Goal: Task Accomplishment & Management: Manage account settings

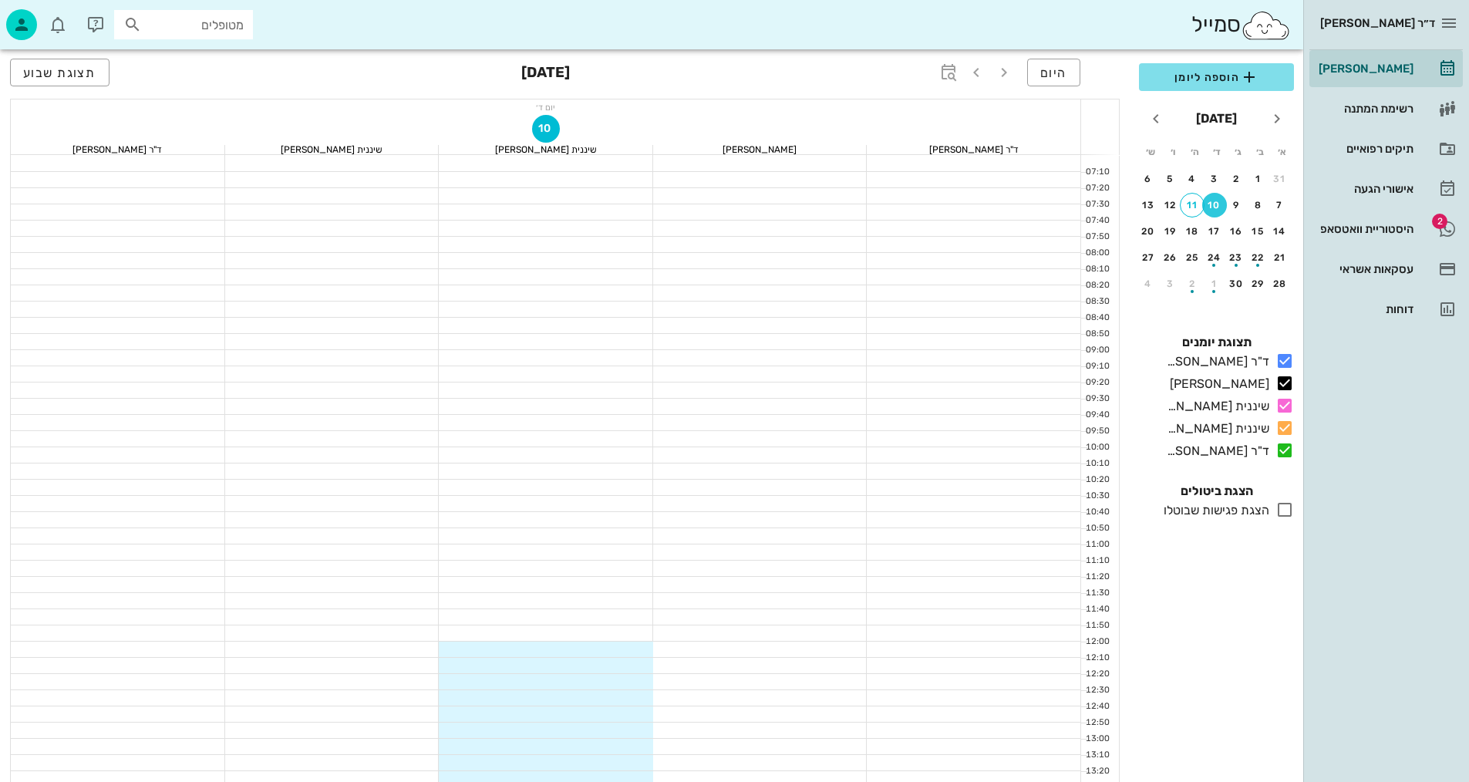
scroll to position [617, 0]
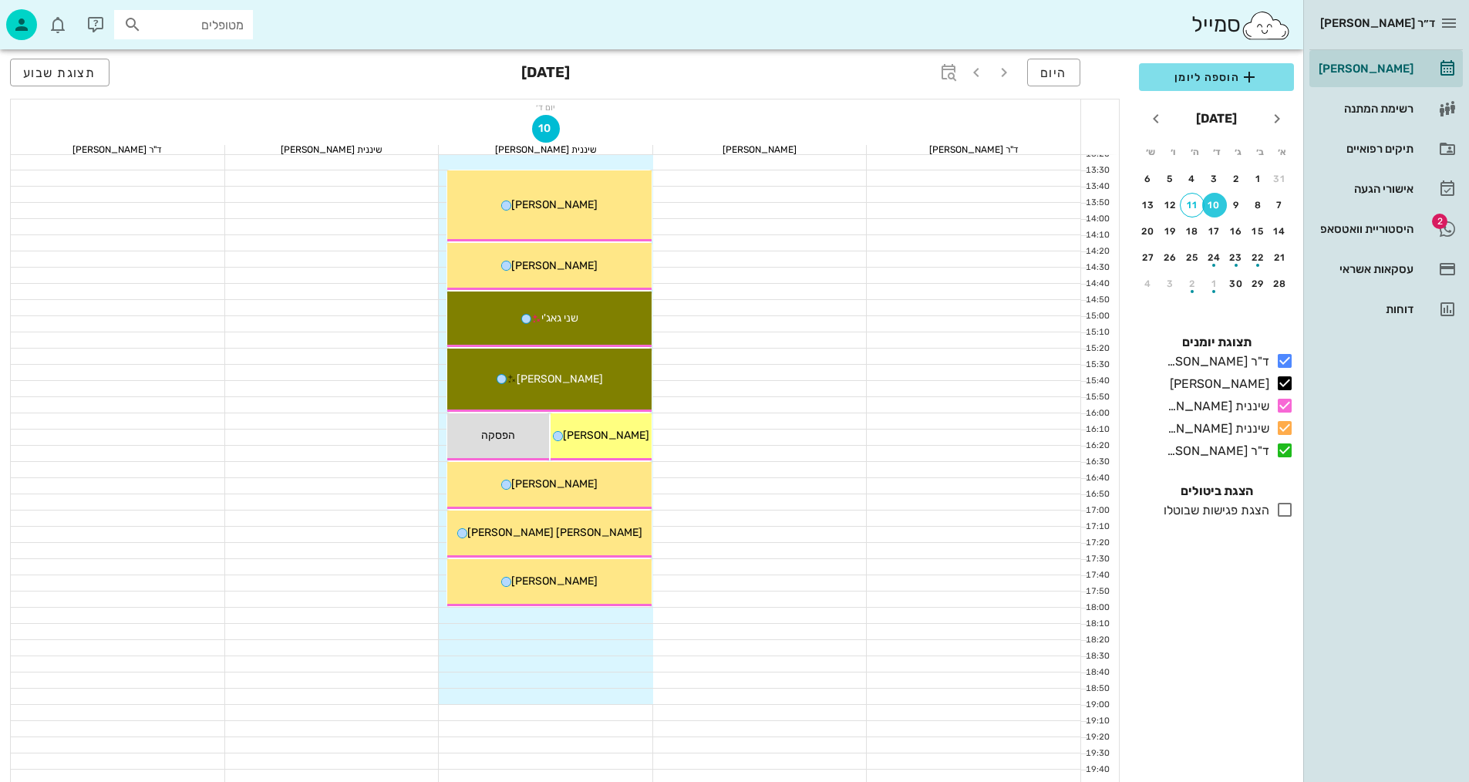
click at [812, 429] on div at bounding box center [760, 436] width 214 height 15
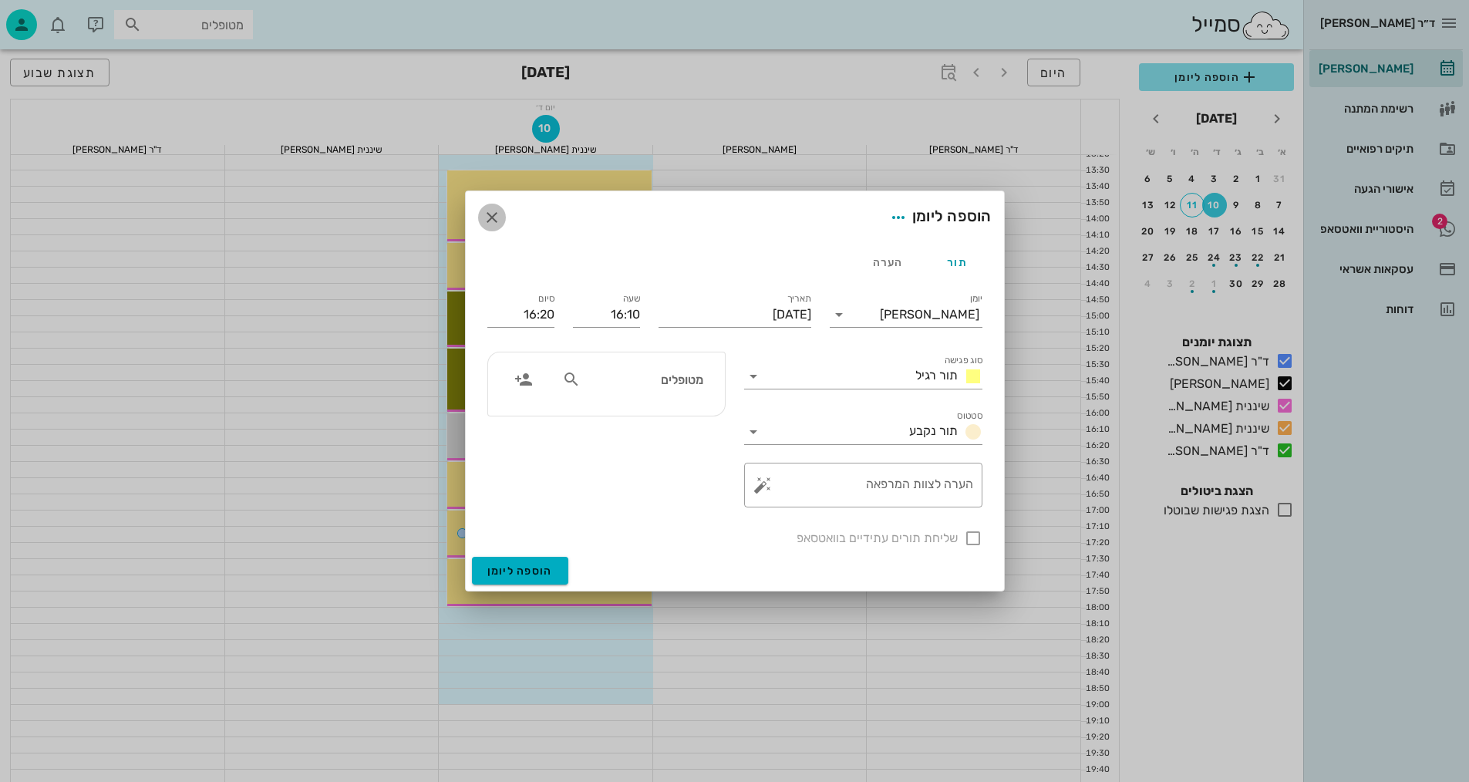
click at [490, 213] on icon "button" at bounding box center [492, 217] width 19 height 19
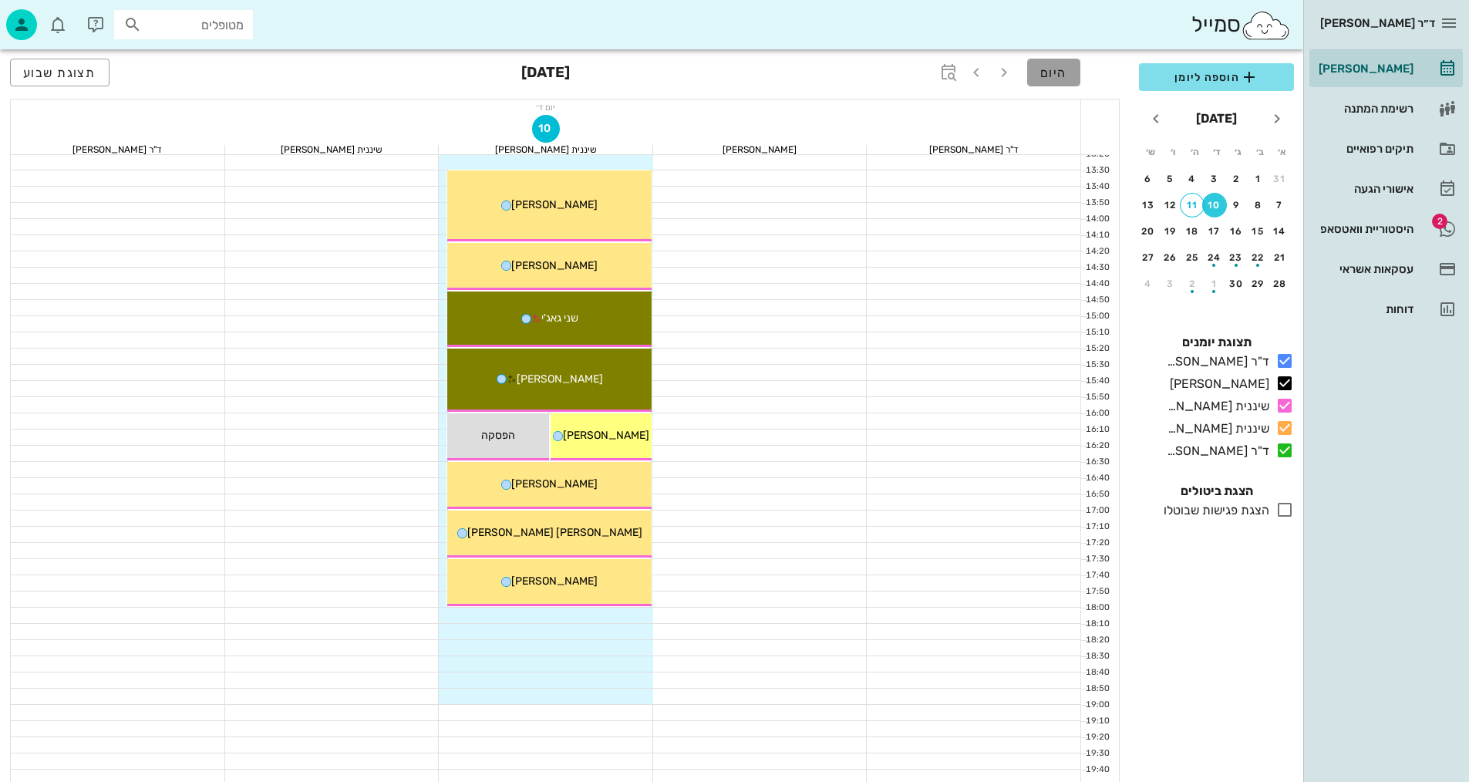
click at [1066, 71] on span "היום" at bounding box center [1053, 73] width 27 height 15
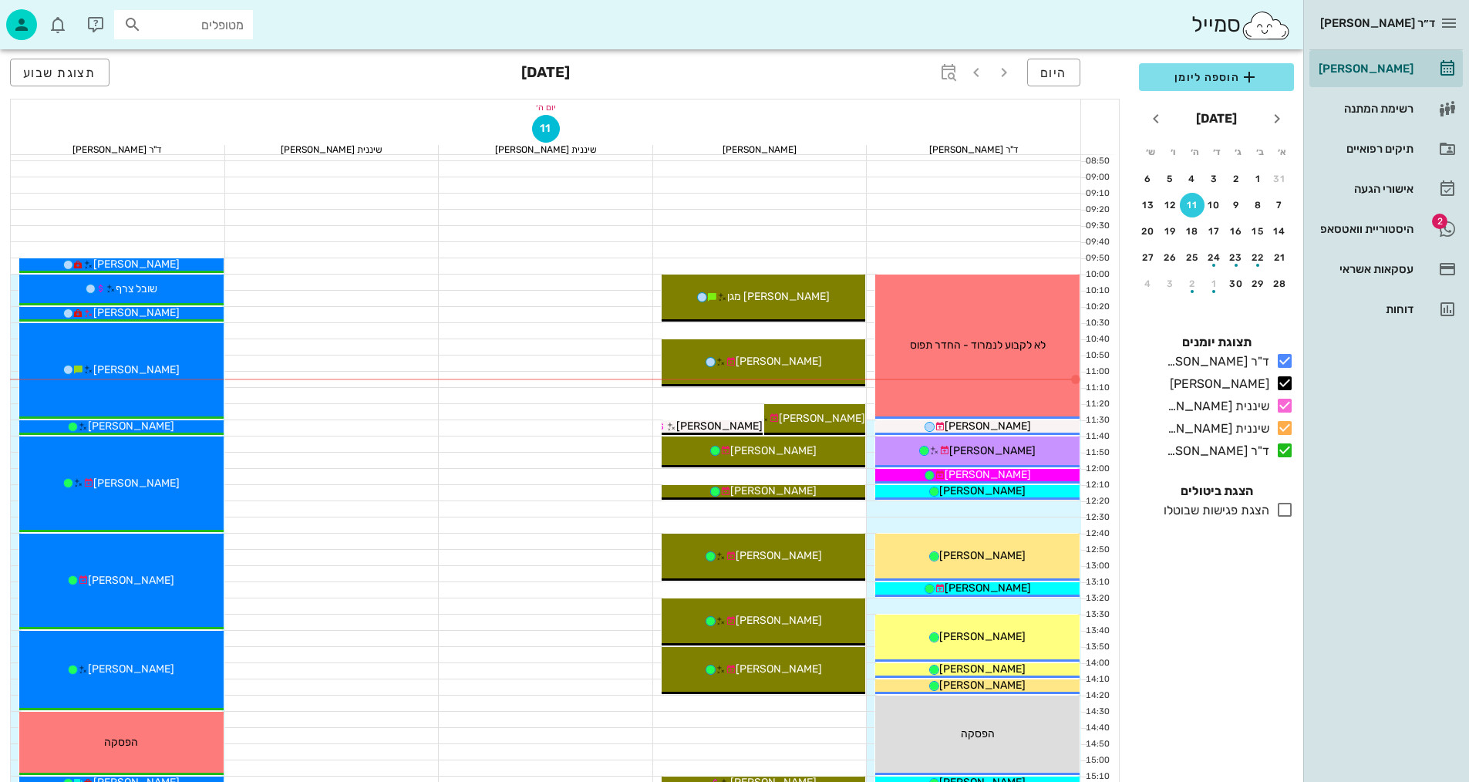
scroll to position [154, 0]
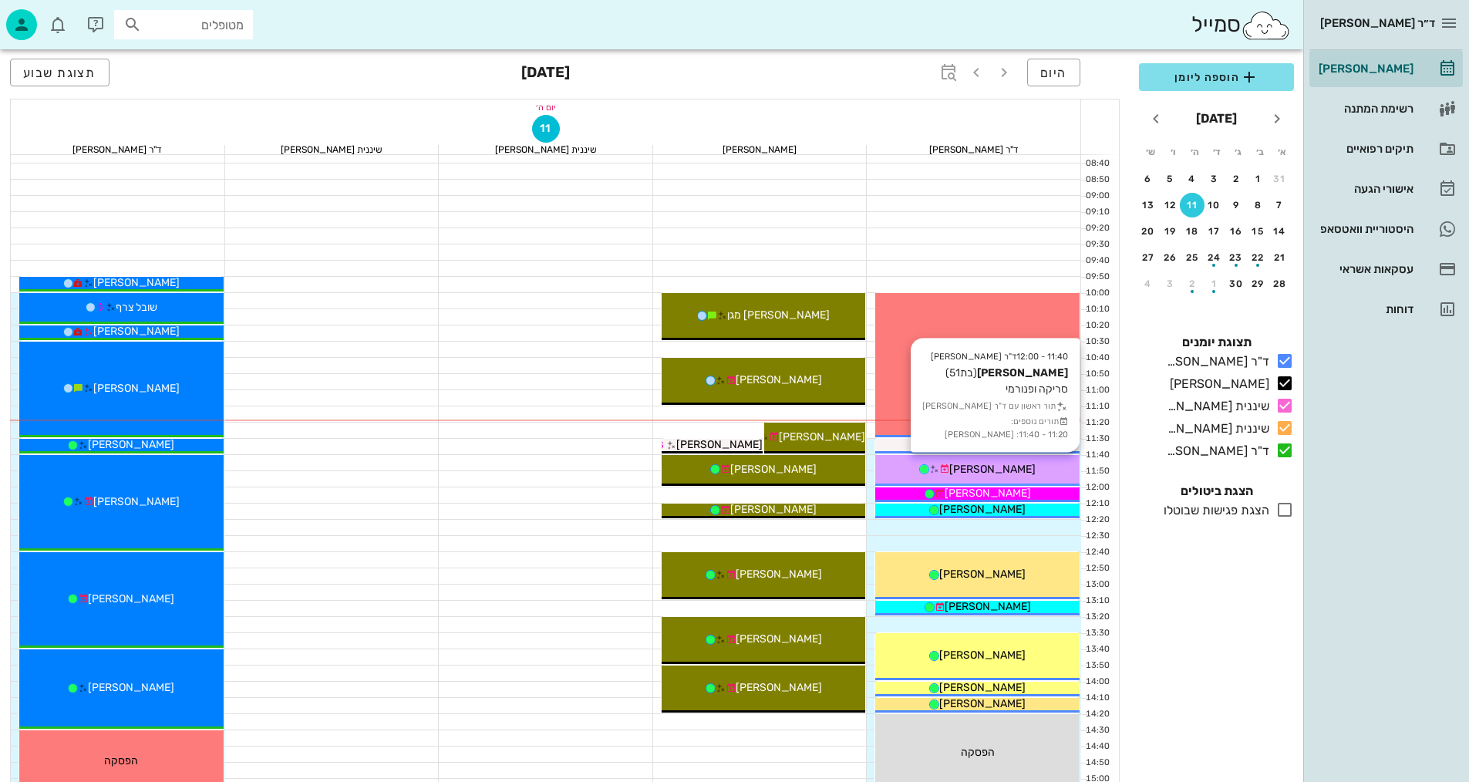
click at [998, 465] on span "[PERSON_NAME]" at bounding box center [992, 469] width 86 height 13
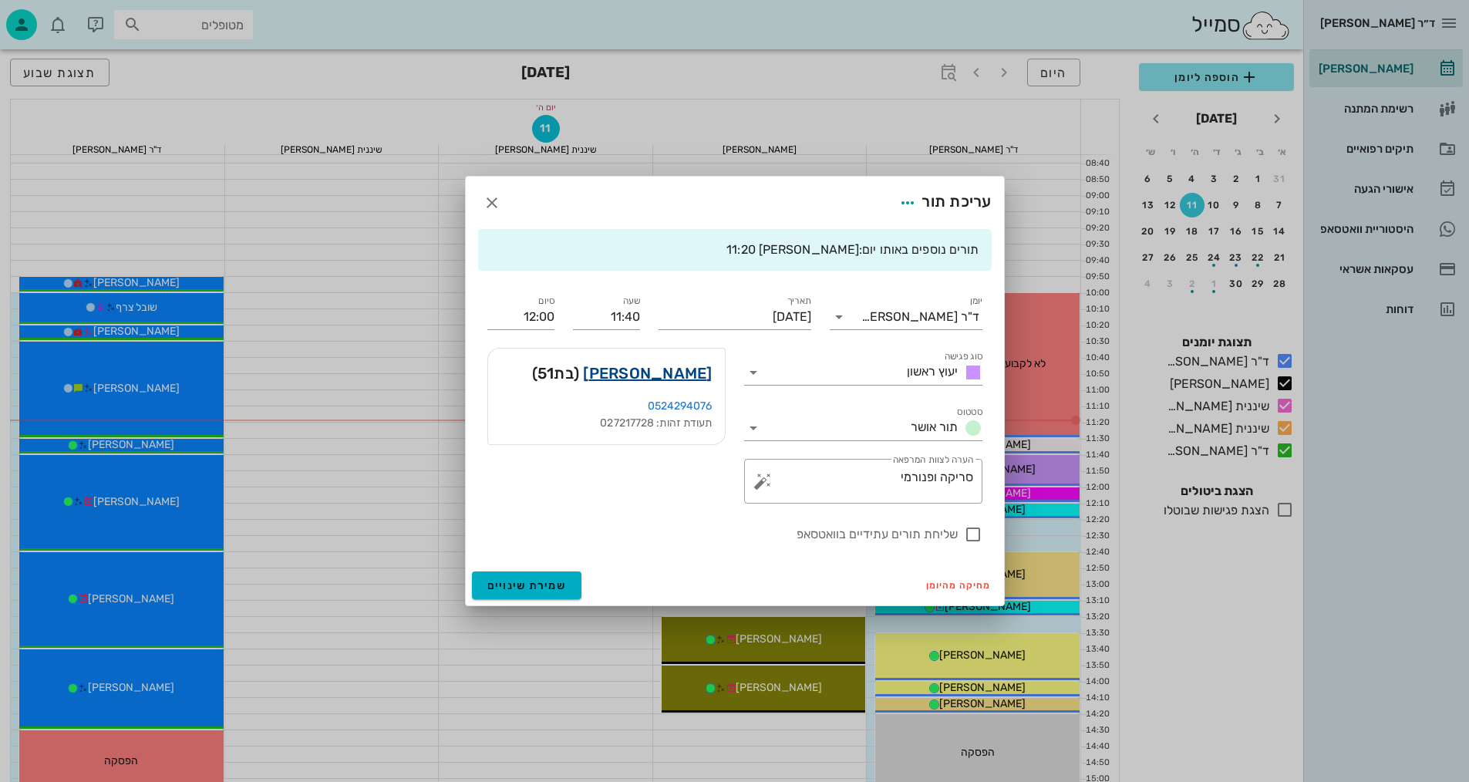
click at [667, 369] on link "שרון קופרמן הררי" at bounding box center [647, 373] width 129 height 25
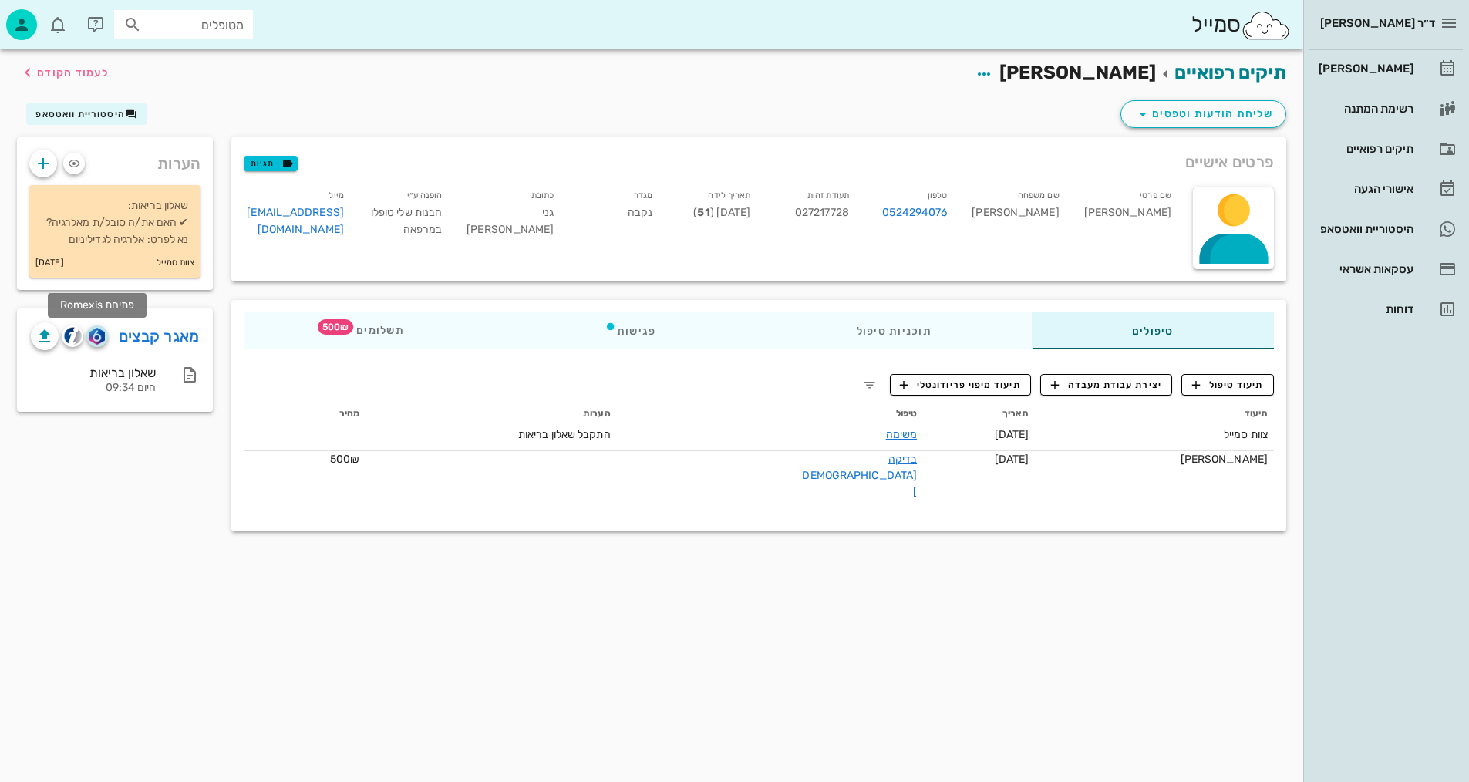
click at [90, 338] on img "button" at bounding box center [96, 336] width 15 height 17
click at [1211, 381] on span "תיעוד טיפול" at bounding box center [1228, 385] width 72 height 14
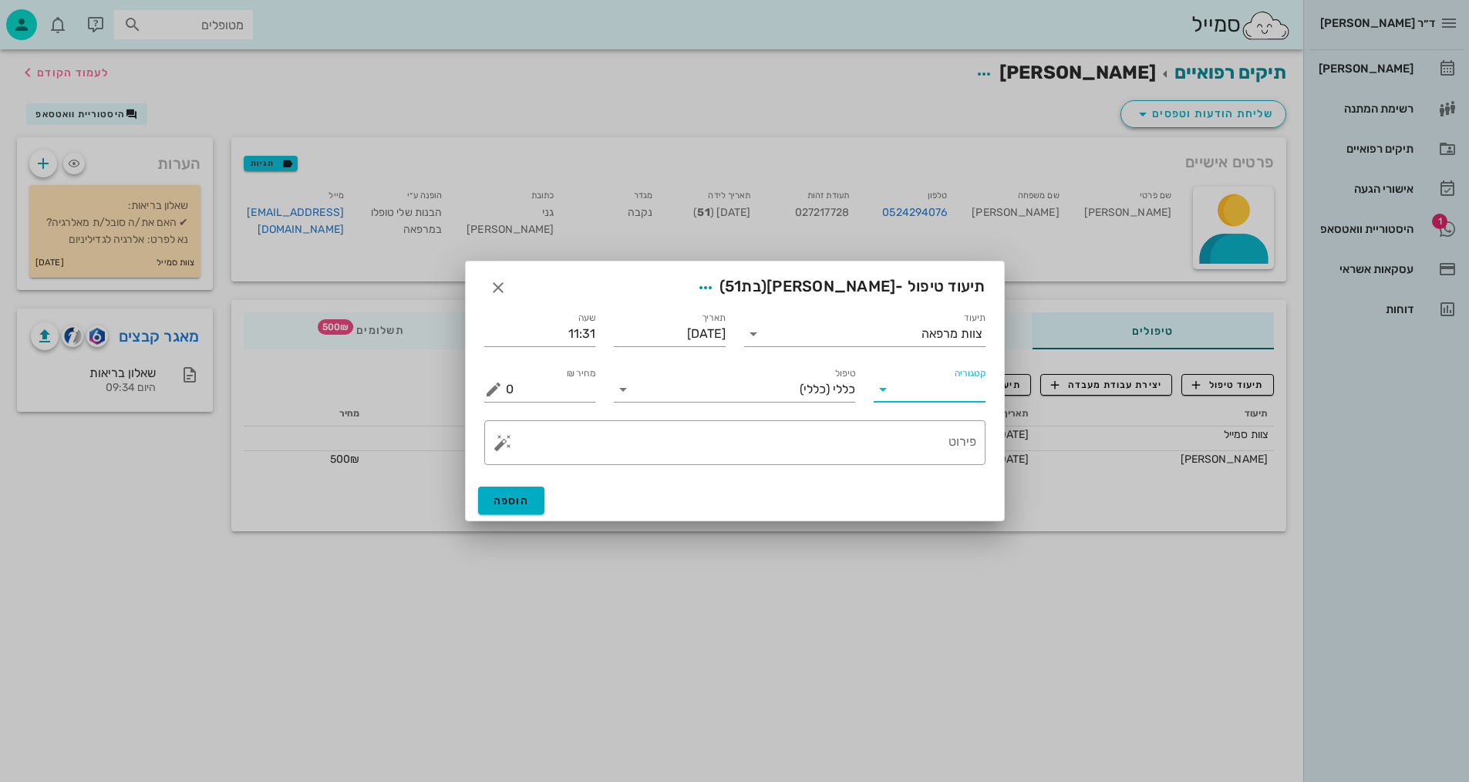
click at [929, 377] on input "קטגוריה" at bounding box center [941, 389] width 87 height 25
click at [949, 430] on div "בדיקות וצילומים" at bounding box center [953, 426] width 135 height 15
type input "בדיקות וצילומים"
click at [786, 391] on input "טיפול" at bounding box center [745, 389] width 220 height 25
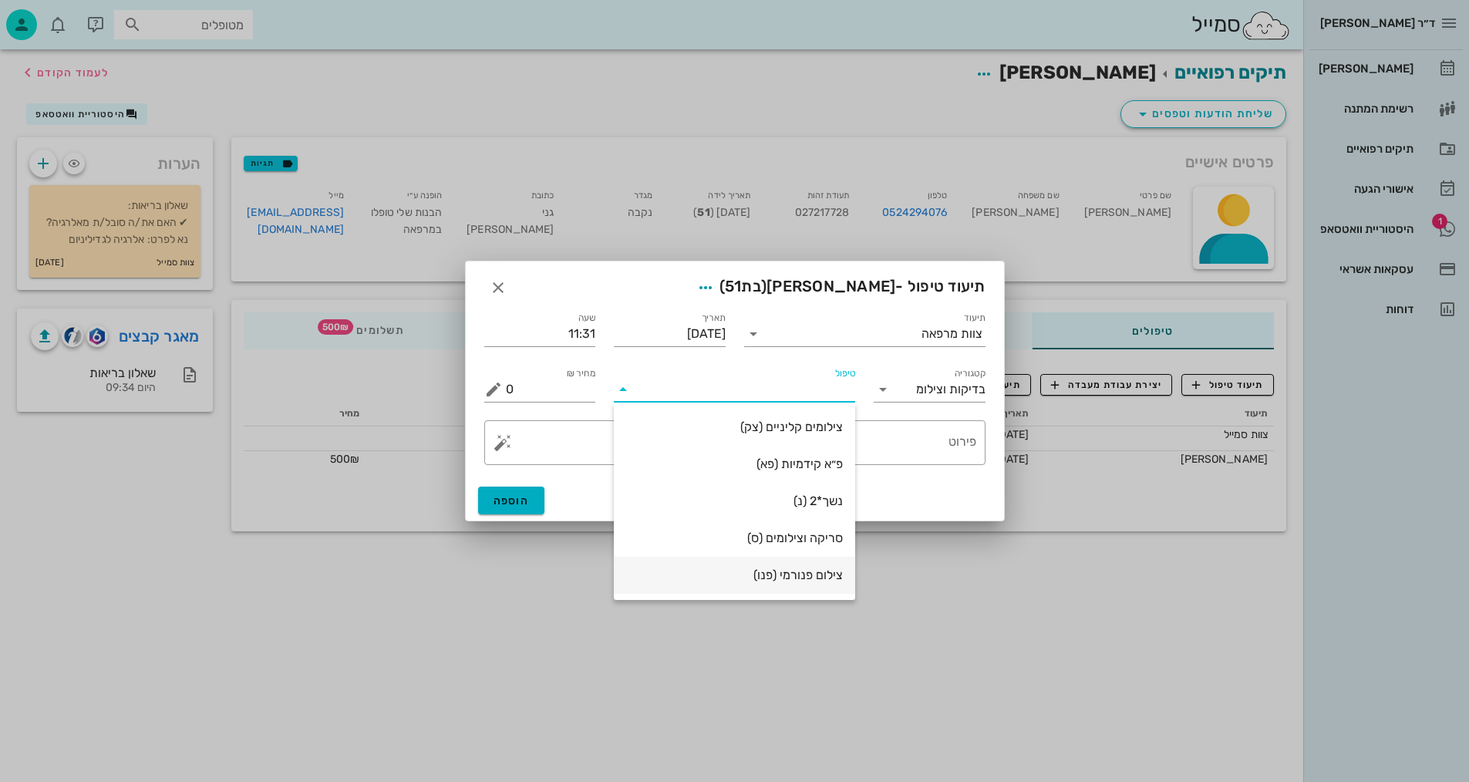
click at [806, 577] on div "צילום פנורמי (פנו)" at bounding box center [734, 574] width 217 height 15
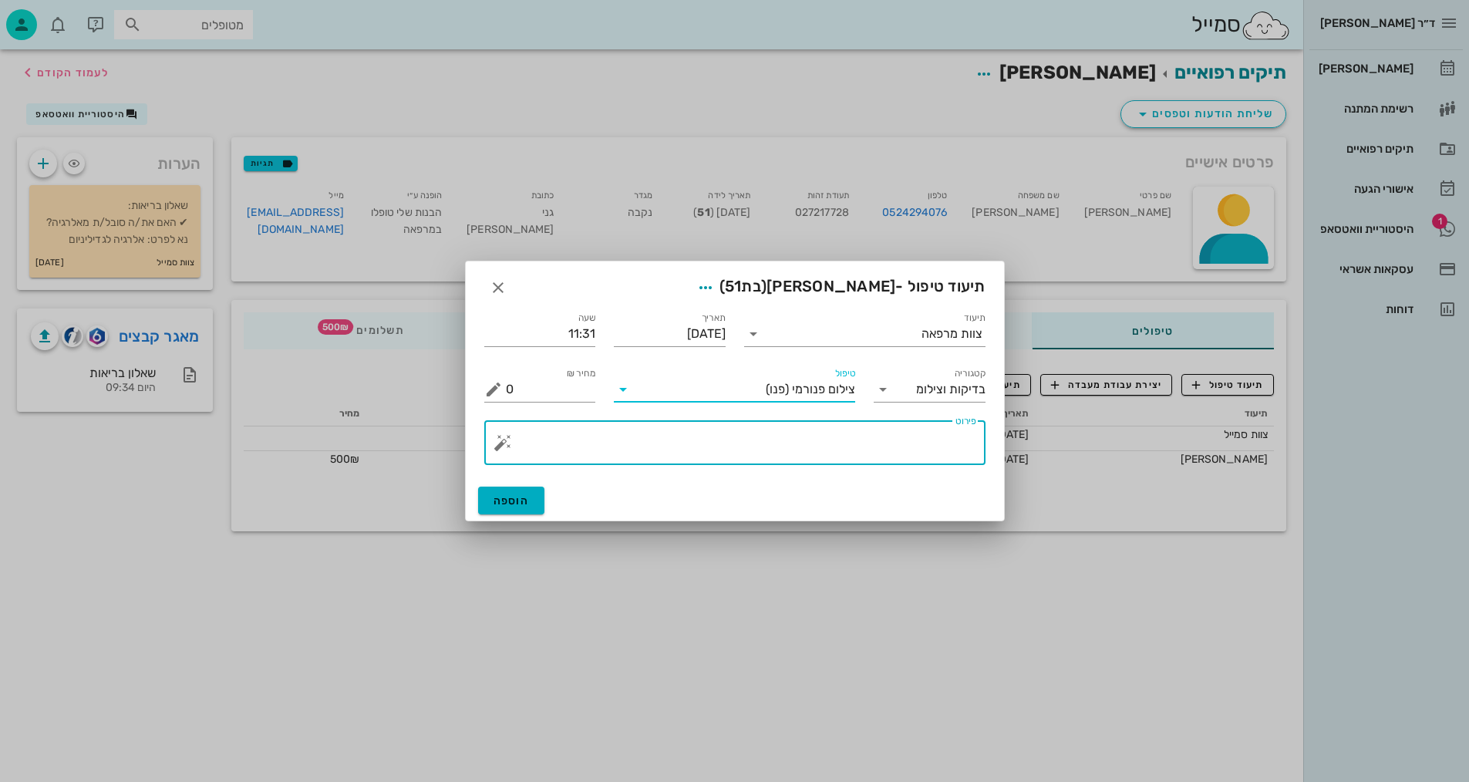
click at [927, 454] on textarea "פירוט" at bounding box center [741, 446] width 470 height 37
type textarea "פנורמי, סריקה, וצילום אפליקציה - שרה"
click at [520, 498] on span "הוספה" at bounding box center [511, 500] width 36 height 13
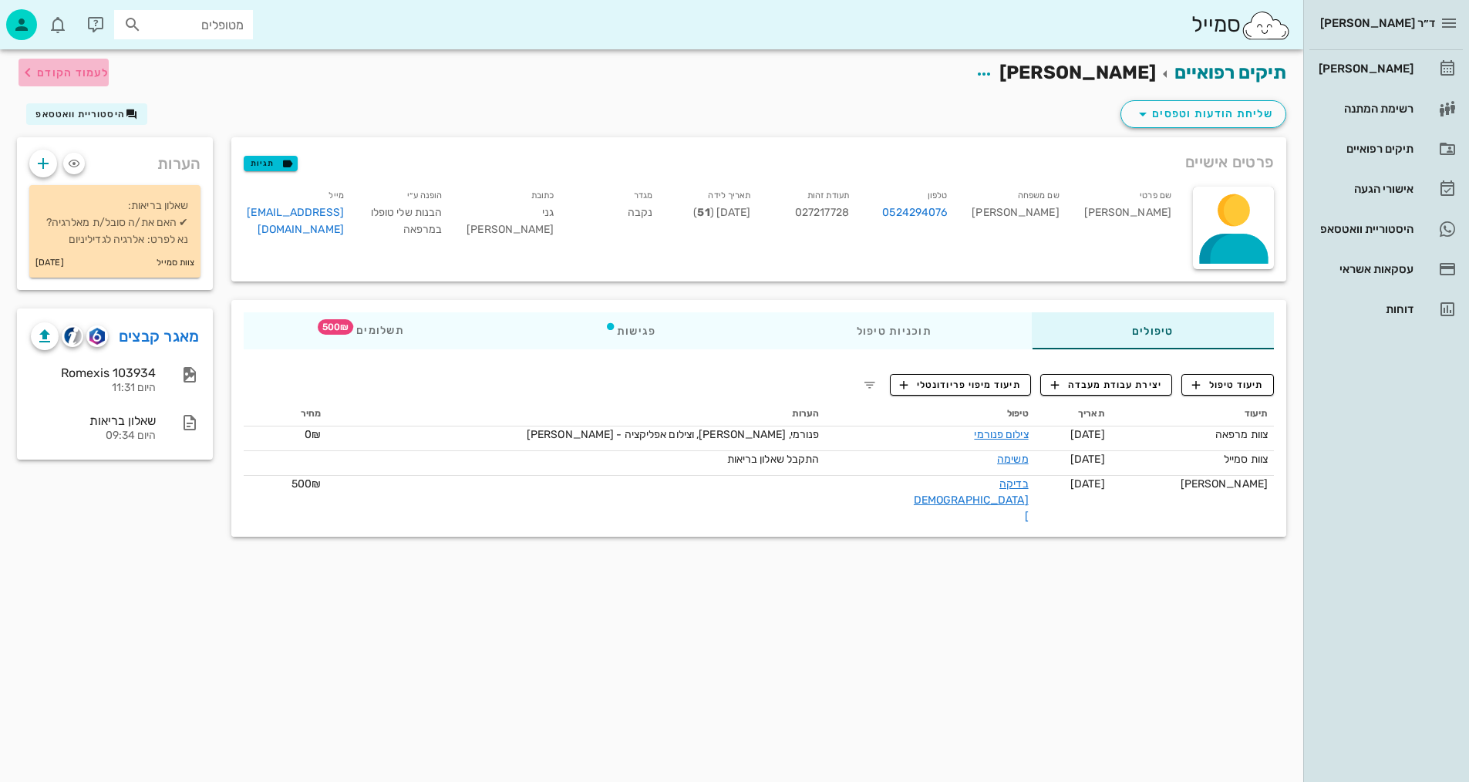
click at [57, 69] on span "לעמוד הקודם" at bounding box center [73, 72] width 72 height 13
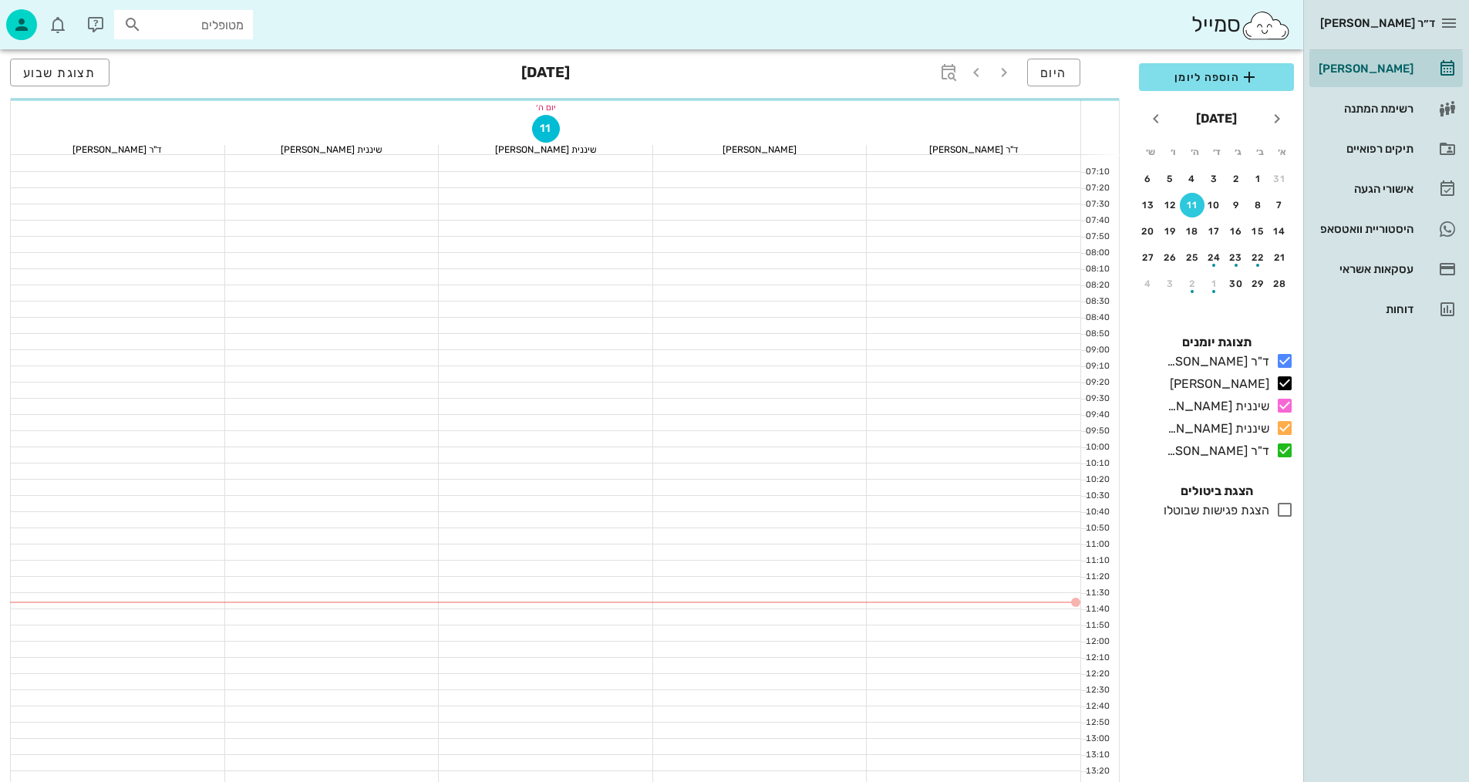
scroll to position [154, 0]
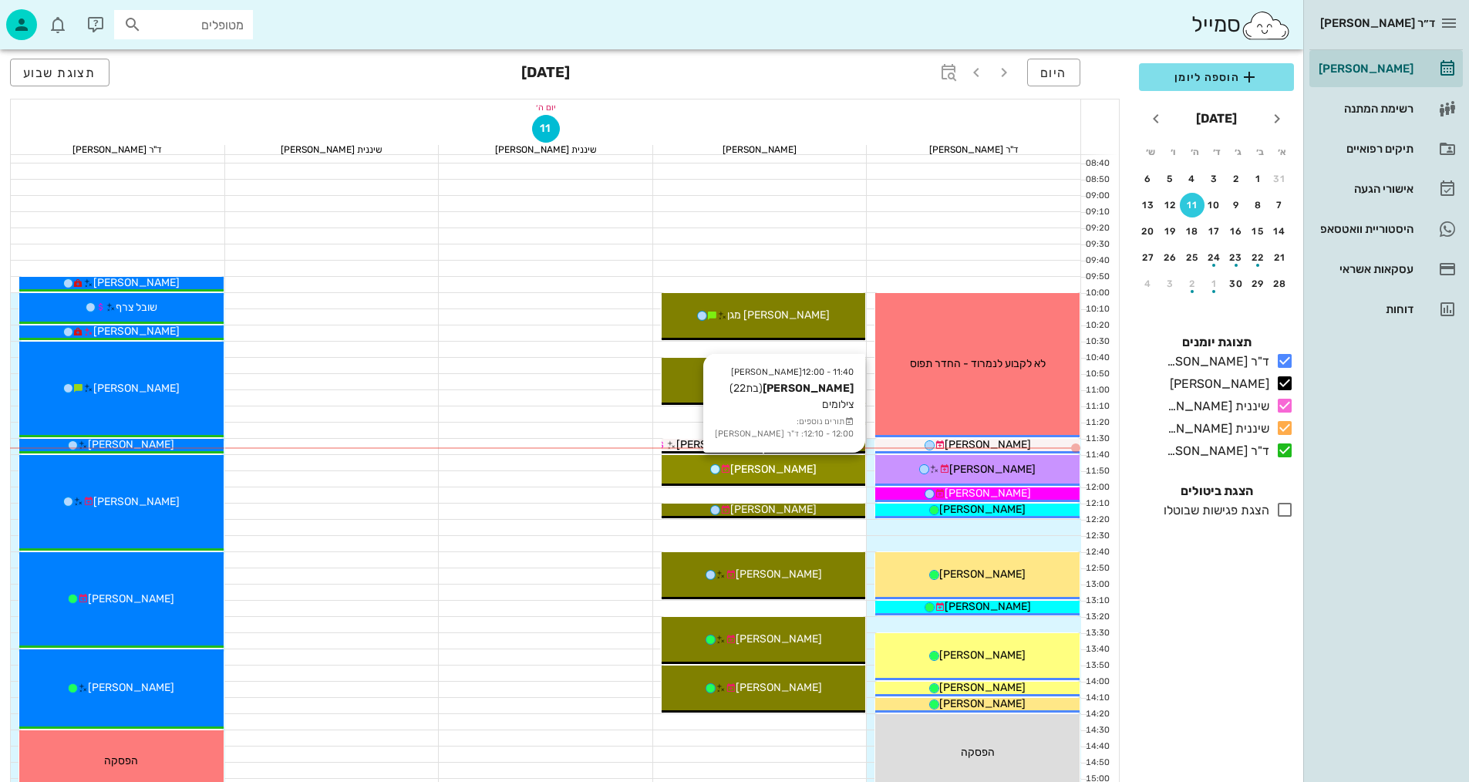
click at [812, 471] on div "[PERSON_NAME]" at bounding box center [763, 469] width 204 height 16
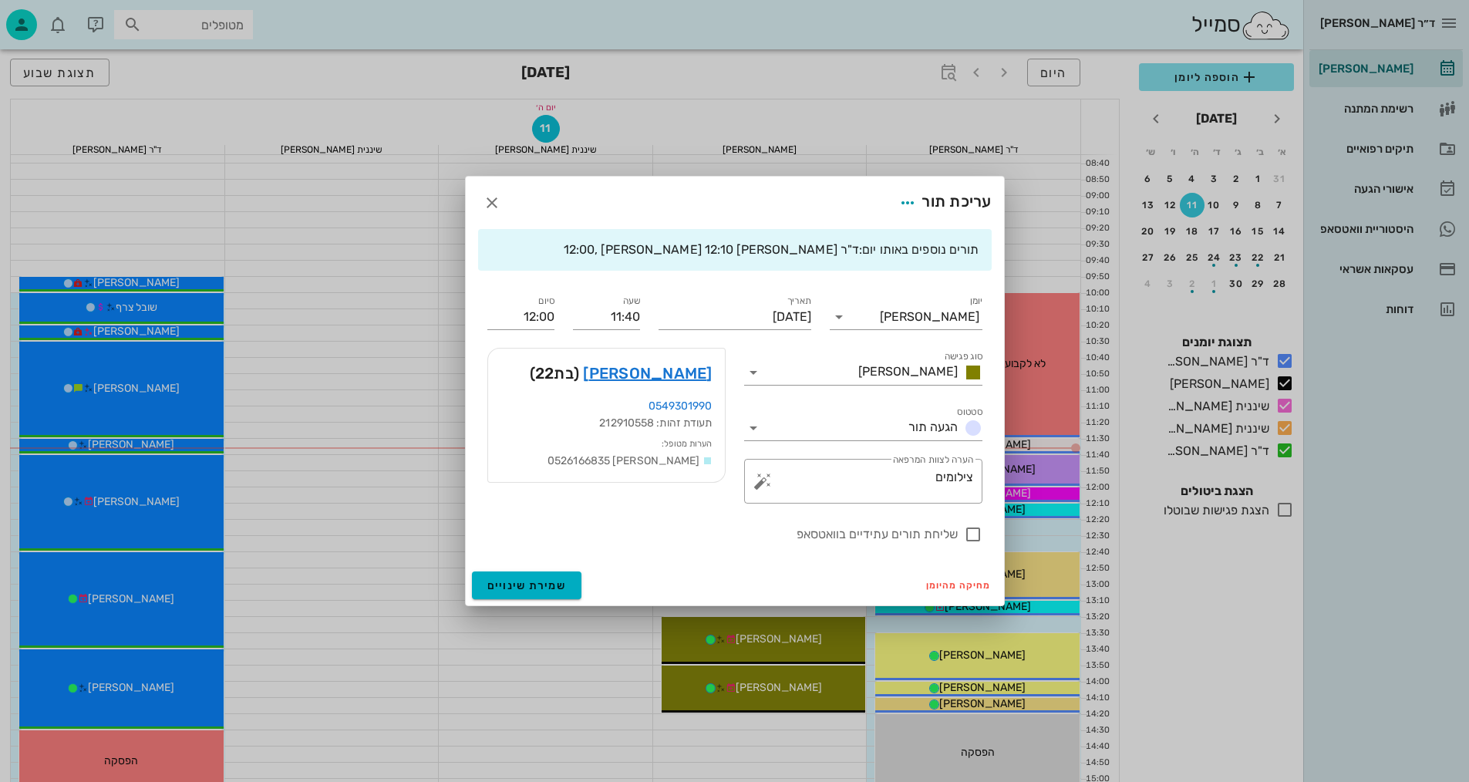
click at [813, 469] on div at bounding box center [734, 391] width 1469 height 782
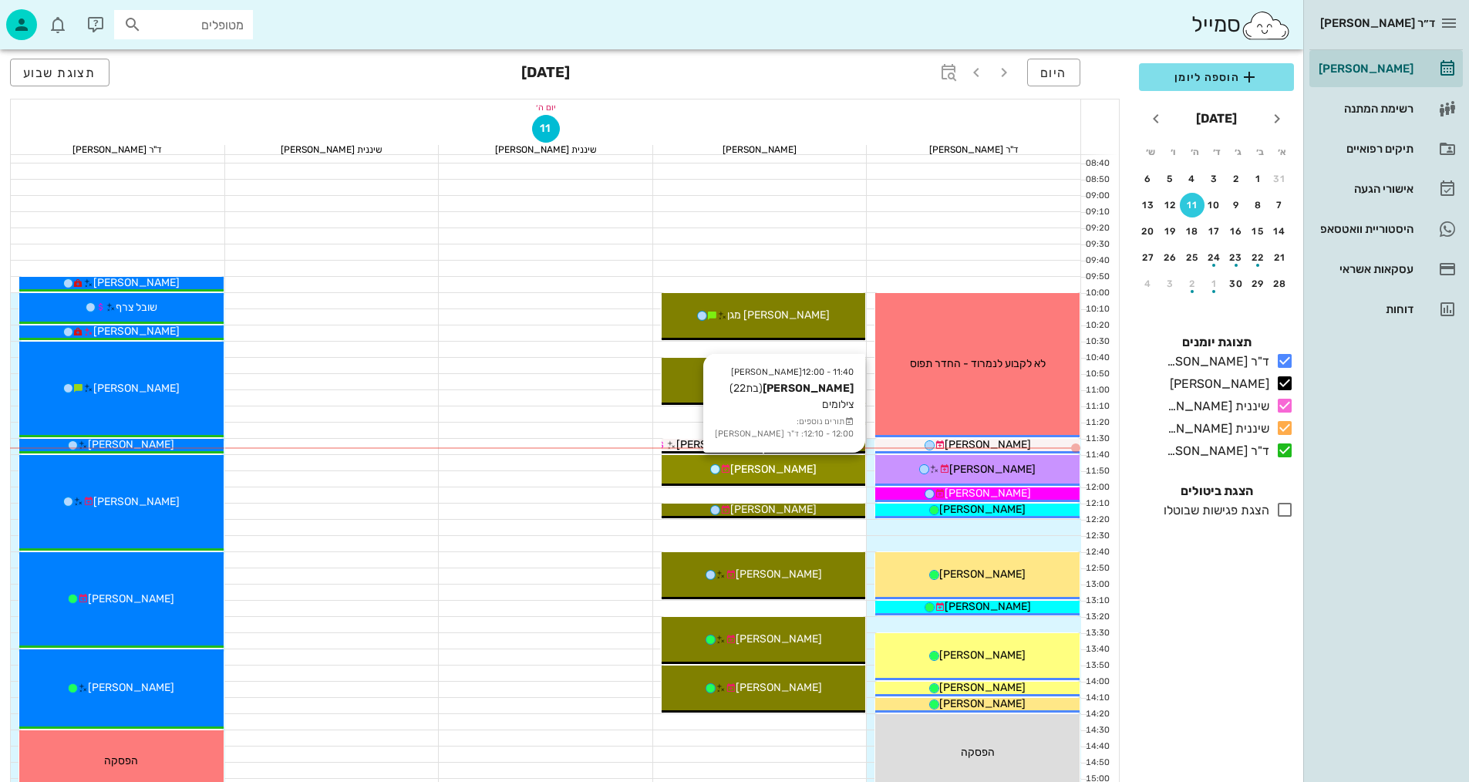
click at [817, 469] on div "[PERSON_NAME]" at bounding box center [763, 469] width 204 height 16
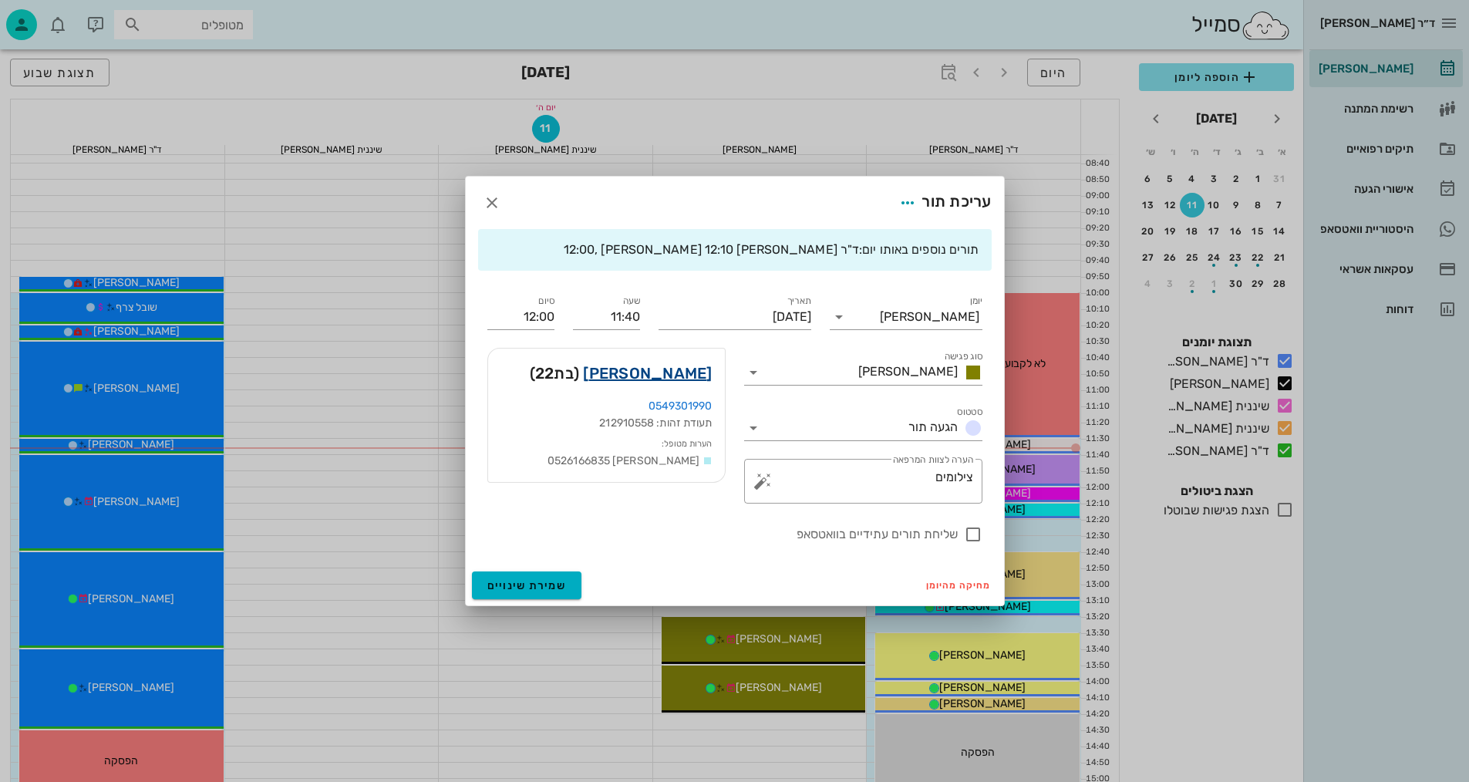
click at [690, 365] on link "נגה פז" at bounding box center [647, 373] width 129 height 25
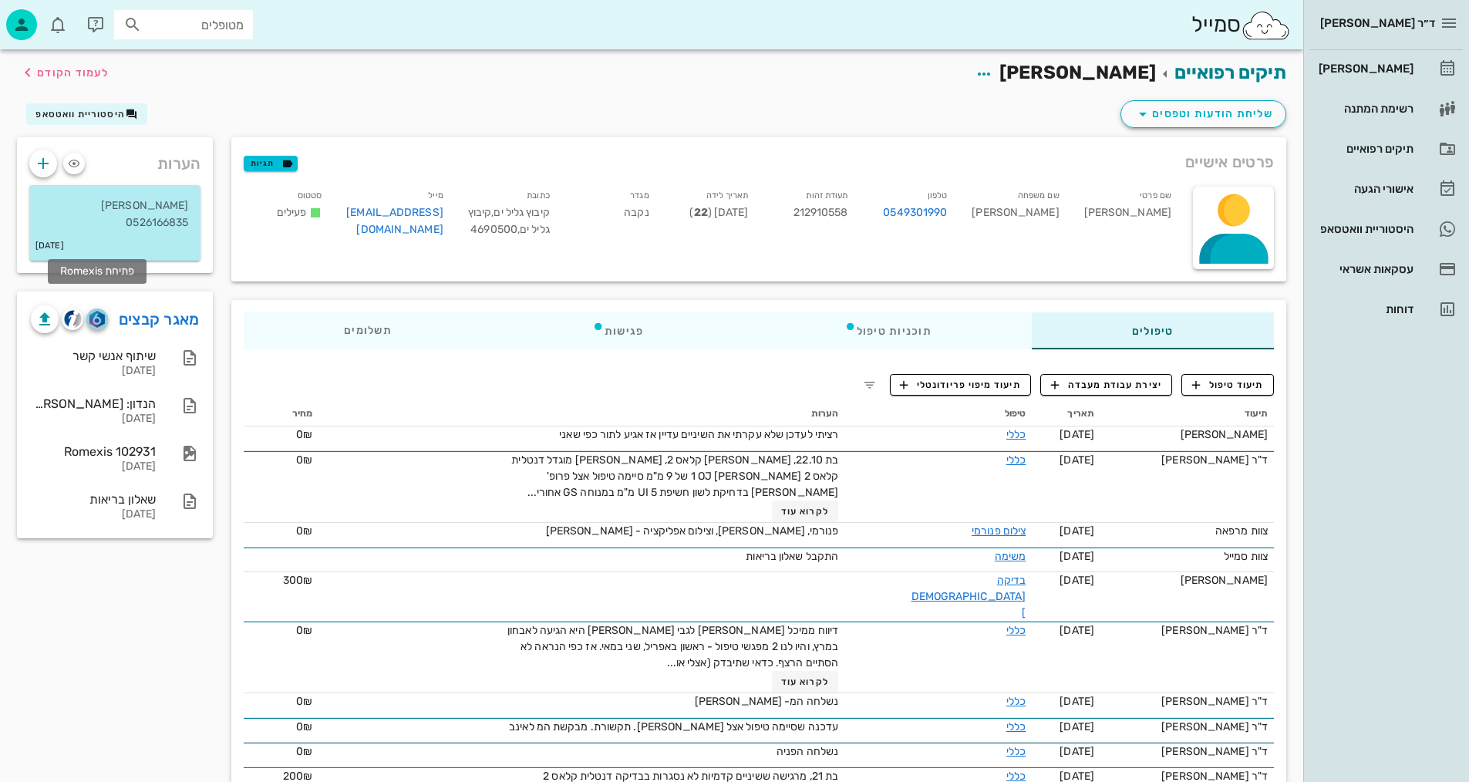
click at [89, 311] on span "button" at bounding box center [97, 319] width 22 height 17
click at [70, 310] on img "button" at bounding box center [73, 319] width 18 height 18
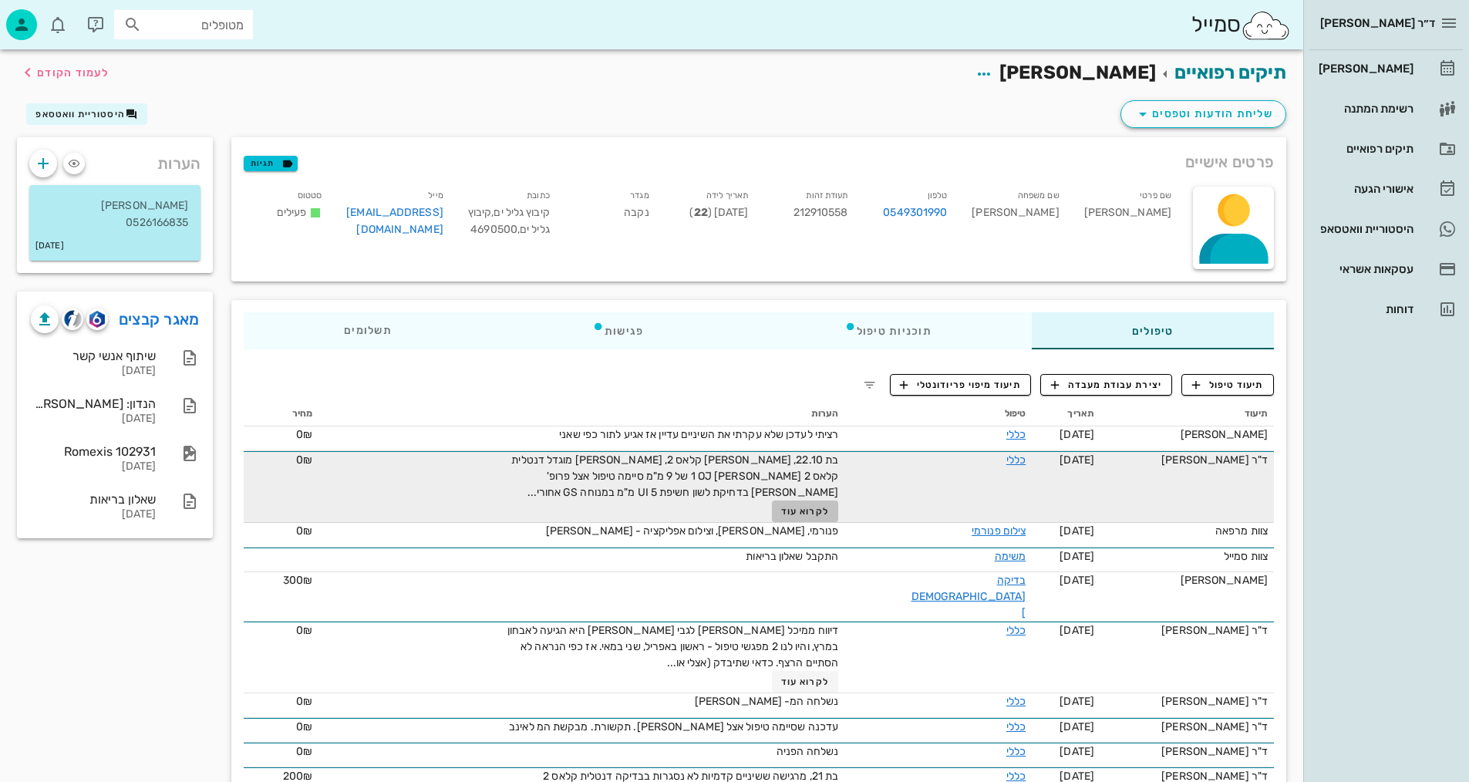
click at [829, 506] on span "לקרוא עוד" at bounding box center [805, 511] width 48 height 11
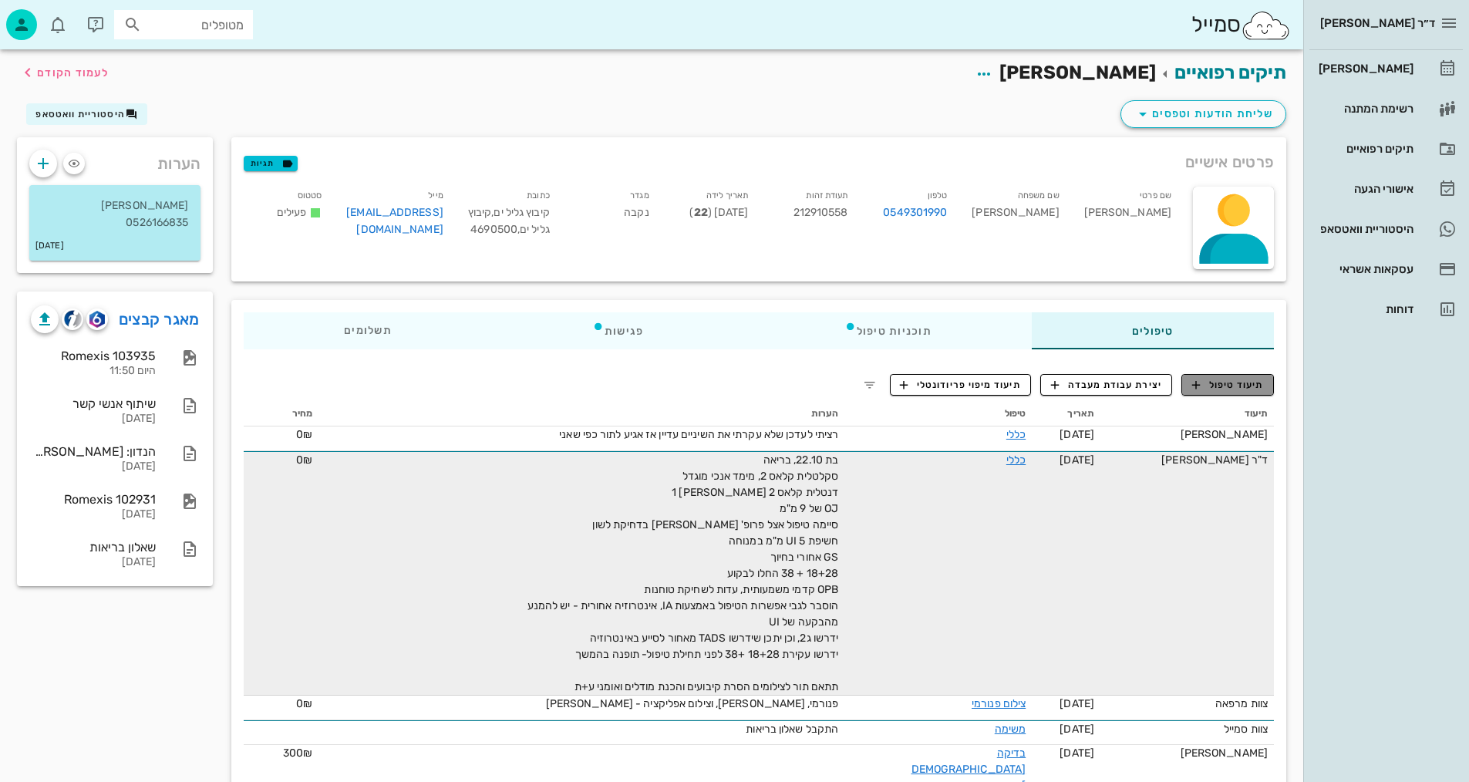
click at [1248, 385] on span "תיעוד טיפול" at bounding box center [1228, 385] width 72 height 14
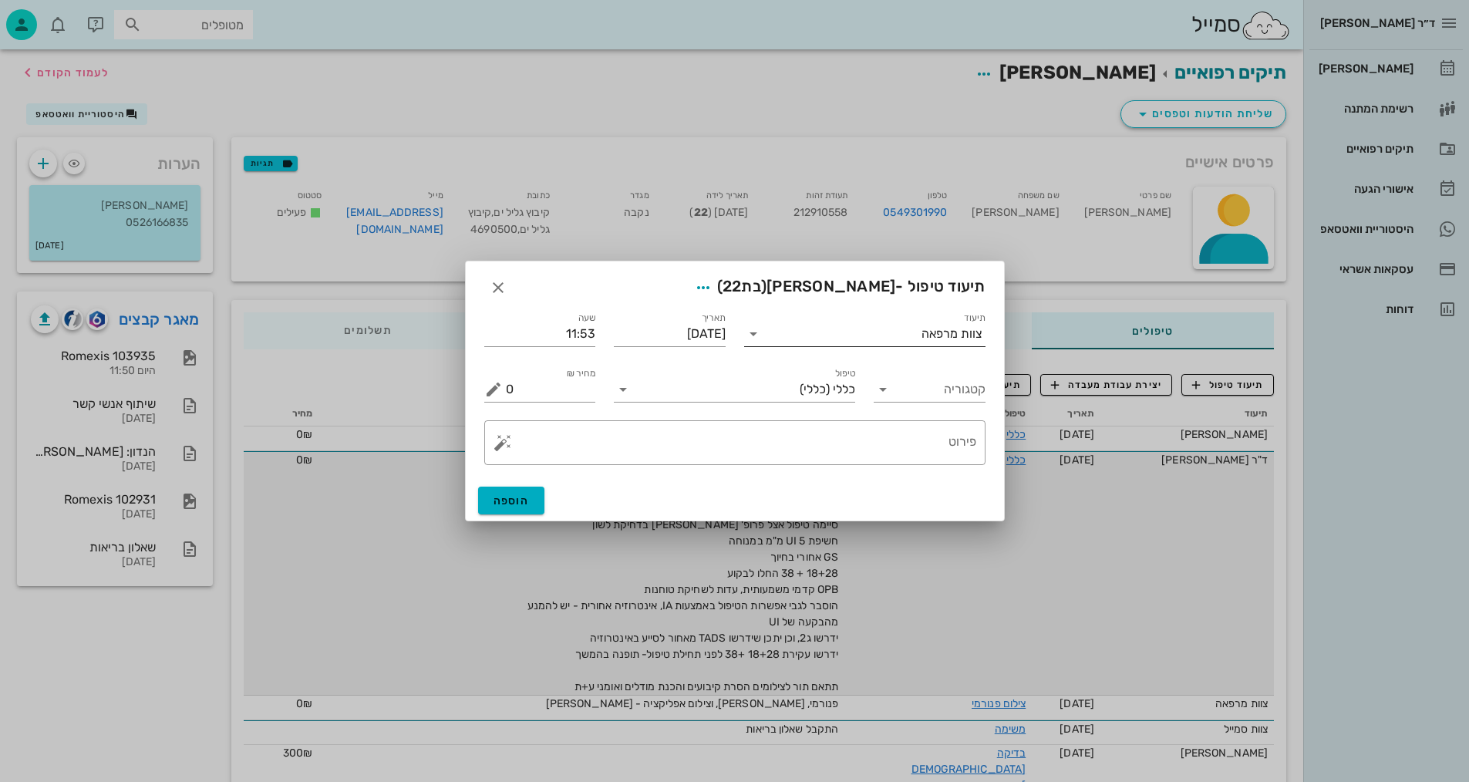
click at [971, 333] on div "צוות מרפאה" at bounding box center [951, 334] width 61 height 14
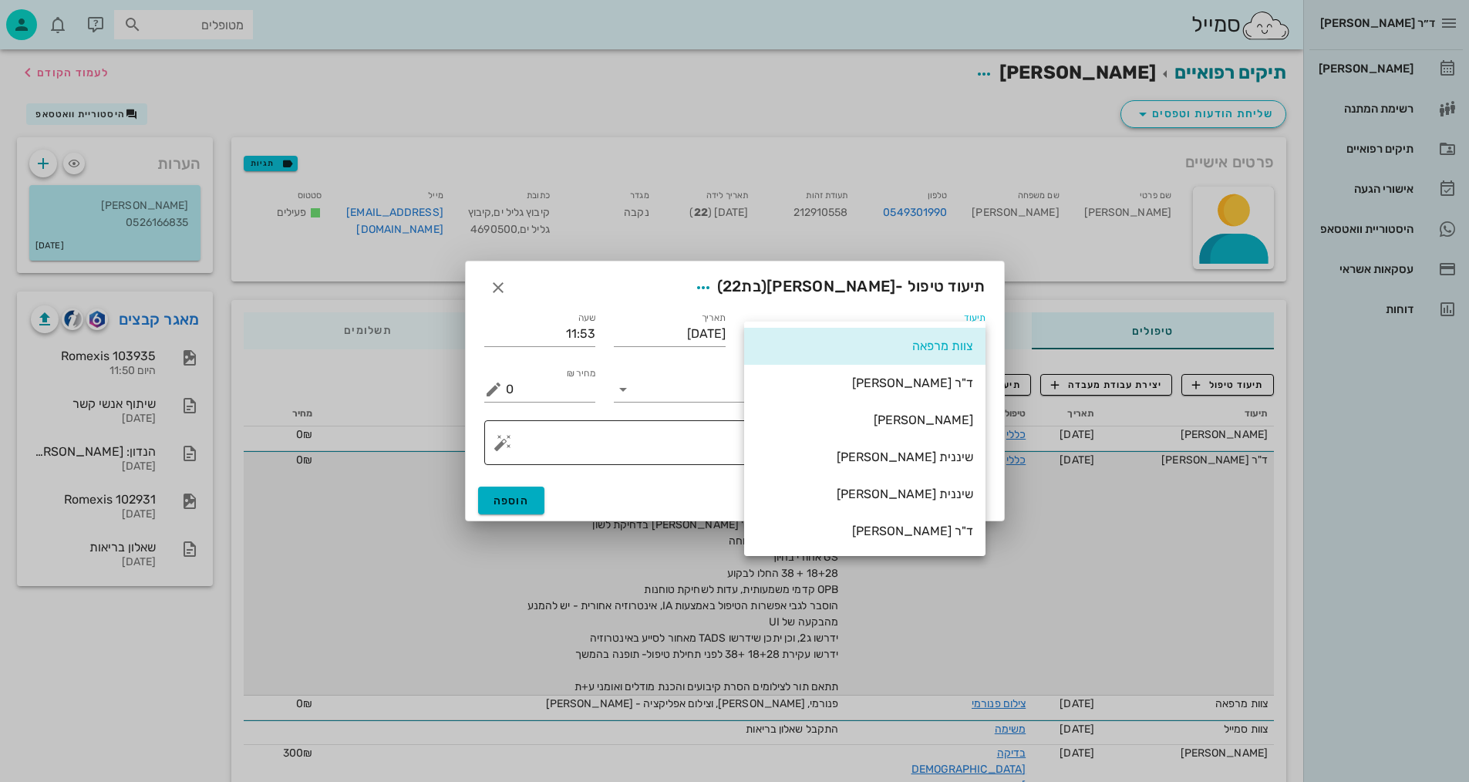
click at [953, 460] on div "שיננית [PERSON_NAME]" at bounding box center [864, 456] width 217 height 15
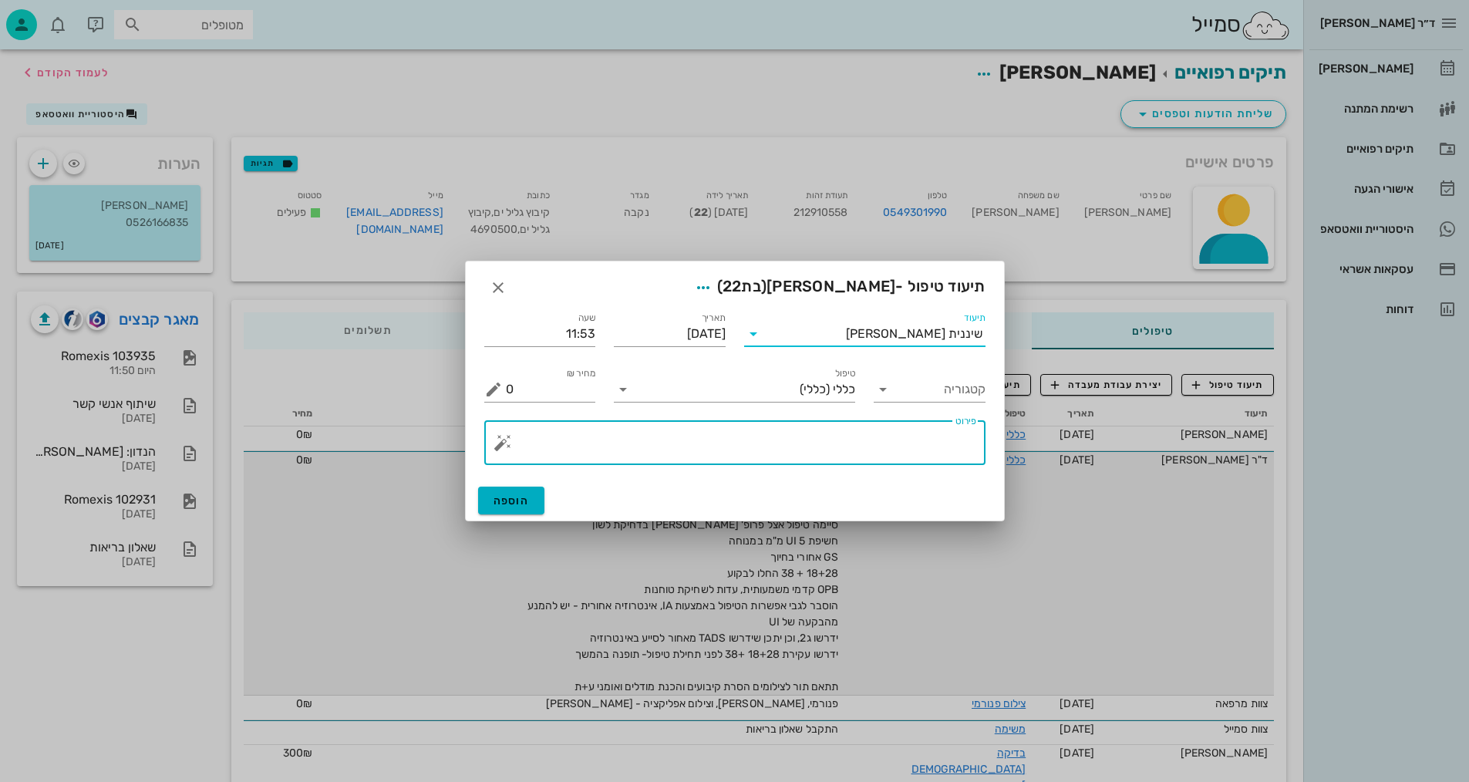
click at [903, 445] on textarea "פירוט" at bounding box center [741, 446] width 470 height 37
type textarea "צילומים קליניים+צפ+נשכים ופ"א קידמיות"
click at [530, 496] on button "הוספה" at bounding box center [511, 500] width 67 height 28
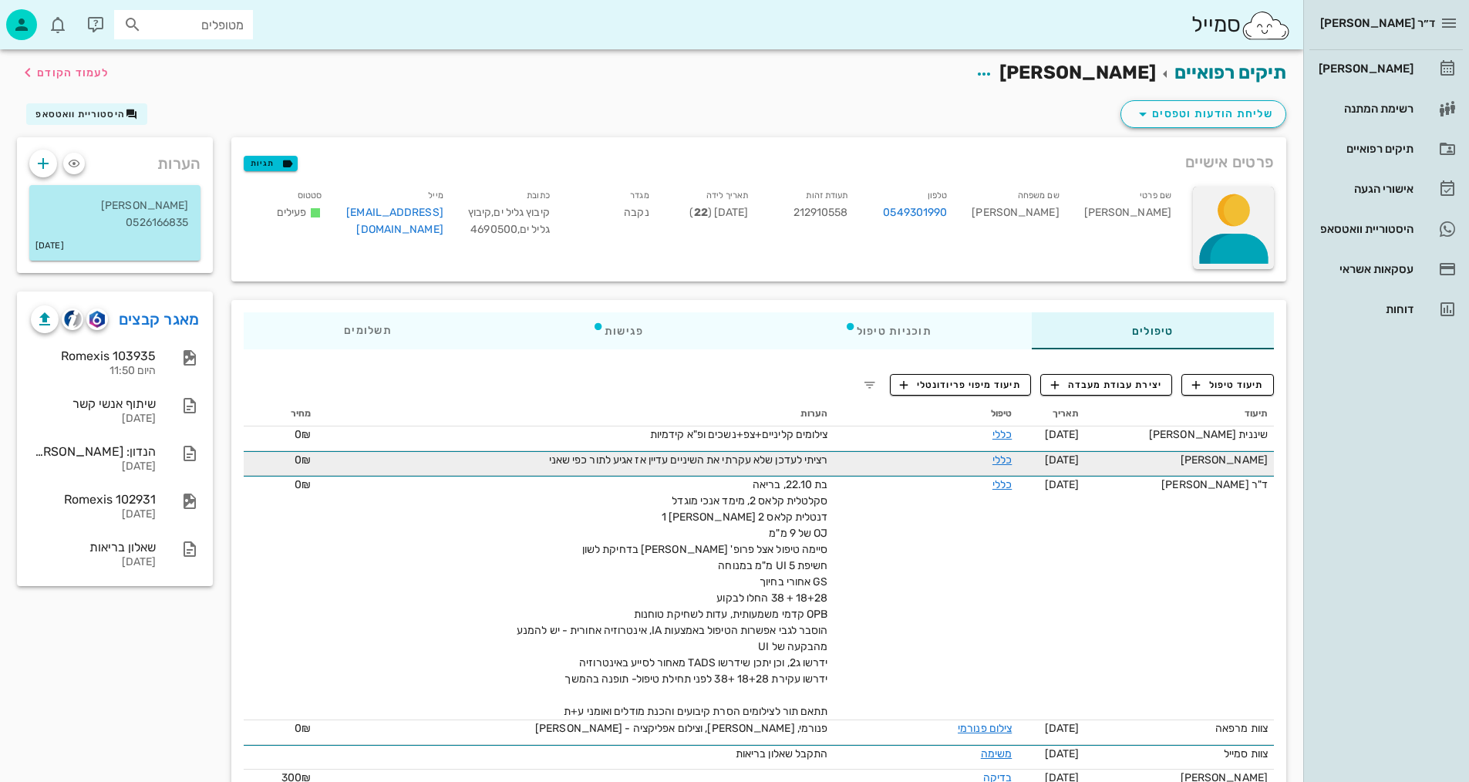
click at [1243, 210] on div at bounding box center [1233, 228] width 81 height 82
click at [1230, 225] on div "העלאת תמונה" at bounding box center [1226, 224] width 72 height 15
click at [58, 76] on span "לעמוד הקודם" at bounding box center [73, 72] width 72 height 13
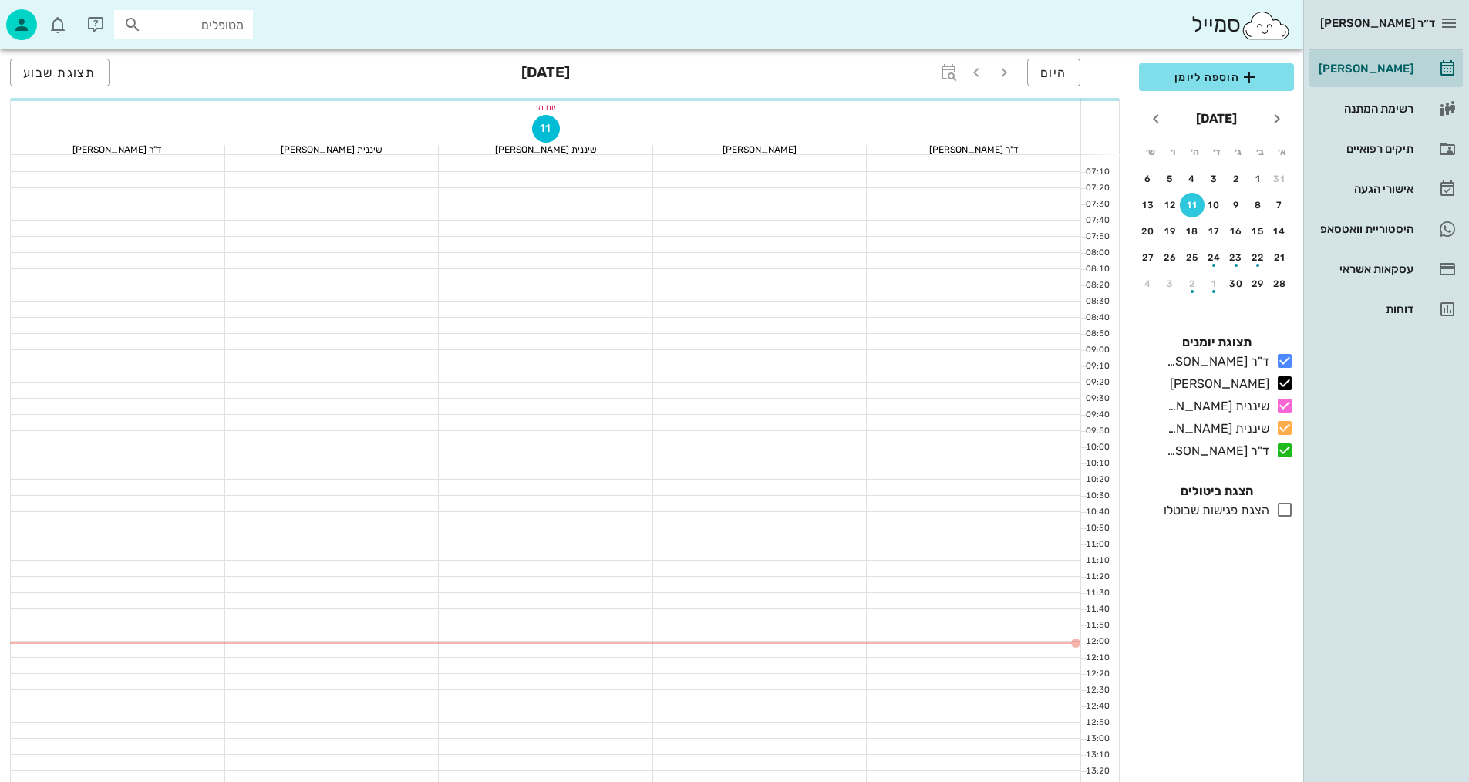
scroll to position [154, 0]
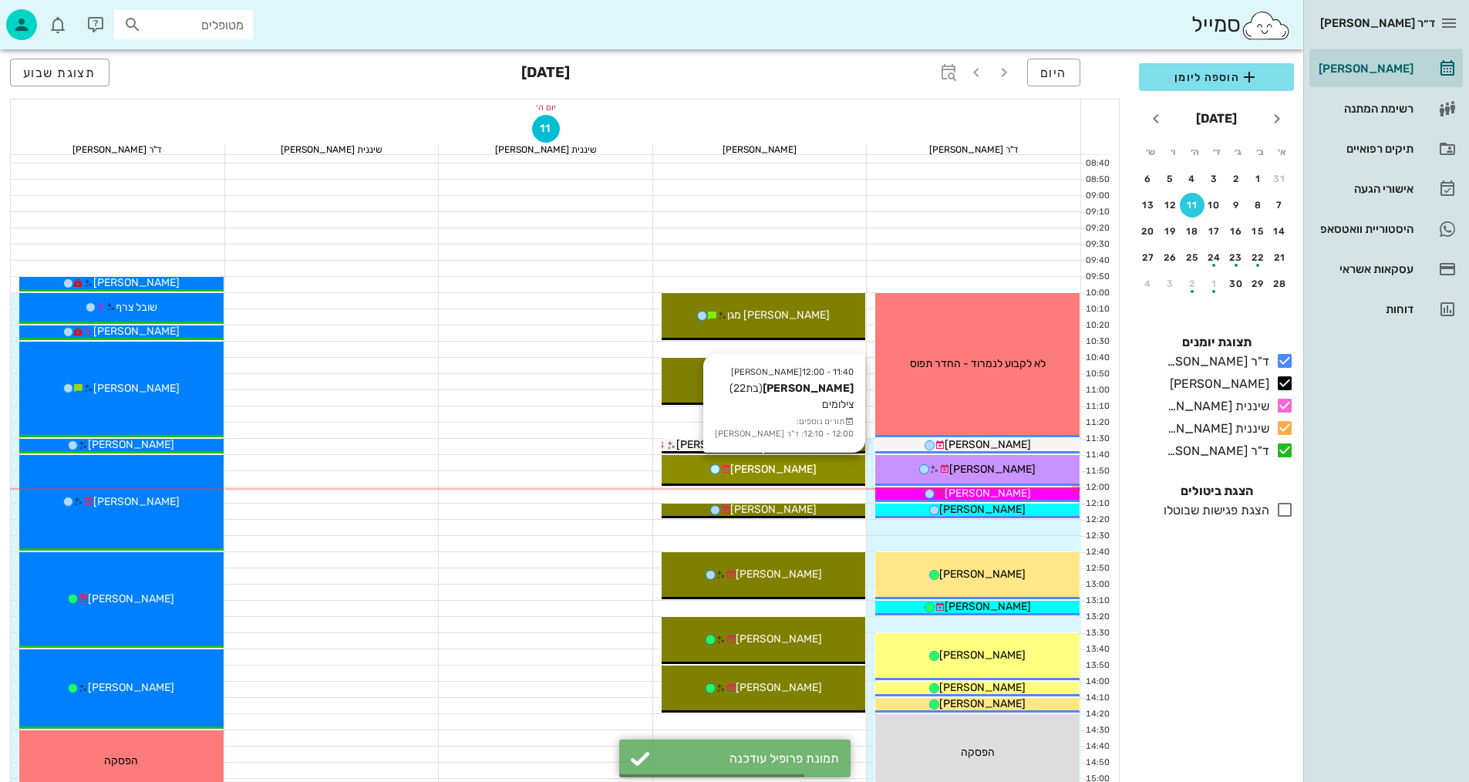
click at [813, 468] on div "[PERSON_NAME]" at bounding box center [763, 469] width 204 height 16
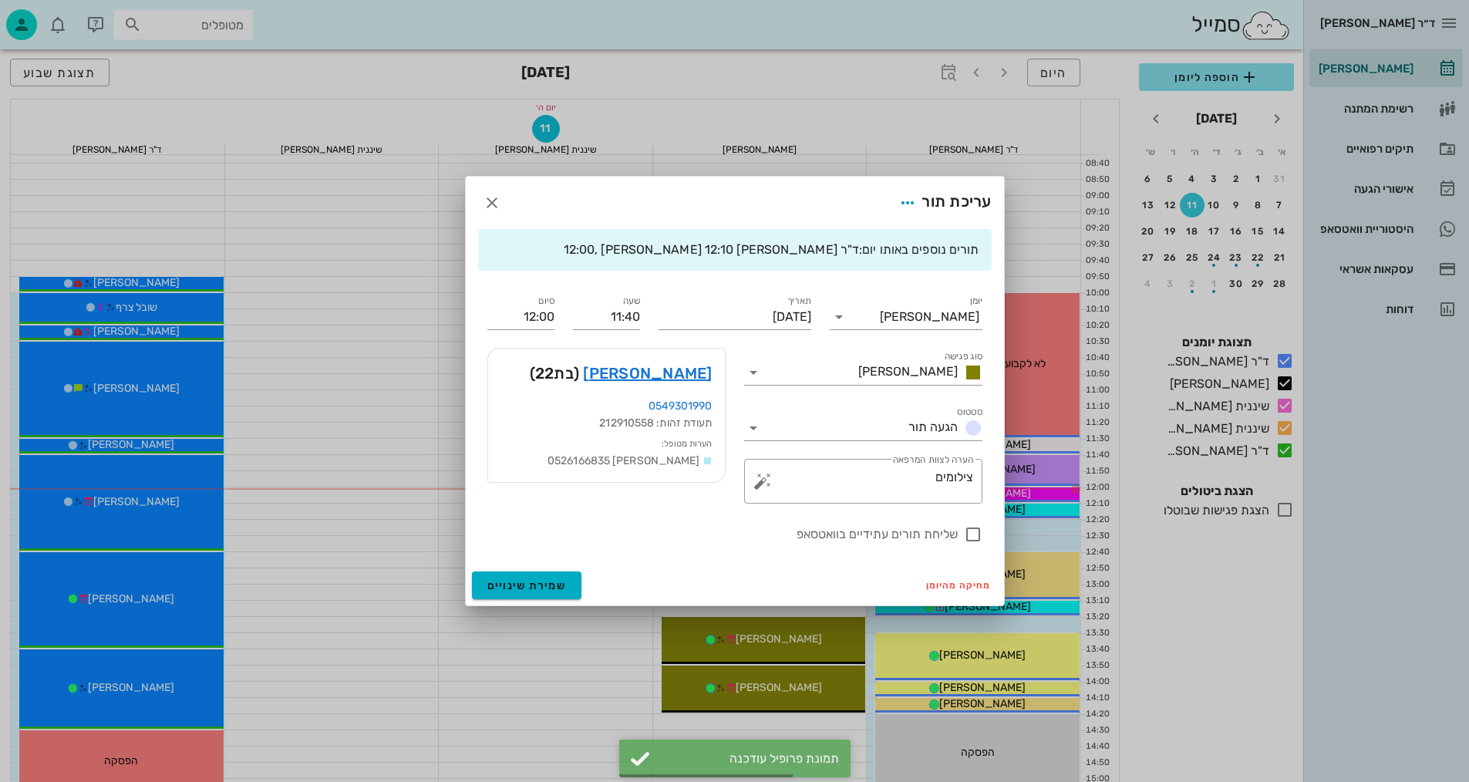
click at [813, 468] on div "ד״ר [PERSON_NAME] [PERSON_NAME] רשימת המתנה תיקים רפואיים אישורי הגעה היסטוריית…" at bounding box center [734, 603] width 1469 height 1515
click at [693, 377] on link "נגה פז" at bounding box center [647, 373] width 129 height 25
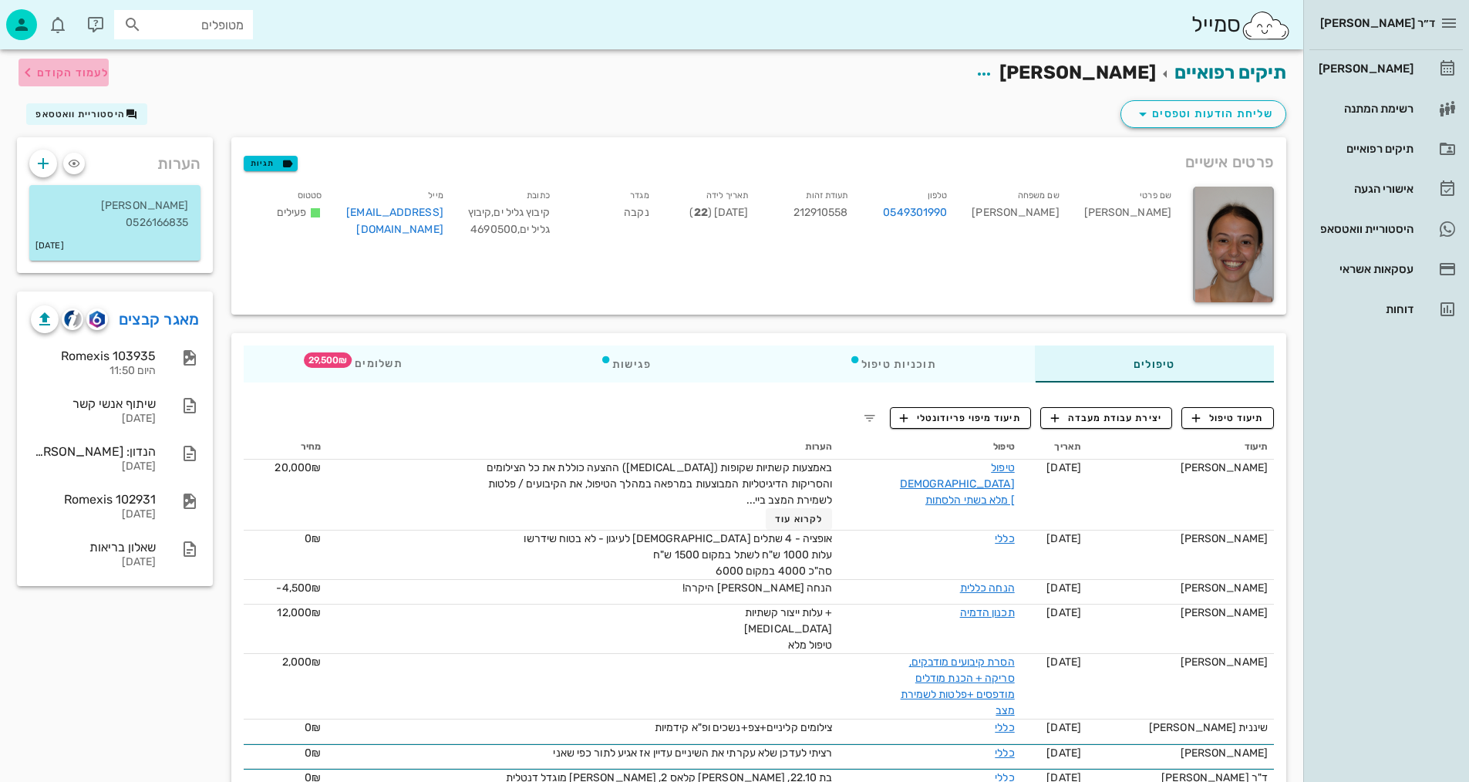
click at [59, 76] on span "לעמוד הקודם" at bounding box center [73, 72] width 72 height 13
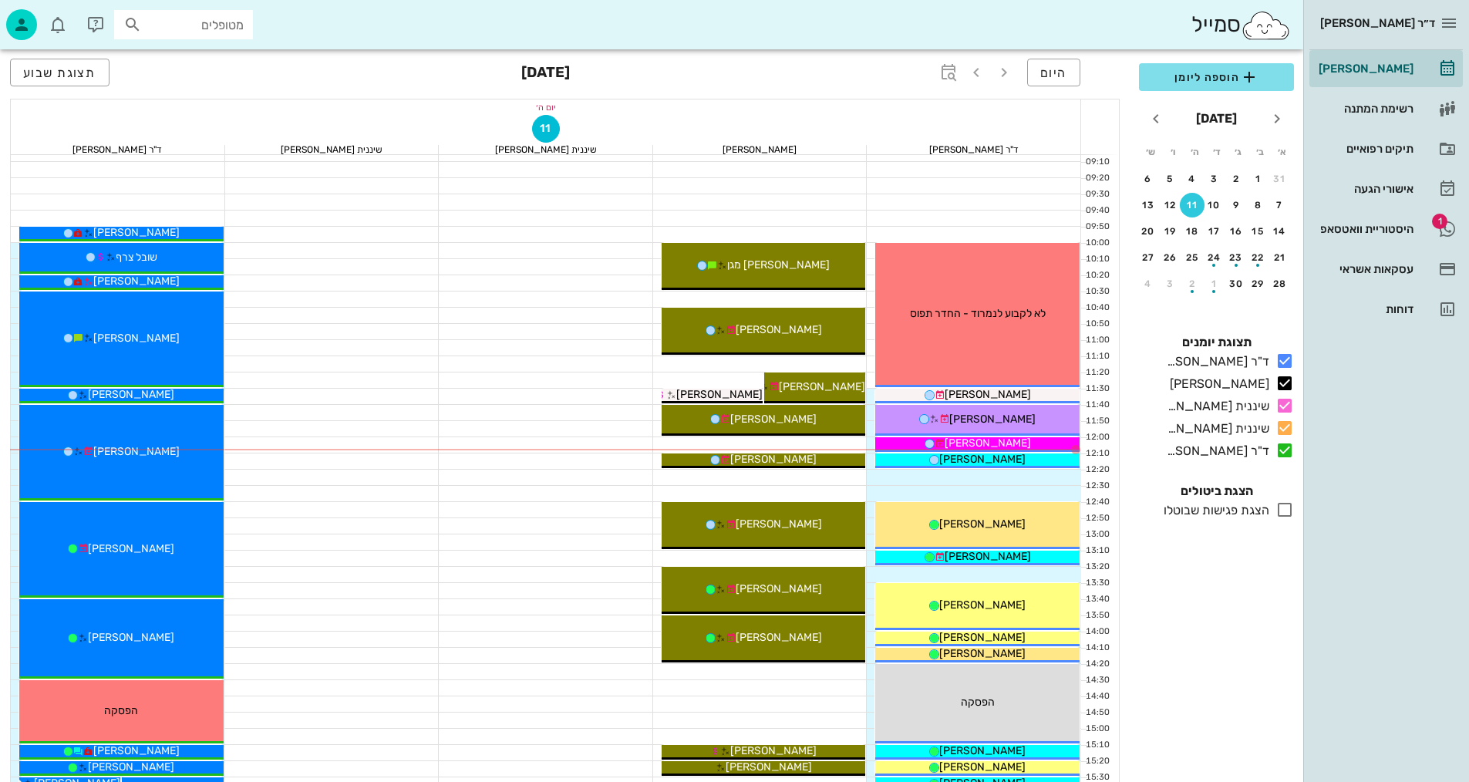
scroll to position [231, 0]
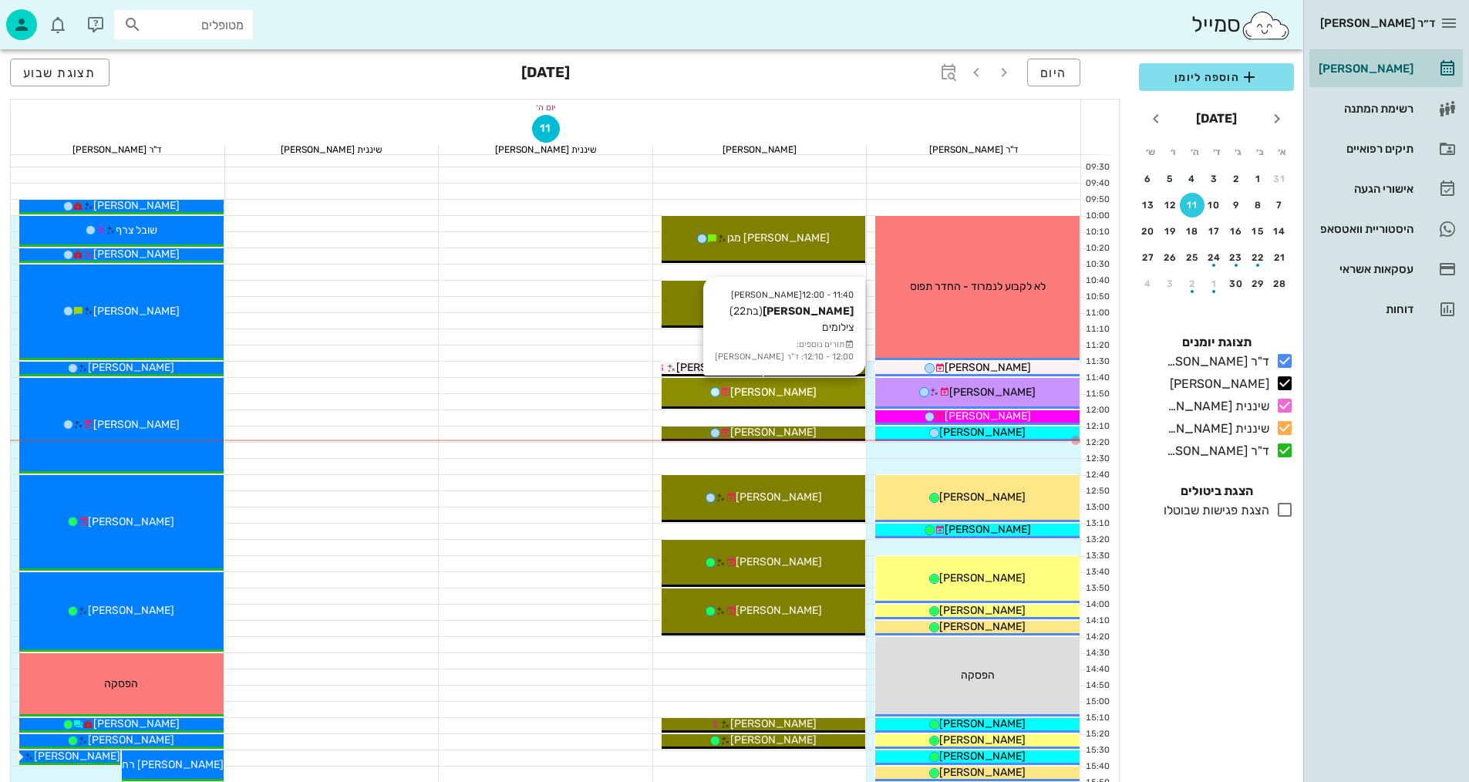
click at [848, 390] on div "[PERSON_NAME]" at bounding box center [763, 392] width 204 height 16
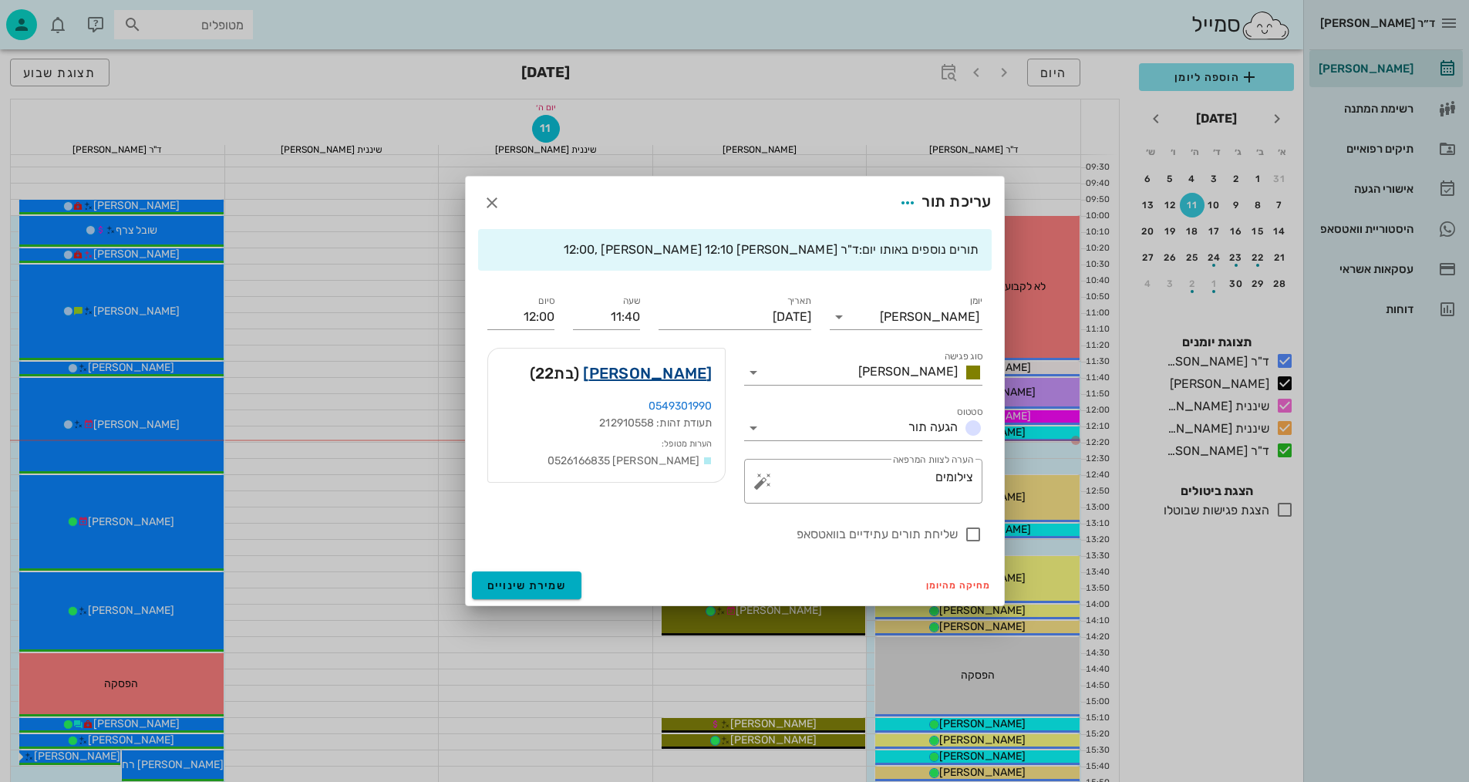
click at [683, 373] on link "נגה פז" at bounding box center [647, 373] width 129 height 25
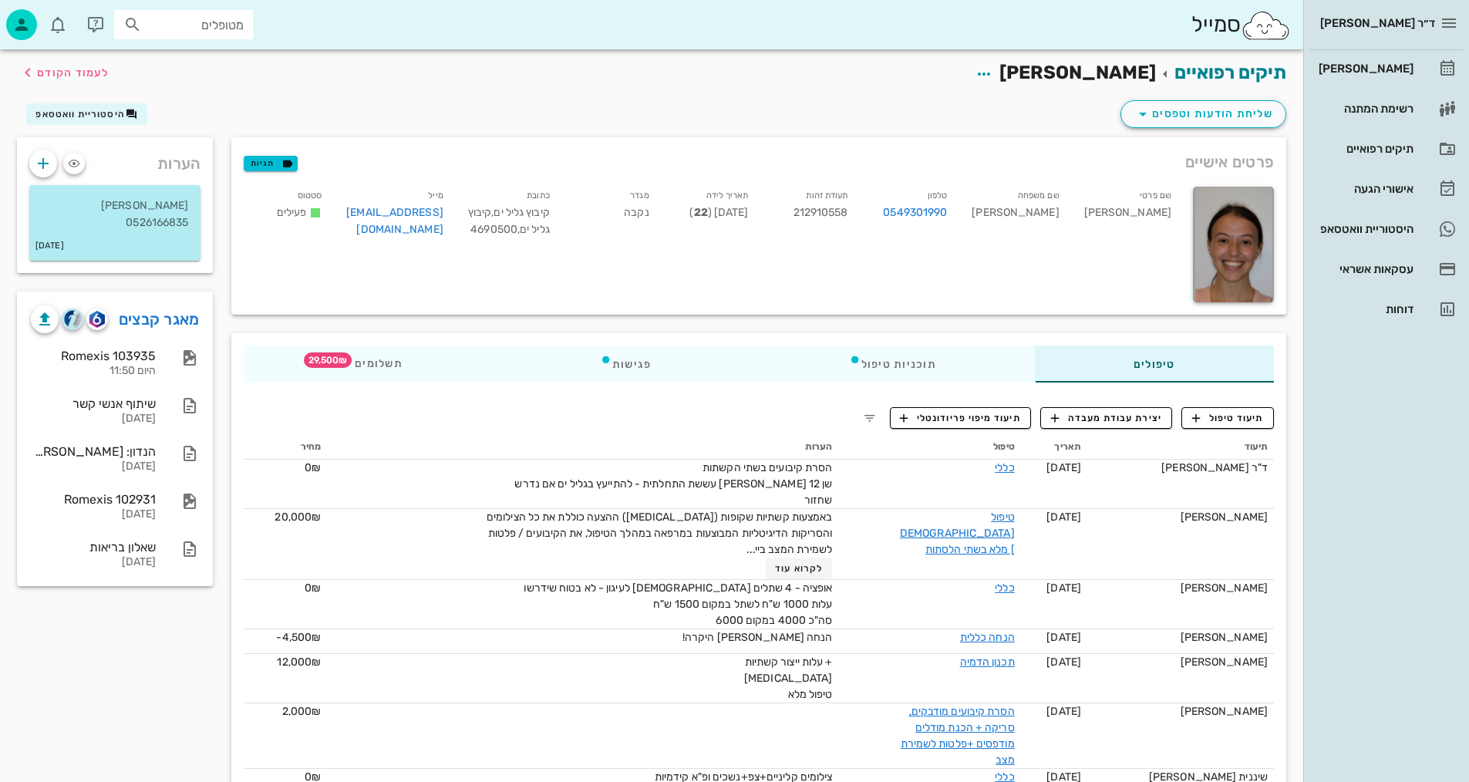
click at [72, 310] on img "button" at bounding box center [73, 319] width 18 height 18
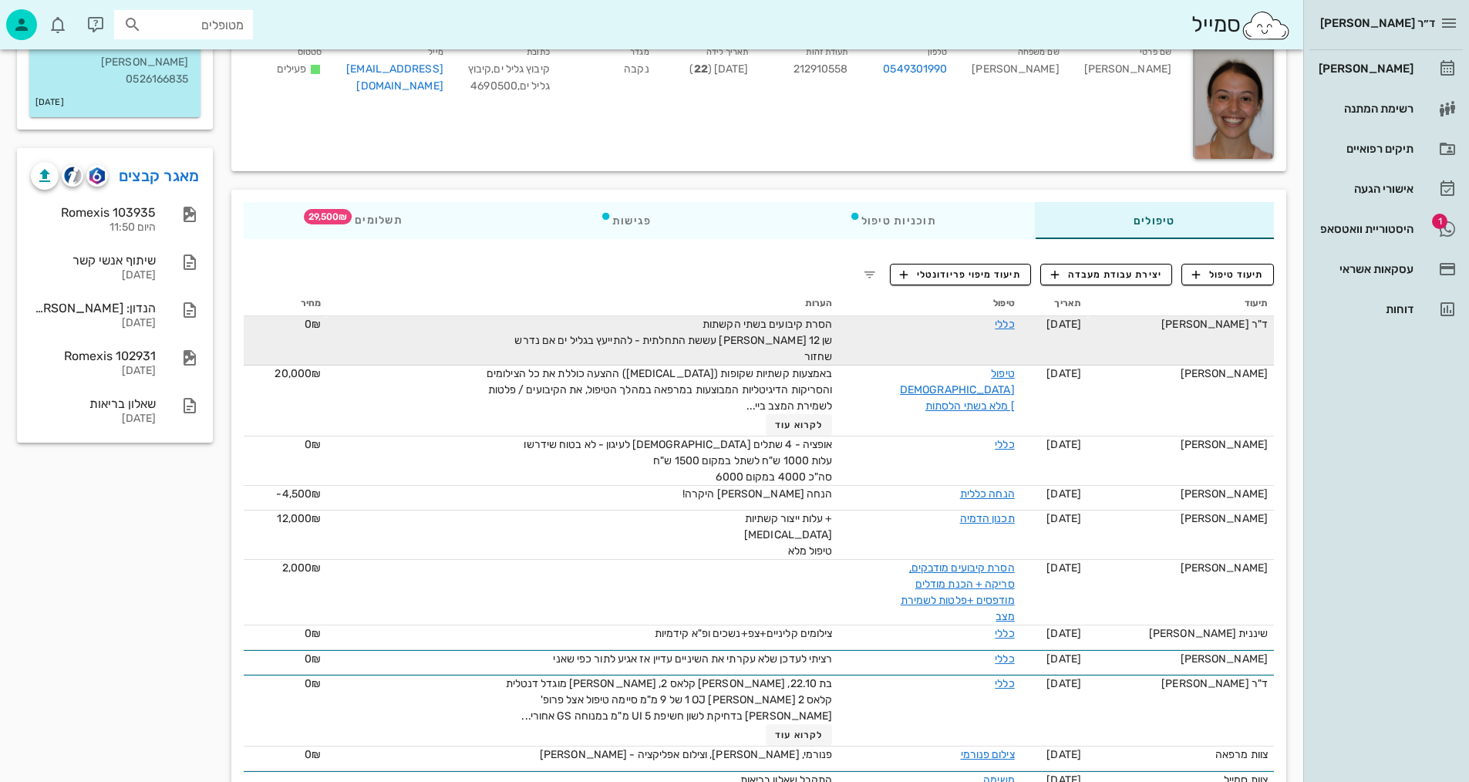
scroll to position [154, 0]
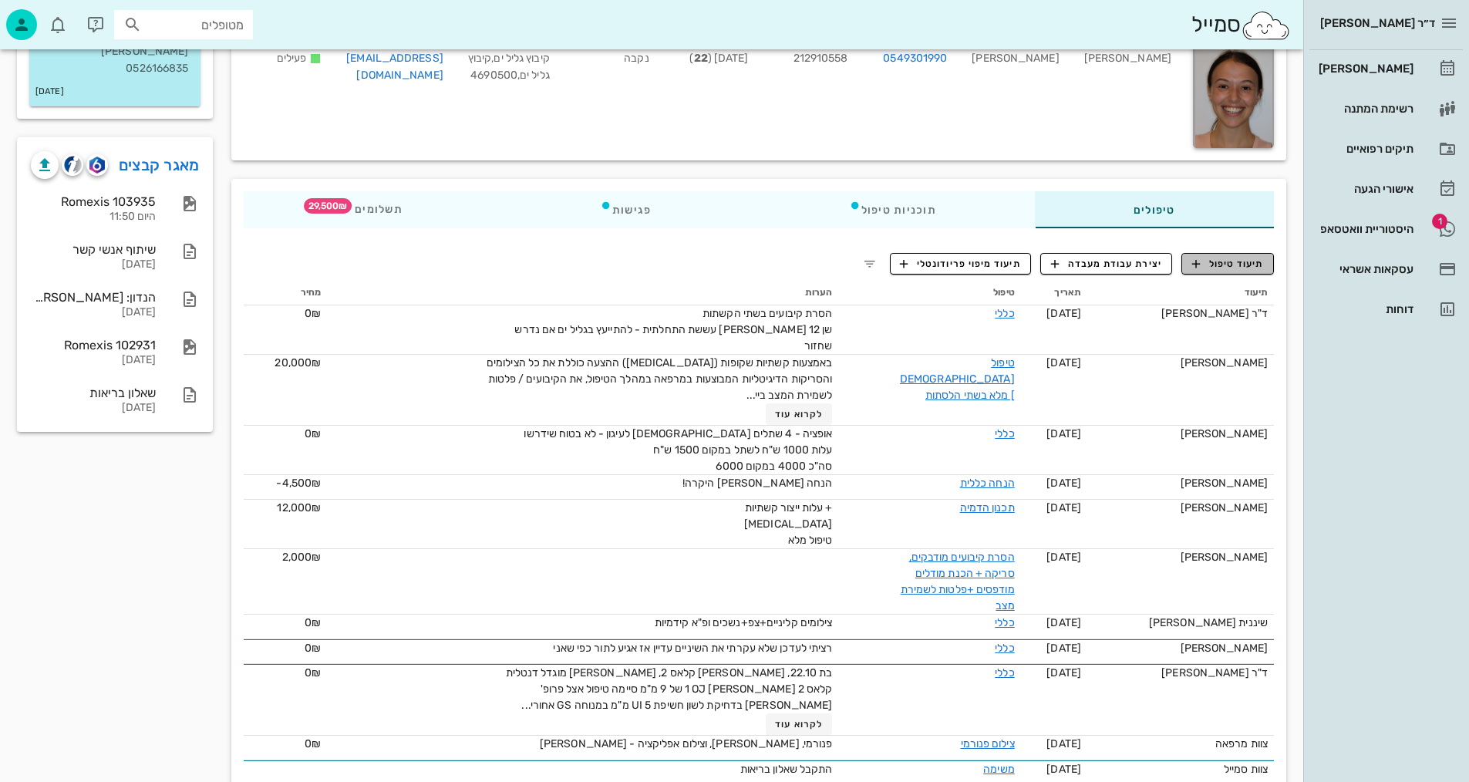
click at [1240, 258] on span "תיעוד טיפול" at bounding box center [1228, 264] width 72 height 14
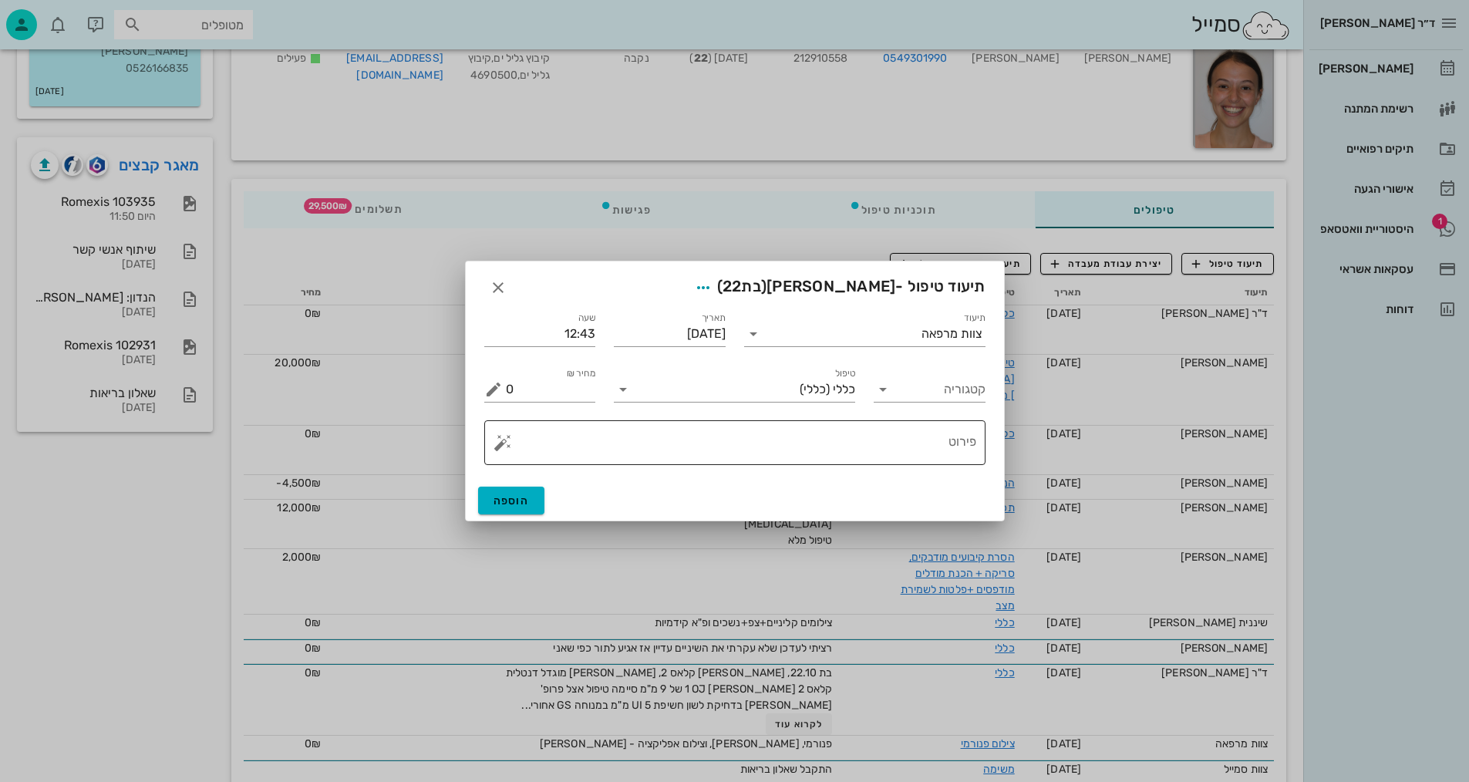
click at [947, 438] on textarea "פירוט" at bounding box center [741, 446] width 470 height 37
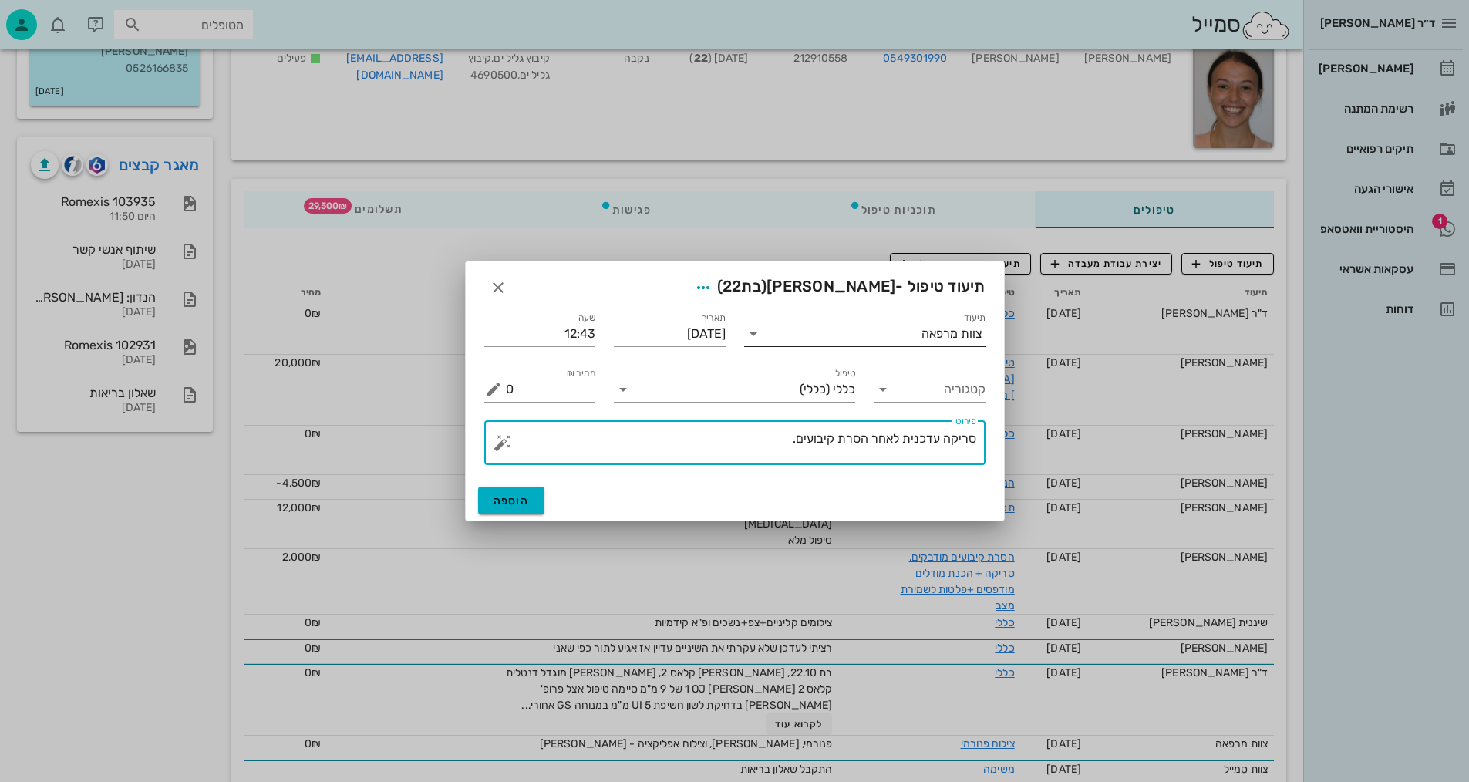
type textarea "סריקה עדכנית לאחר הסרת קיבועים."
click at [947, 332] on div "צוות מרפאה" at bounding box center [951, 334] width 61 height 14
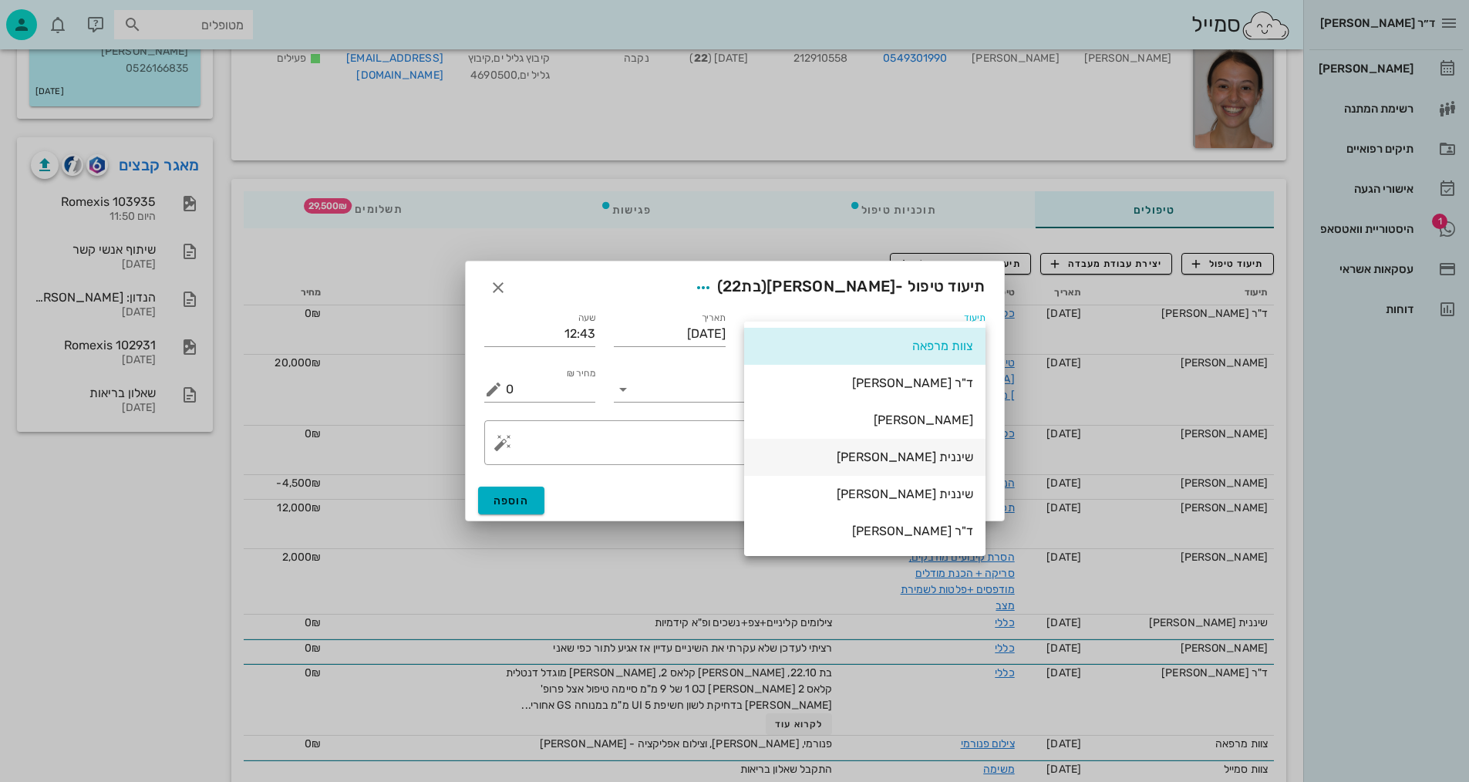
click at [946, 462] on div "שיננית [PERSON_NAME]" at bounding box center [864, 456] width 217 height 15
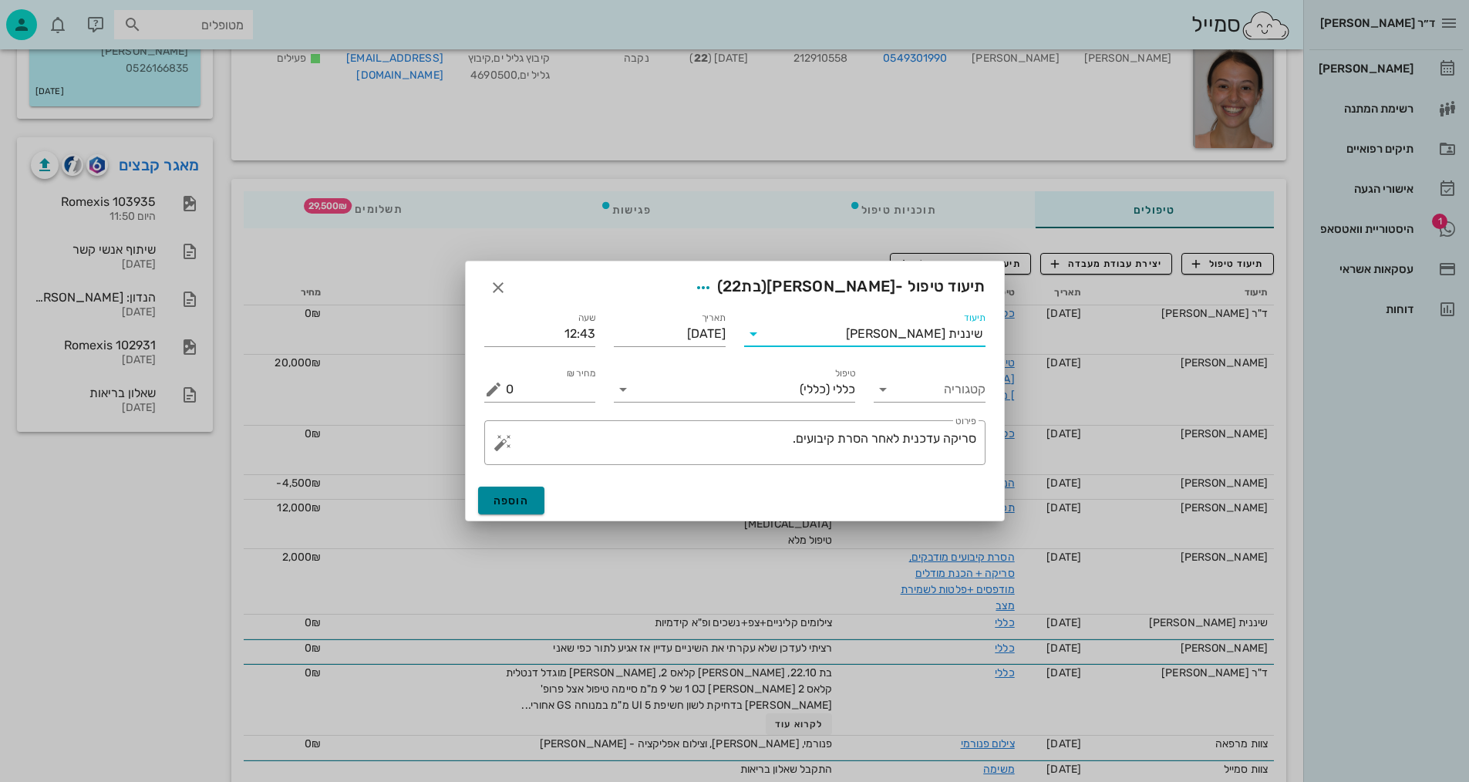
click at [537, 495] on button "הוספה" at bounding box center [511, 500] width 67 height 28
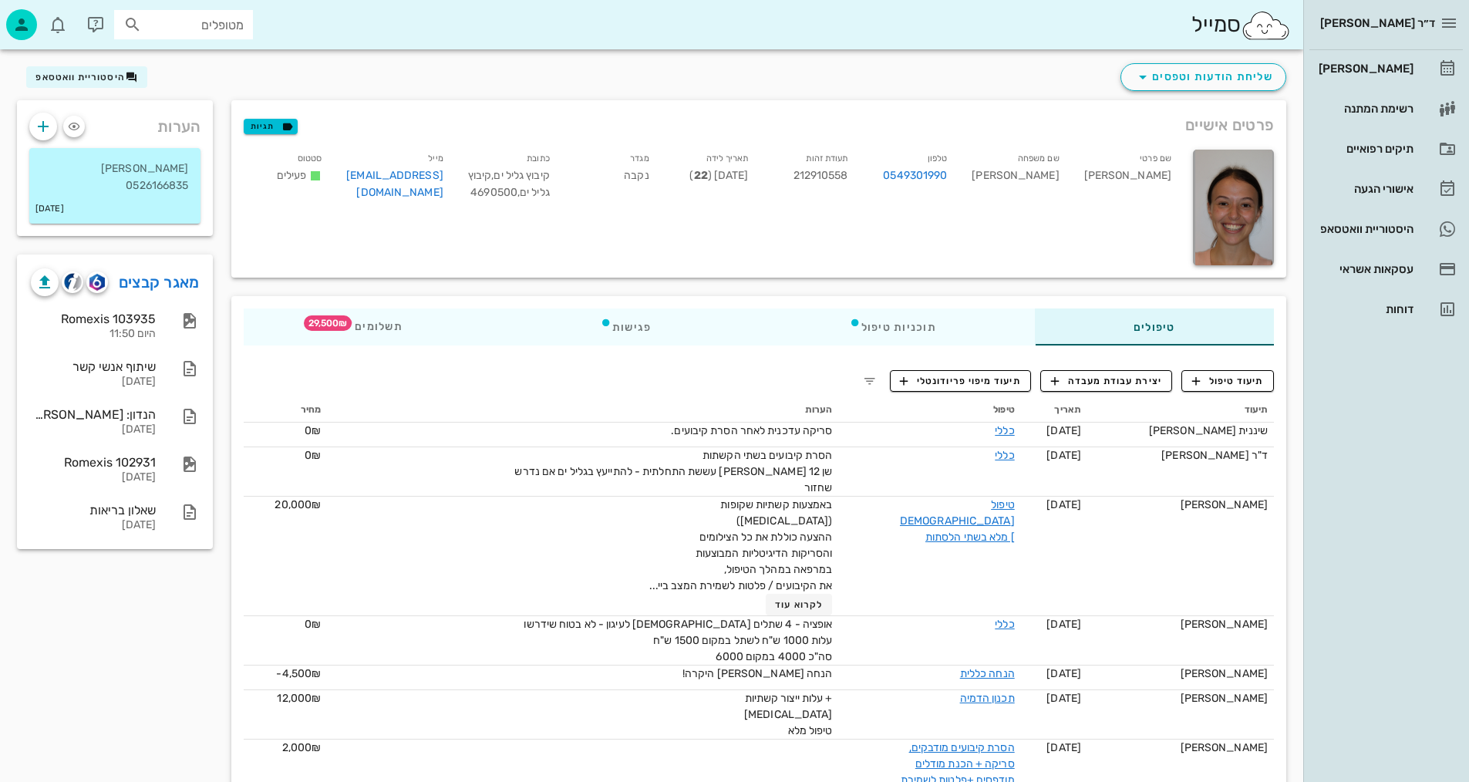
scroll to position [0, 0]
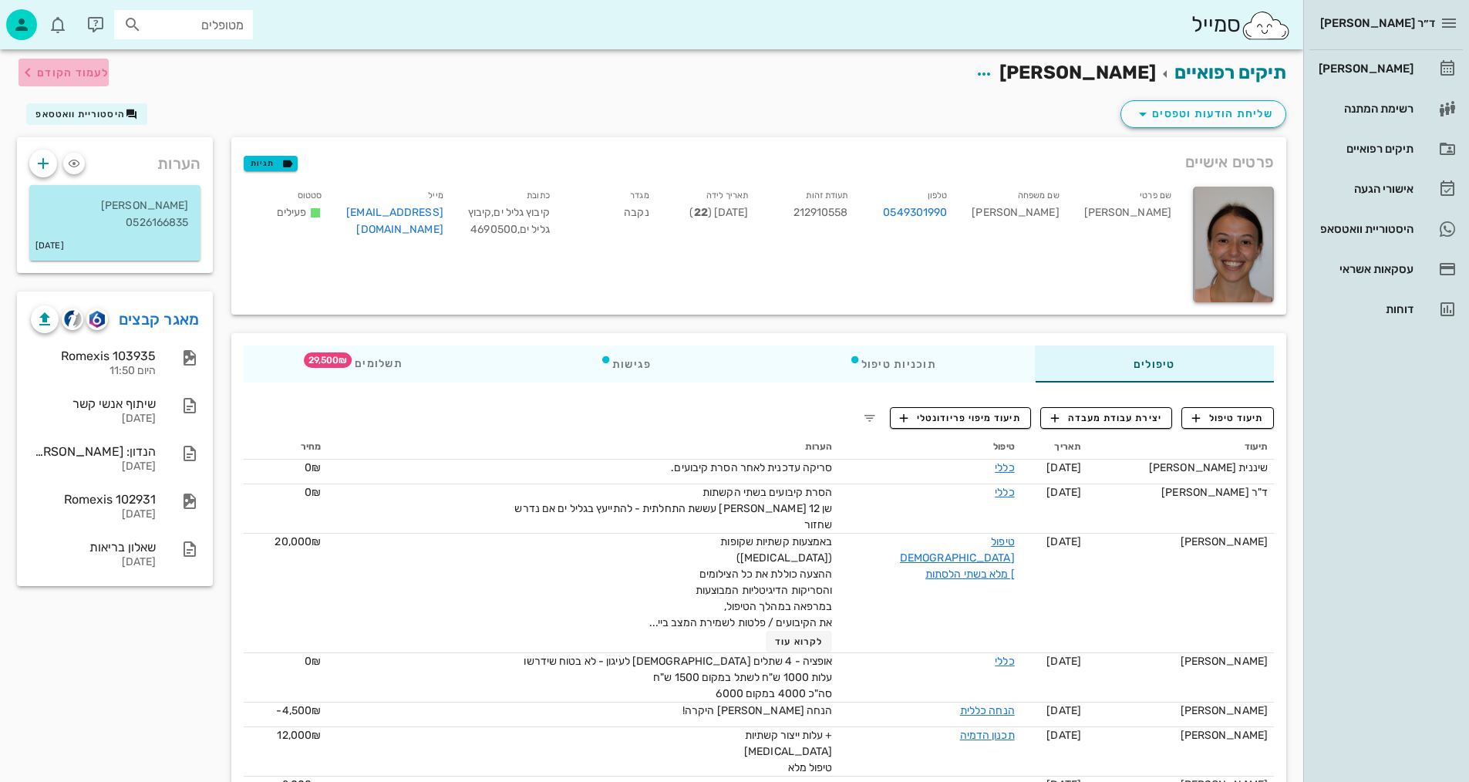
click at [61, 71] on span "לעמוד הקודם" at bounding box center [73, 72] width 72 height 13
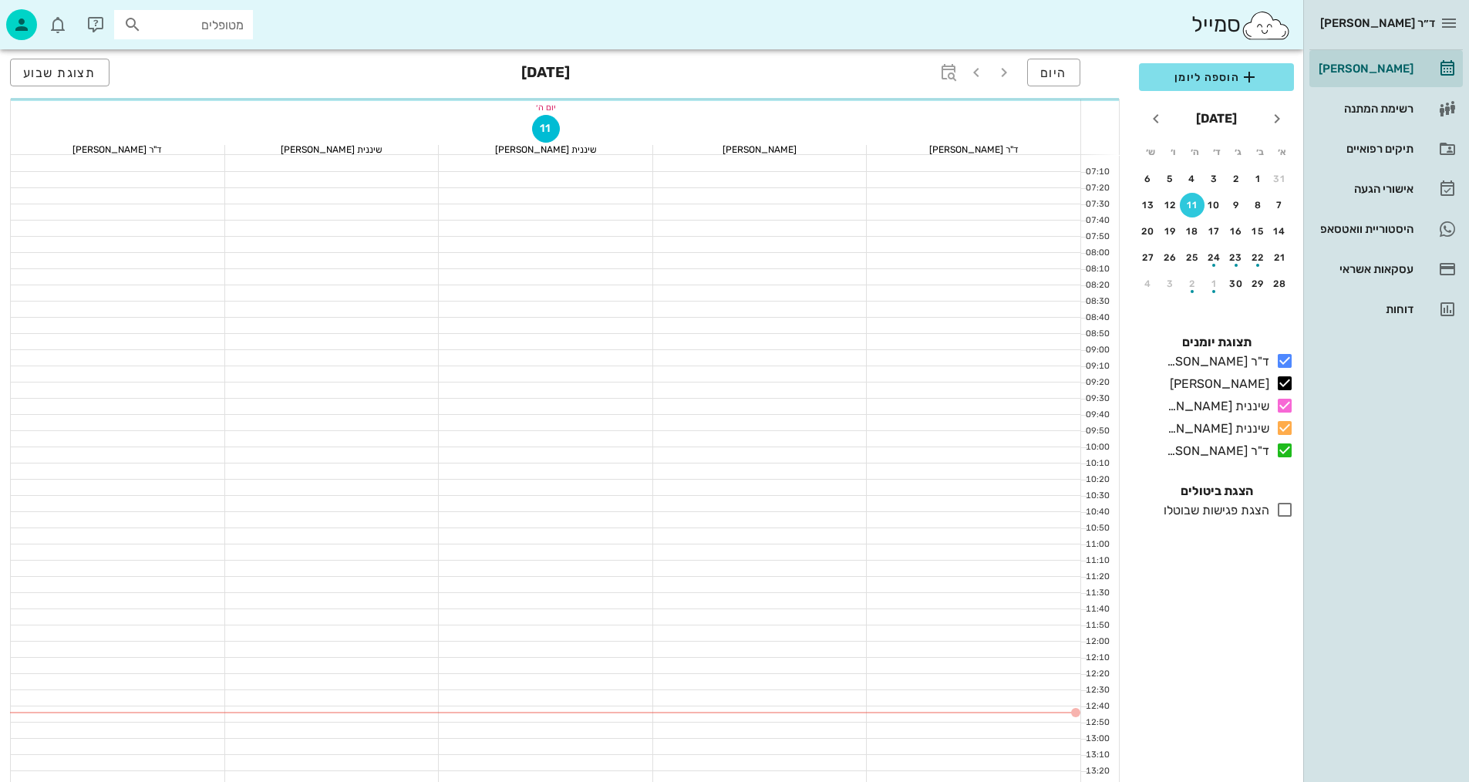
scroll to position [231, 0]
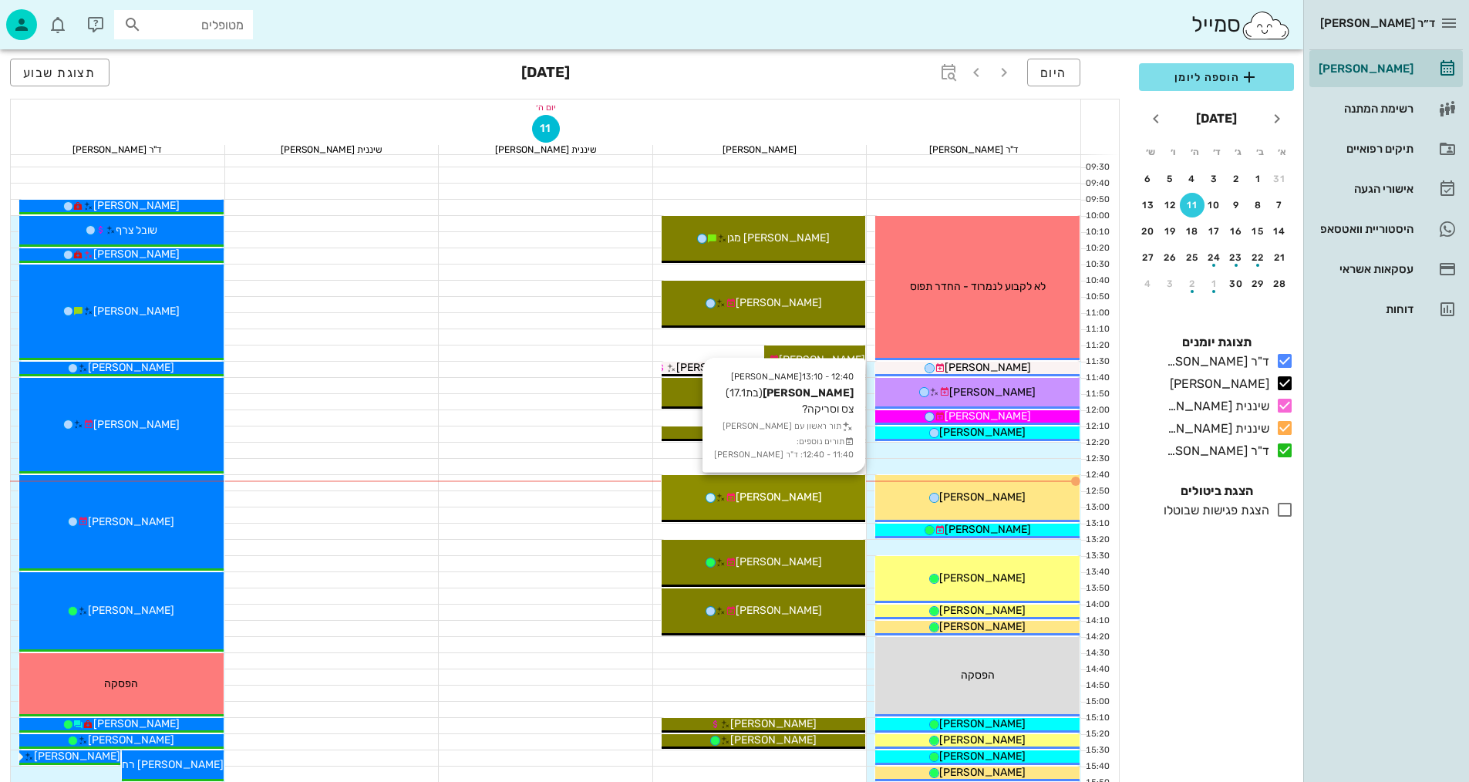
click at [849, 503] on div "[PERSON_NAME]" at bounding box center [763, 497] width 204 height 16
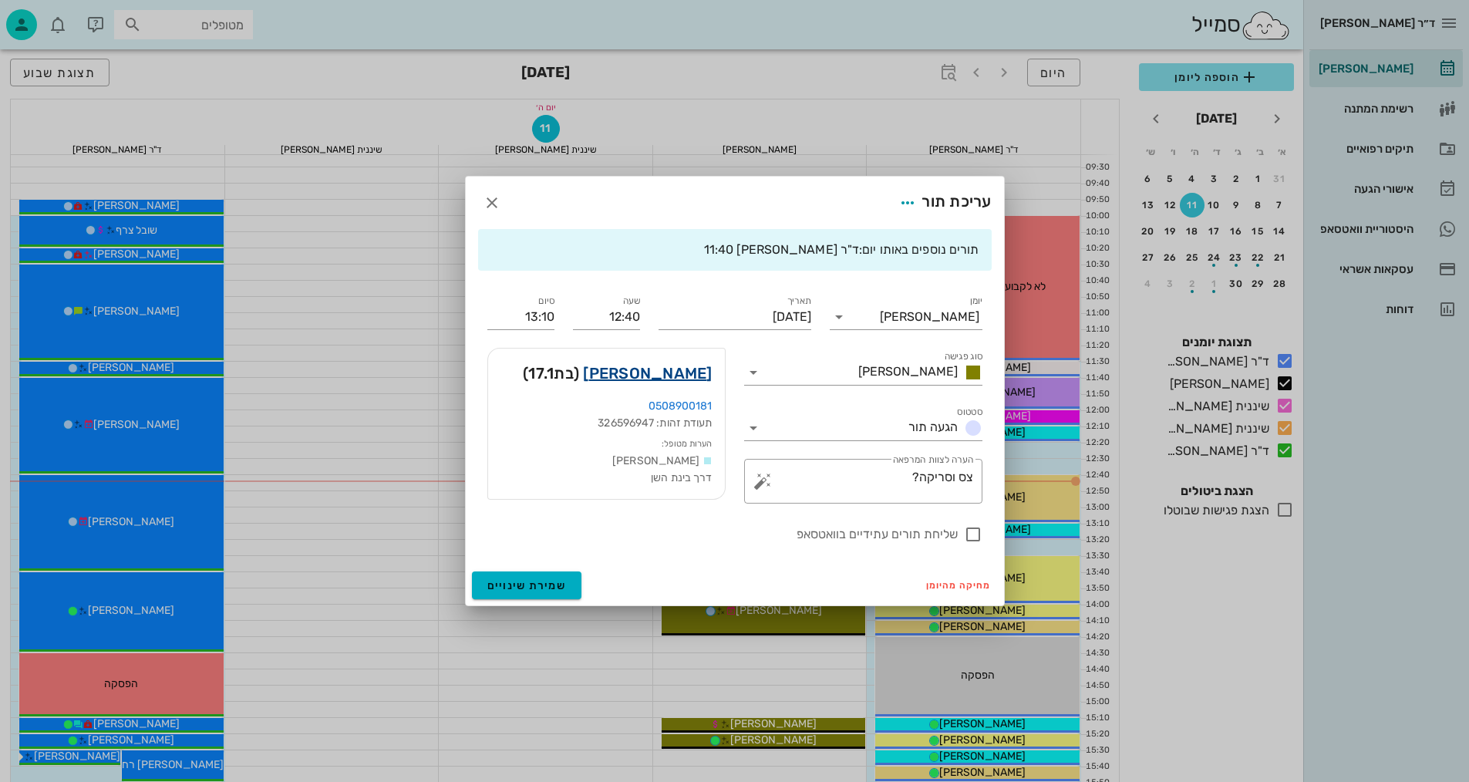
click at [673, 373] on link "מיקה ציפורי" at bounding box center [647, 373] width 129 height 25
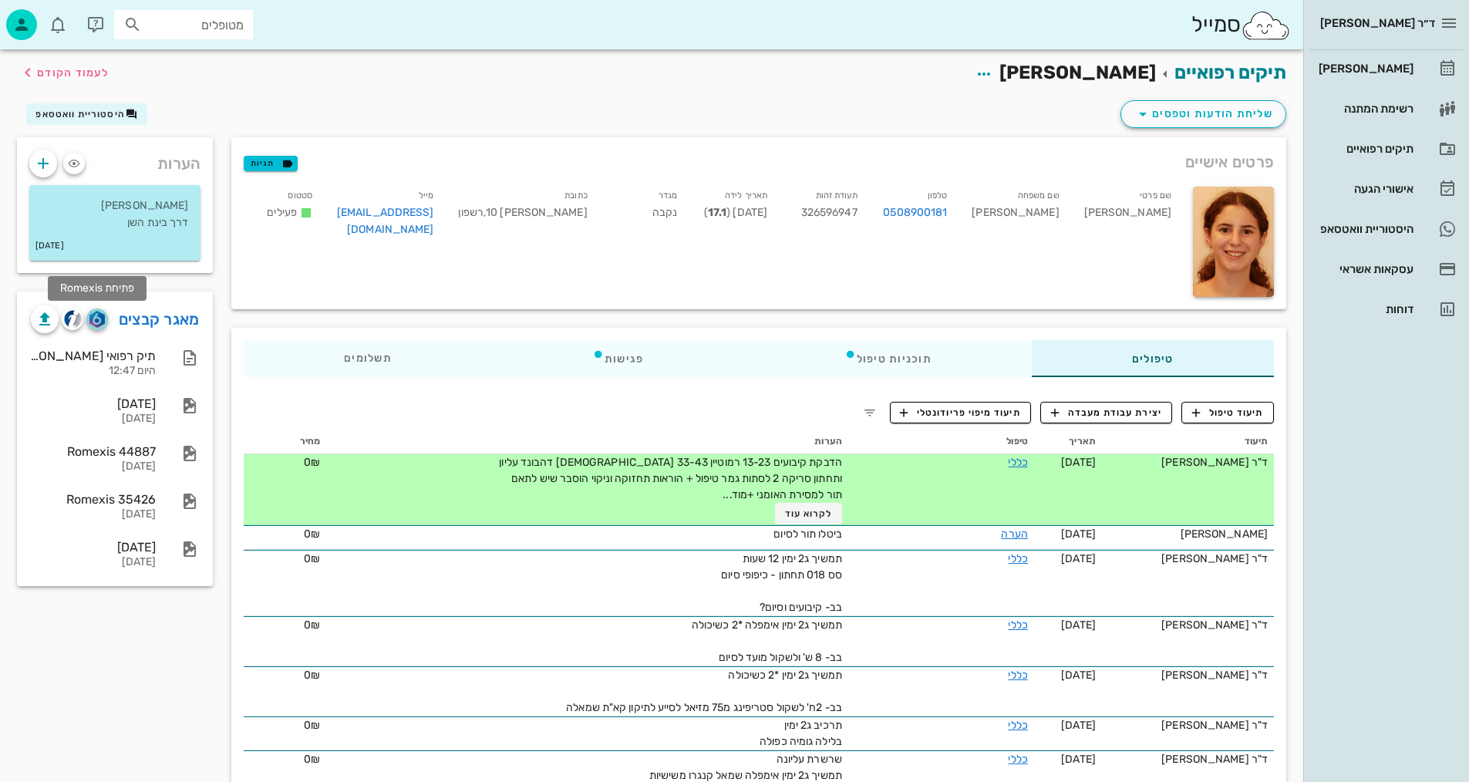
click at [100, 321] on img "button" at bounding box center [96, 319] width 15 height 17
click at [315, 445] on th "מחיר" at bounding box center [285, 441] width 82 height 25
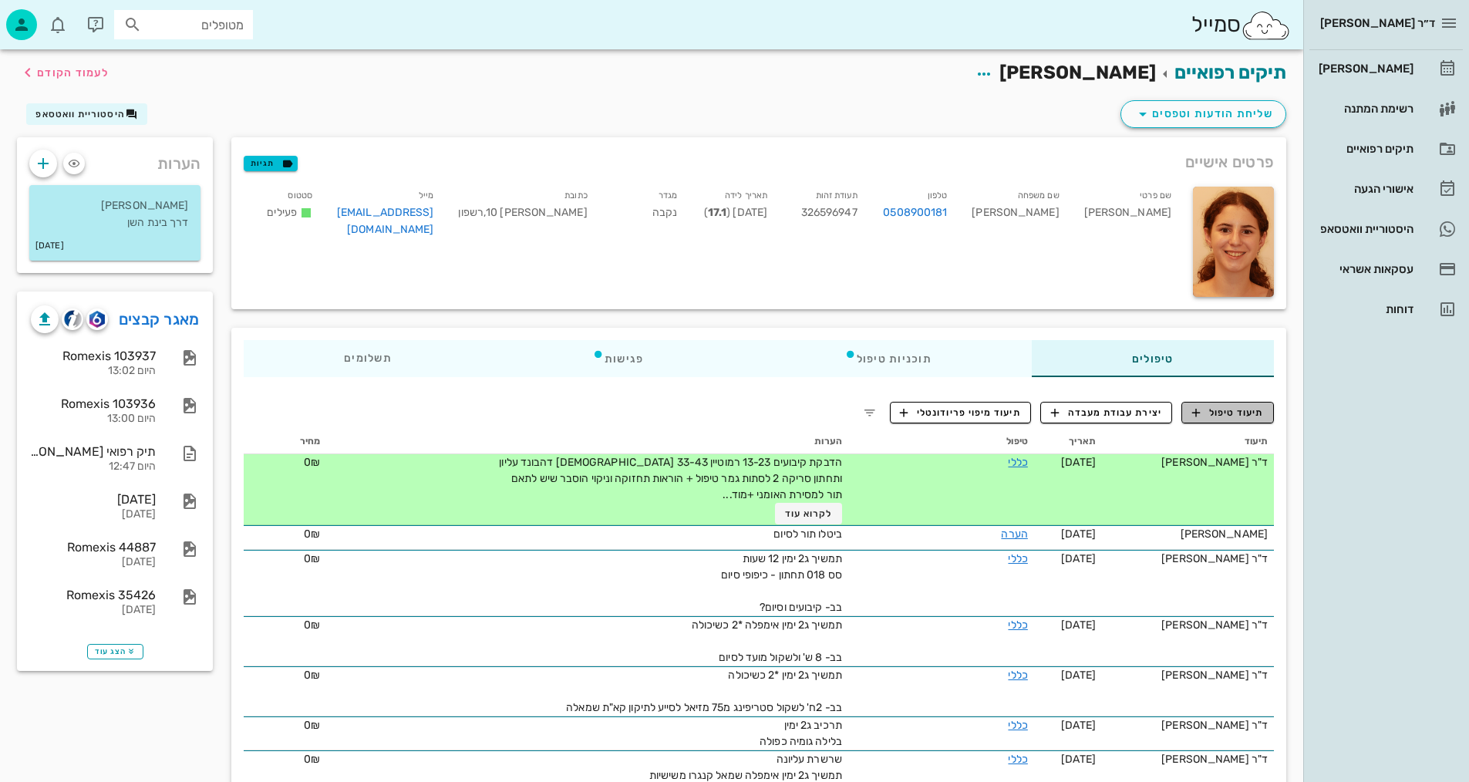
click at [1250, 408] on span "תיעוד טיפול" at bounding box center [1228, 412] width 72 height 14
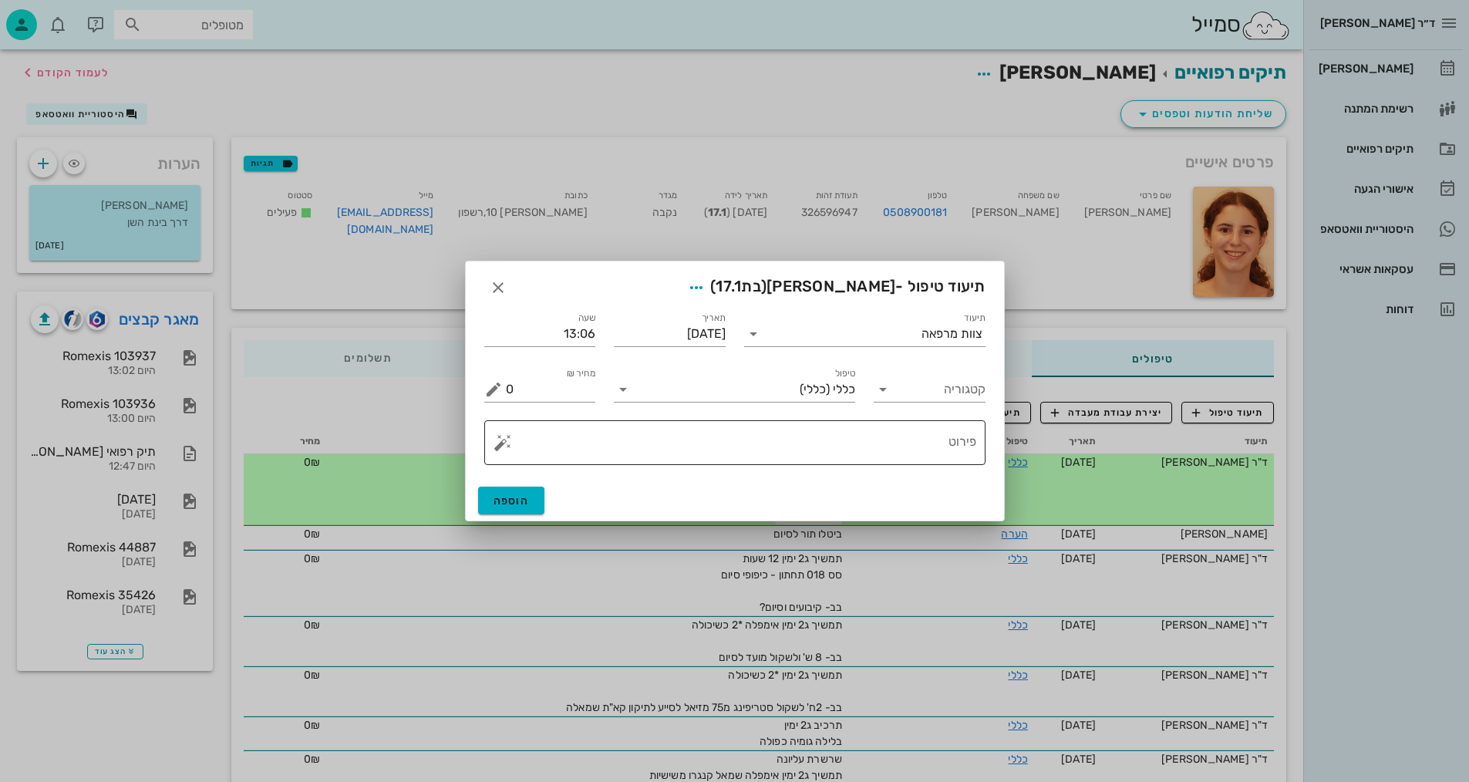
click at [887, 450] on textarea "פירוט" at bounding box center [741, 446] width 470 height 37
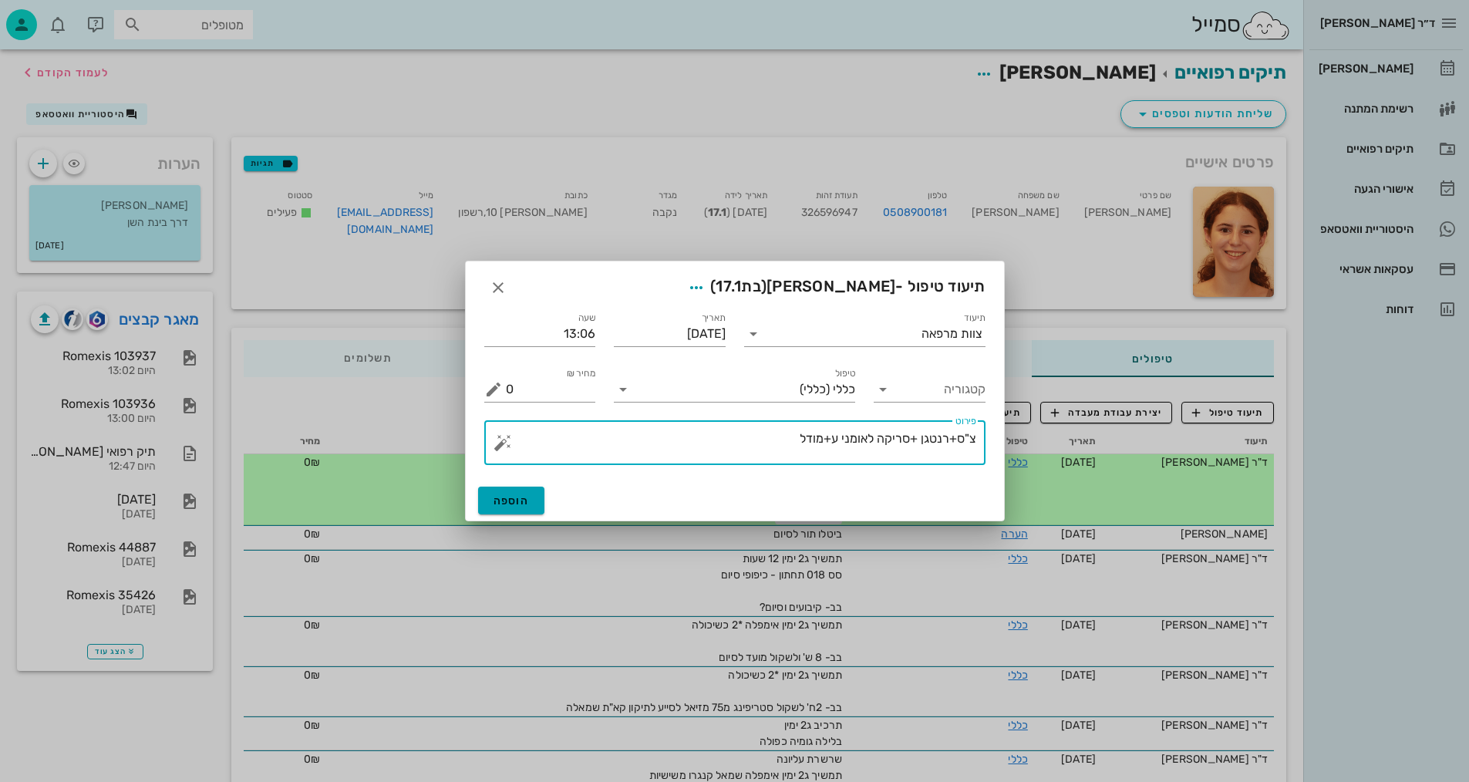
type textarea "צ"ס+רנטגן +סריקה לאומני ע+מודל"
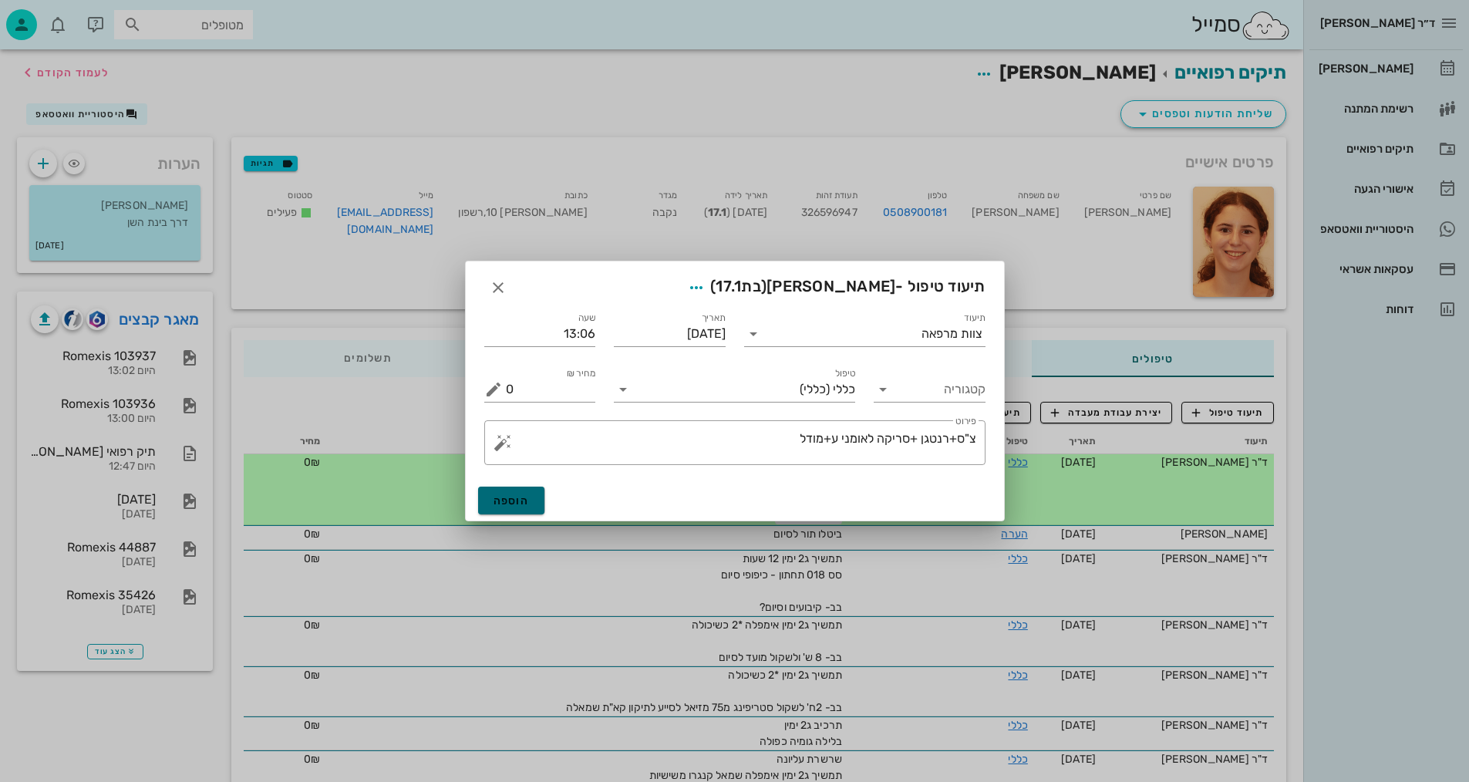
click at [523, 505] on span "הוספה" at bounding box center [511, 500] width 36 height 13
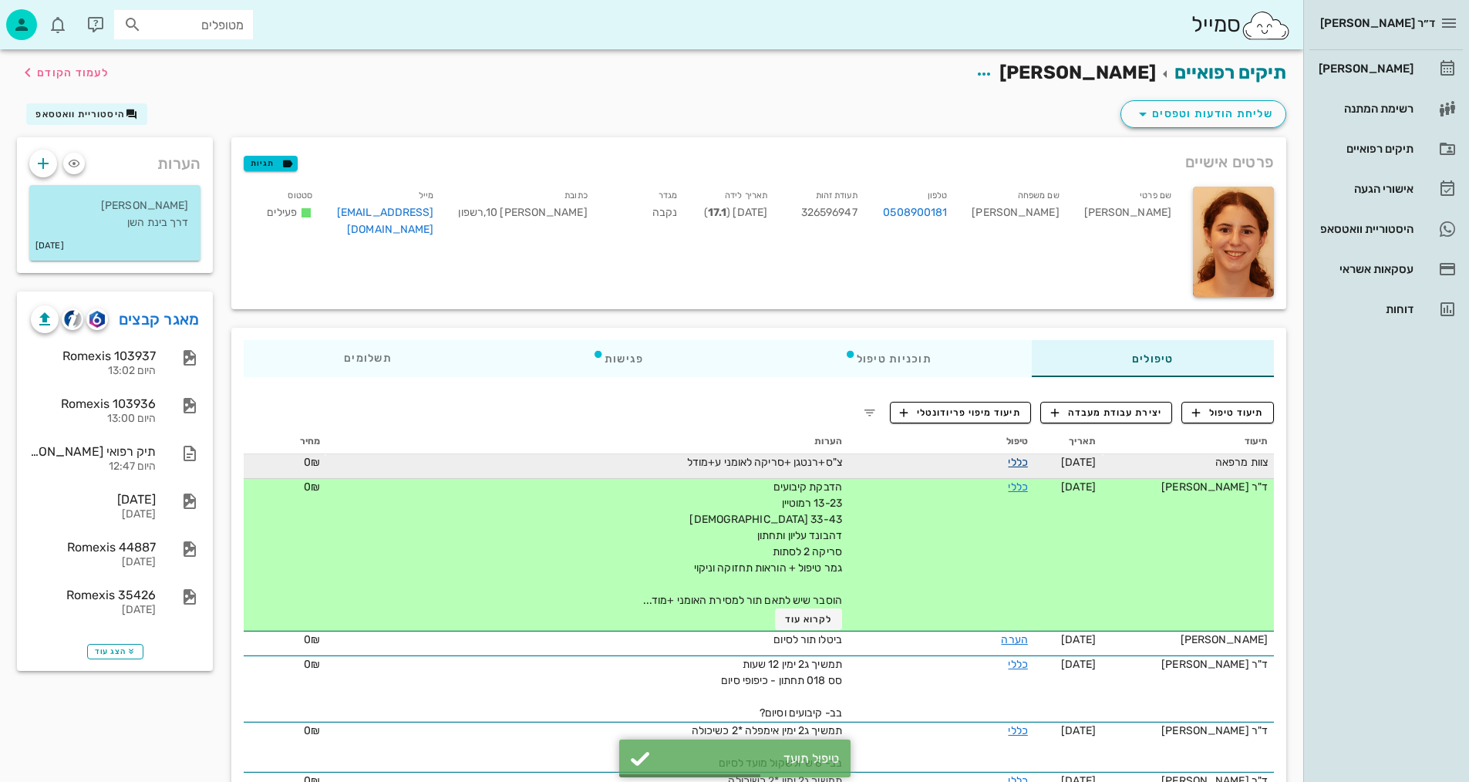
click at [1008, 460] on link "כללי" at bounding box center [1017, 462] width 19 height 13
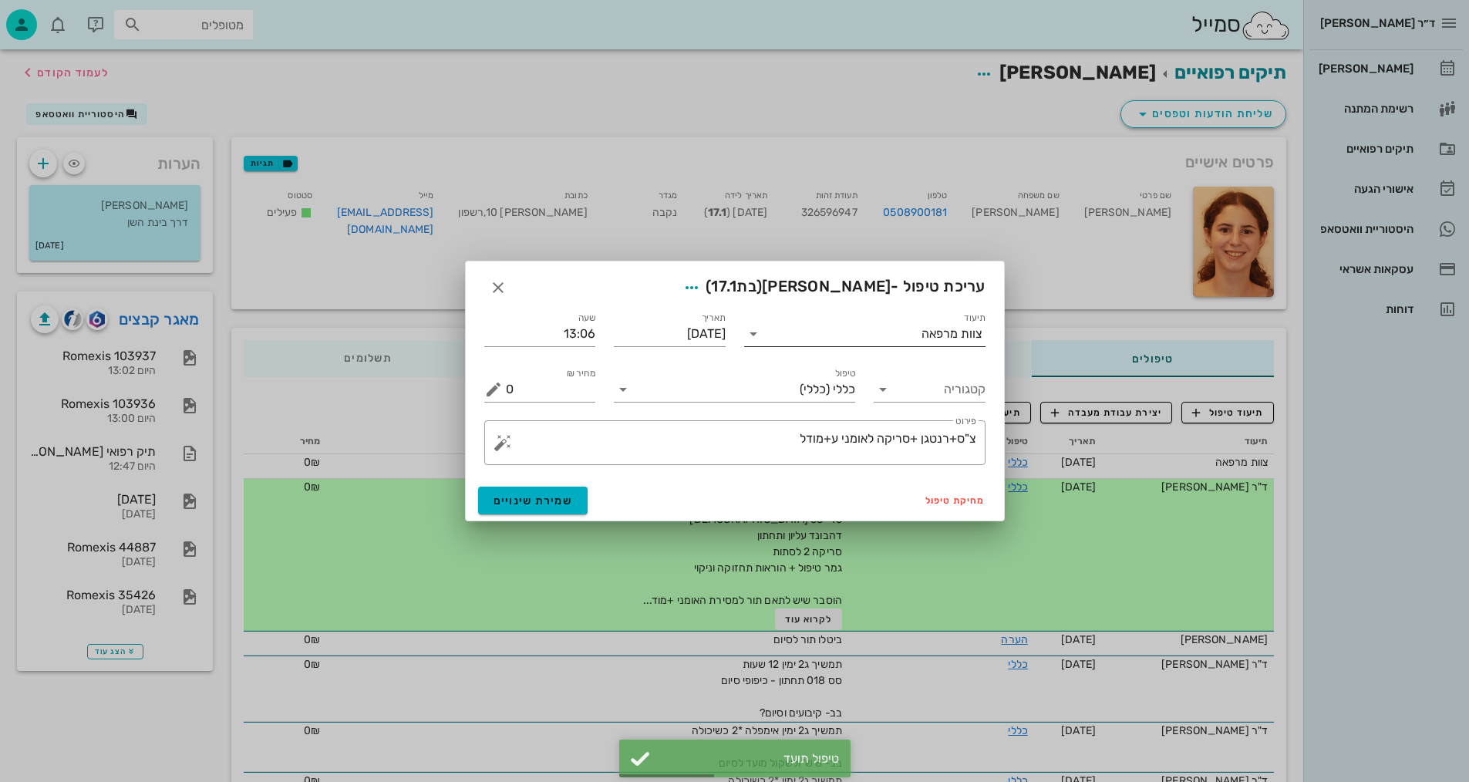
click at [941, 340] on div "צוות מרפאה" at bounding box center [951, 334] width 61 height 14
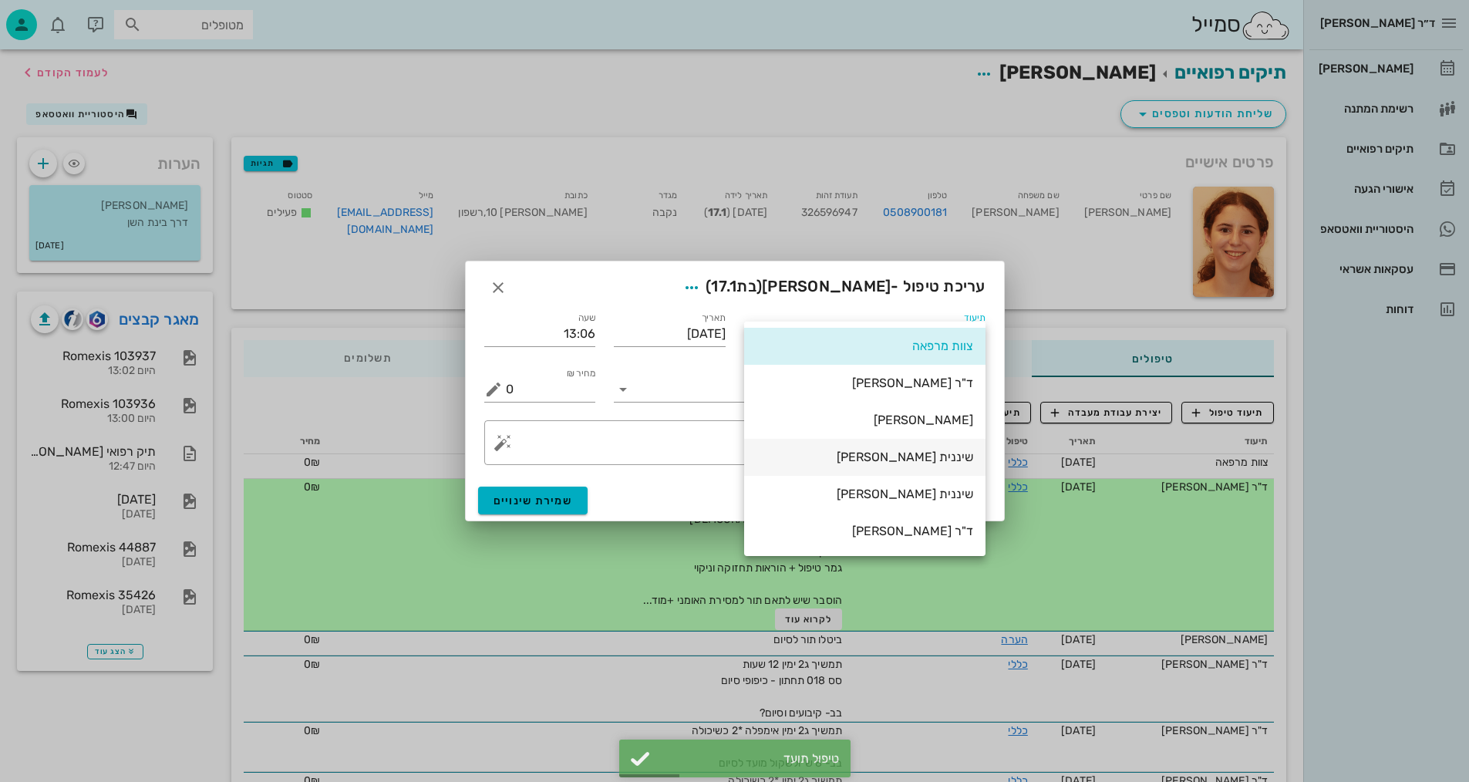
click at [929, 456] on div "שיננית [PERSON_NAME]" at bounding box center [864, 456] width 217 height 15
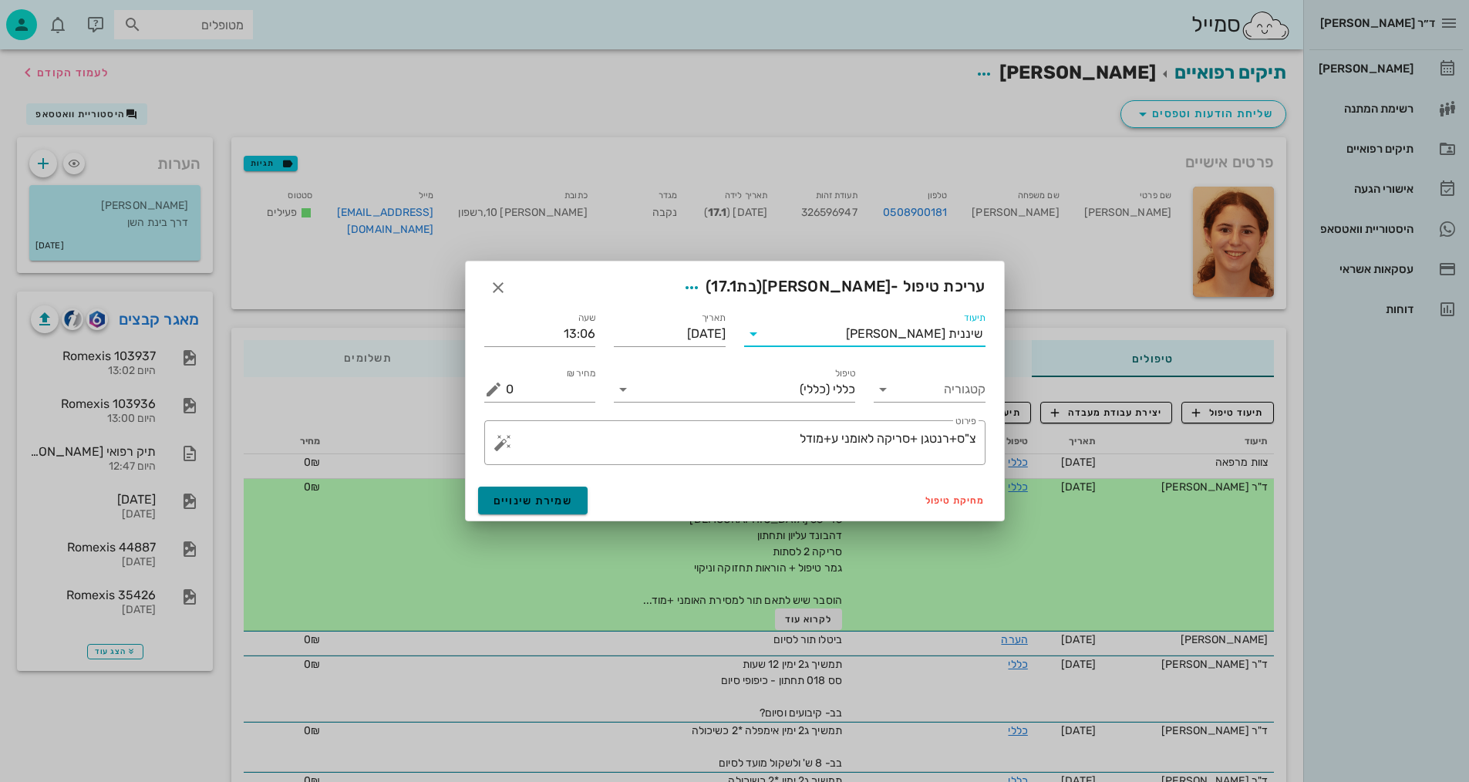
click at [527, 500] on span "שמירת שינויים" at bounding box center [532, 500] width 79 height 13
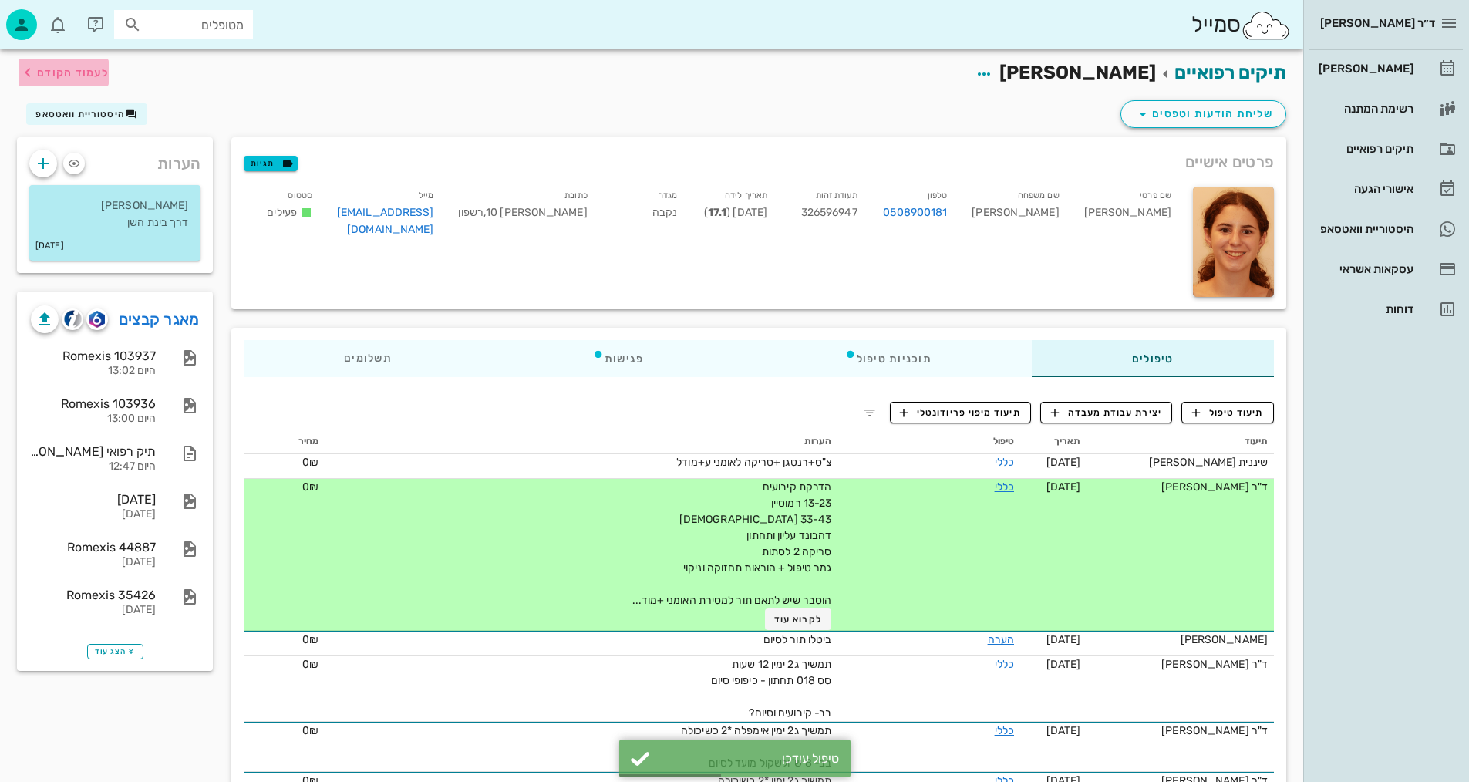
click at [57, 69] on span "לעמוד הקודם" at bounding box center [73, 72] width 72 height 13
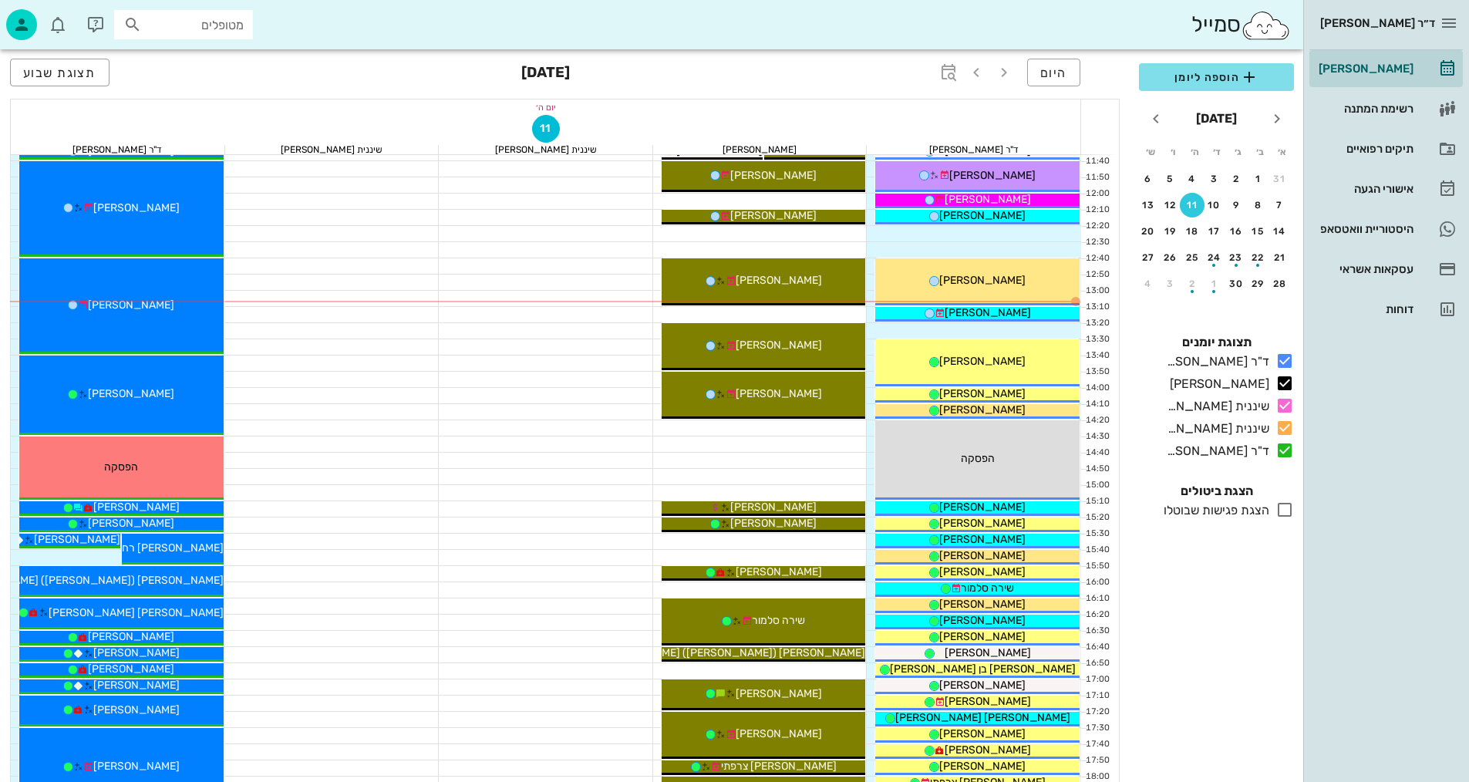
scroll to position [463, 0]
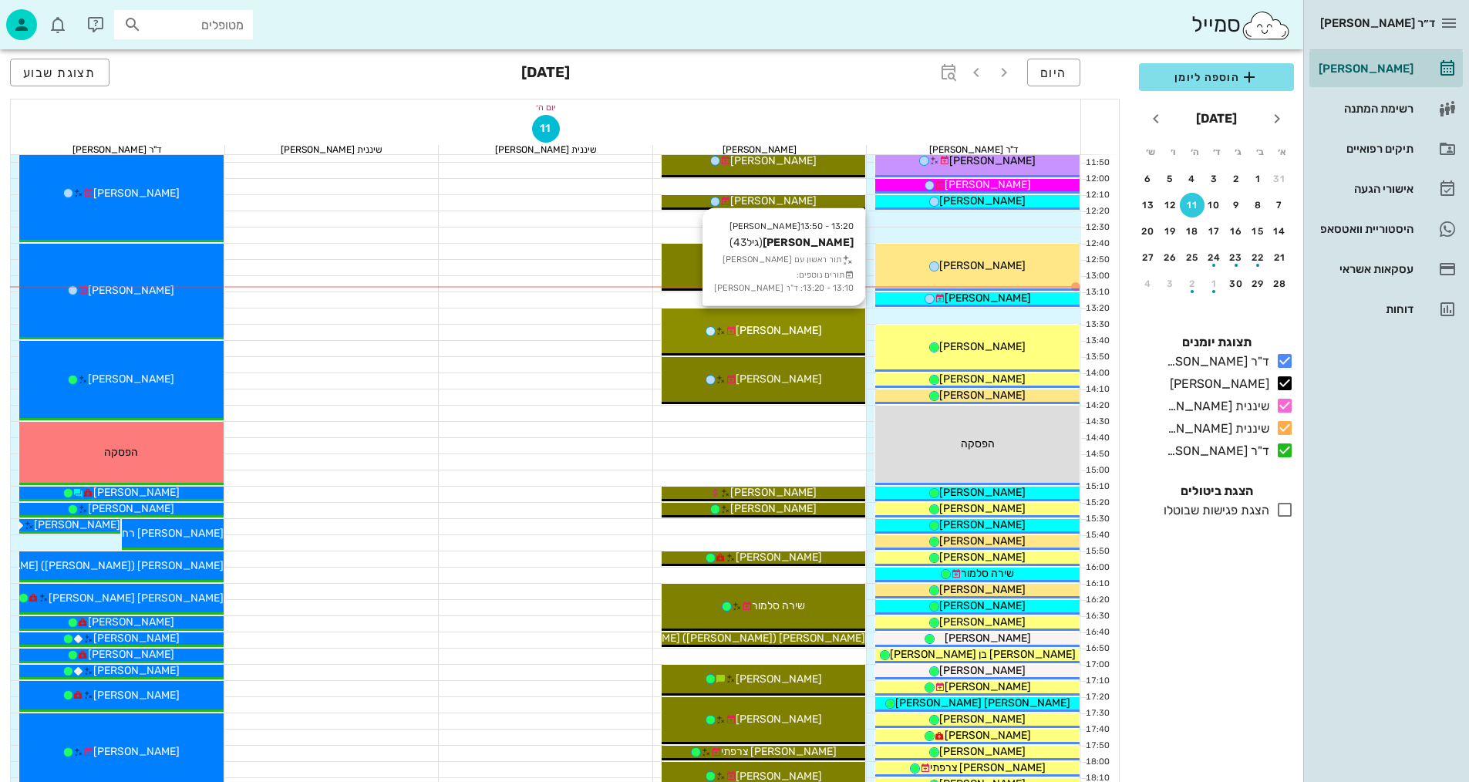
click at [796, 332] on span "[PERSON_NAME]" at bounding box center [778, 330] width 86 height 13
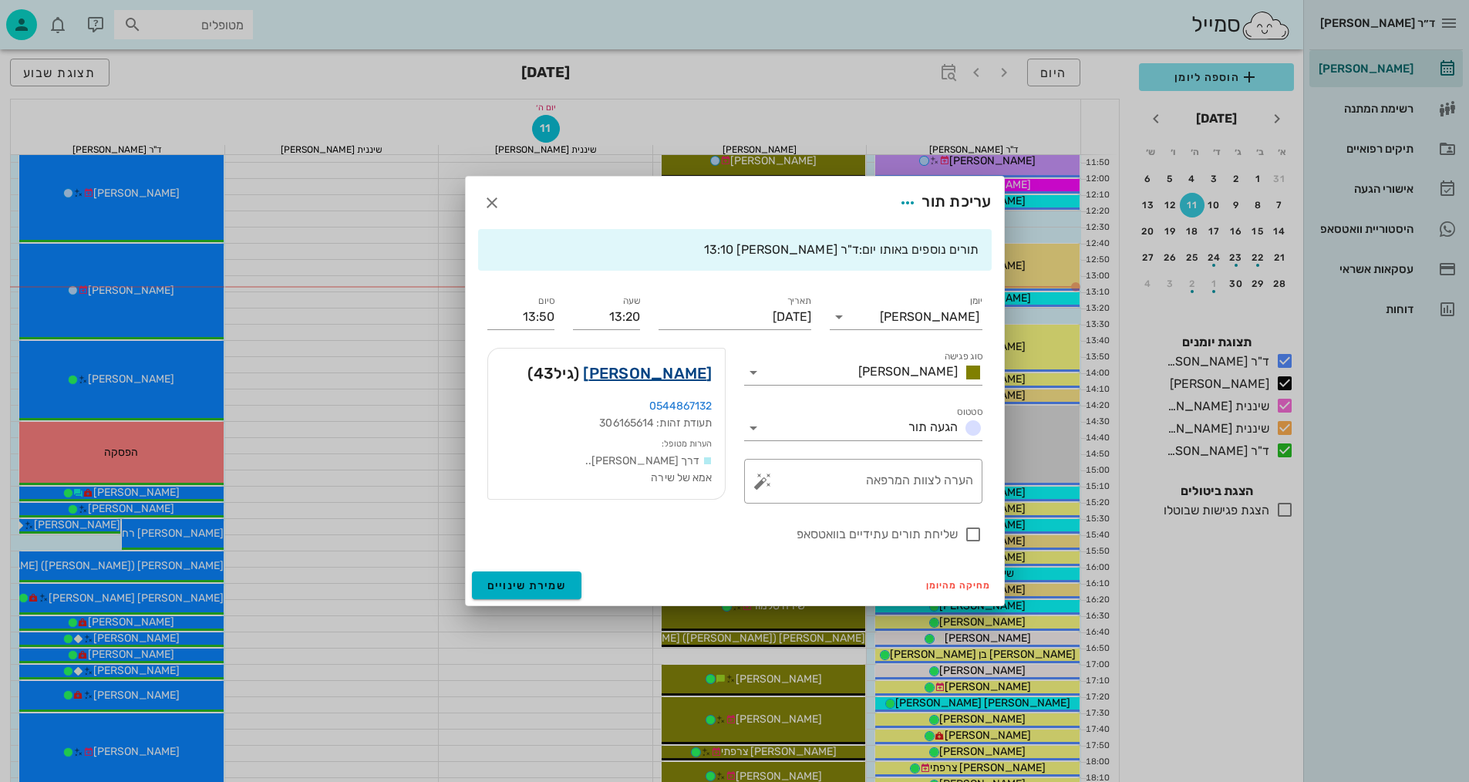
click at [690, 381] on link "אלינה שטרייזר" at bounding box center [647, 373] width 129 height 25
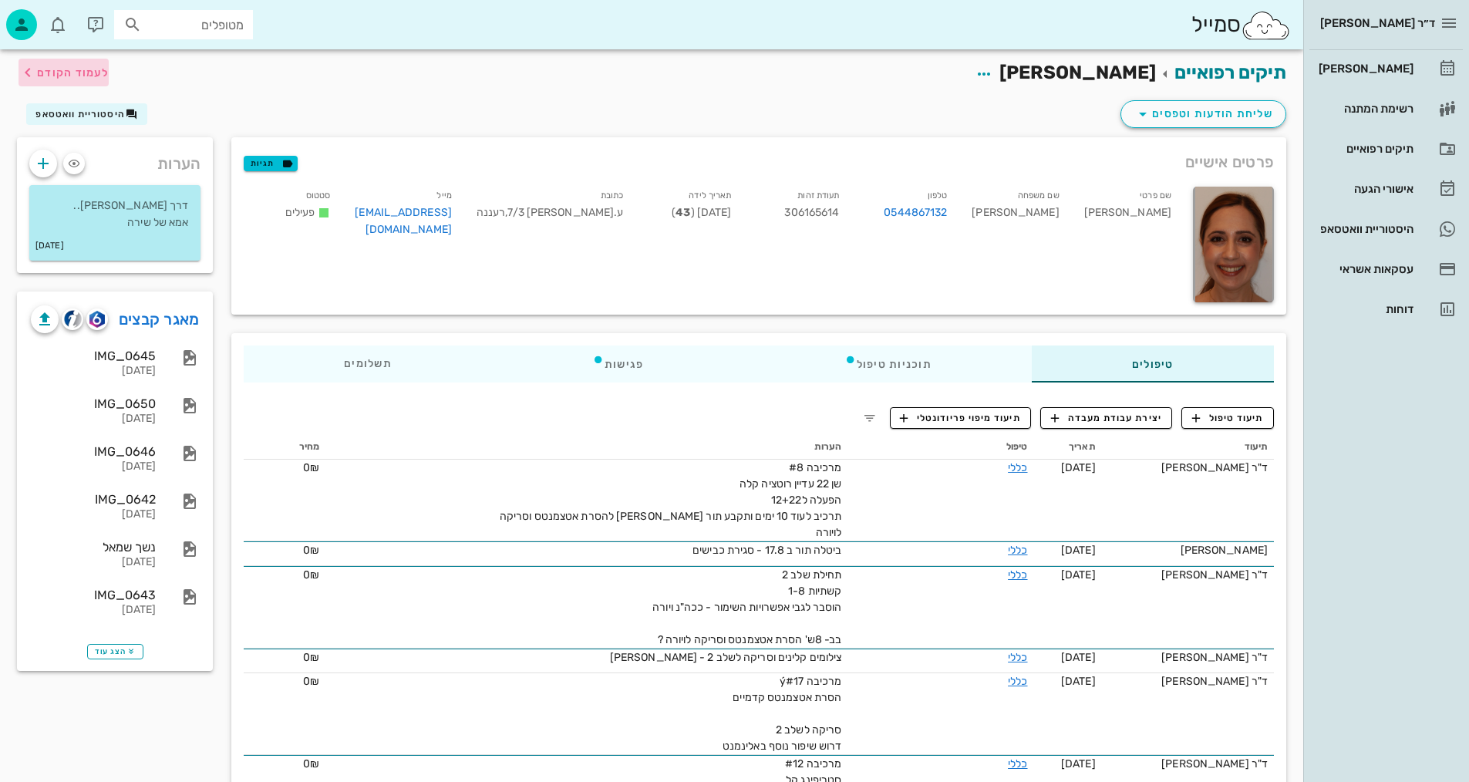
click at [82, 69] on span "לעמוד הקודם" at bounding box center [73, 72] width 72 height 13
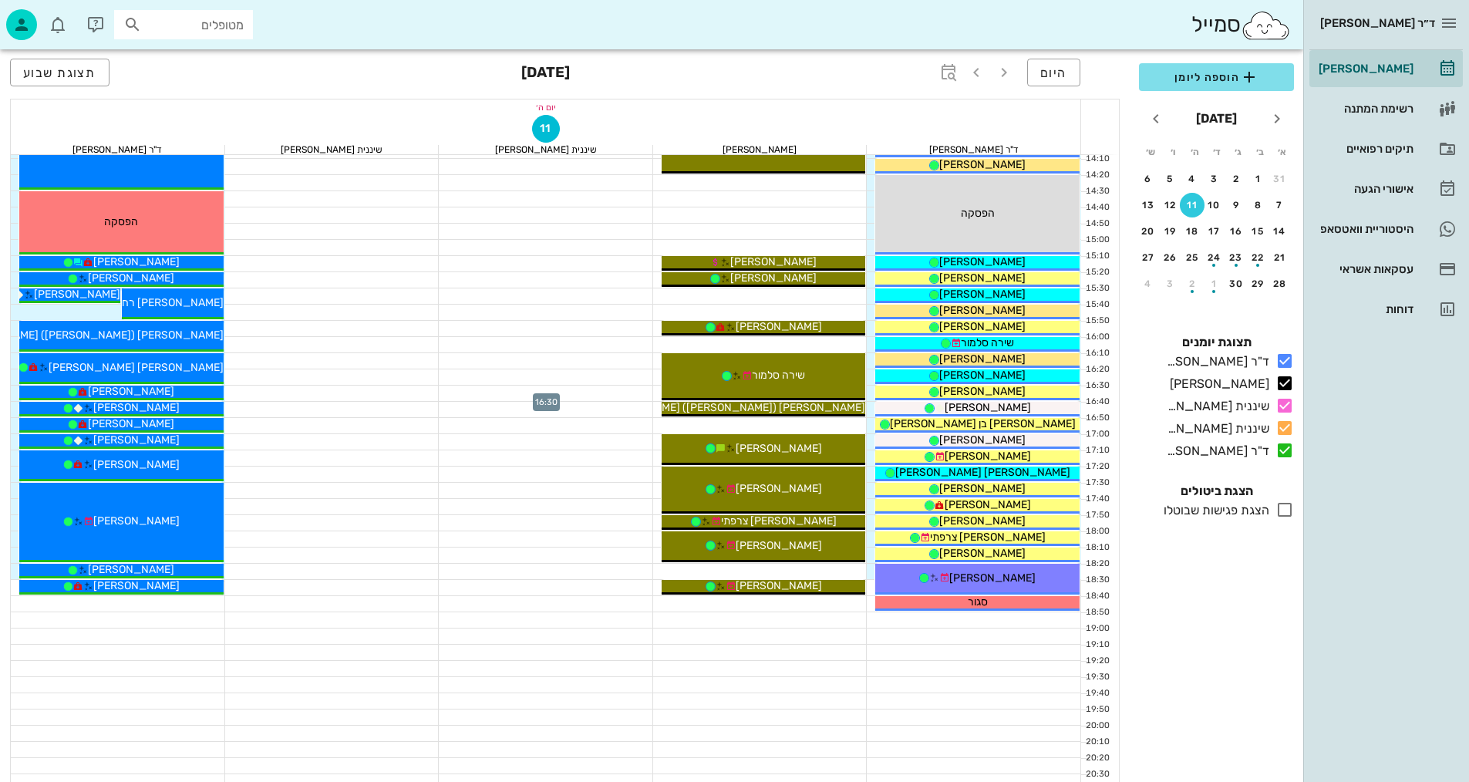
scroll to position [694, 0]
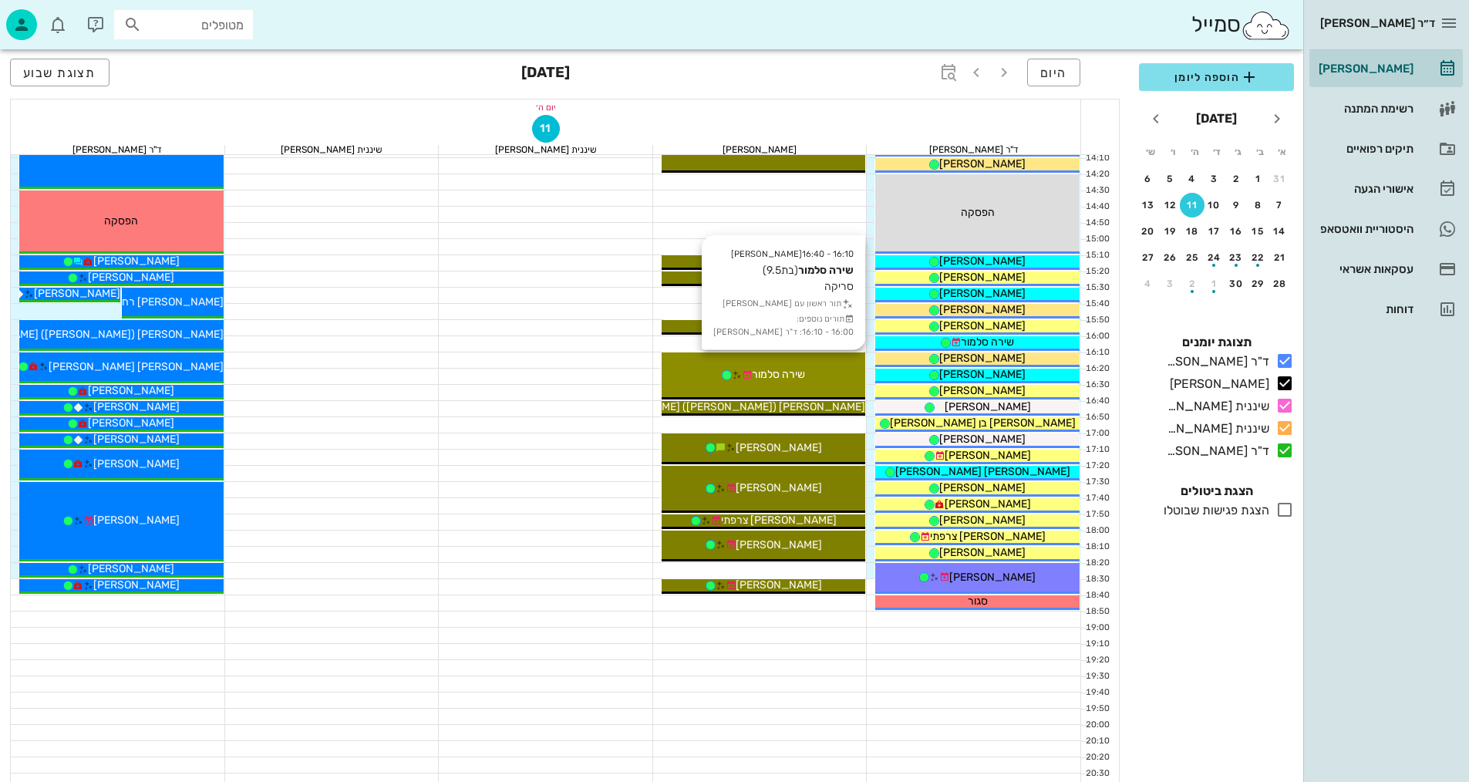
click at [811, 371] on div "שירה סלמור" at bounding box center [763, 374] width 204 height 16
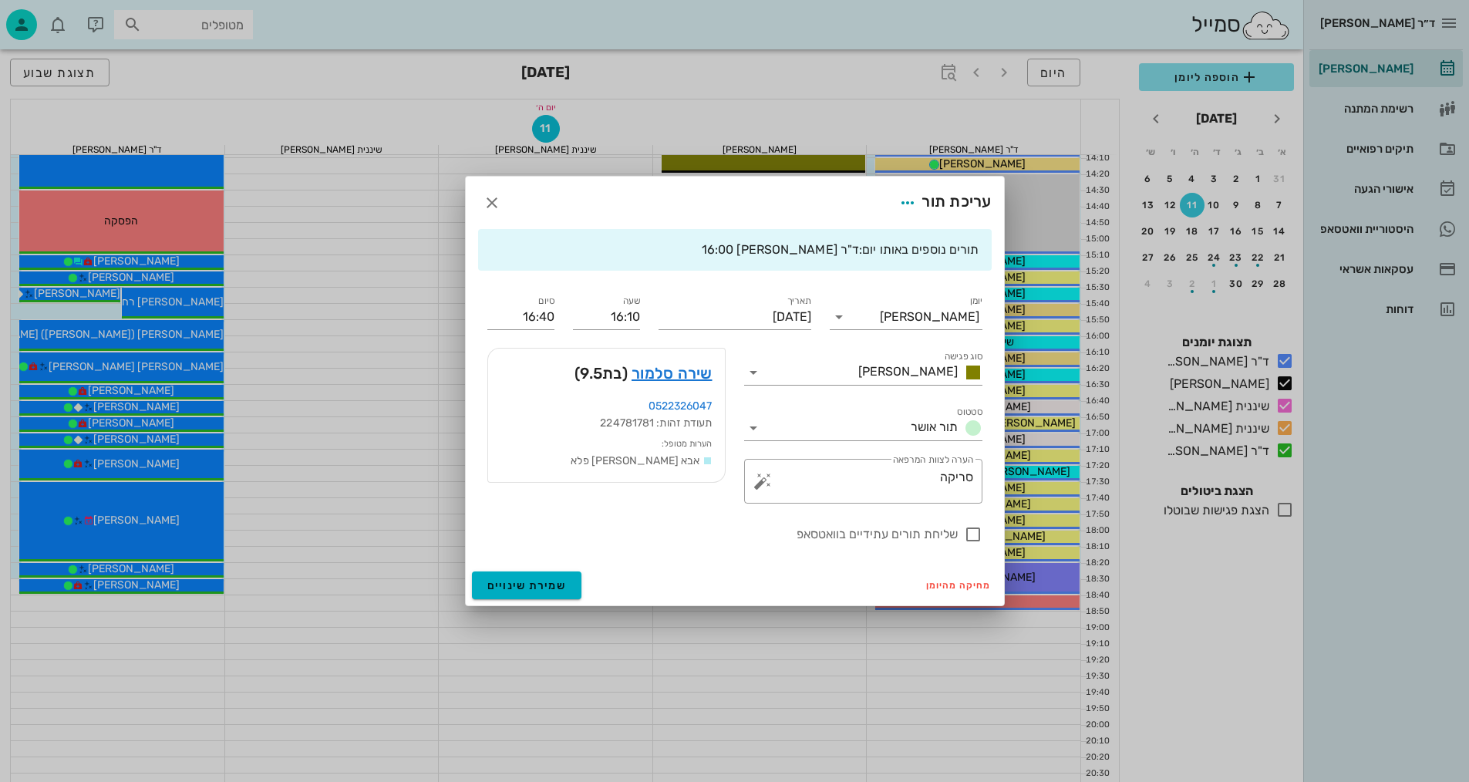
click at [678, 359] on div "שירה סלמור (בת 9.5 )" at bounding box center [606, 372] width 237 height 49
click at [676, 372] on link "שירה סלמור" at bounding box center [671, 373] width 81 height 25
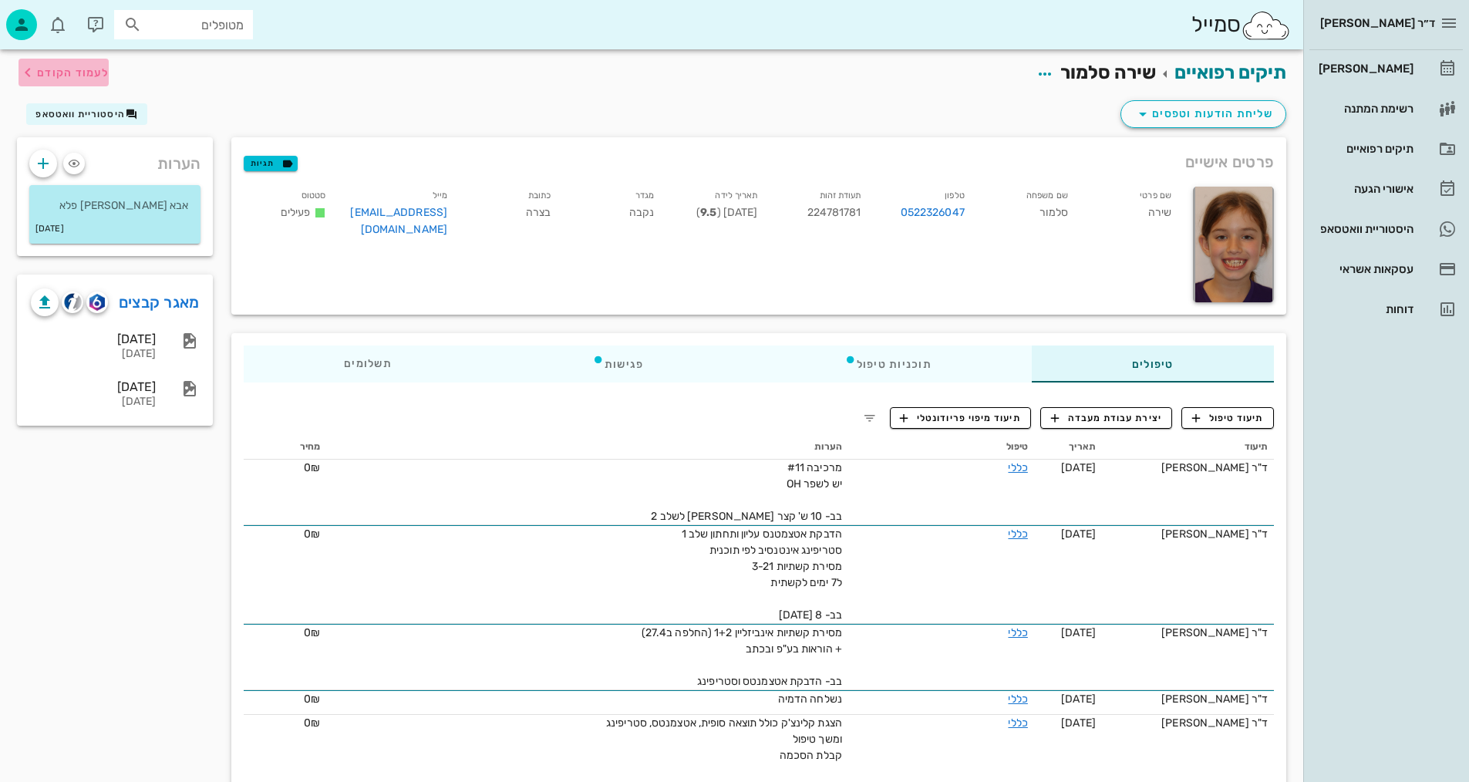
click at [25, 72] on icon "button" at bounding box center [28, 72] width 19 height 19
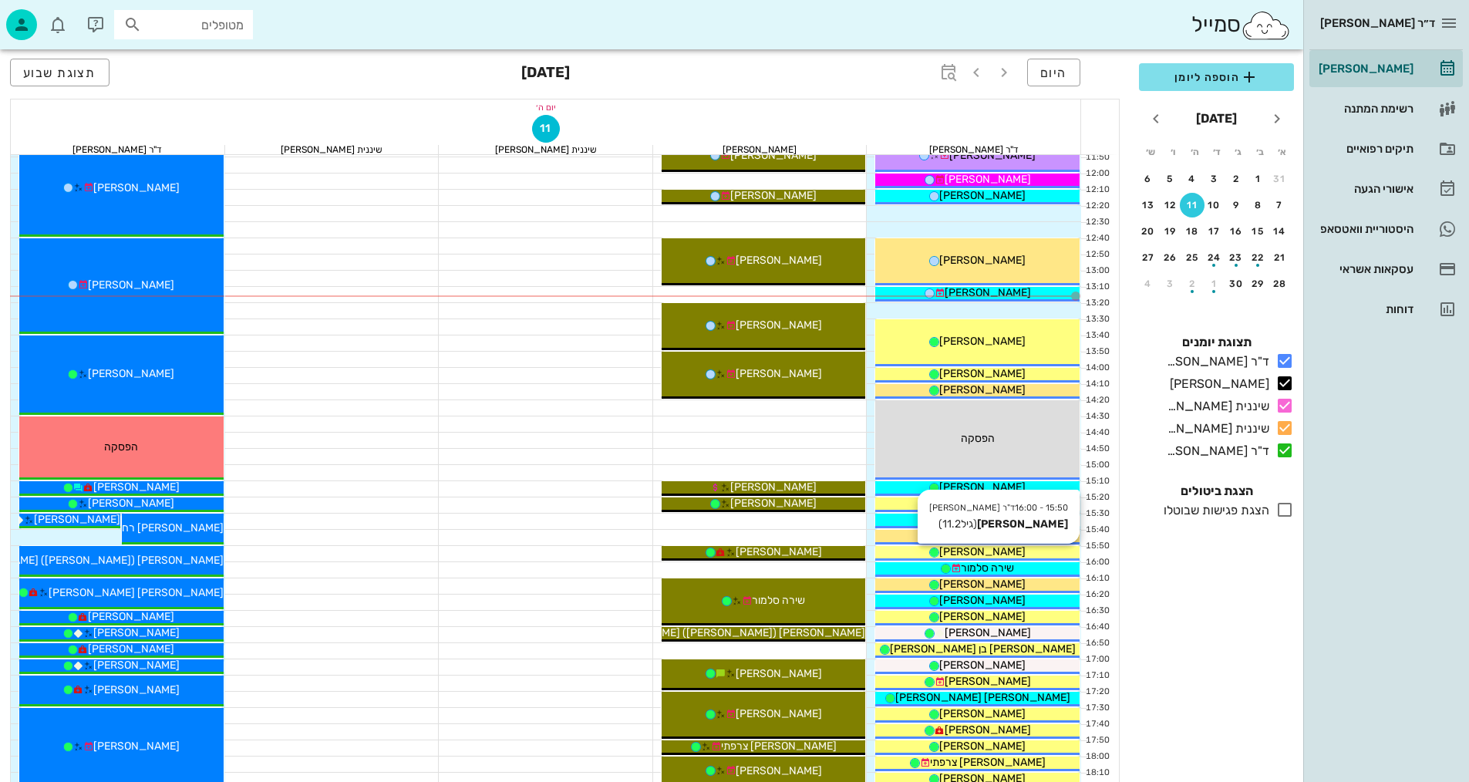
scroll to position [385, 0]
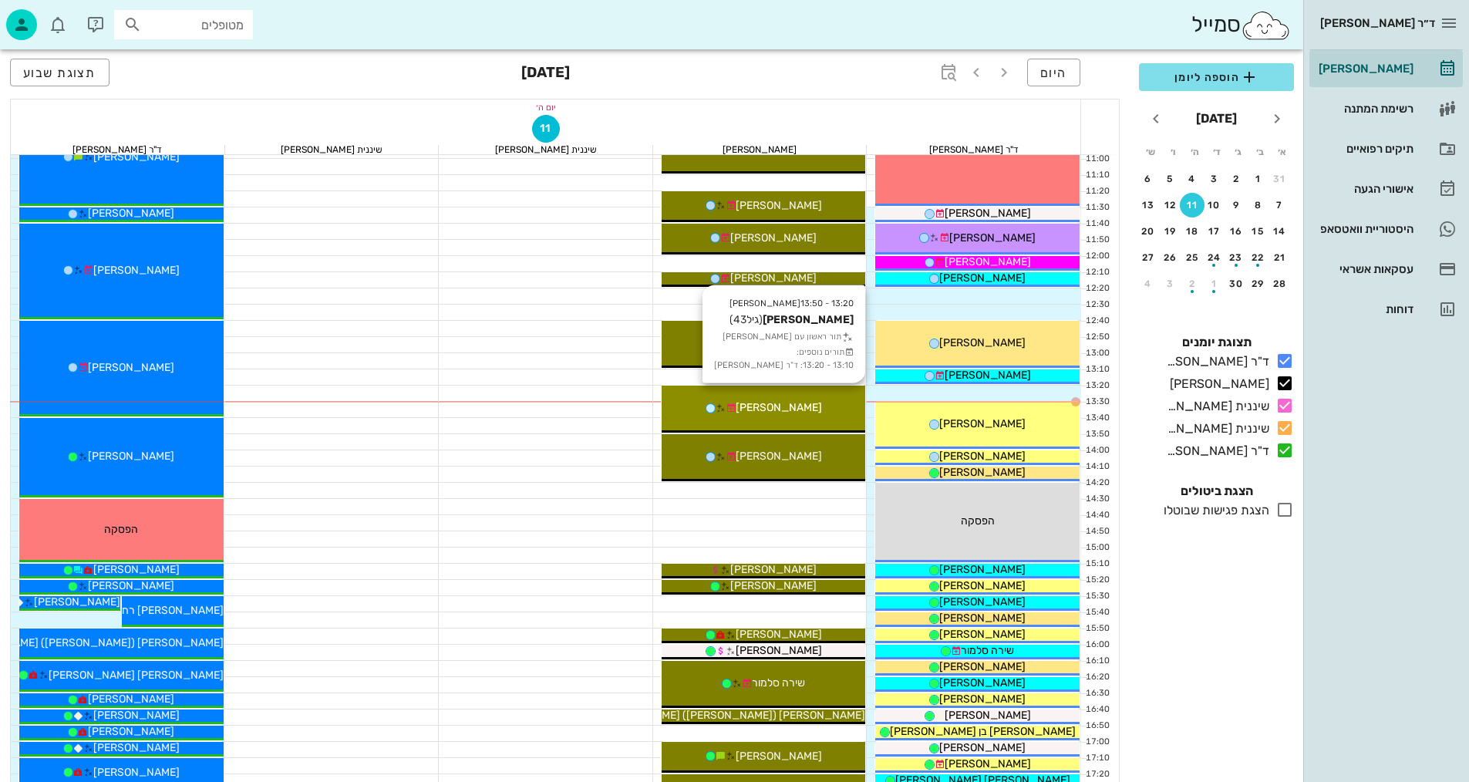
click at [814, 397] on div "13:20 - 13:50 יומן מרפאה אלינה שטרייזר (גיל 43 ) תור ראשון עם יומן מרפאה תורים …" at bounding box center [763, 408] width 204 height 47
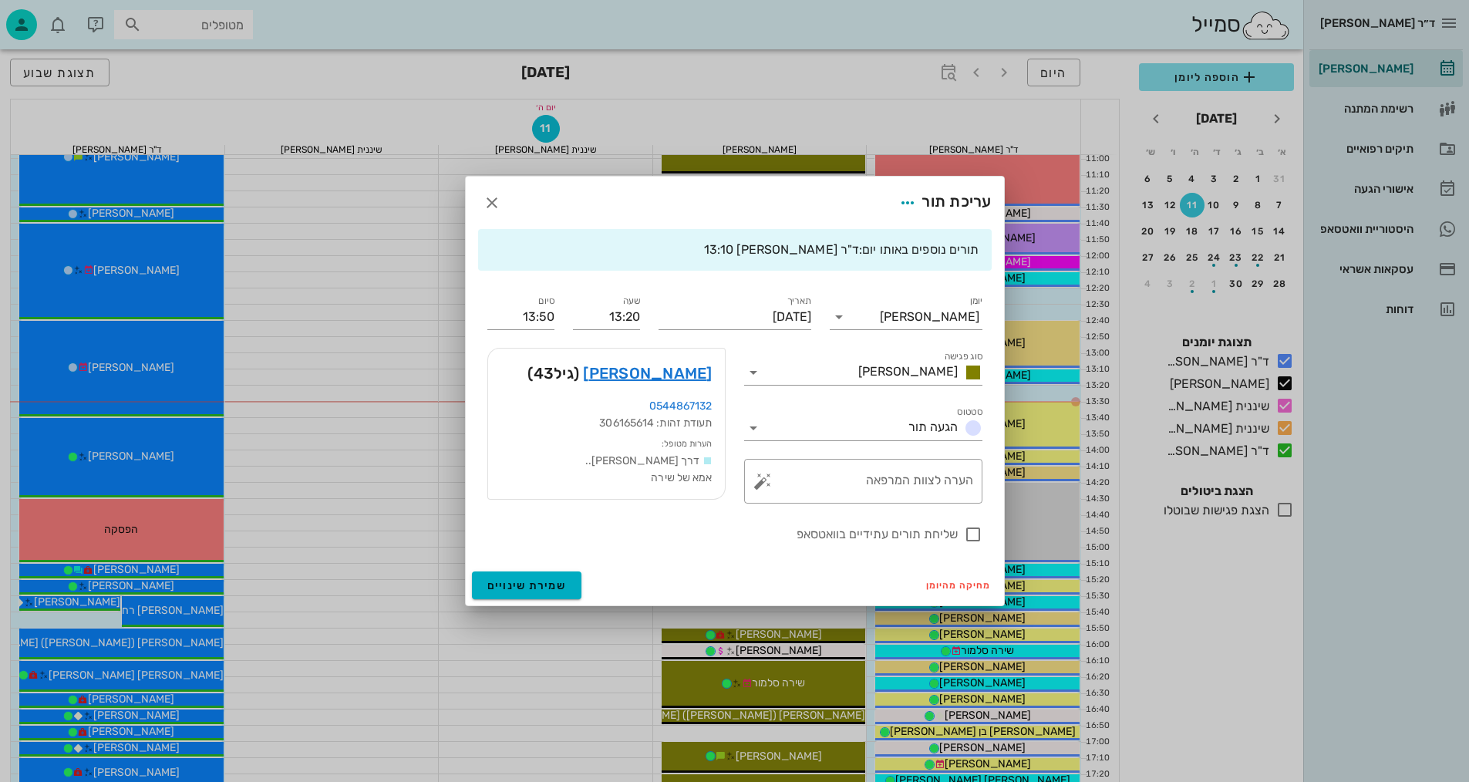
click at [814, 397] on div "ד״ר [PERSON_NAME] [PERSON_NAME] רשימת המתנה תיקים רפואיים אישורי הגעה היסטוריית…" at bounding box center [734, 372] width 1469 height 1515
click at [656, 372] on link "אלינה שטרייזר" at bounding box center [647, 373] width 129 height 25
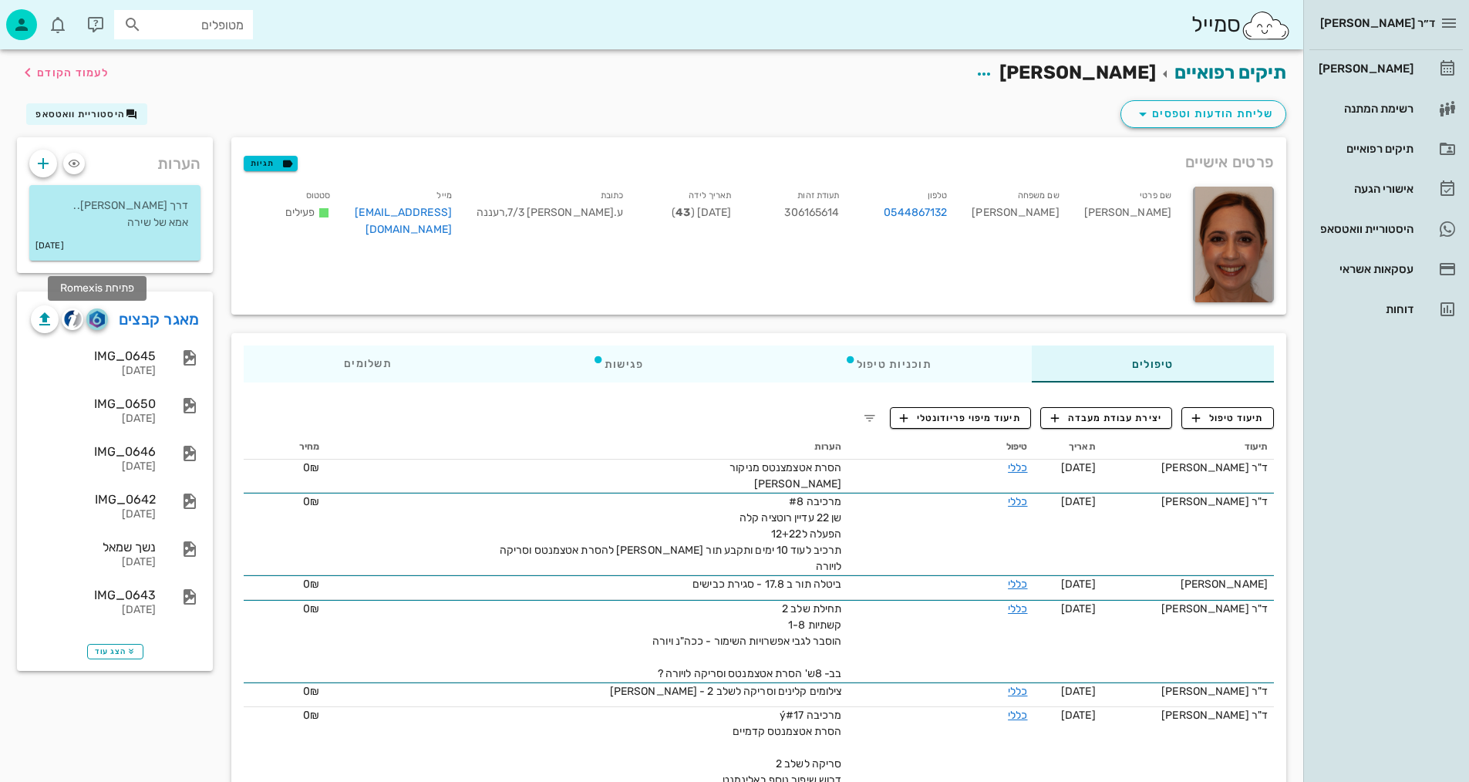
click at [95, 323] on img "button" at bounding box center [96, 319] width 15 height 17
drag, startPoint x: 1221, startPoint y: 421, endPoint x: 1206, endPoint y: 426, distance: 16.1
click at [1221, 420] on span "תיעוד טיפול" at bounding box center [1228, 418] width 72 height 14
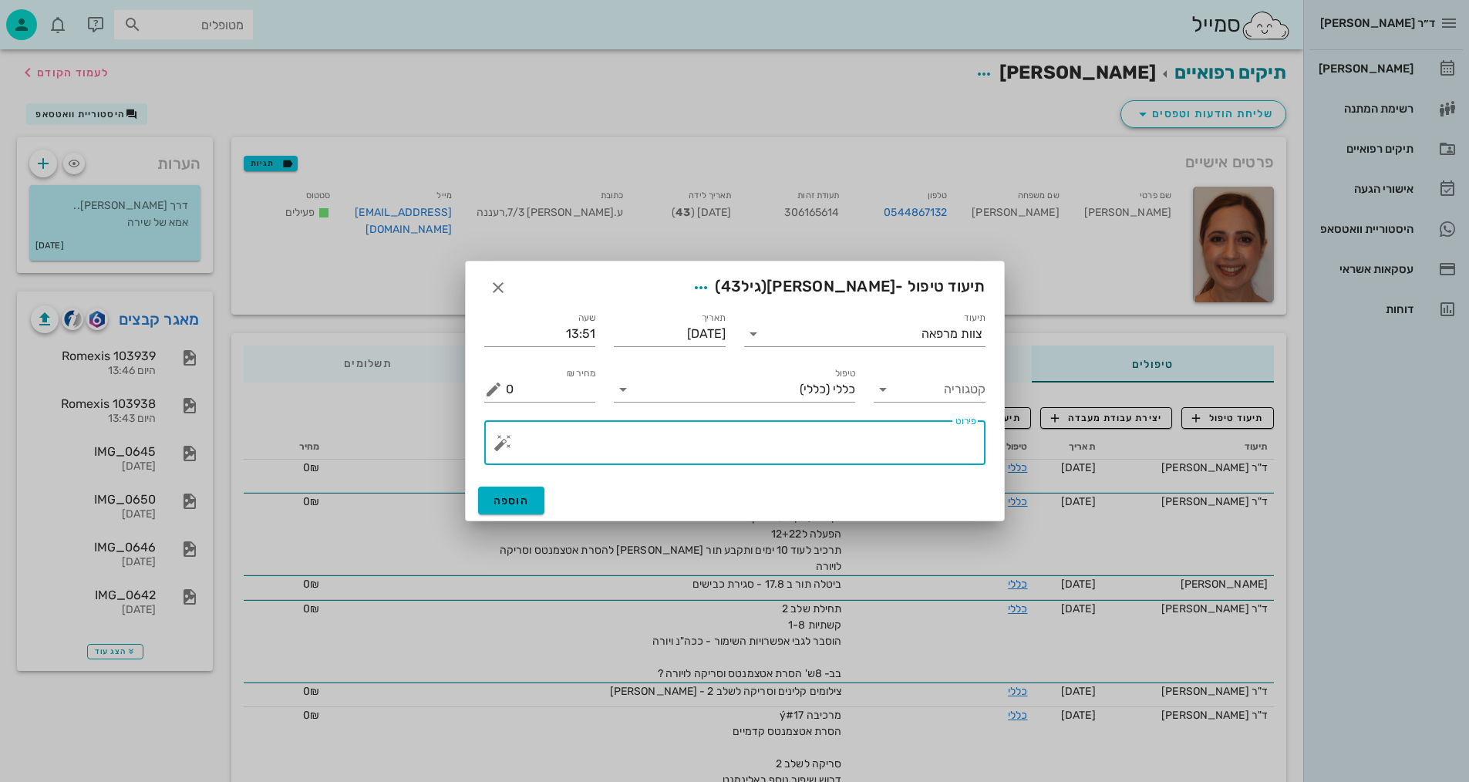
click at [931, 436] on textarea "פירוט" at bounding box center [741, 446] width 470 height 37
drag, startPoint x: 950, startPoint y: 324, endPoint x: 958, endPoint y: 428, distance: 104.4
type textarea "צ"ס+רנטגן + סריקה לוויורה"
click at [950, 324] on div "צוות מרפאה" at bounding box center [875, 333] width 220 height 25
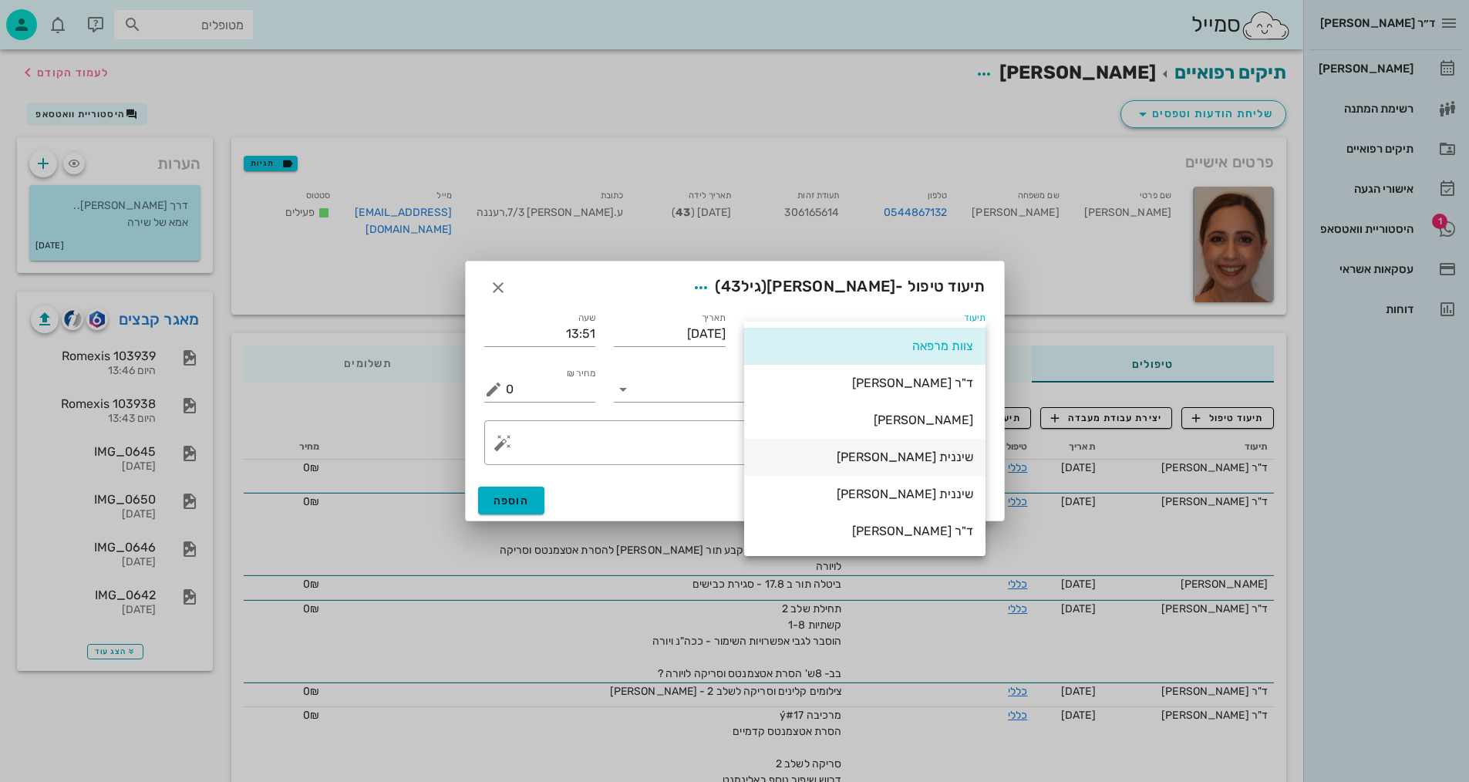
click at [945, 454] on div "שיננית [PERSON_NAME]" at bounding box center [864, 456] width 217 height 15
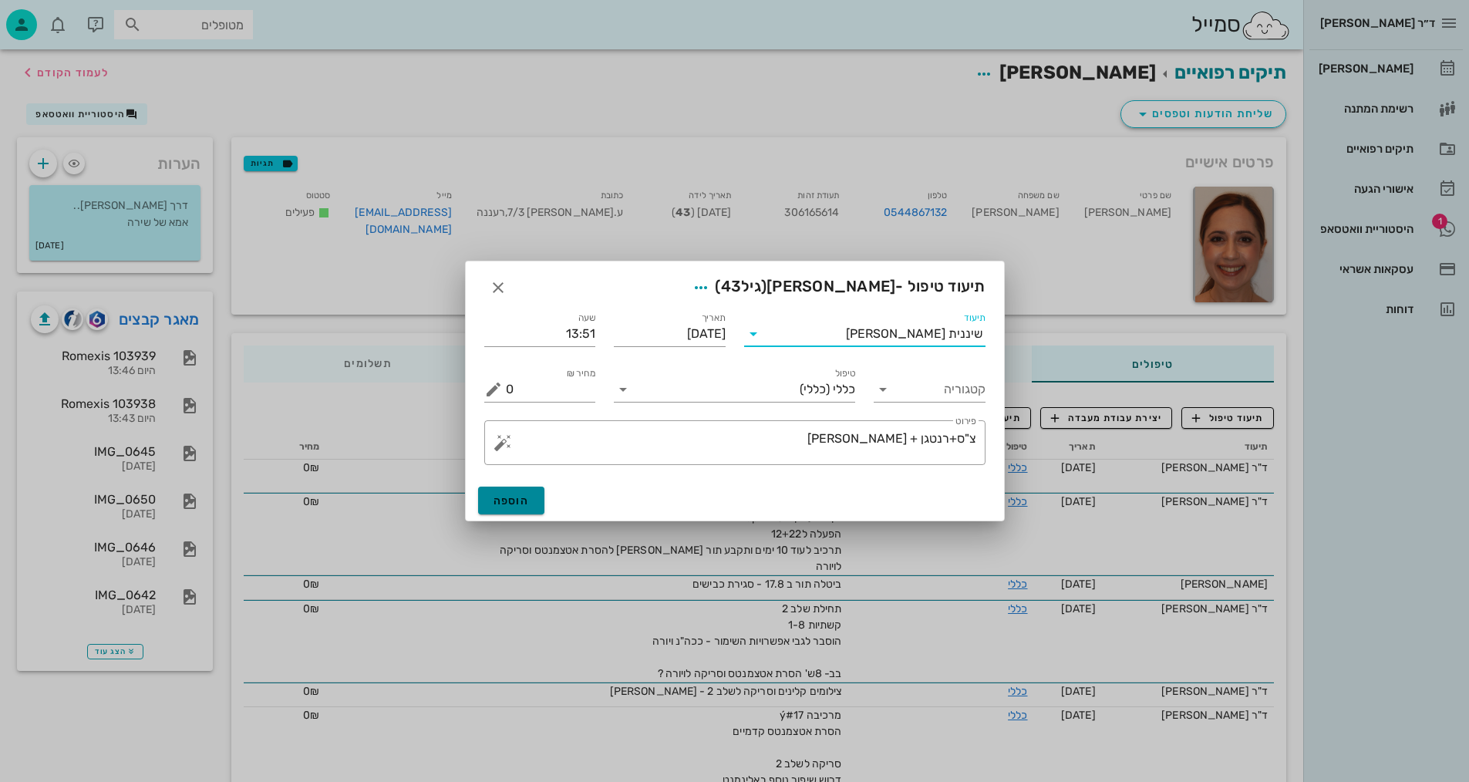
drag, startPoint x: 531, startPoint y: 496, endPoint x: 478, endPoint y: 354, distance: 152.2
click at [530, 497] on button "הוספה" at bounding box center [511, 500] width 67 height 28
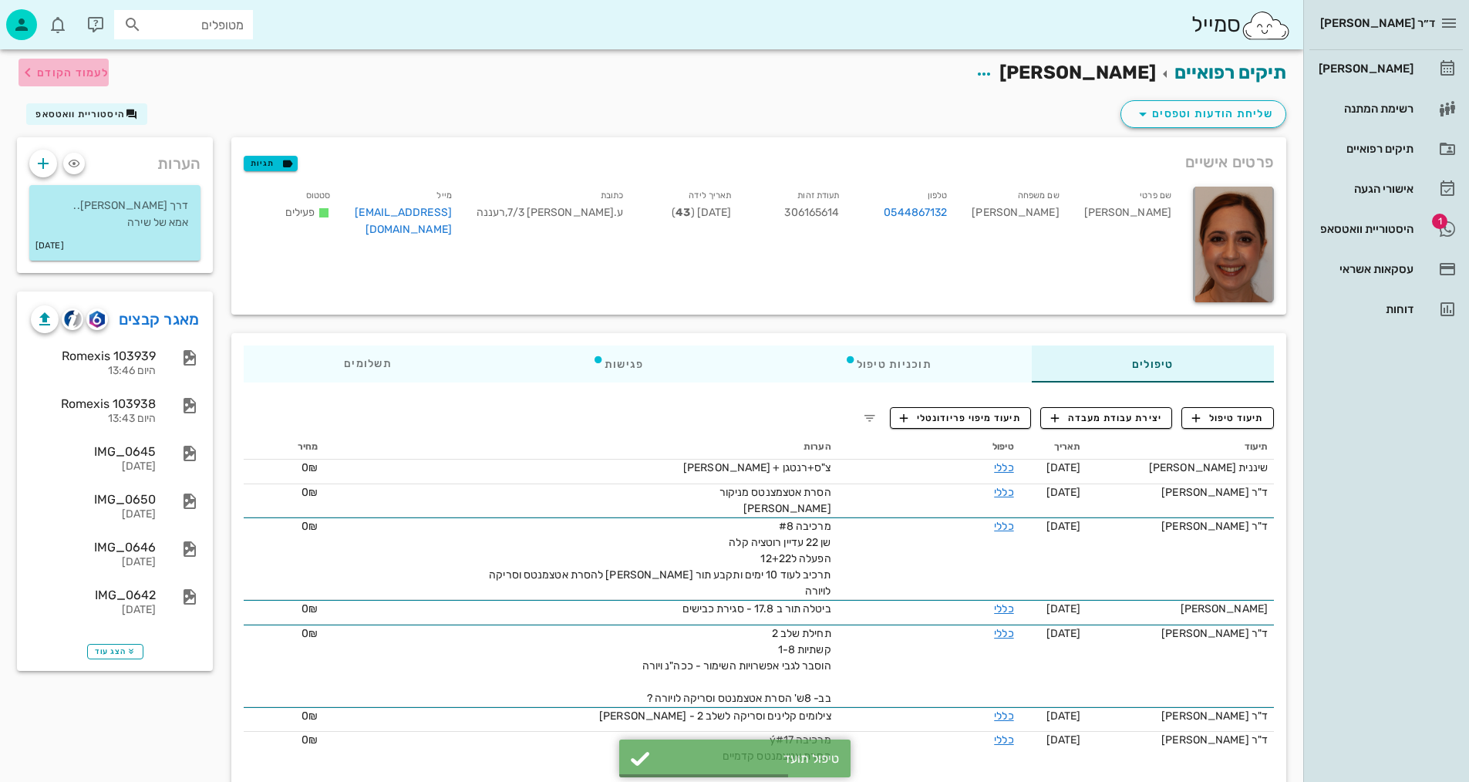
click at [71, 66] on span "לעמוד הקודם" at bounding box center [73, 72] width 72 height 13
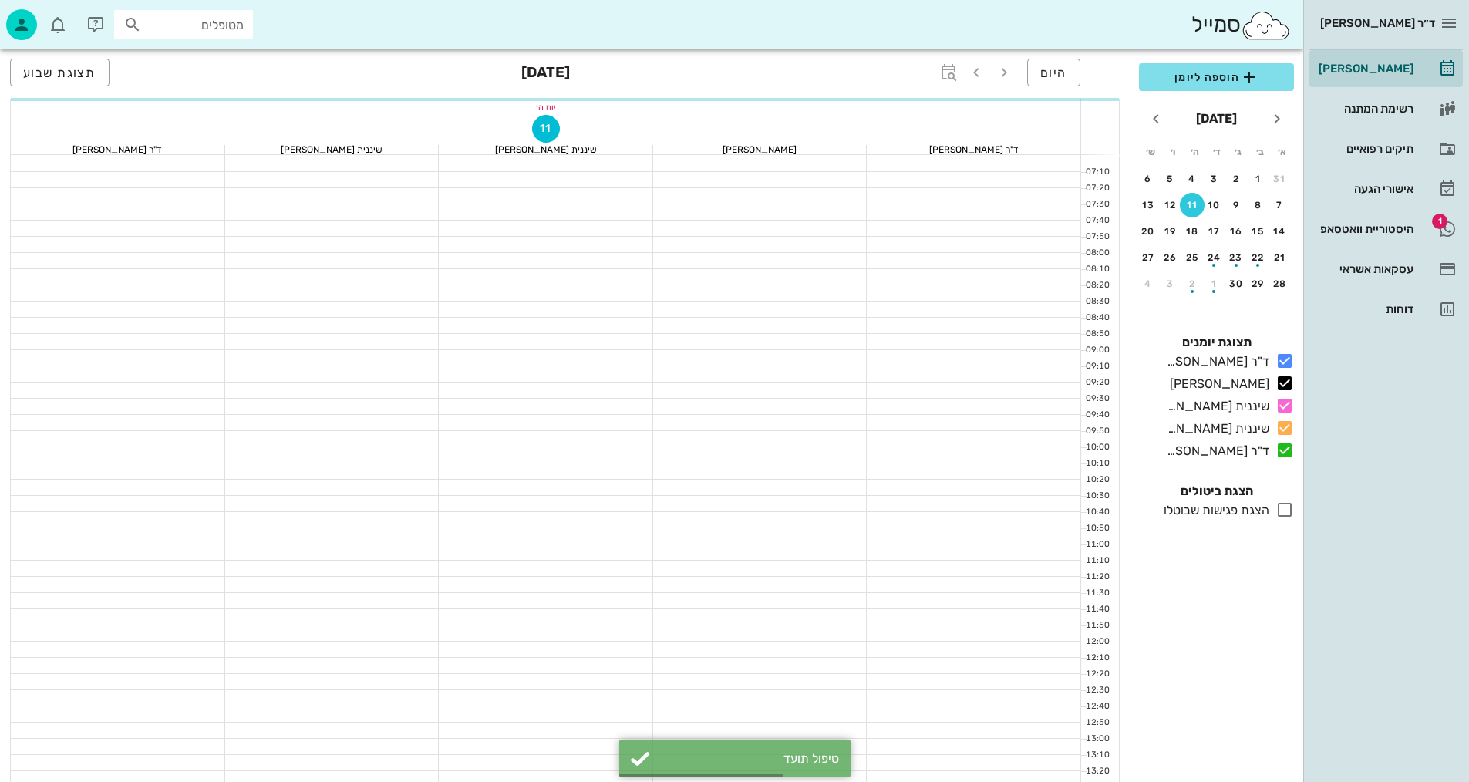
scroll to position [385, 0]
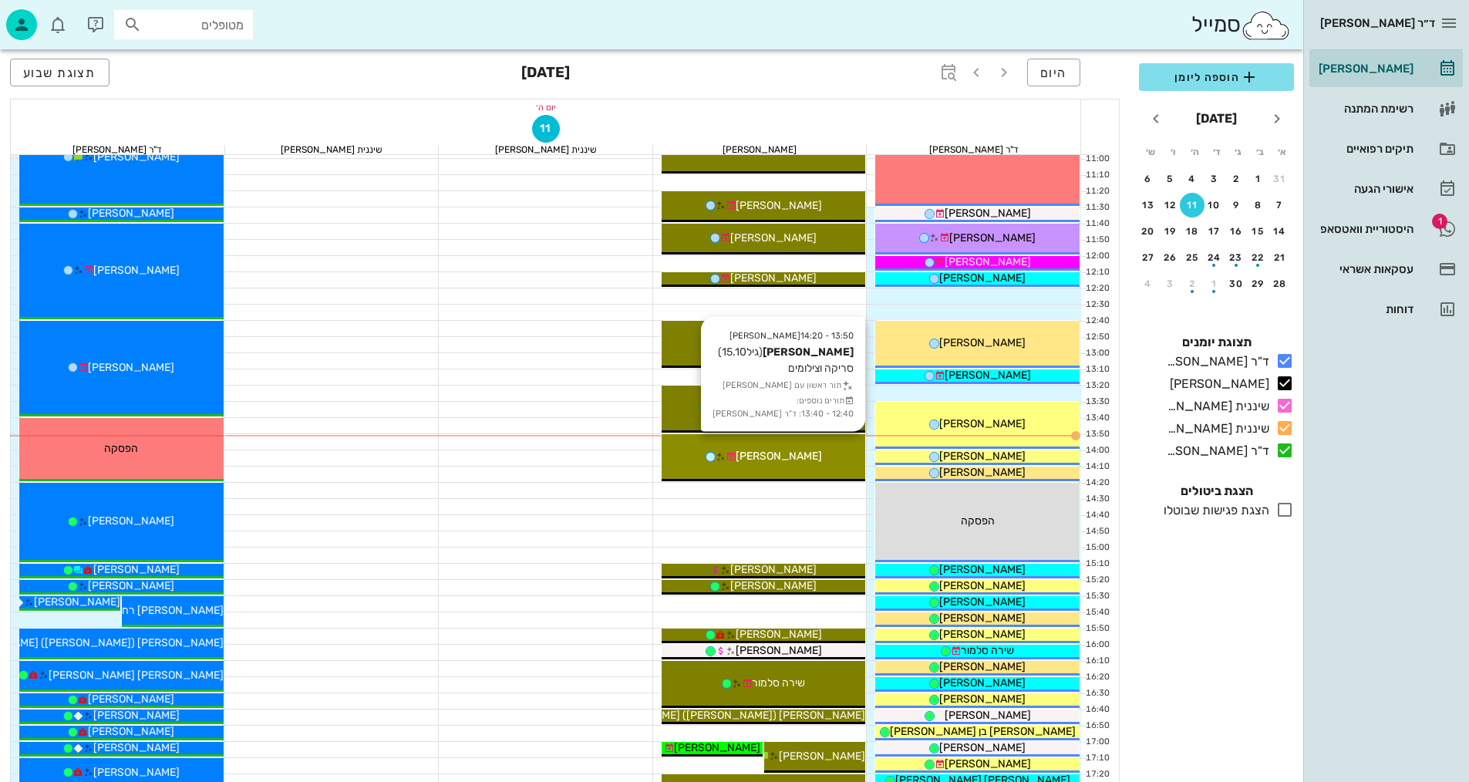
click at [799, 456] on div "[PERSON_NAME]" at bounding box center [763, 456] width 204 height 16
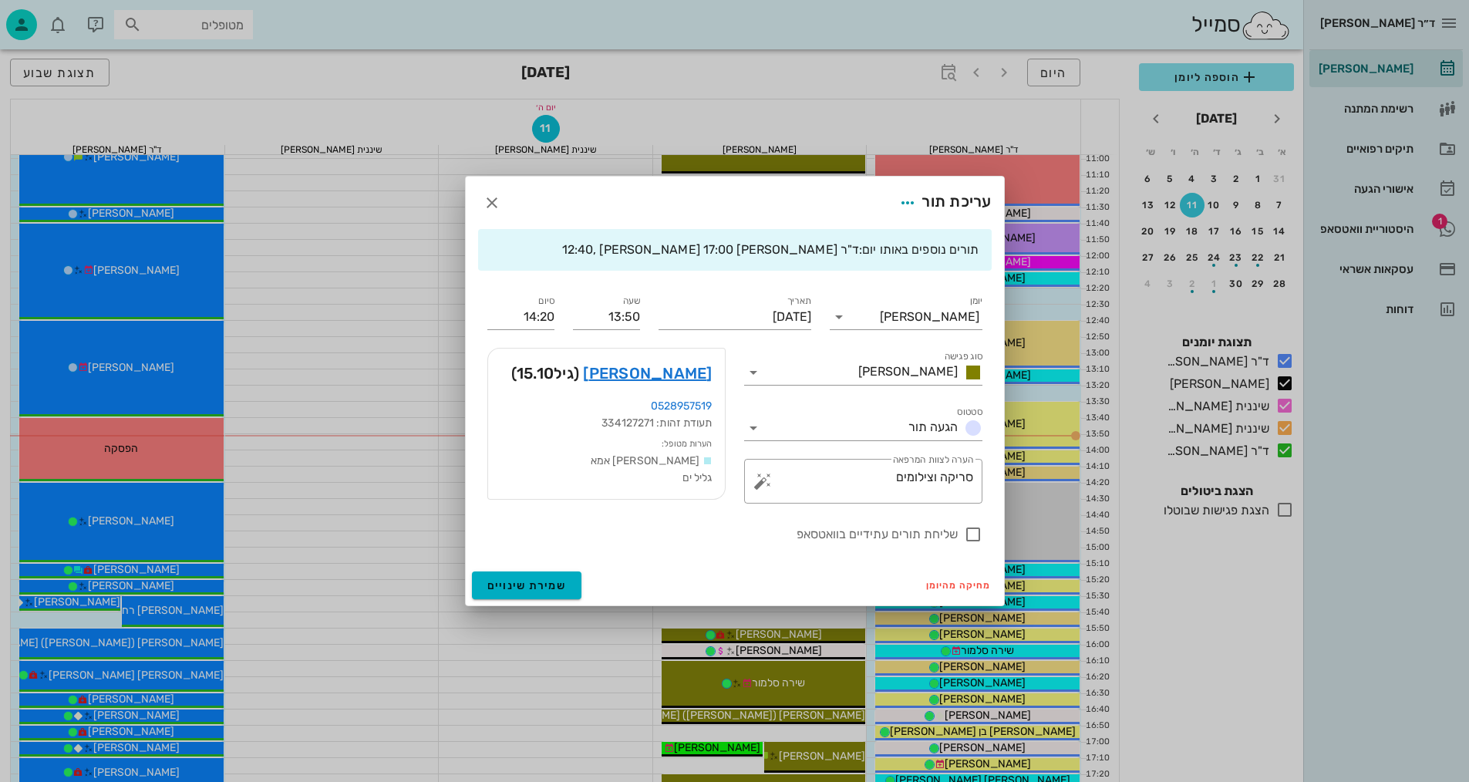
click at [799, 456] on div at bounding box center [734, 391] width 1469 height 782
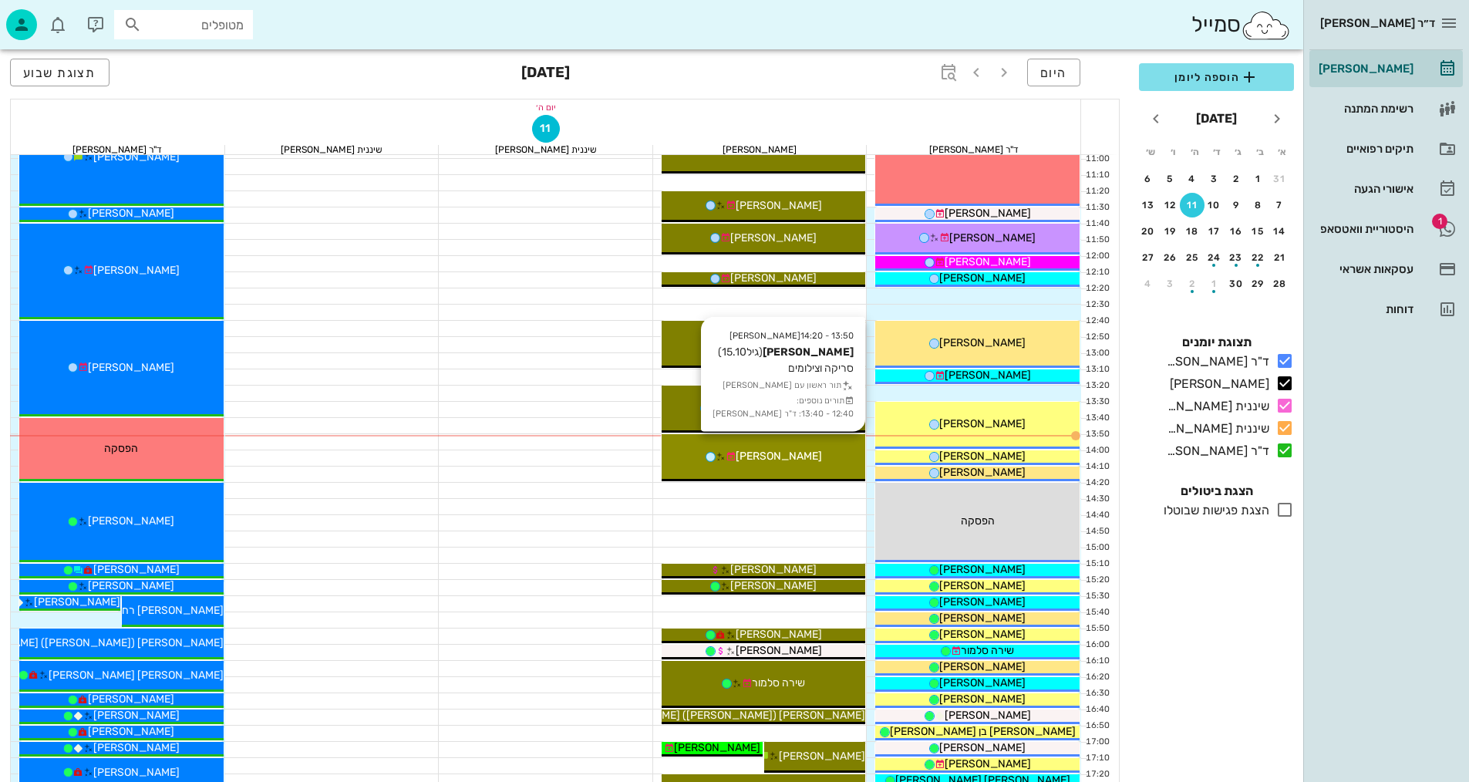
click at [820, 458] on div "[PERSON_NAME]" at bounding box center [763, 456] width 204 height 16
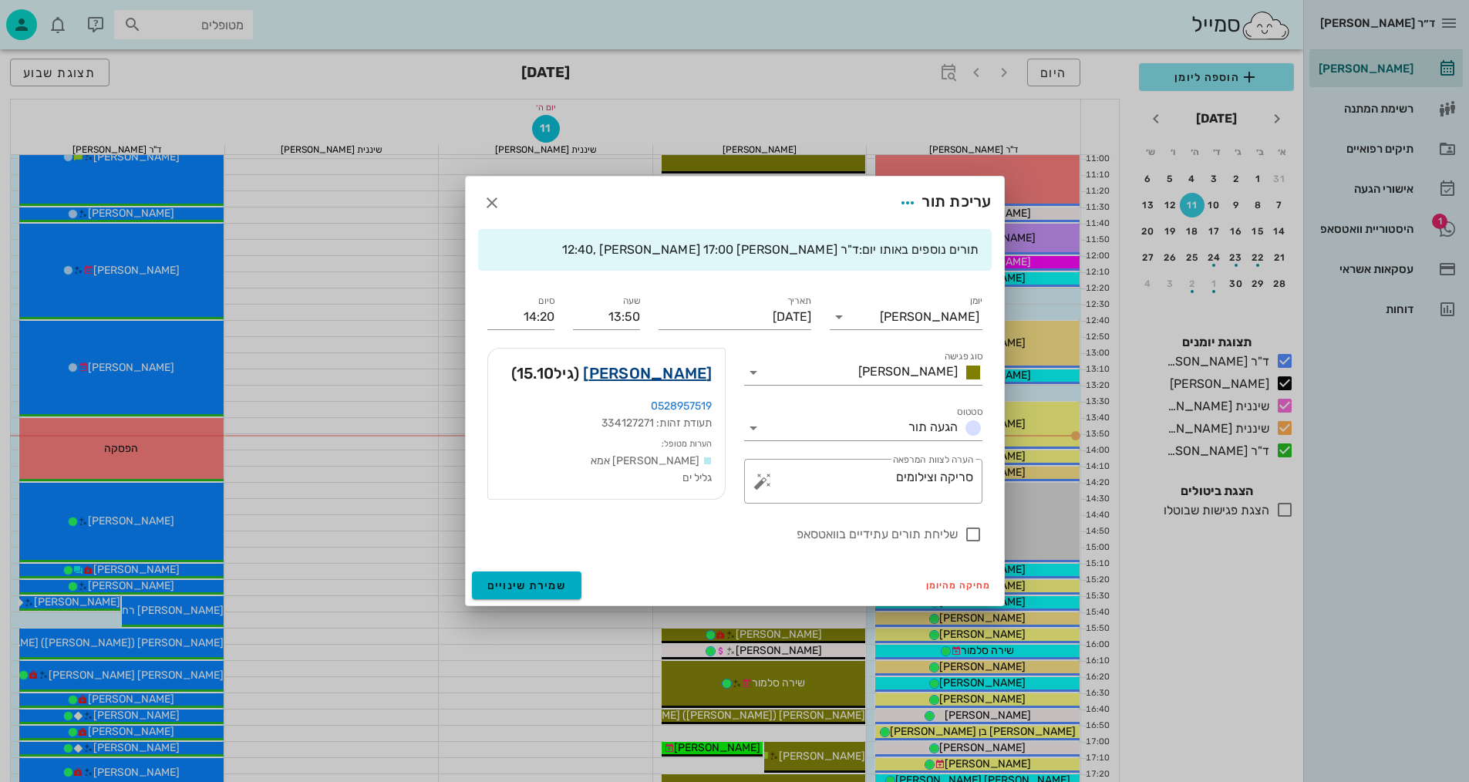
click at [676, 367] on link "גיל דקל" at bounding box center [647, 373] width 129 height 25
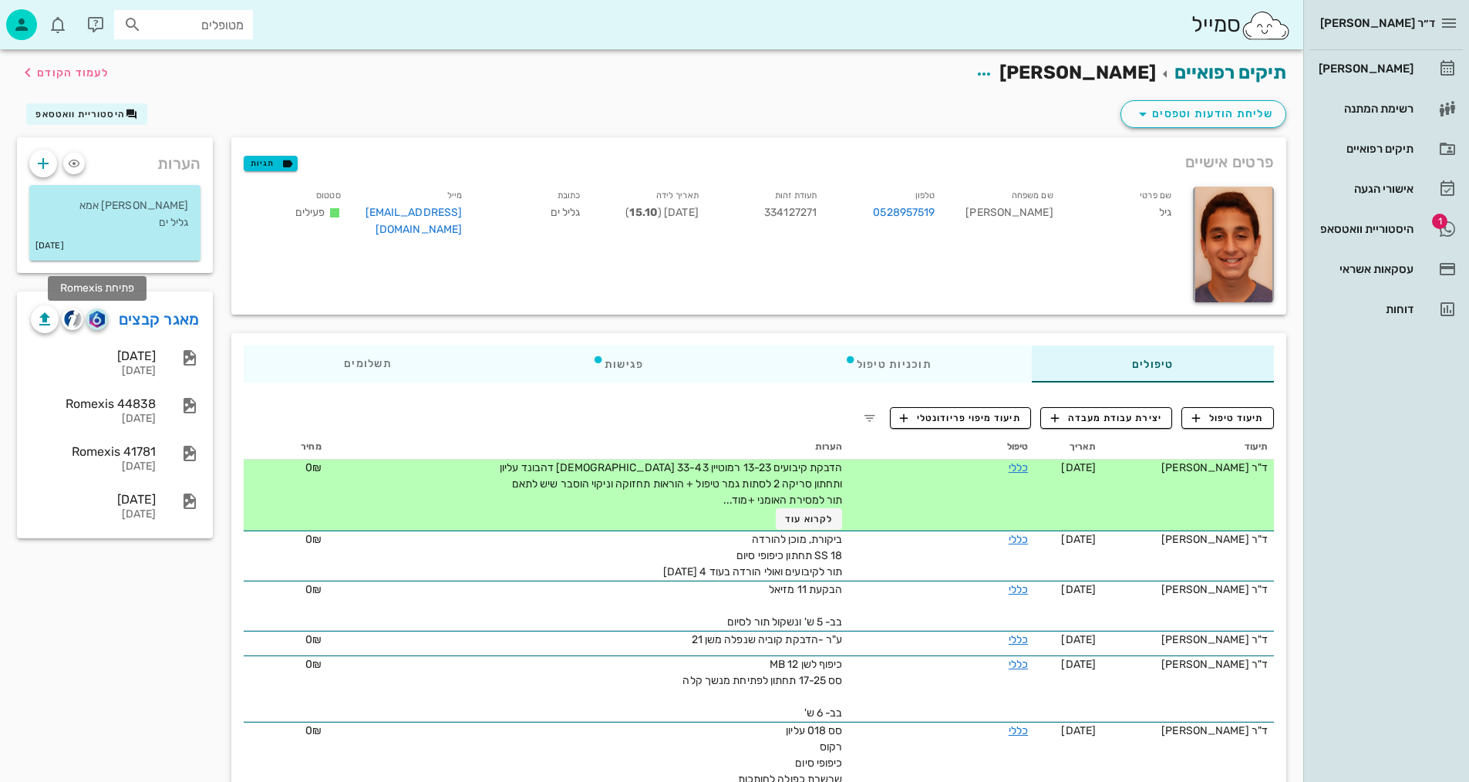
click at [102, 315] on img "button" at bounding box center [96, 319] width 15 height 17
click at [1263, 412] on button "תיעוד טיפול" at bounding box center [1227, 418] width 93 height 22
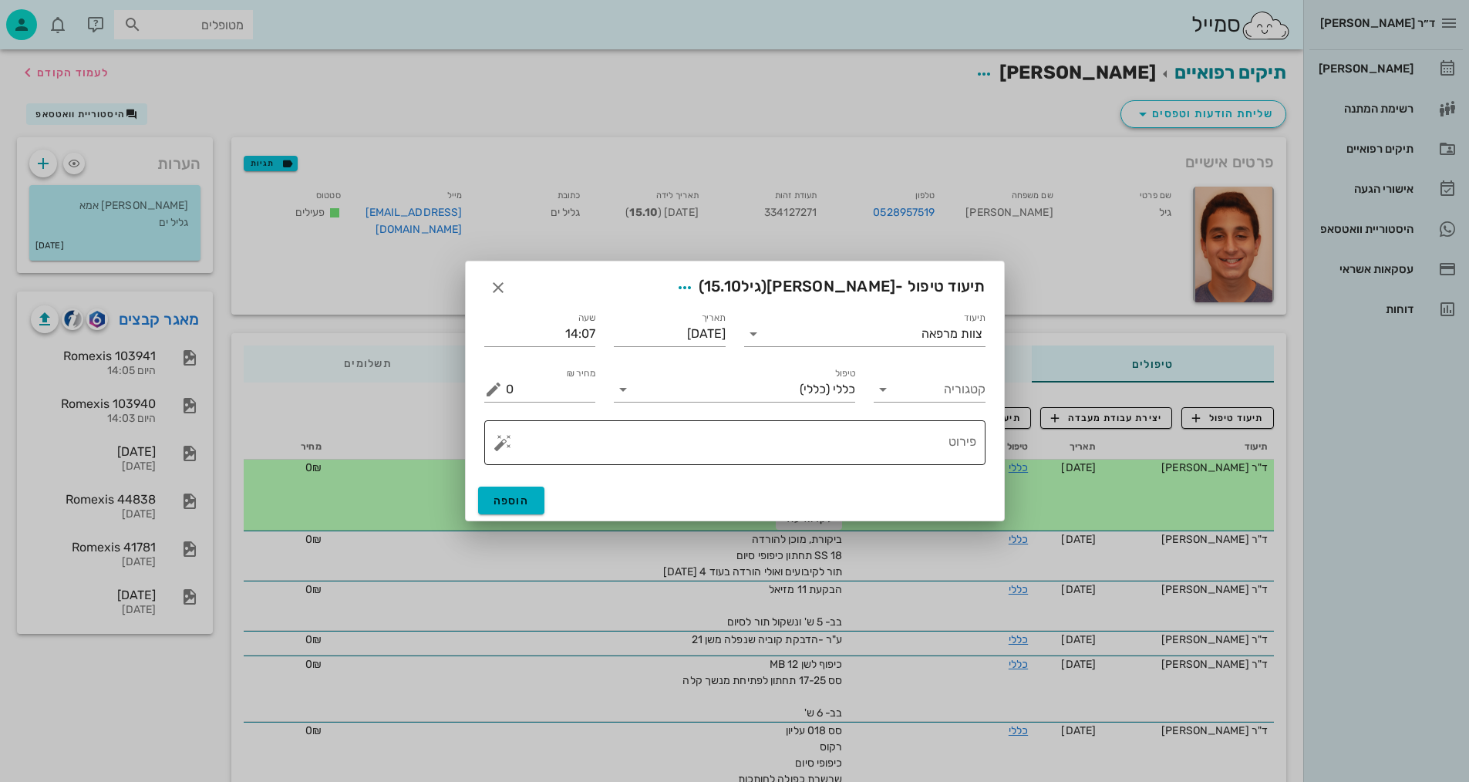
click at [765, 442] on textarea "פירוט" at bounding box center [741, 446] width 470 height 37
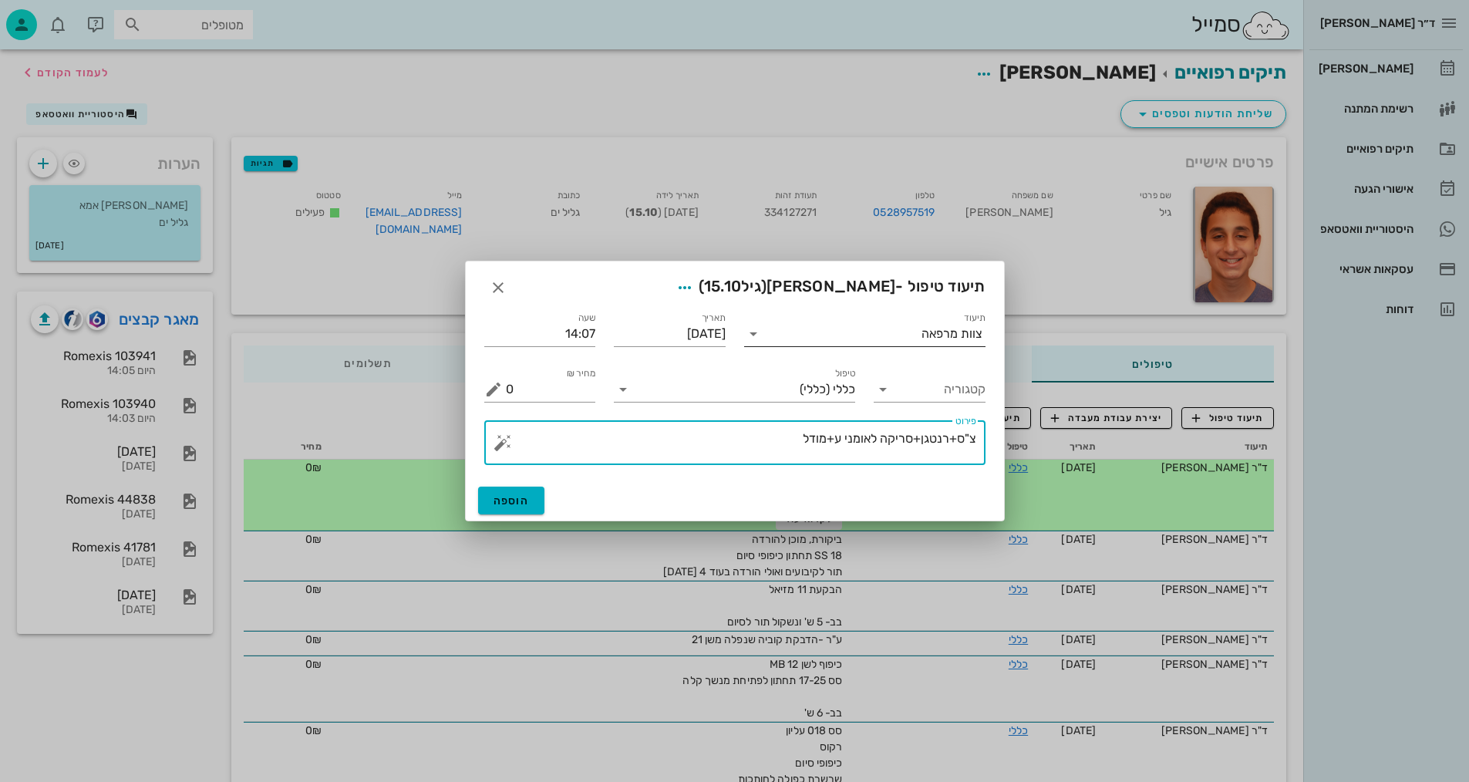
type textarea "צ"ס+רנטגן+סריקה לאומני ע+מודל"
click at [870, 335] on input "תיעוד" at bounding box center [843, 333] width 156 height 25
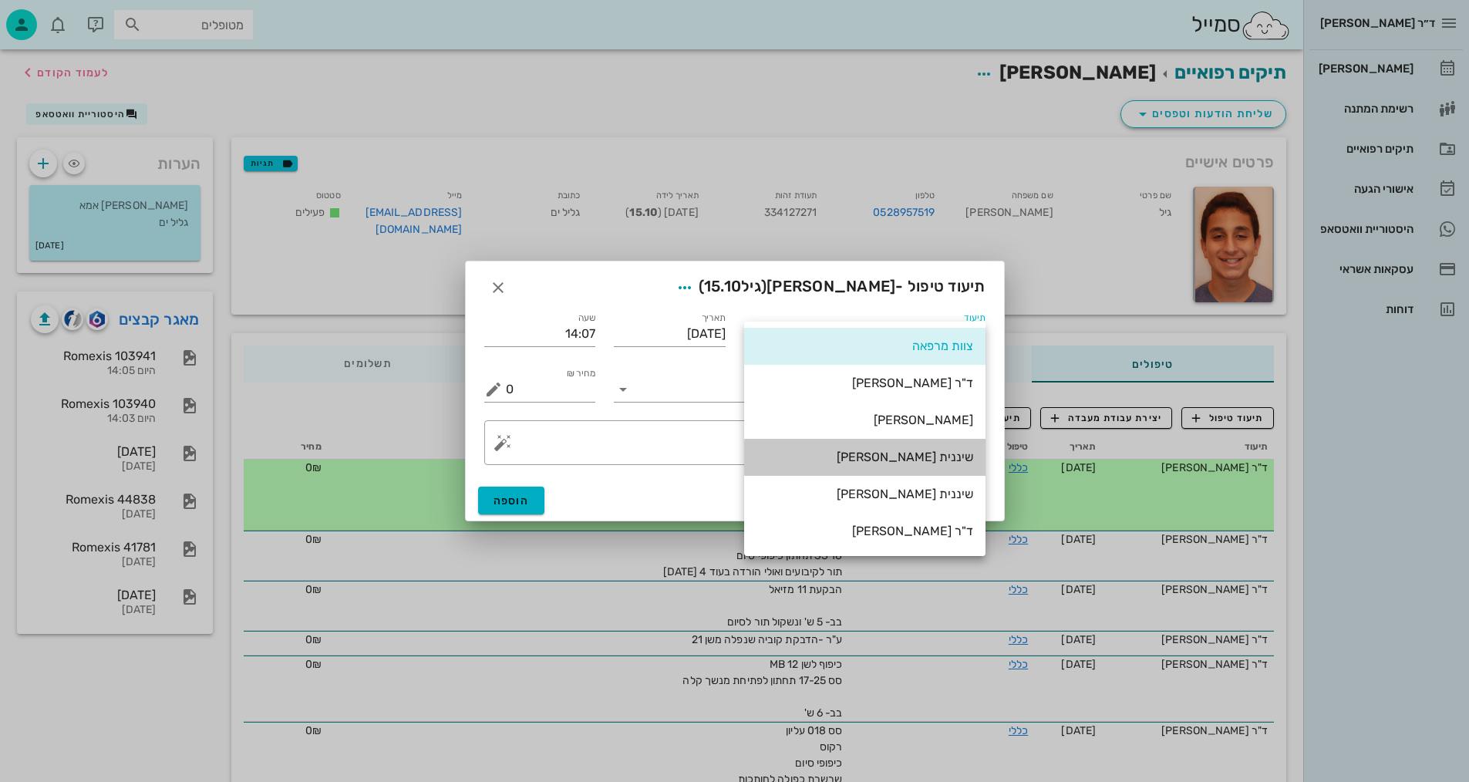
drag, startPoint x: 930, startPoint y: 457, endPoint x: 802, endPoint y: 482, distance: 131.1
click at [930, 458] on div "שיננית [PERSON_NAME]" at bounding box center [864, 456] width 217 height 15
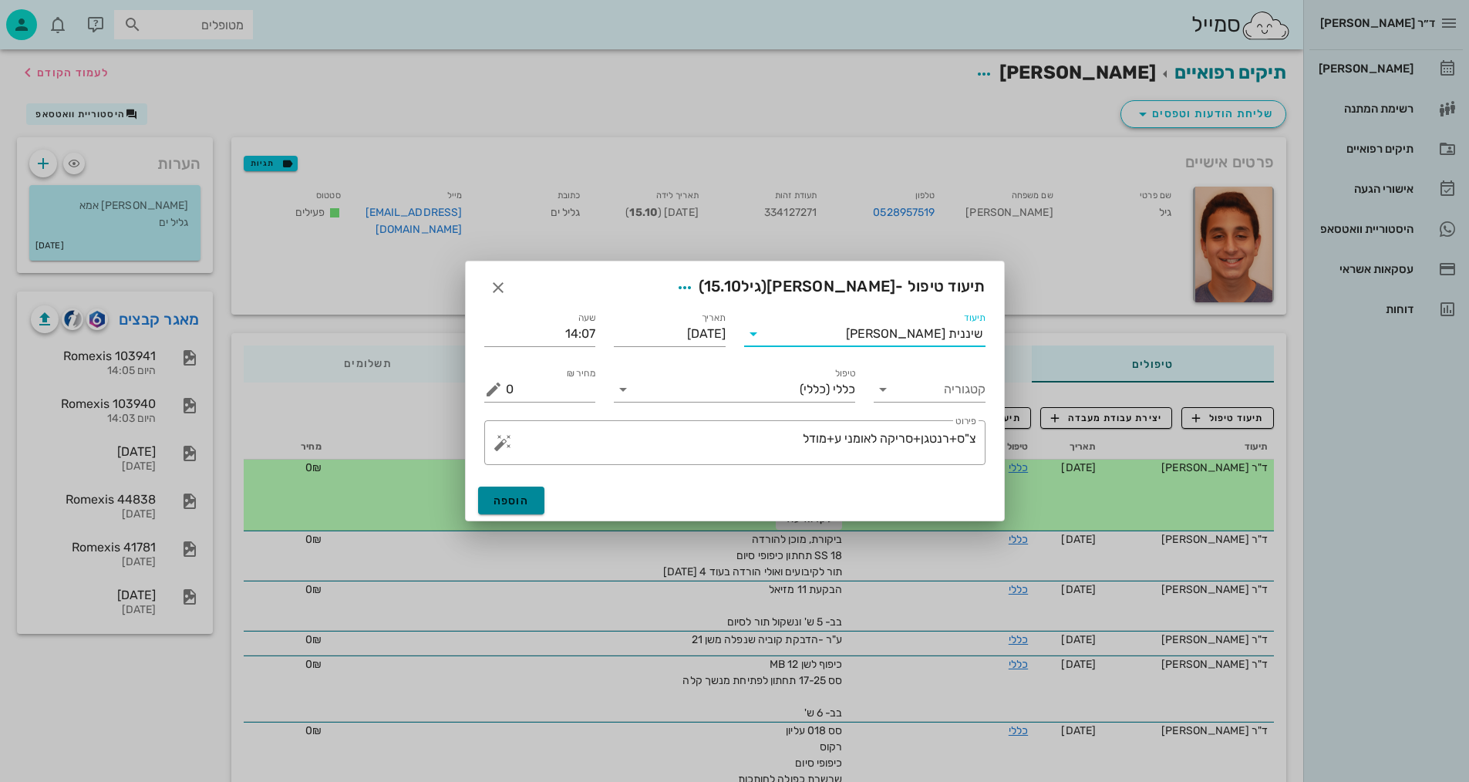
drag, startPoint x: 516, startPoint y: 499, endPoint x: 505, endPoint y: 500, distance: 11.7
click at [516, 499] on span "הוספה" at bounding box center [511, 500] width 36 height 13
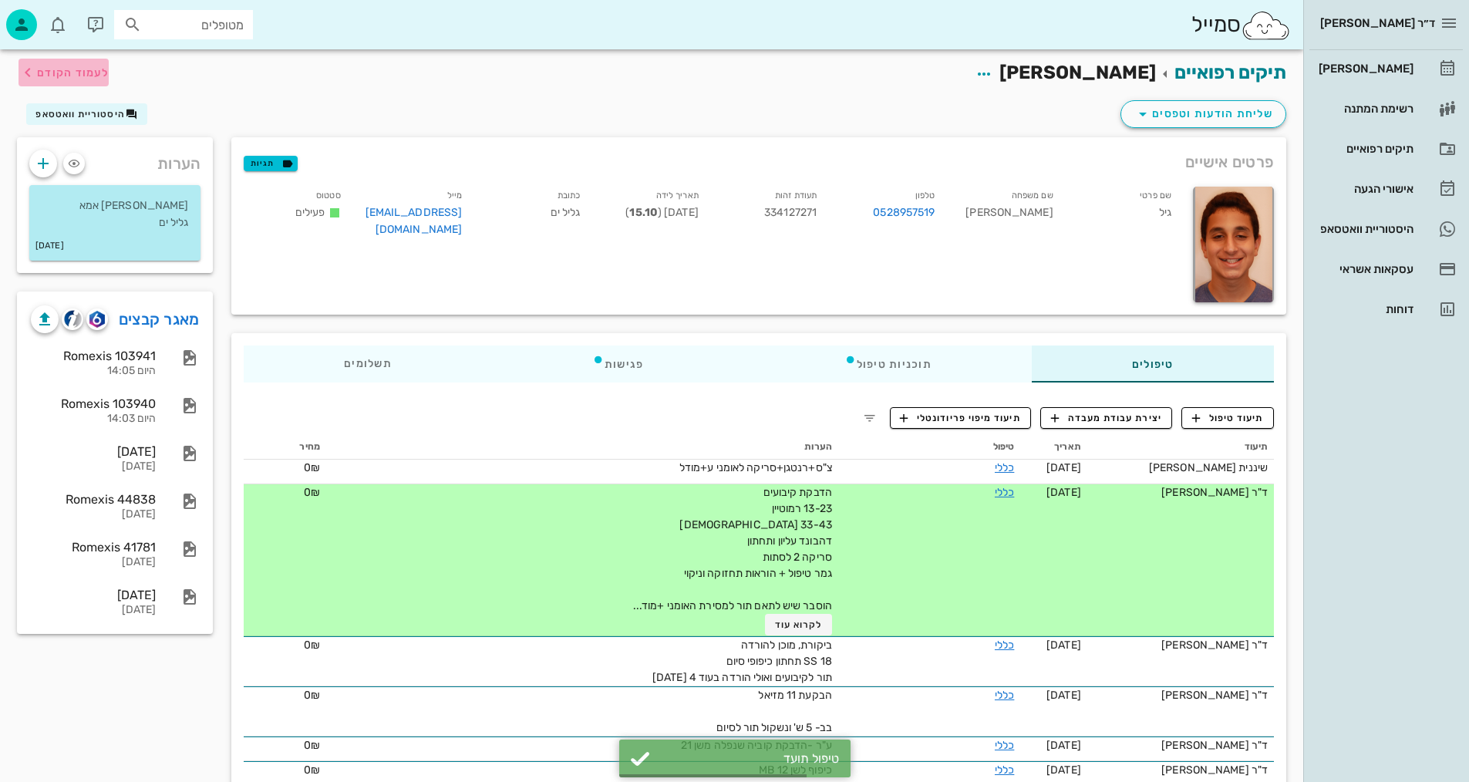
click at [32, 70] on icon "button" at bounding box center [28, 72] width 19 height 19
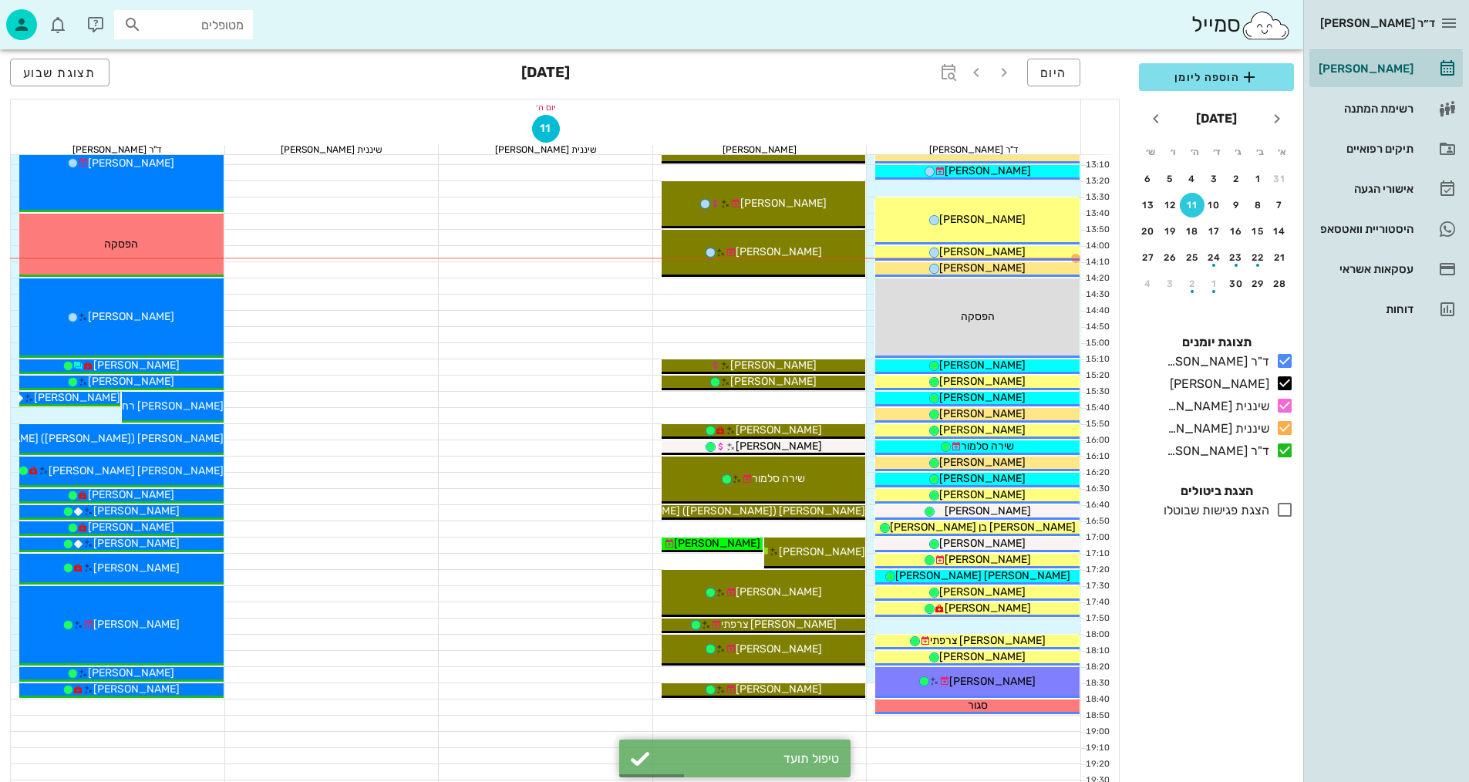
scroll to position [617, 0]
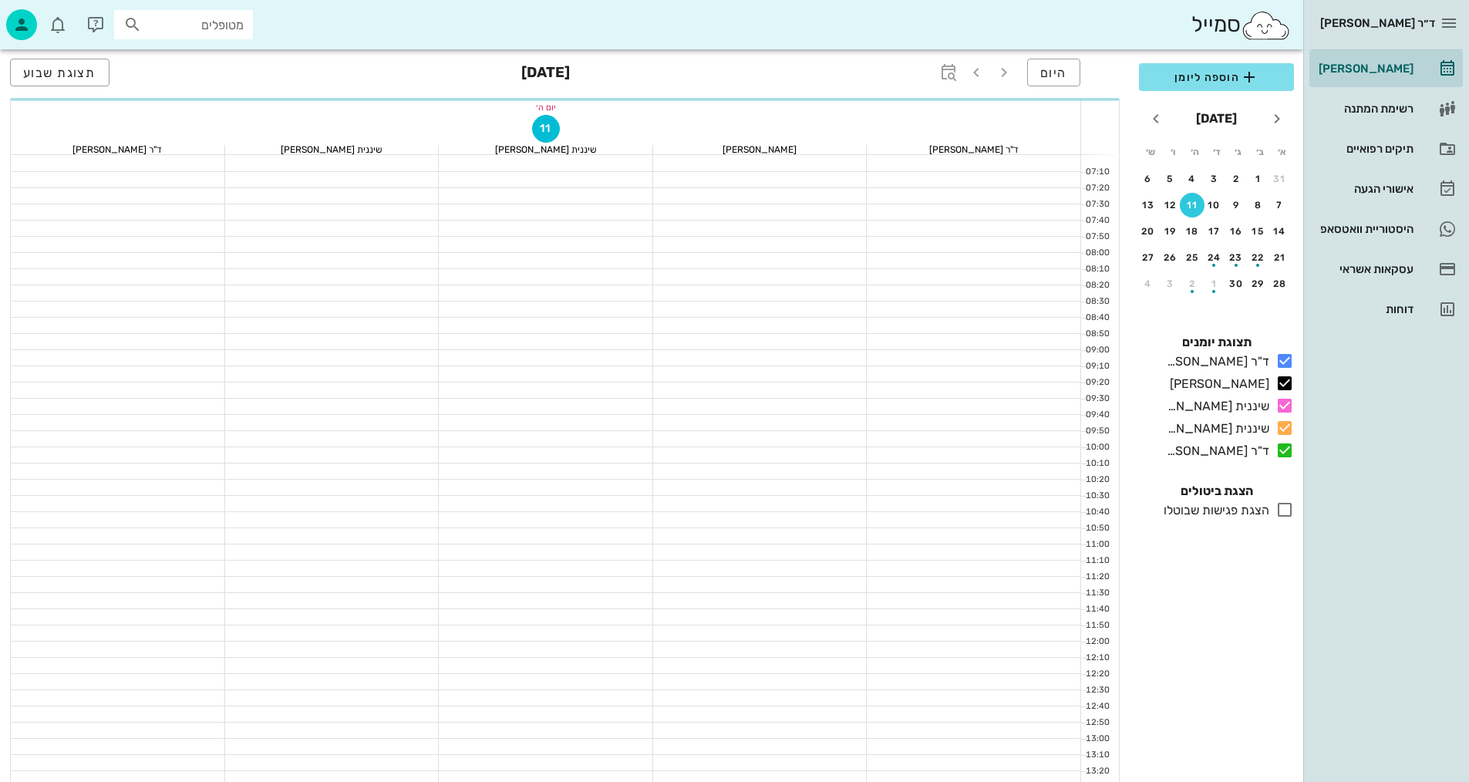
scroll to position [617, 0]
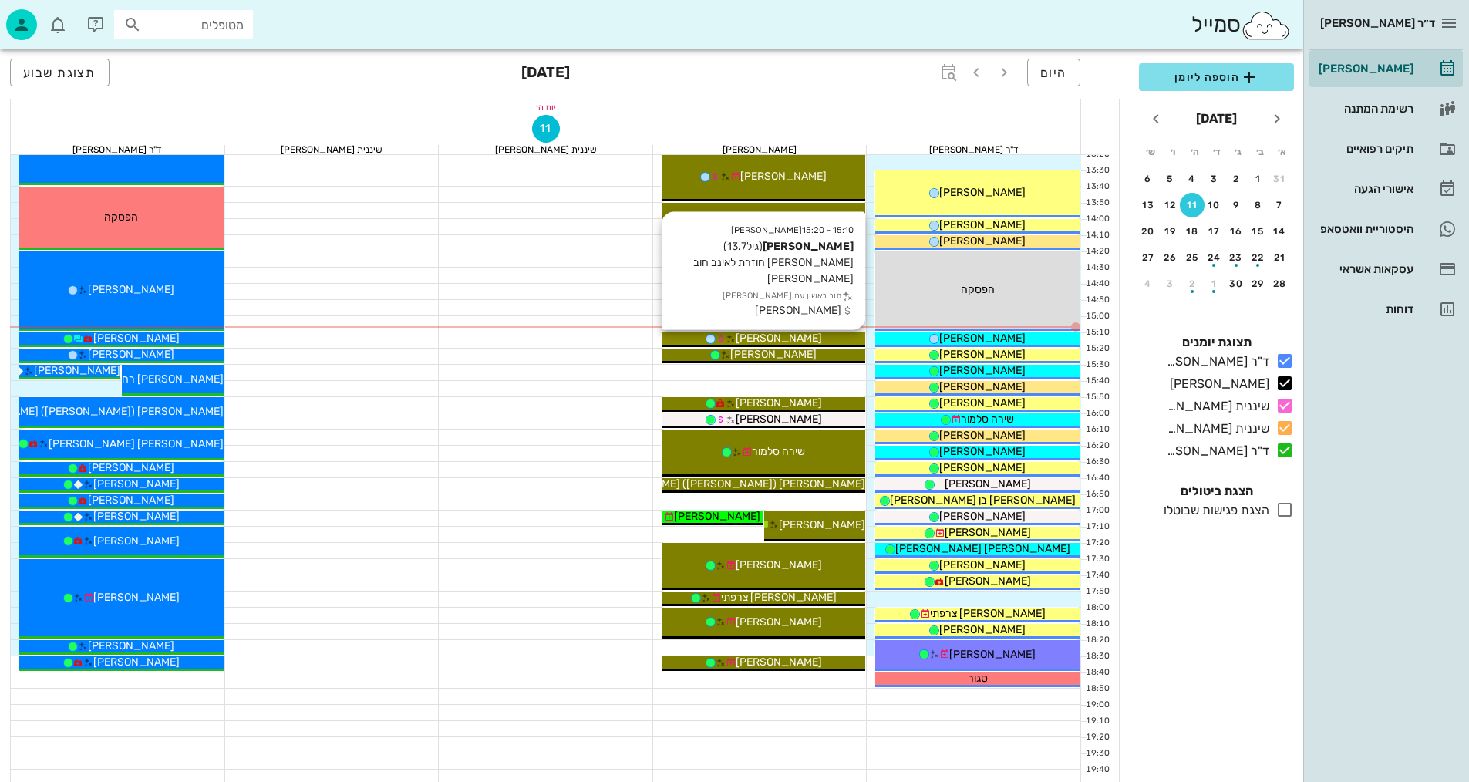
click at [836, 336] on div "[PERSON_NAME]" at bounding box center [763, 338] width 204 height 16
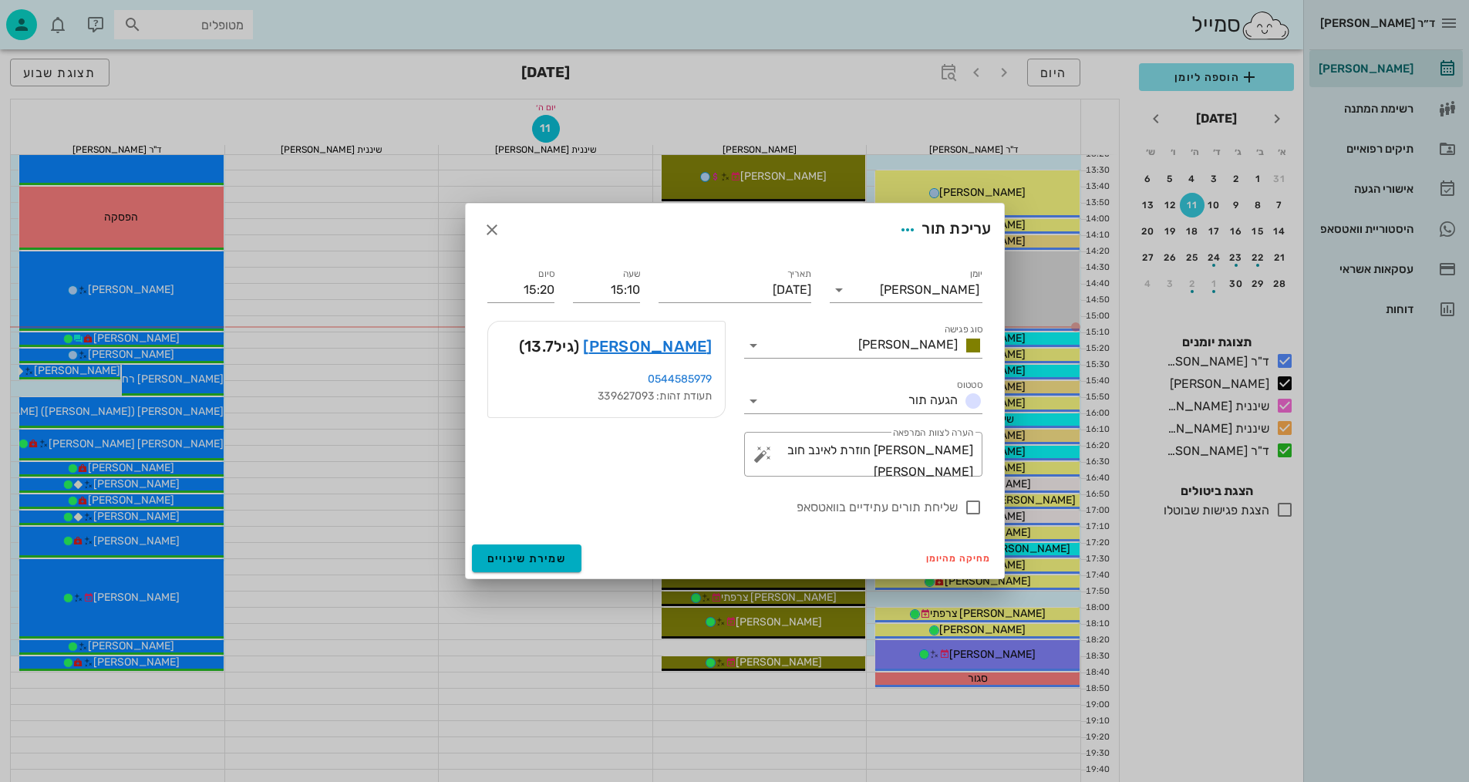
click at [836, 335] on div "ד״ר נמרוד דיקשטיין יומן מרפאה רשימת המתנה תיקים רפואיים אישורי הגעה היסטוריית ו…" at bounding box center [734, 140] width 1469 height 1515
click at [701, 350] on link "רפאל איוושה" at bounding box center [647, 346] width 129 height 25
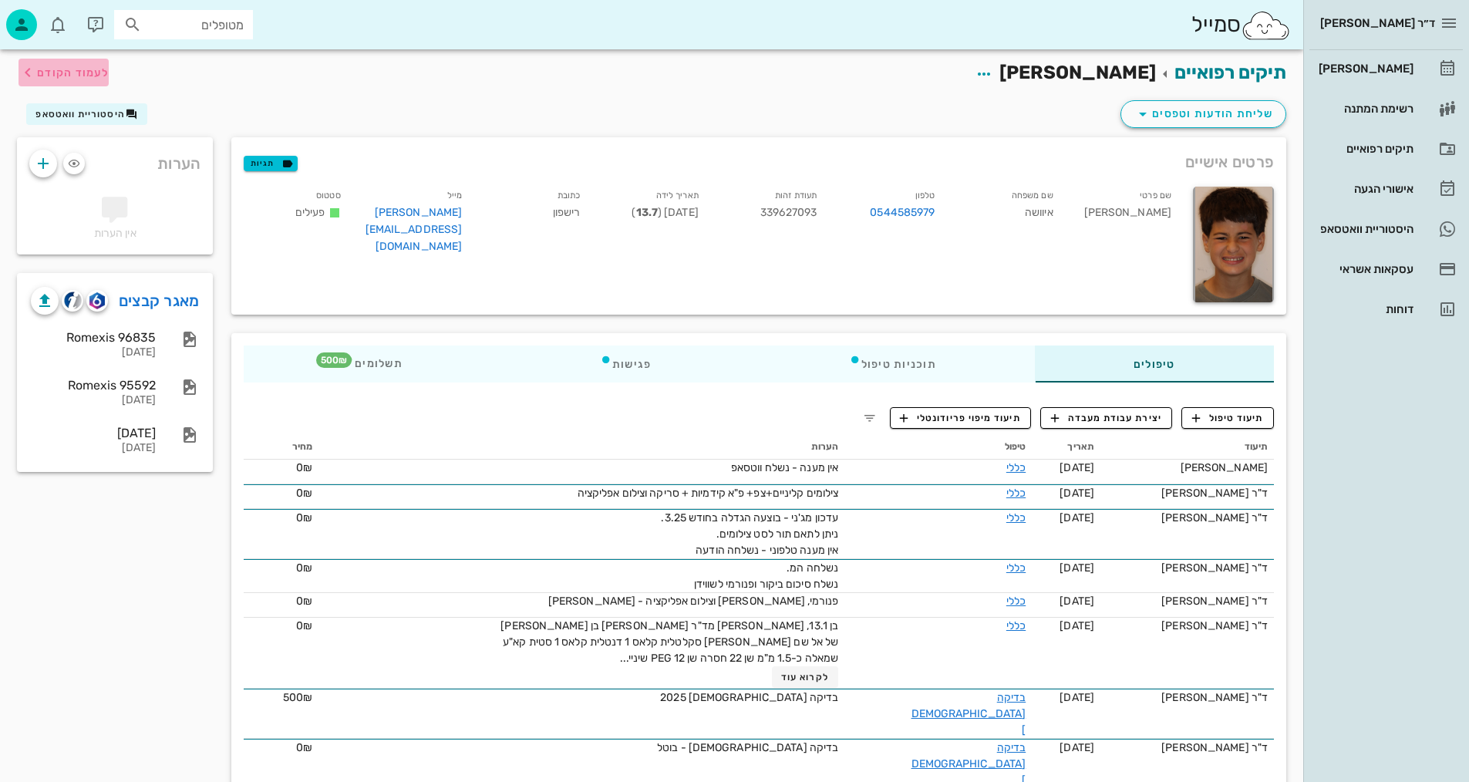
click at [52, 69] on span "לעמוד הקודם" at bounding box center [73, 72] width 72 height 13
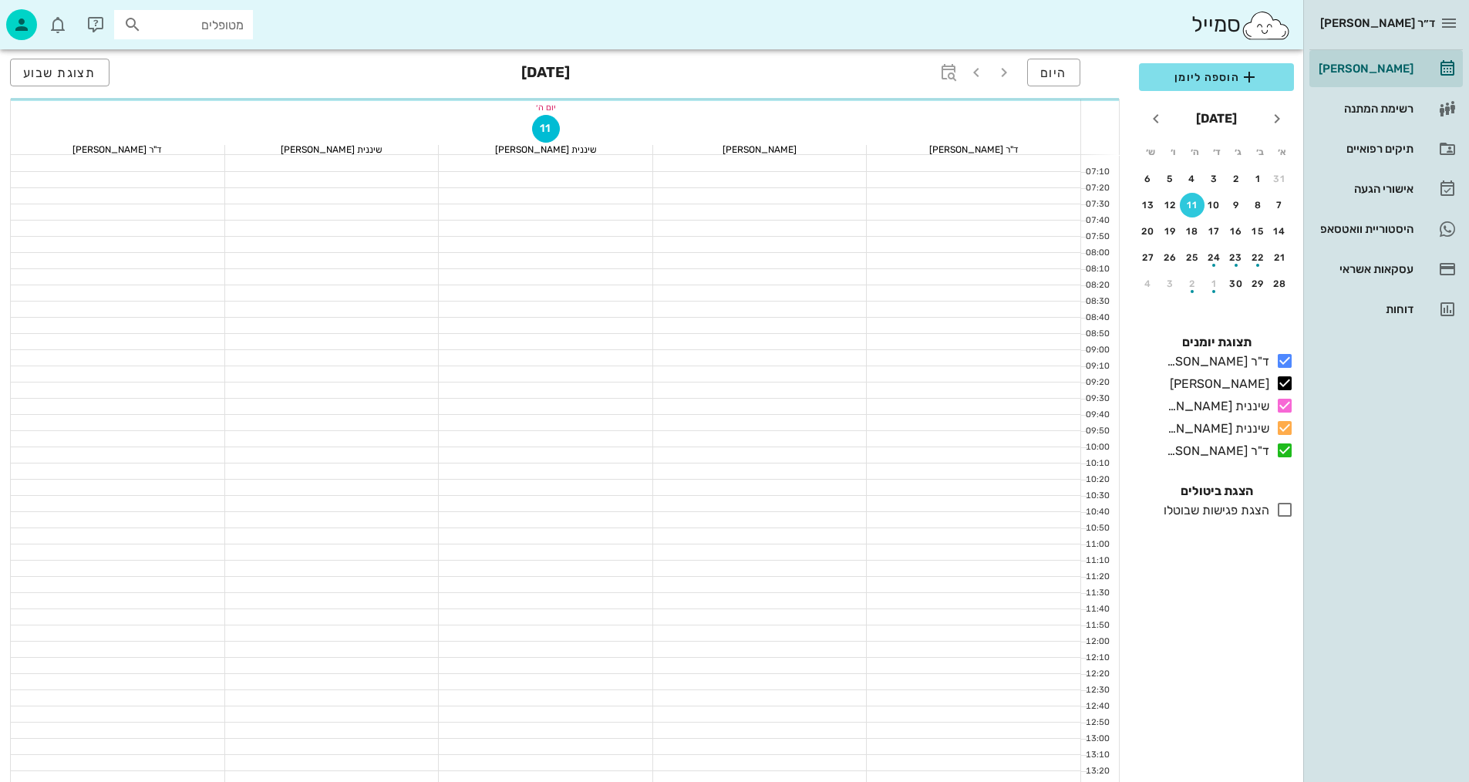
scroll to position [617, 0]
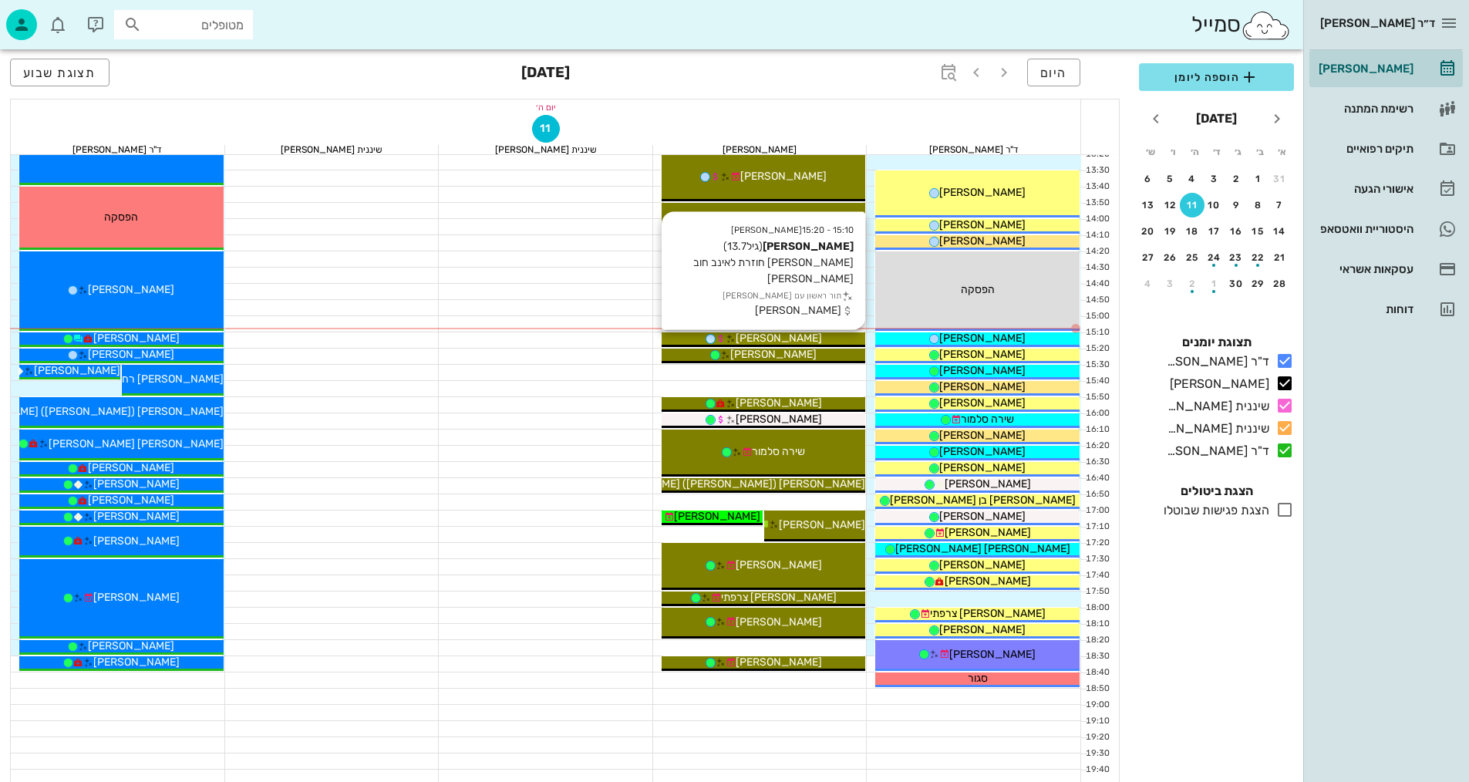
click at [809, 335] on div "[PERSON_NAME]" at bounding box center [763, 338] width 204 height 16
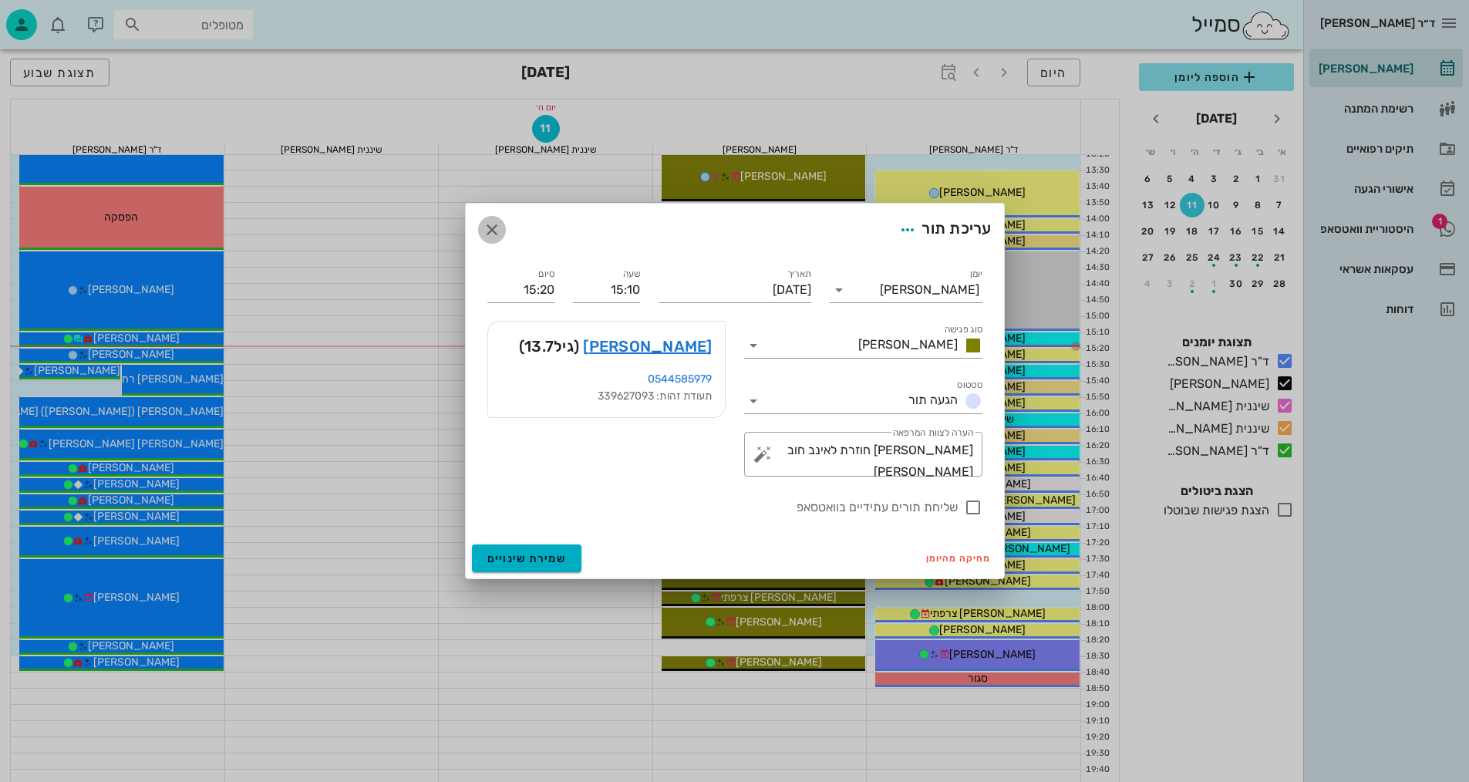
click at [496, 230] on icon "button" at bounding box center [492, 229] width 19 height 19
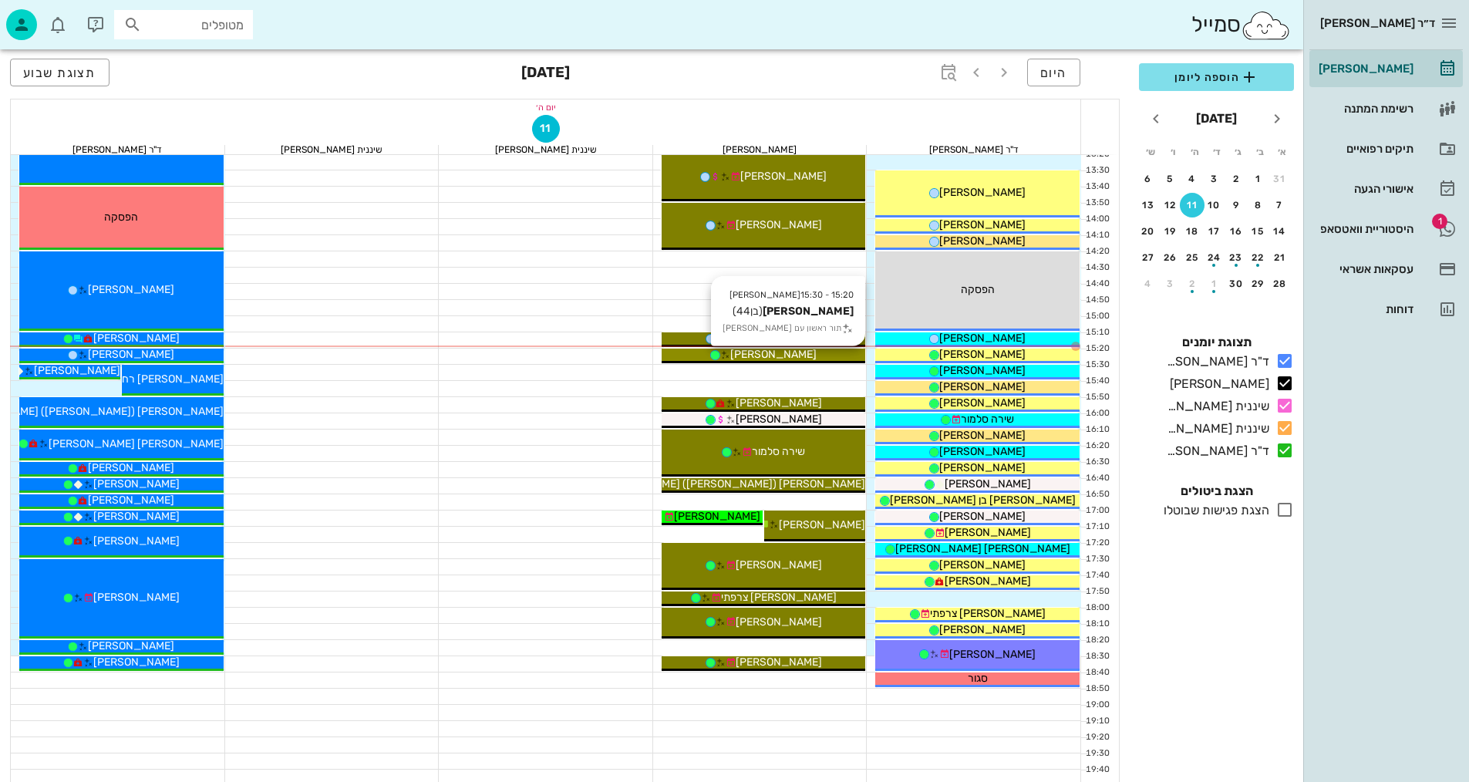
click at [843, 358] on div "[PERSON_NAME]" at bounding box center [763, 354] width 204 height 16
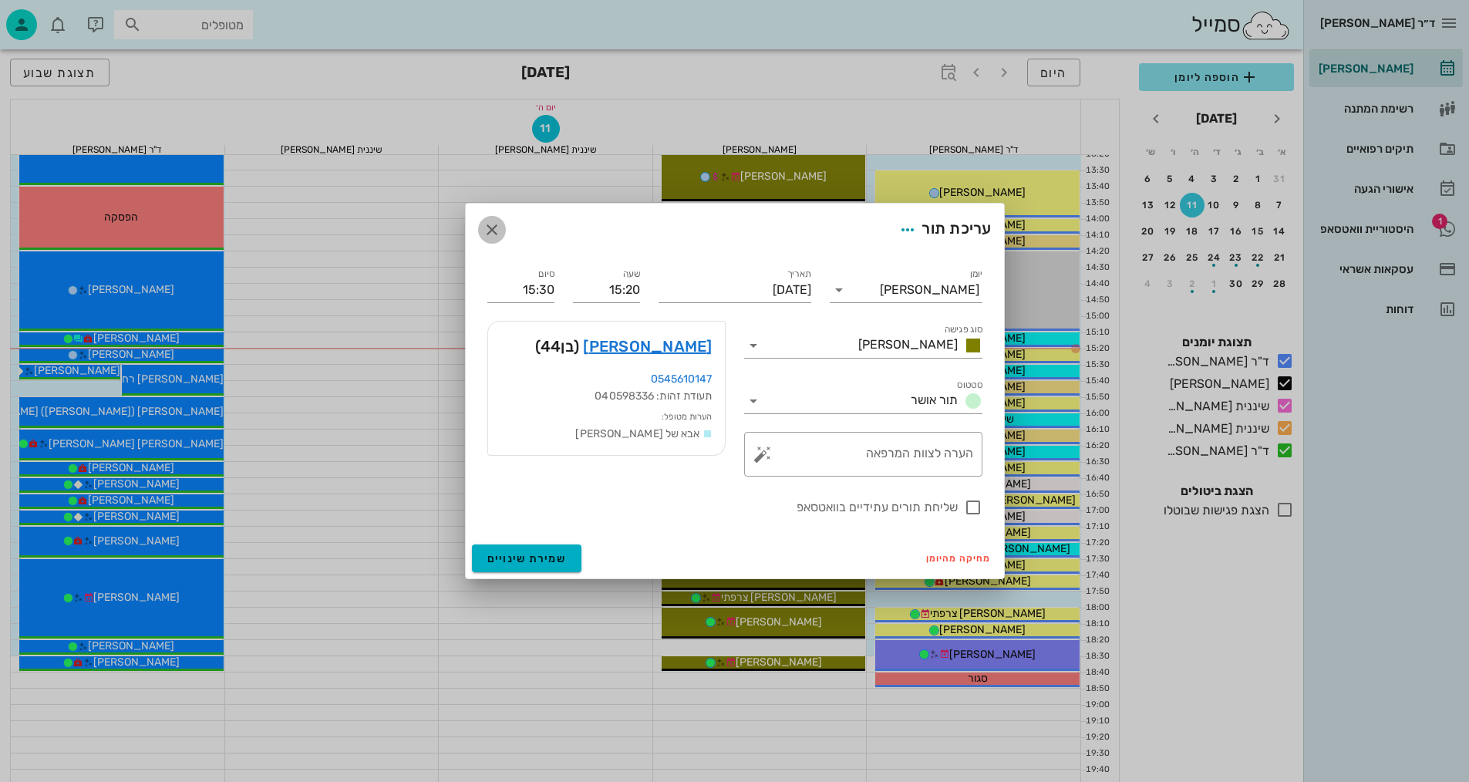
click at [484, 231] on icon "button" at bounding box center [492, 229] width 19 height 19
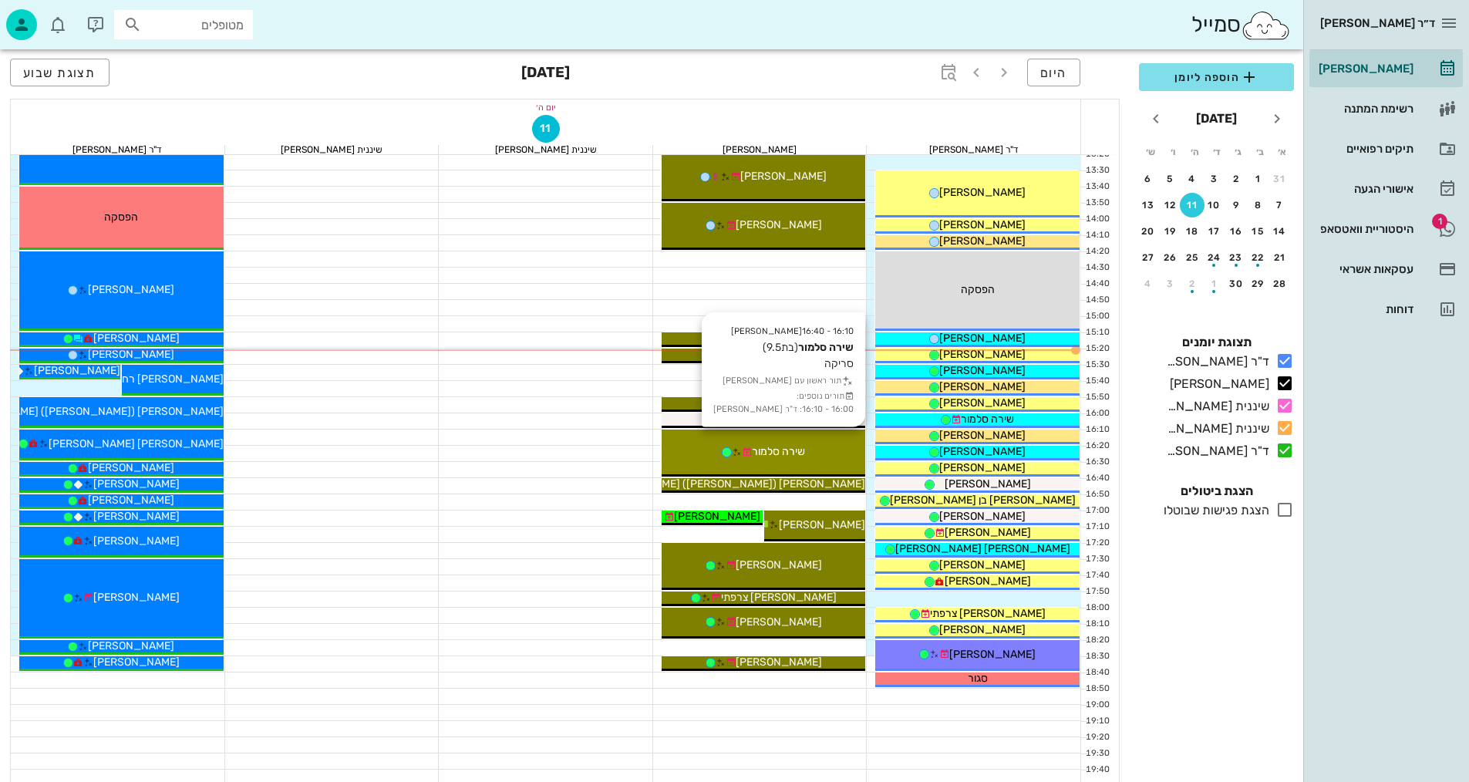
click at [816, 459] on div "16:10 - 16:40 יומן מרפאה שירה סלמור (בת 9.5 ) סריקה תור ראשון עם יומן מרפאה תור…" at bounding box center [763, 452] width 204 height 47
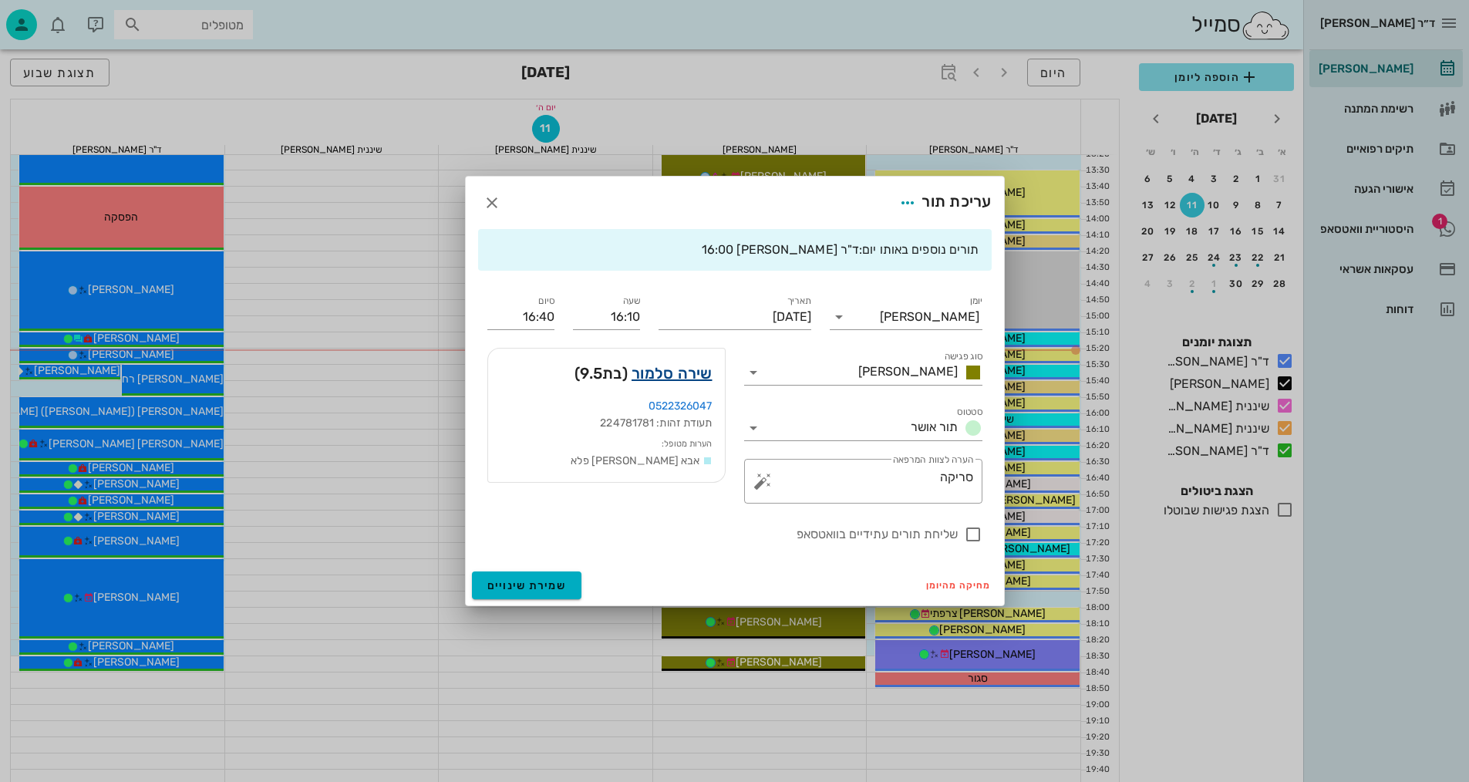
click at [686, 370] on link "שירה סלמור" at bounding box center [671, 373] width 81 height 25
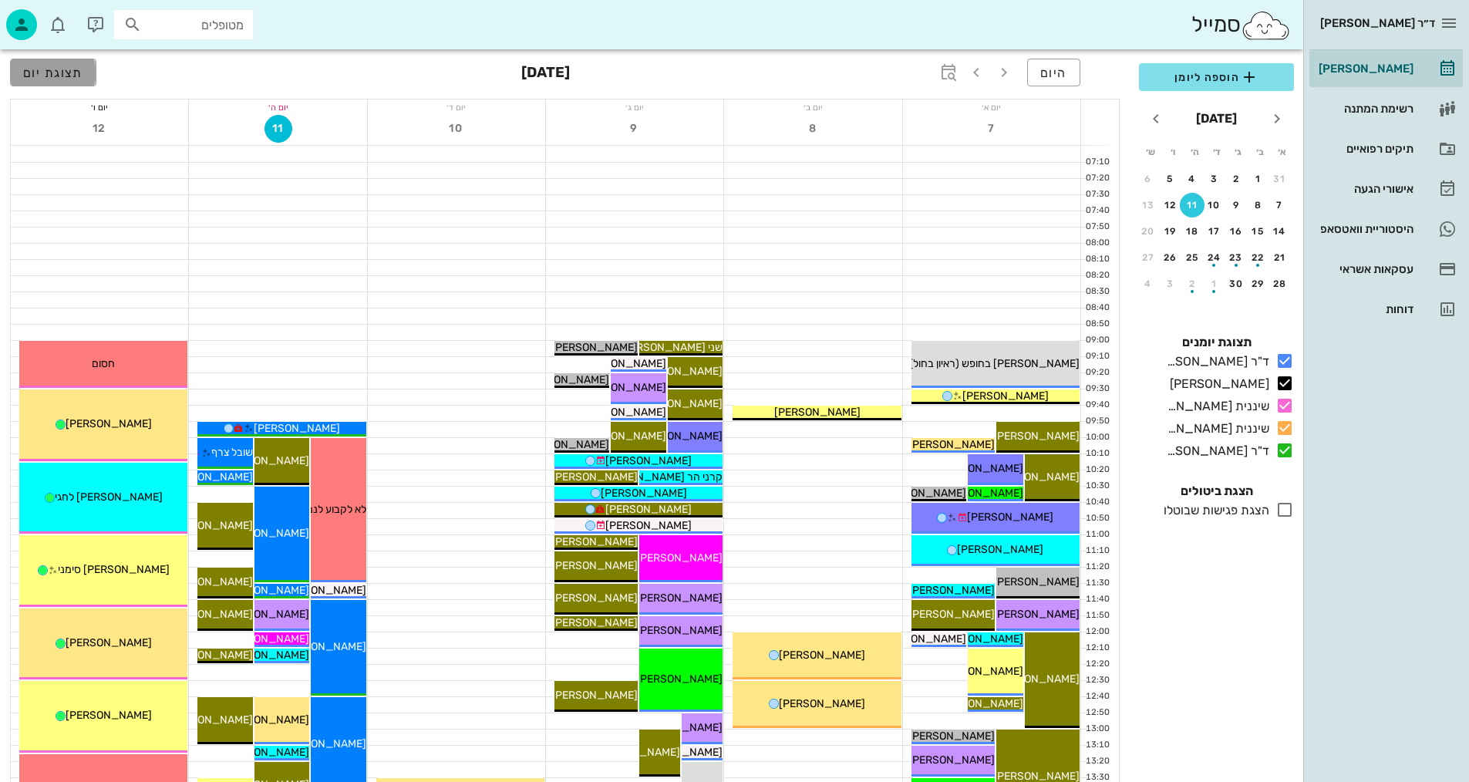
click at [46, 69] on span "תצוגת יום" at bounding box center [53, 73] width 60 height 15
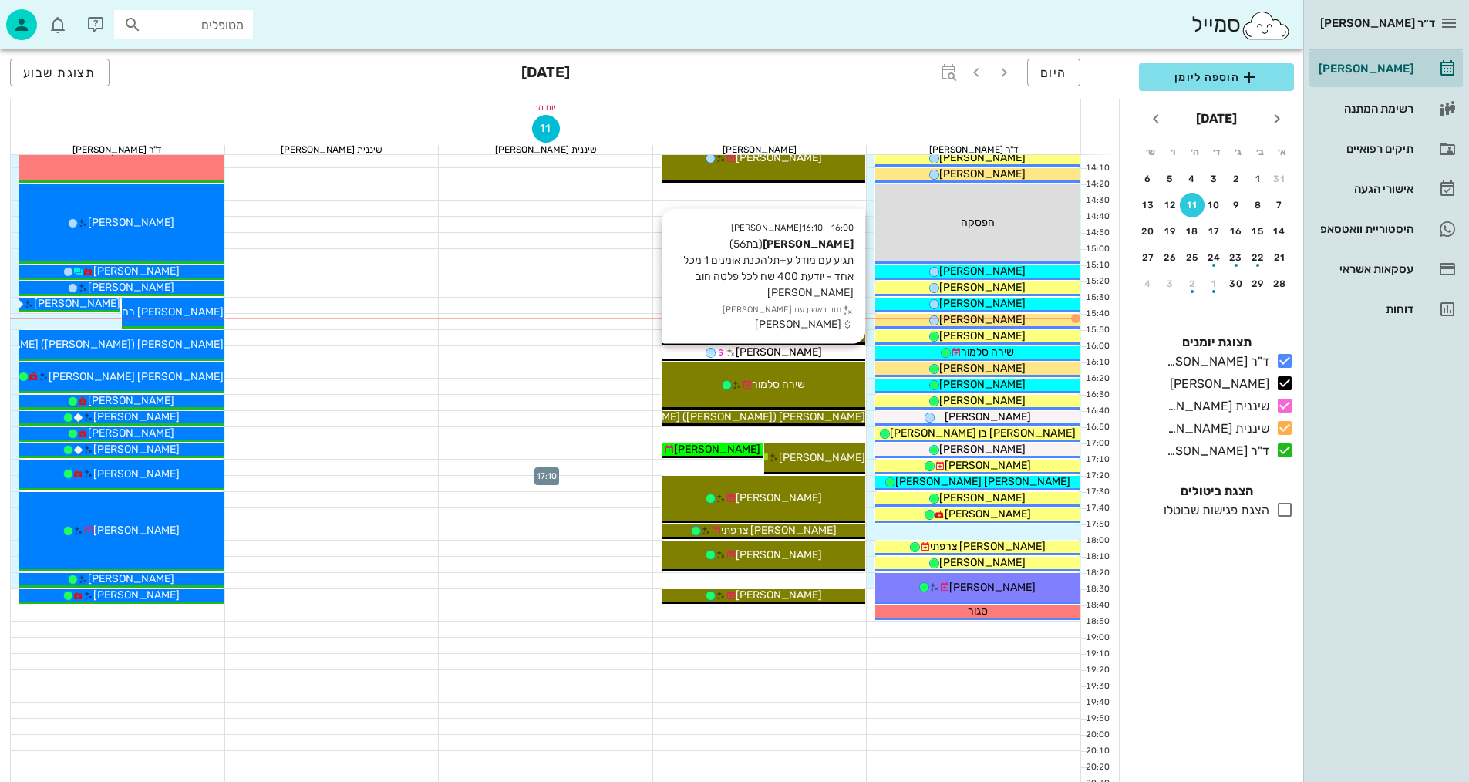
scroll to position [657, 0]
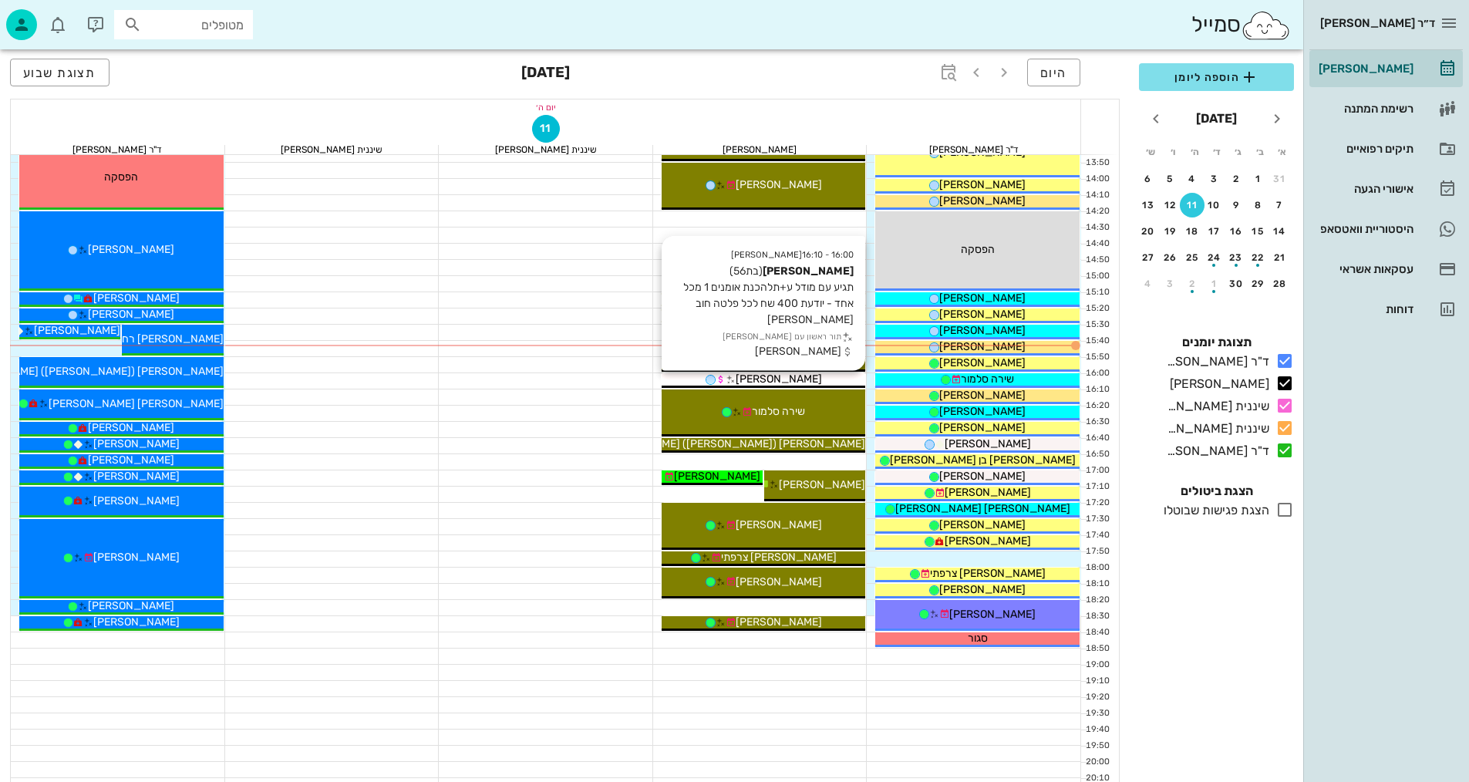
click at [838, 386] on div "16:00 - 16:10 [PERSON_NAME] (בת 56 ) תגיע עם מודל ע+תלהכנת אומנים 1 מכל אחד - י…" at bounding box center [763, 380] width 204 height 15
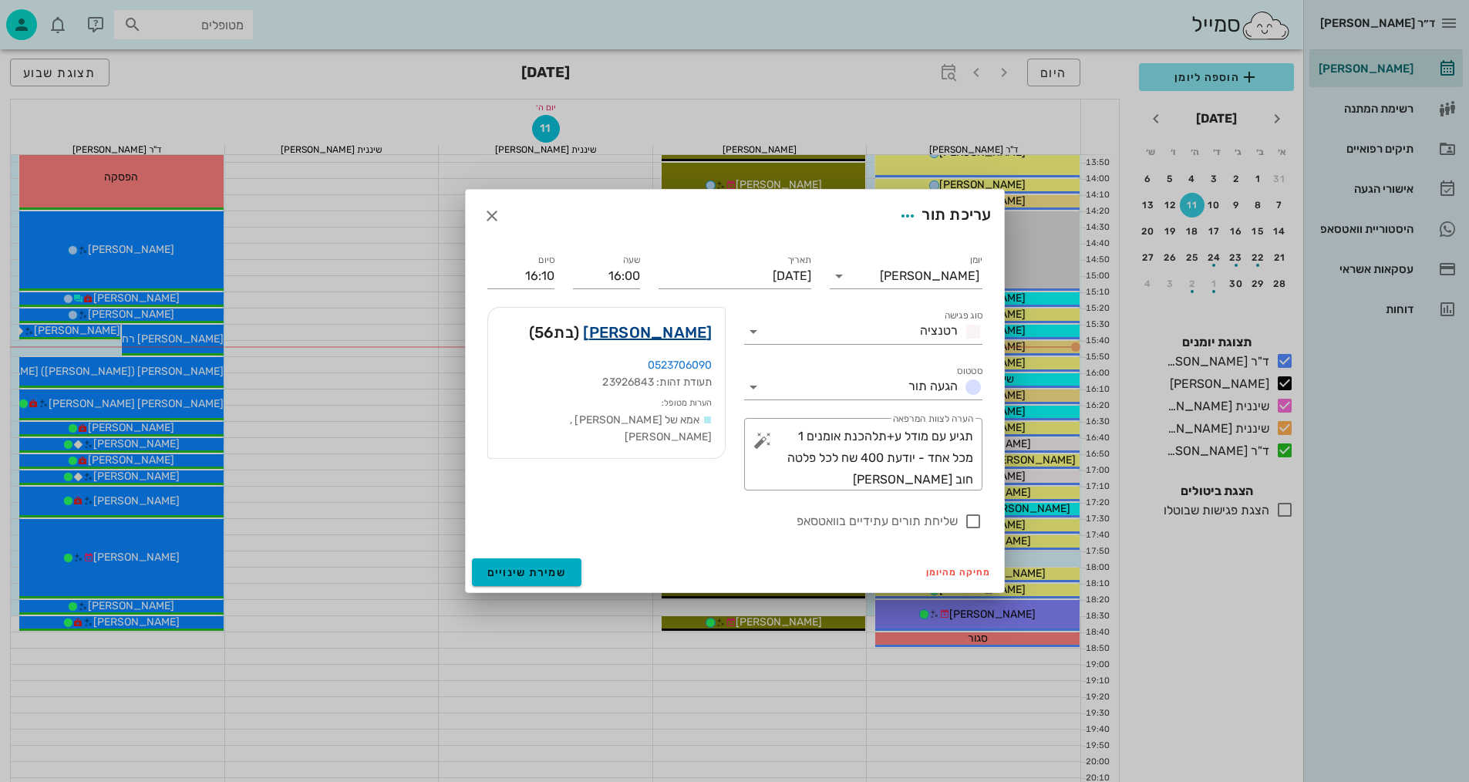
click at [688, 331] on link "[PERSON_NAME]" at bounding box center [647, 332] width 129 height 25
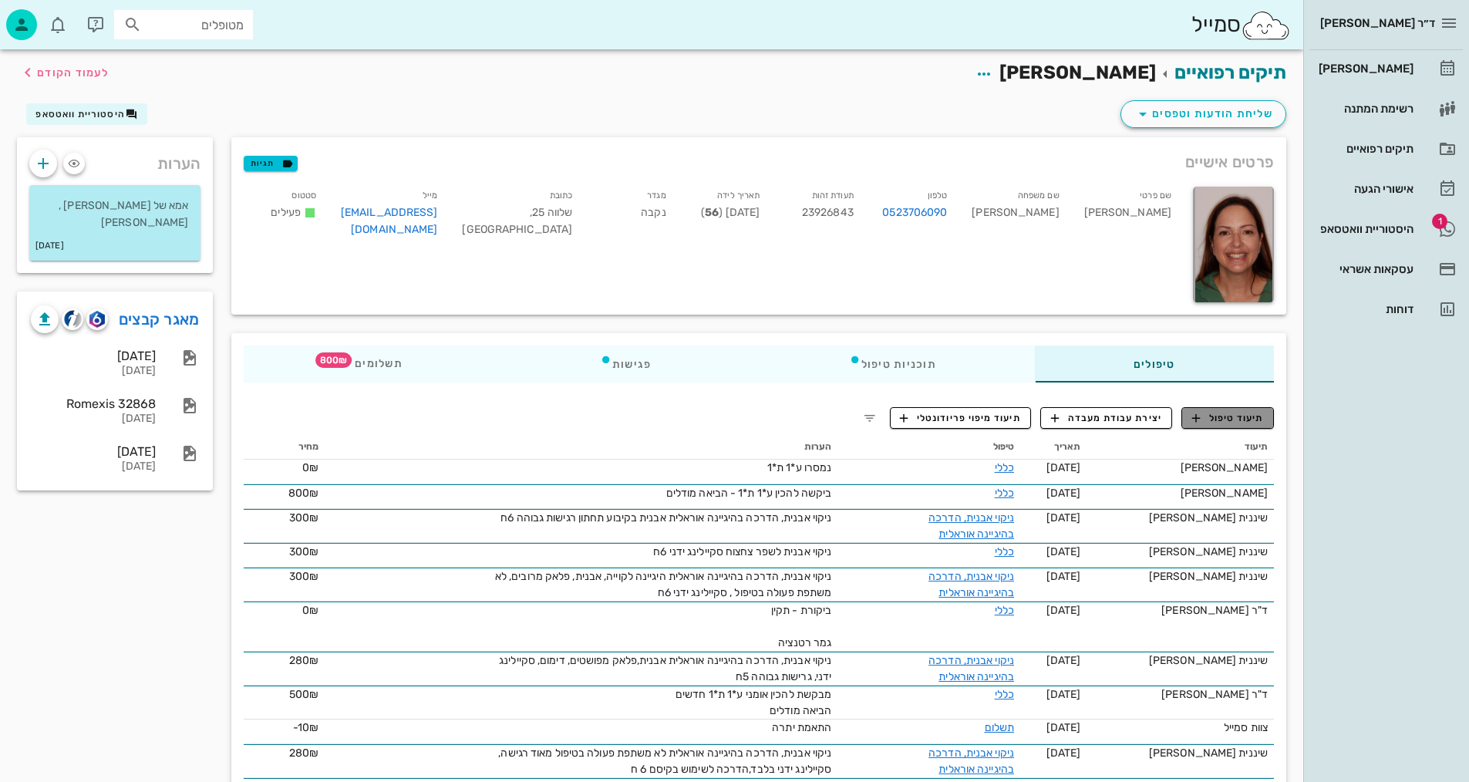
click at [1250, 416] on span "תיעוד טיפול" at bounding box center [1228, 418] width 72 height 14
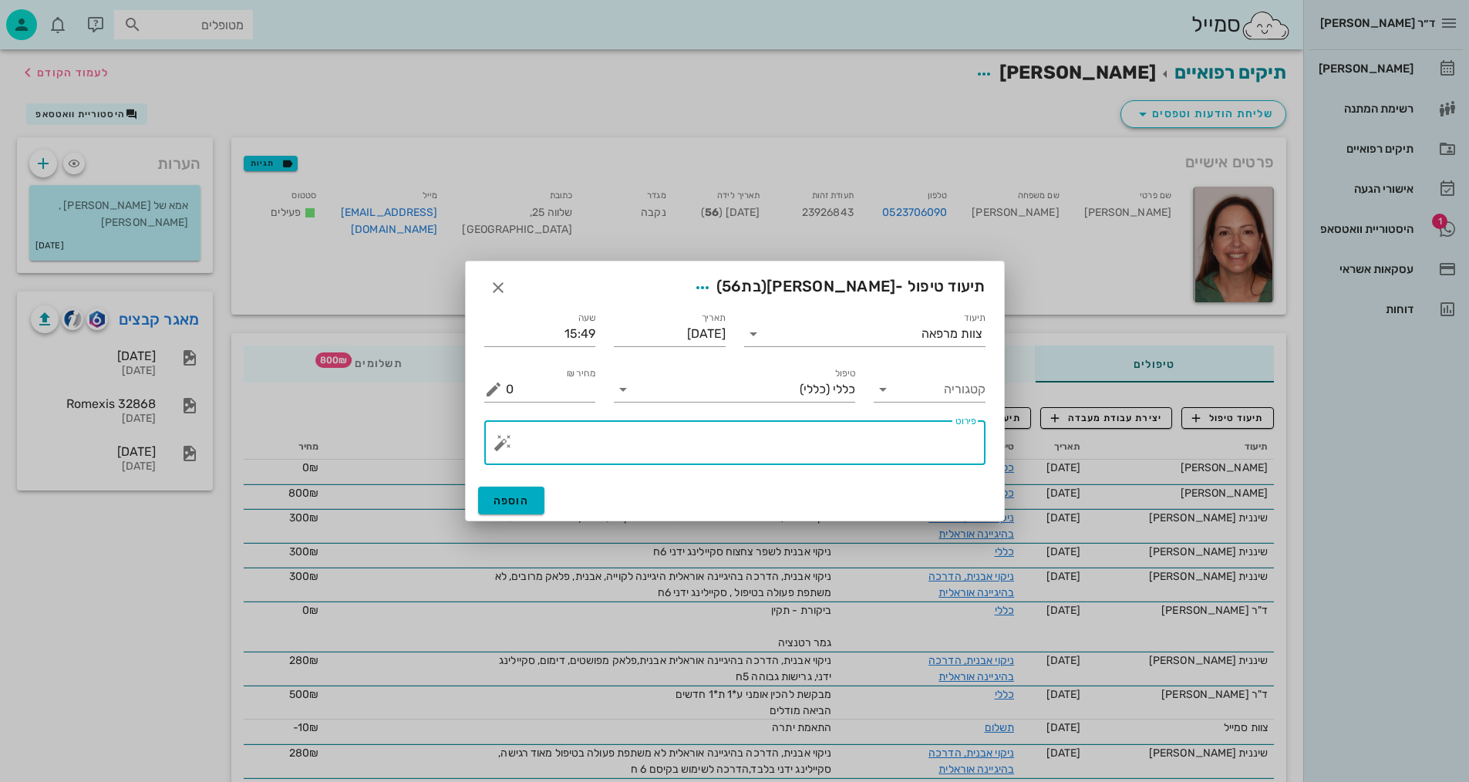
click at [846, 447] on textarea "פירוט" at bounding box center [741, 446] width 470 height 37
type textarea "חיתוך אומני תחתון באיזור שן 47, הציק ופצע את הריקמה ."
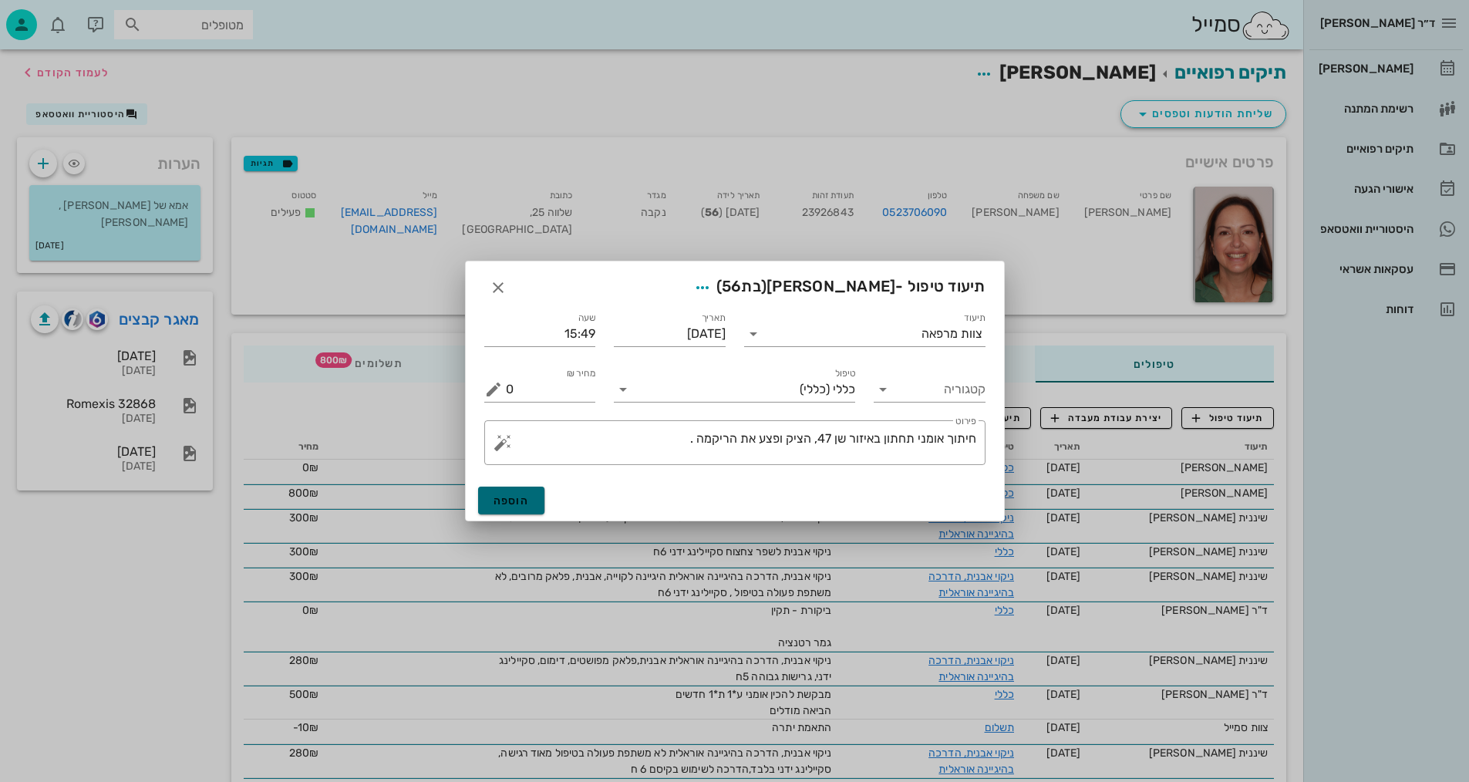
click at [503, 499] on span "הוספה" at bounding box center [511, 500] width 36 height 13
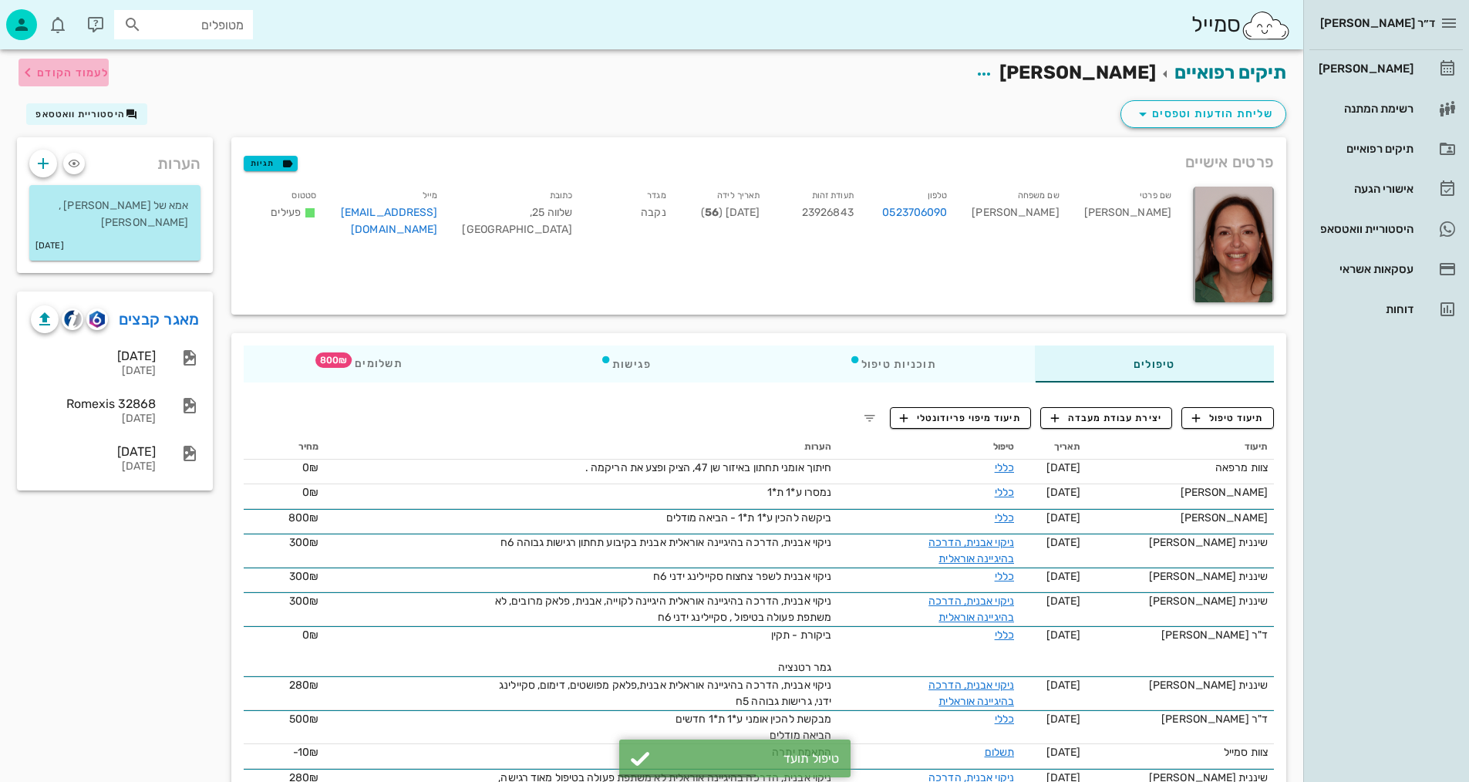
click at [79, 66] on span "לעמוד הקודם" at bounding box center [73, 72] width 72 height 13
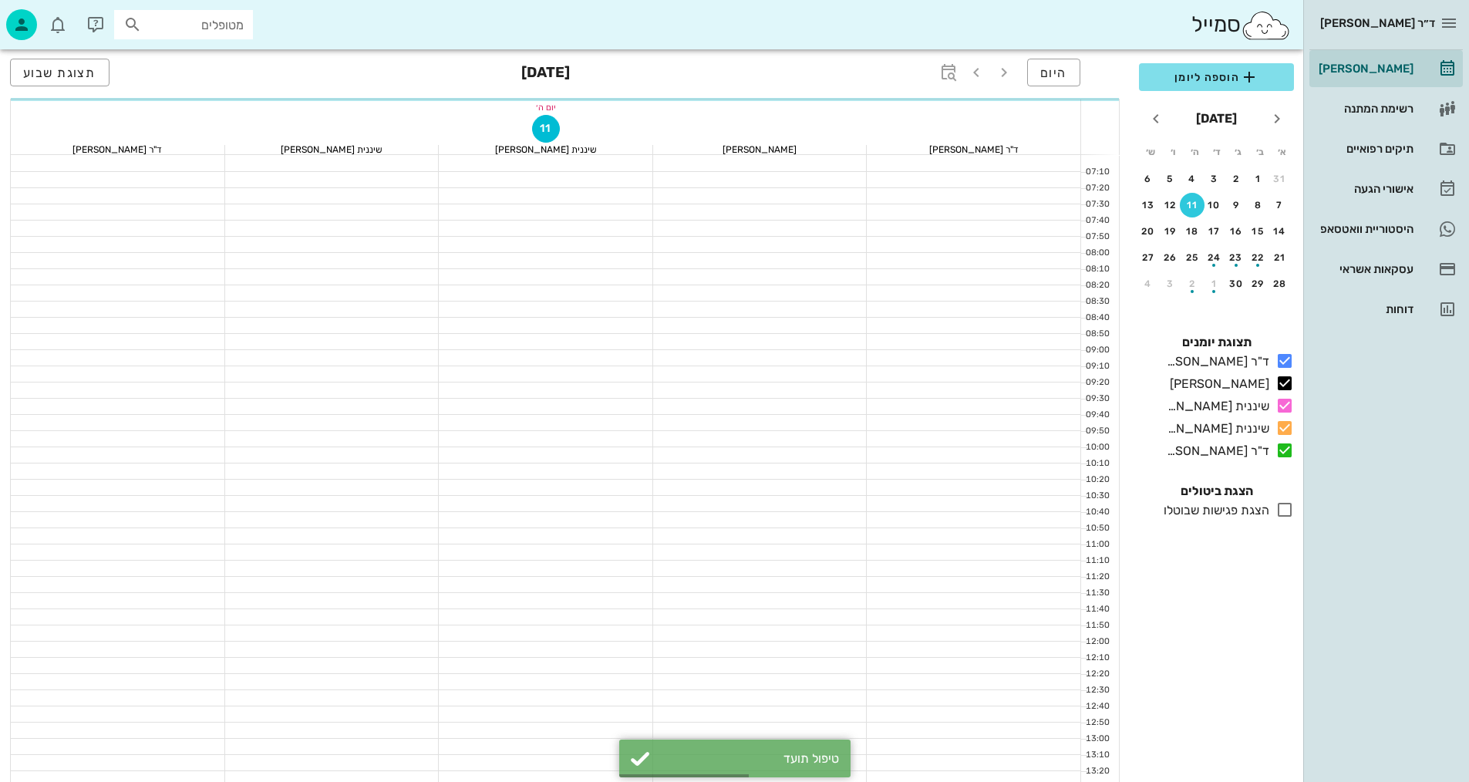
scroll to position [657, 0]
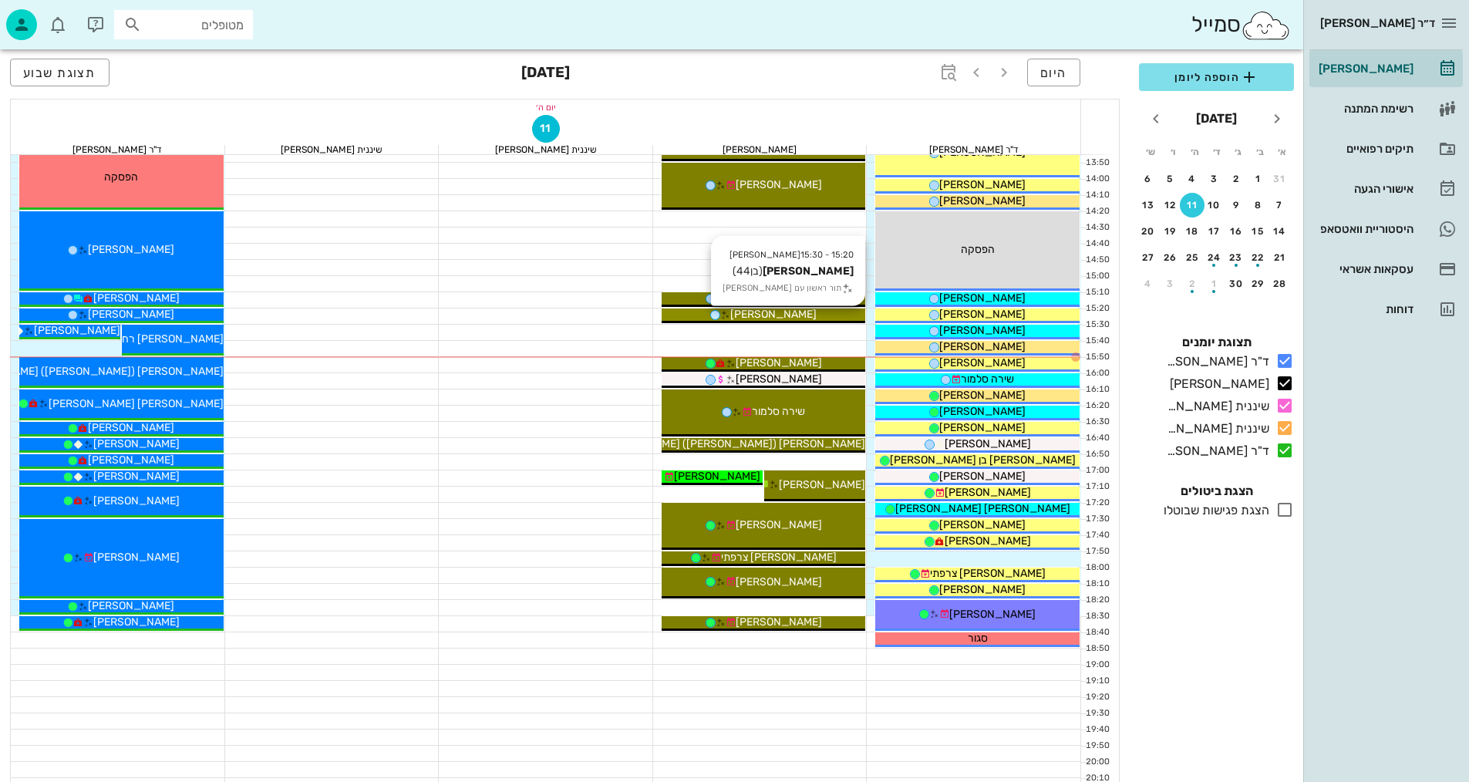
click at [825, 313] on div "[PERSON_NAME]" at bounding box center [763, 314] width 204 height 16
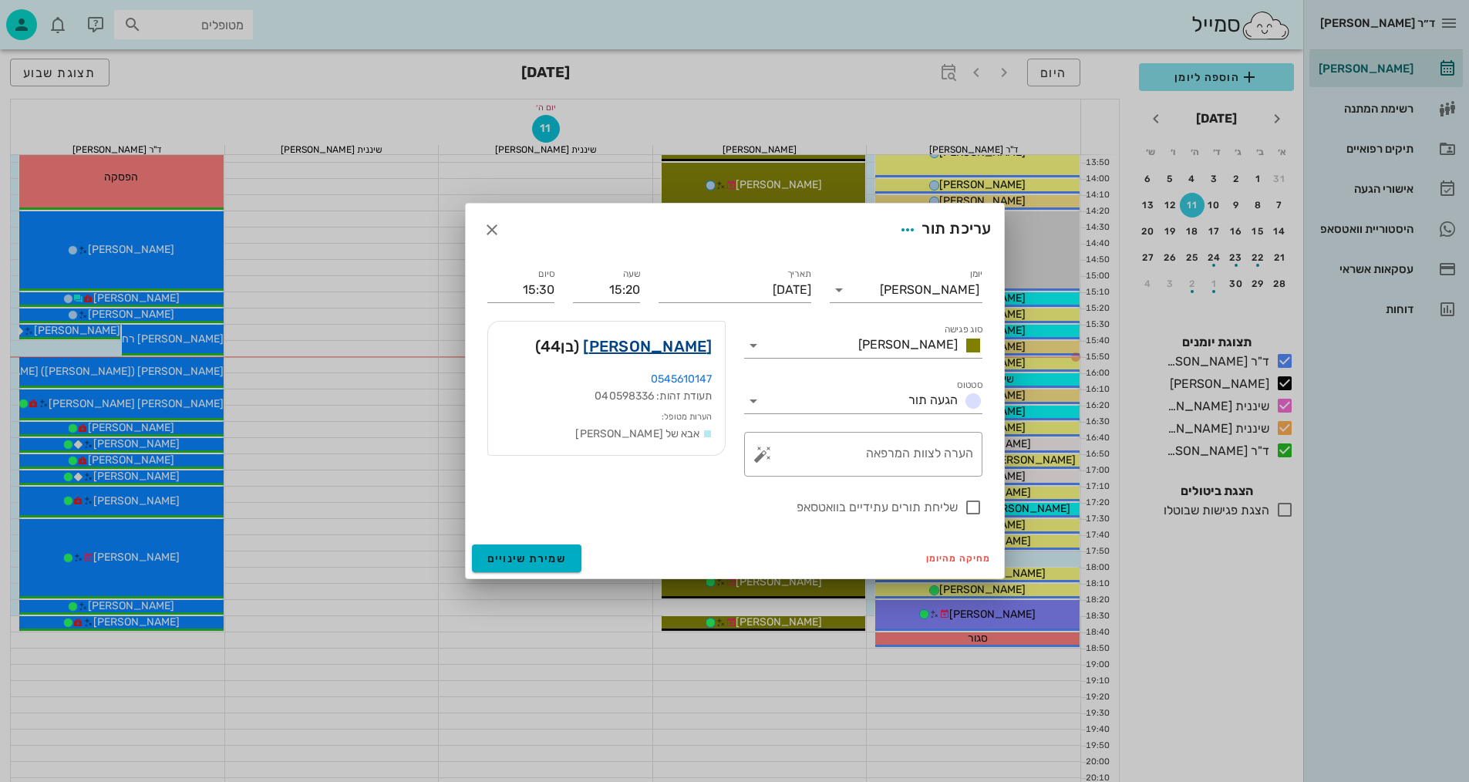
click at [673, 346] on link "[PERSON_NAME]" at bounding box center [647, 346] width 129 height 25
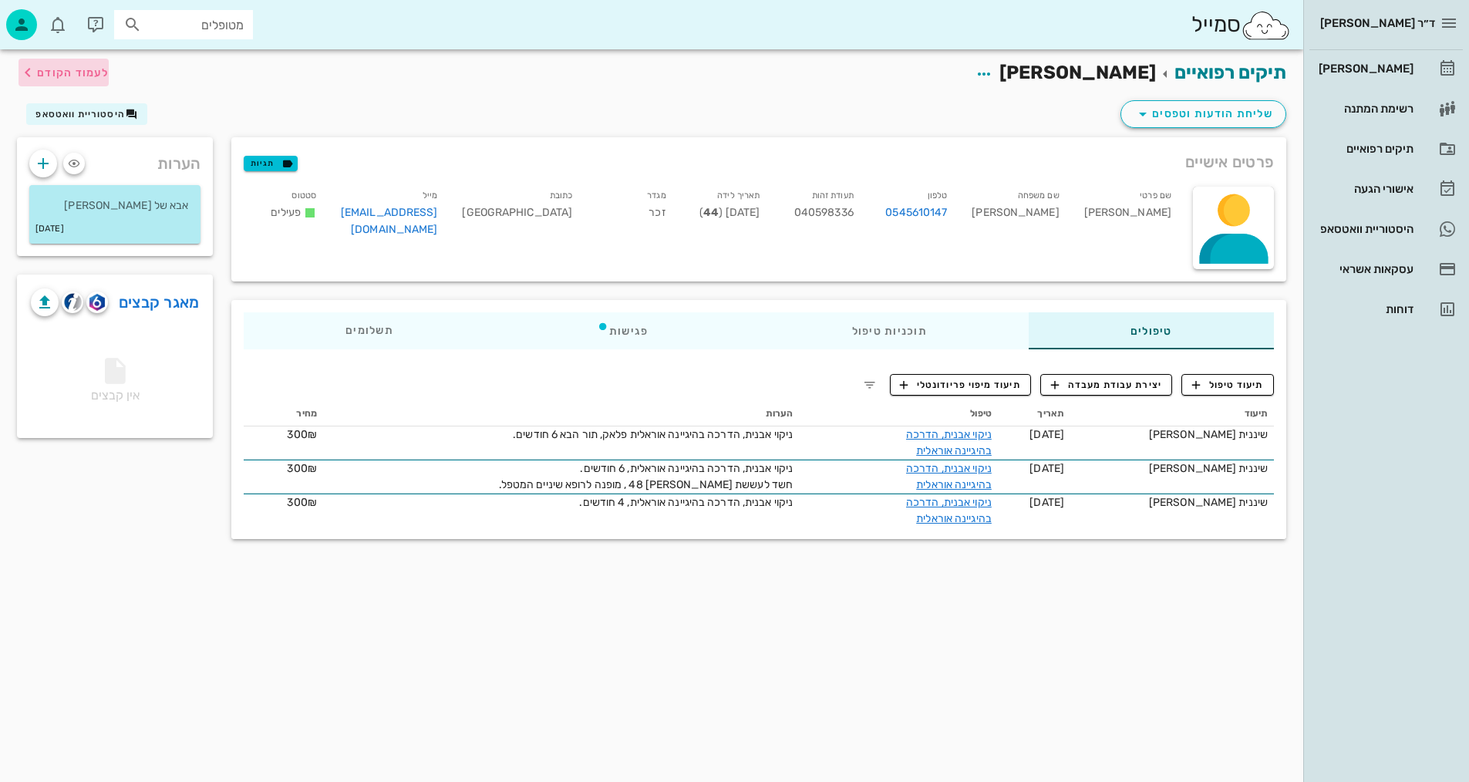
click at [74, 72] on span "לעמוד הקודם" at bounding box center [73, 72] width 72 height 13
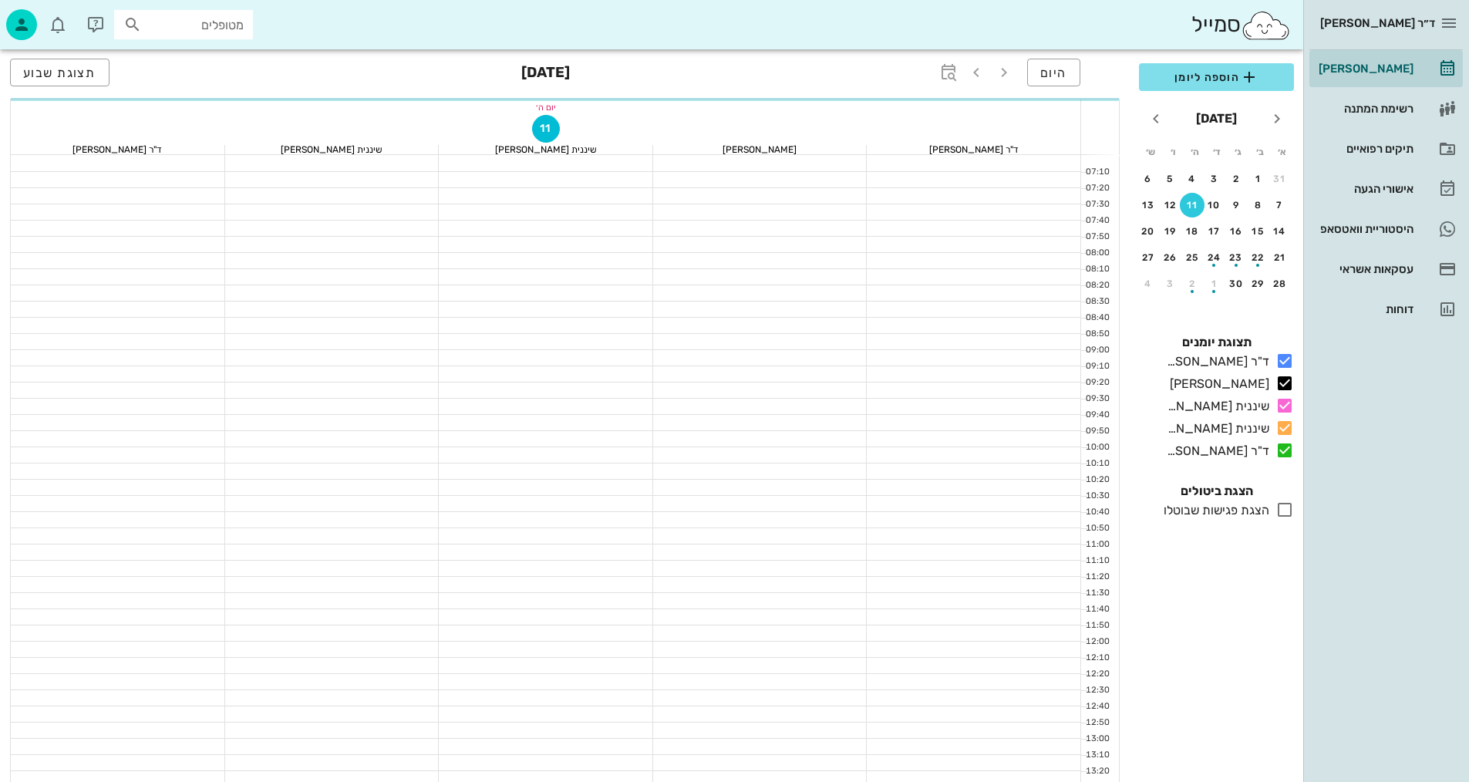
scroll to position [657, 0]
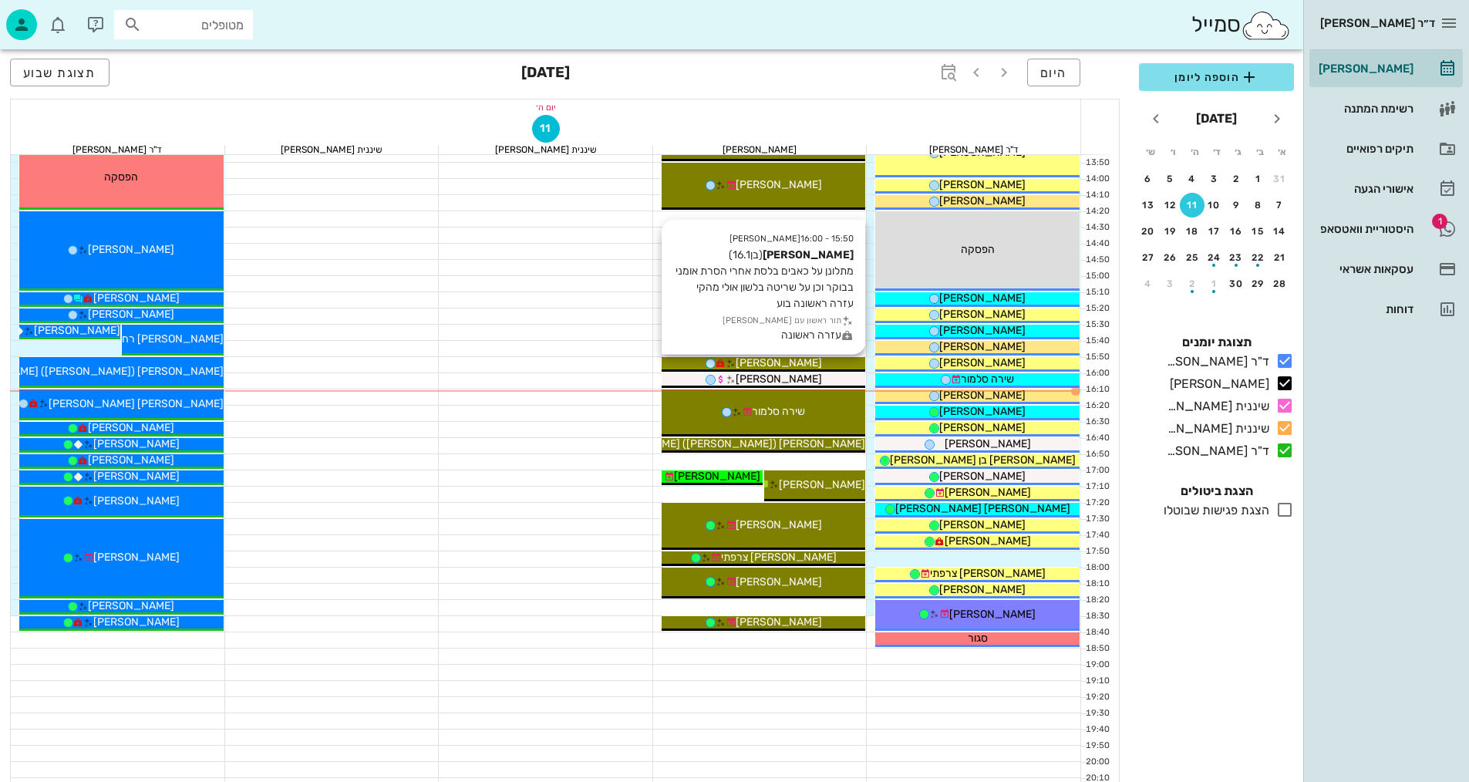
click at [817, 364] on div "[PERSON_NAME]" at bounding box center [763, 363] width 204 height 16
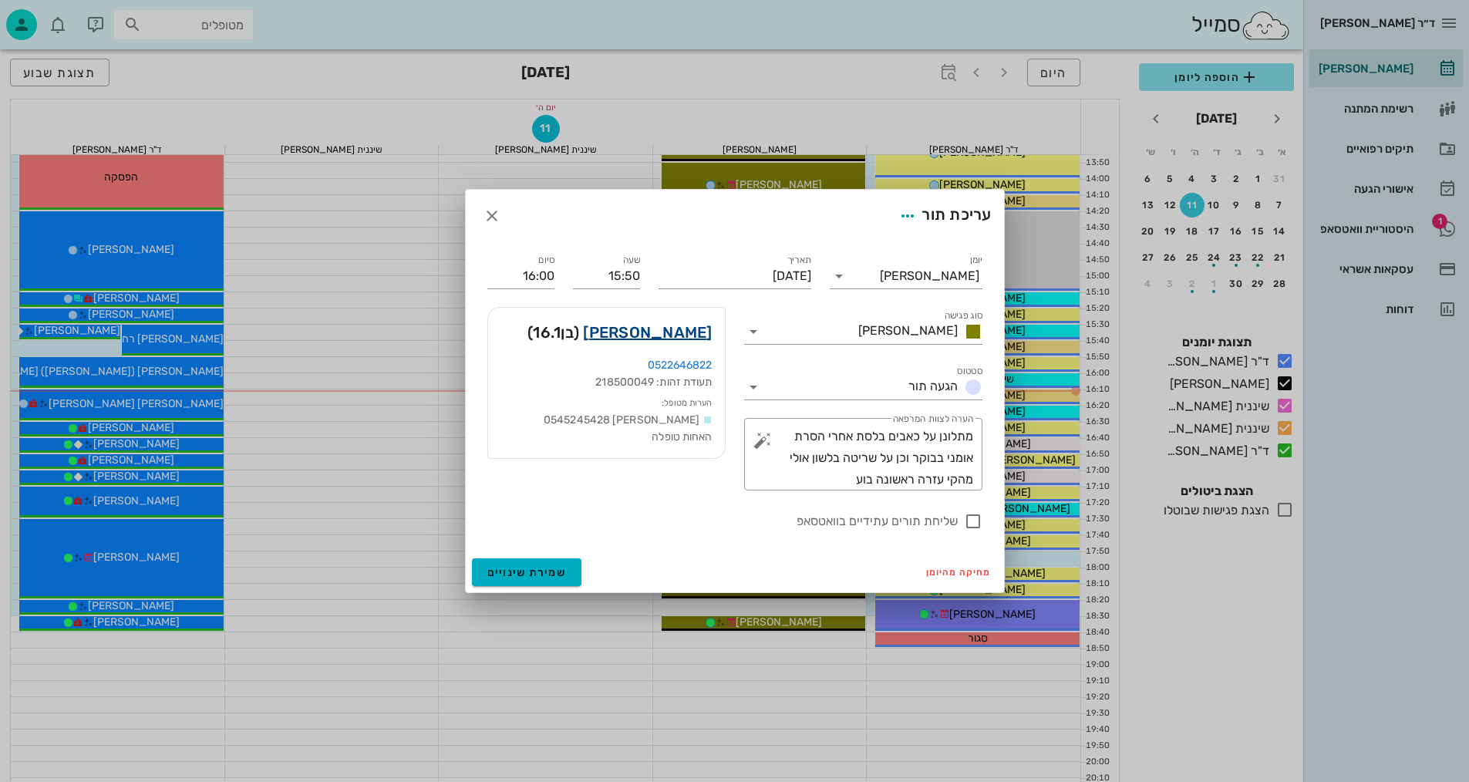
click at [667, 331] on link "[PERSON_NAME]" at bounding box center [647, 332] width 129 height 25
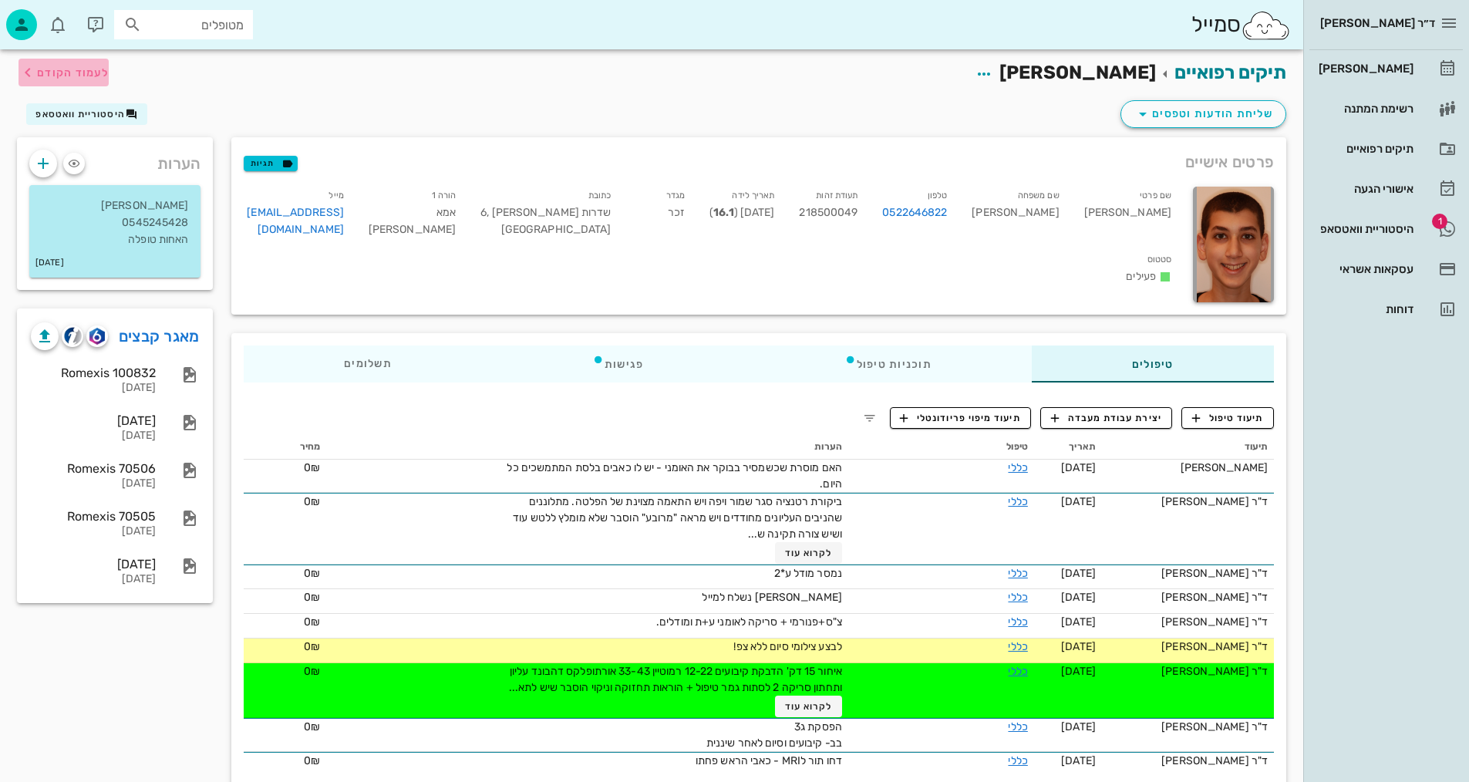
click at [39, 73] on span "לעמוד הקודם" at bounding box center [73, 72] width 72 height 13
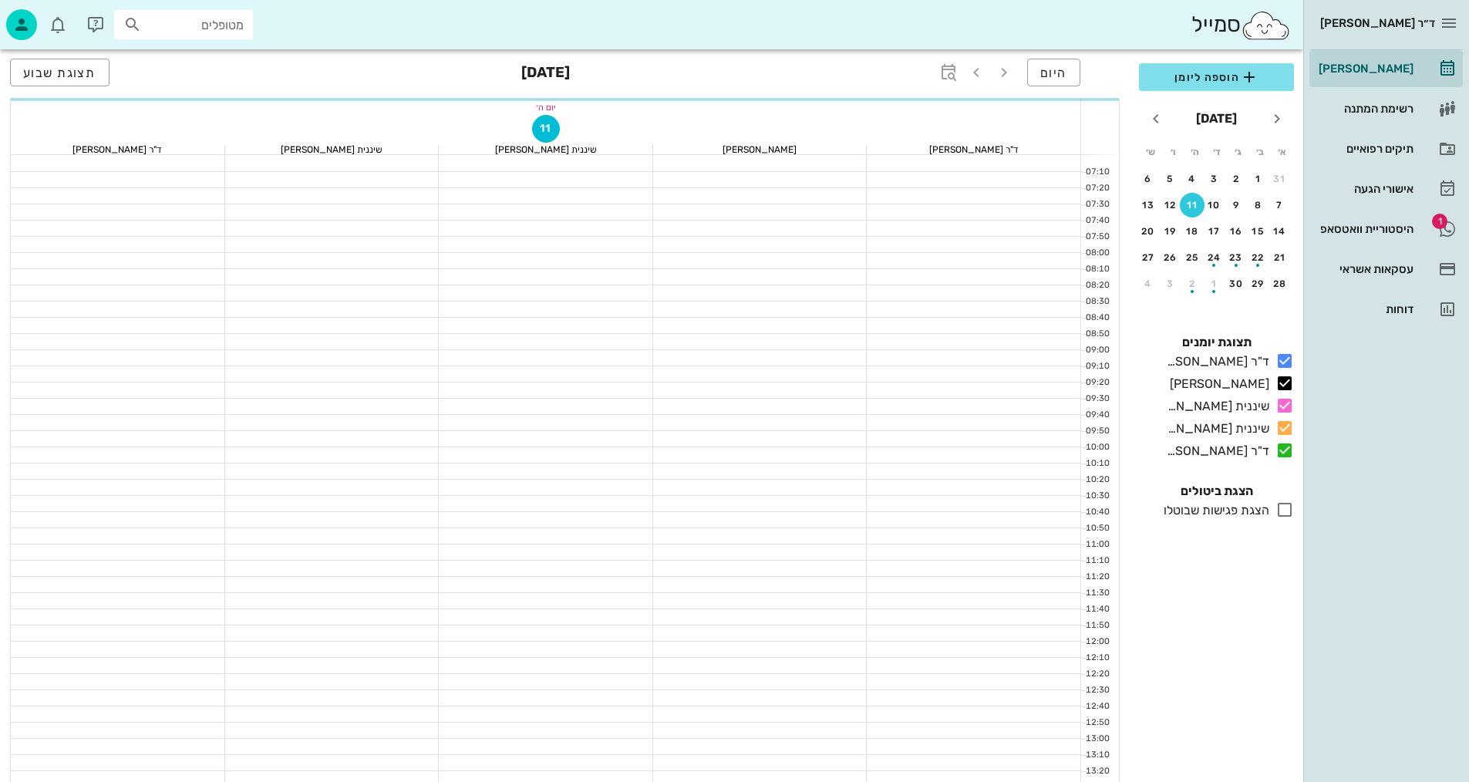
scroll to position [657, 0]
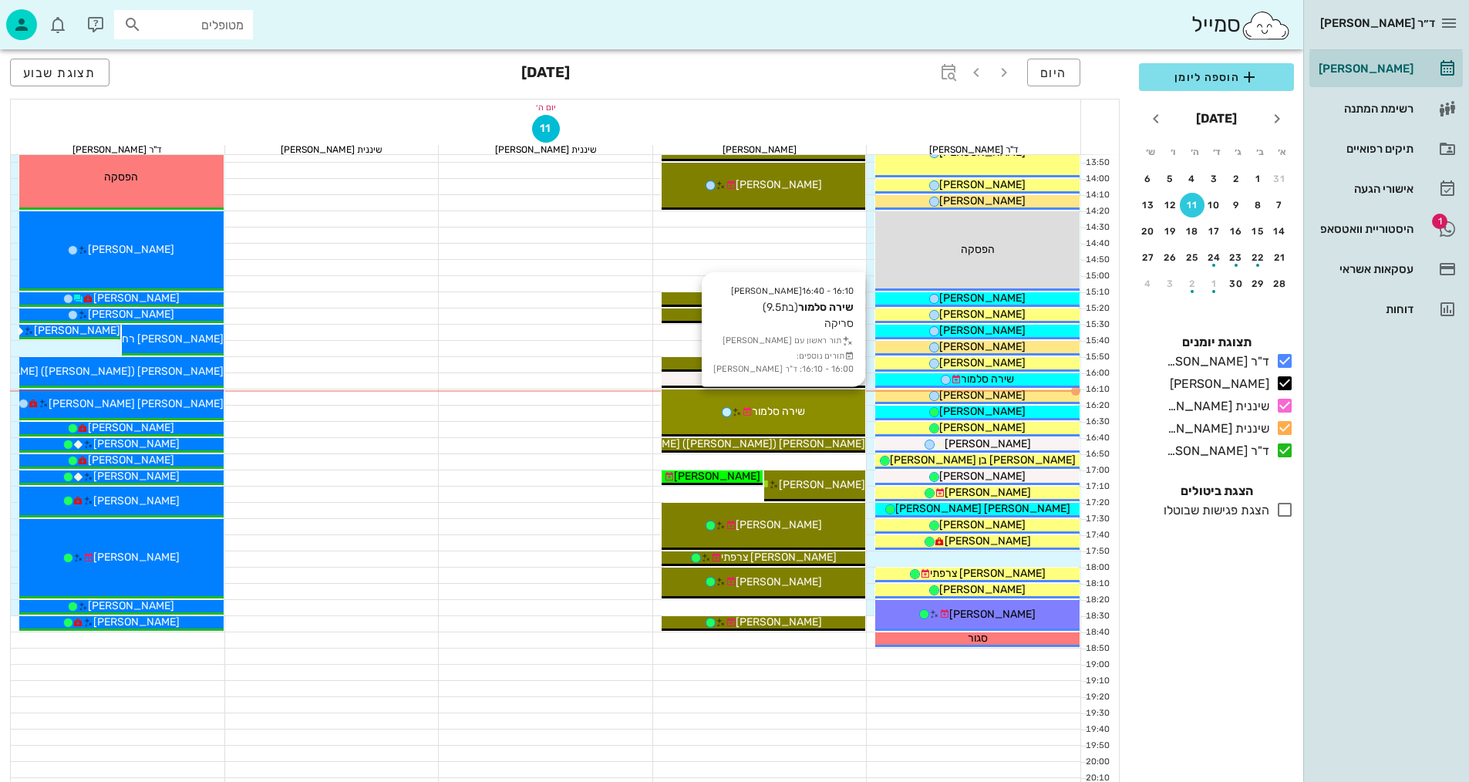
click at [816, 409] on div "שירה סלמור" at bounding box center [763, 411] width 204 height 16
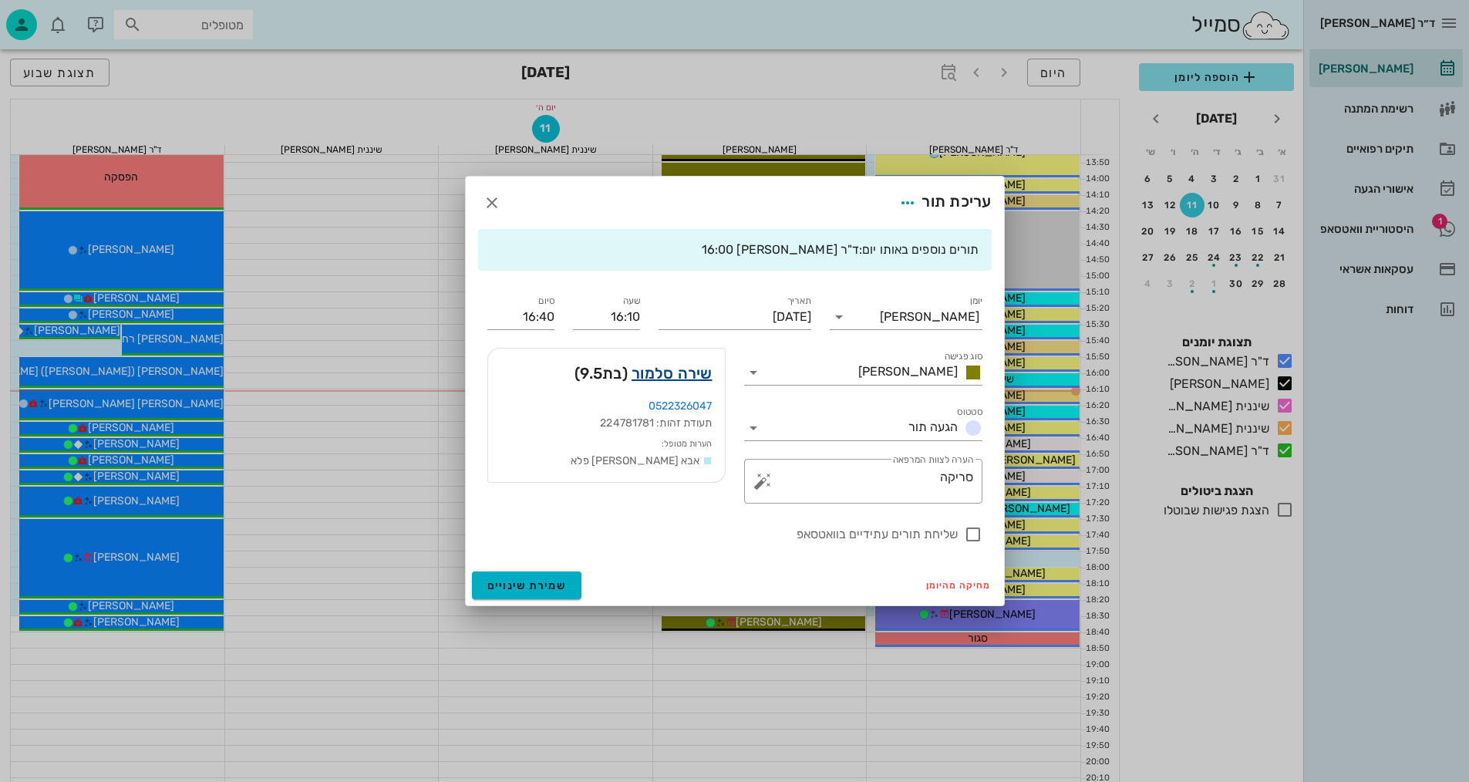
click at [690, 372] on link "שירה סלמור" at bounding box center [671, 373] width 81 height 25
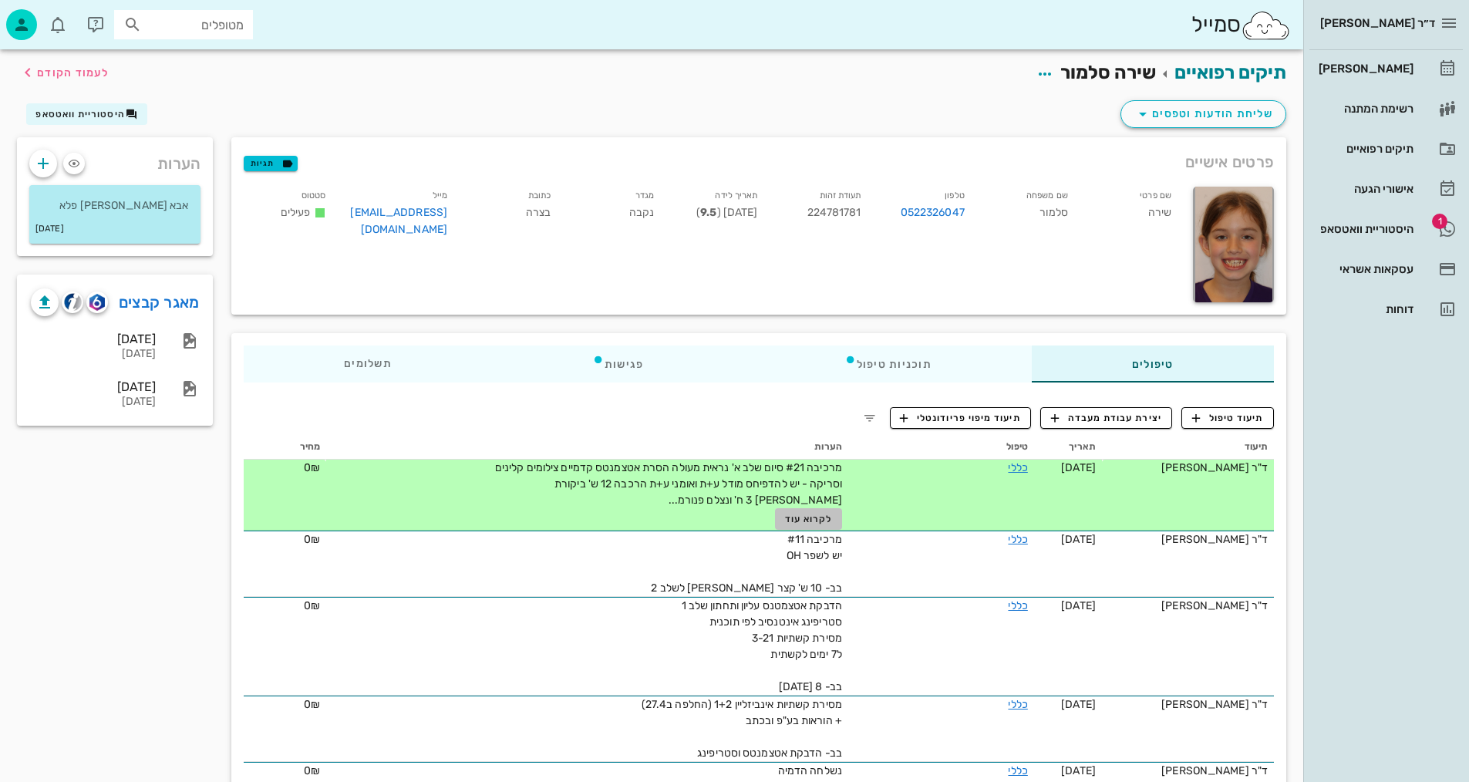
click at [798, 517] on span "לקרוא עוד" at bounding box center [809, 518] width 48 height 11
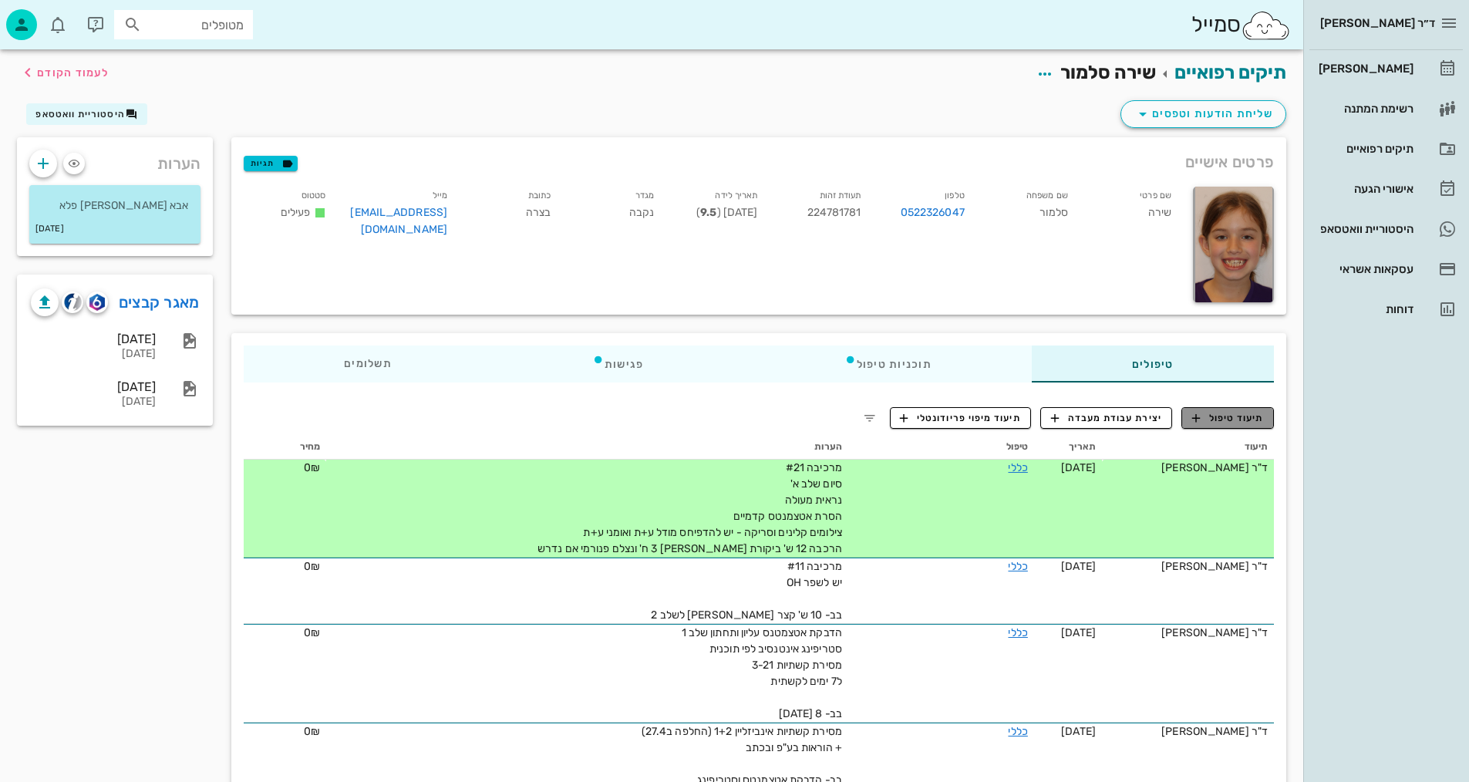
drag, startPoint x: 1232, startPoint y: 416, endPoint x: 1222, endPoint y: 422, distance: 12.2
click at [1233, 416] on span "תיעוד טיפול" at bounding box center [1228, 418] width 72 height 14
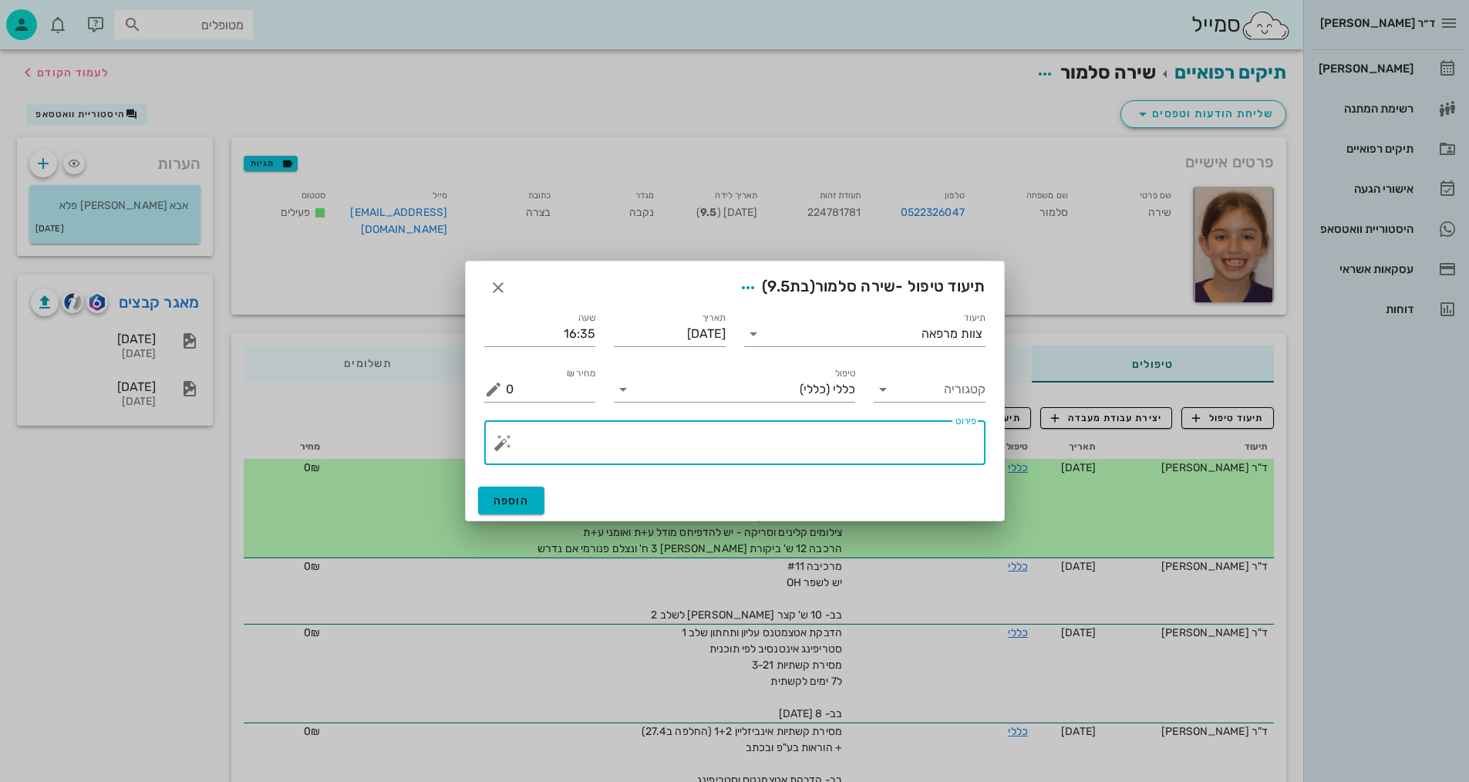
click at [917, 452] on textarea "פירוט" at bounding box center [741, 446] width 470 height 37
type textarea "צילומים קליניים+סריקה לאומני ע+ת ומודלים"
click at [503, 503] on span "הוספה" at bounding box center [511, 500] width 36 height 13
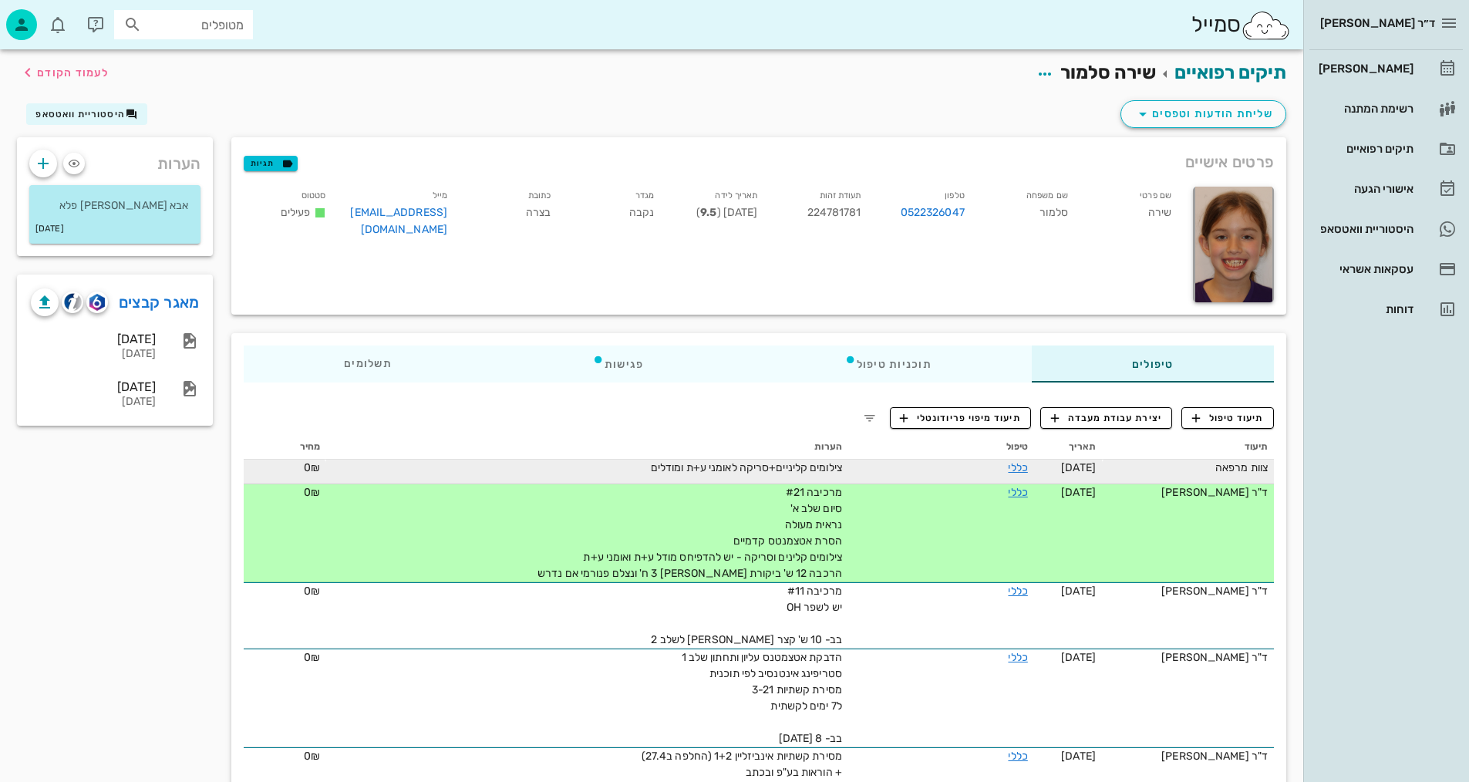
click at [96, 49] on div "תיקים רפואיים שירה סלמור לעמוד הקודם" at bounding box center [651, 73] width 1287 height 48
click at [86, 64] on span "לעמוד הקודם" at bounding box center [64, 72] width 90 height 19
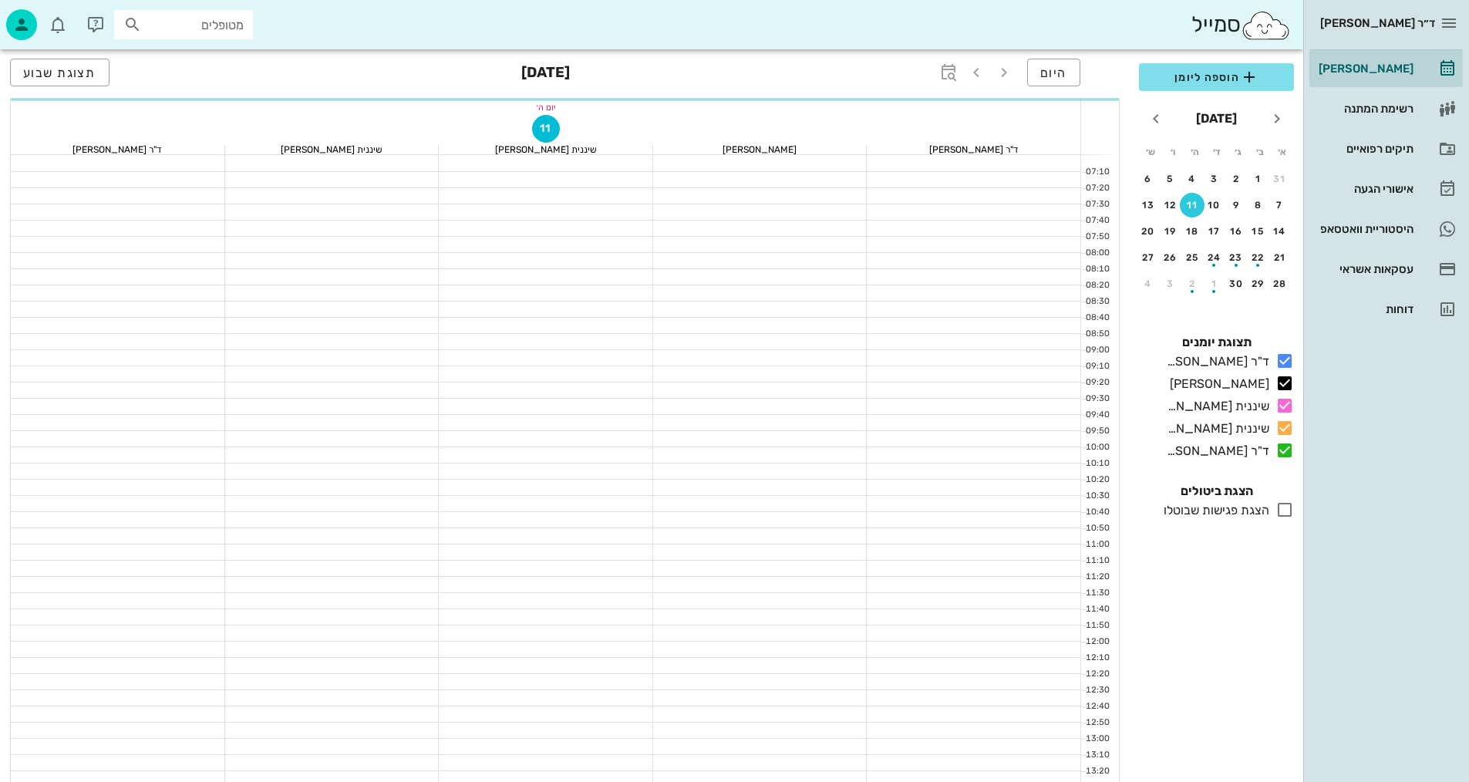
scroll to position [657, 0]
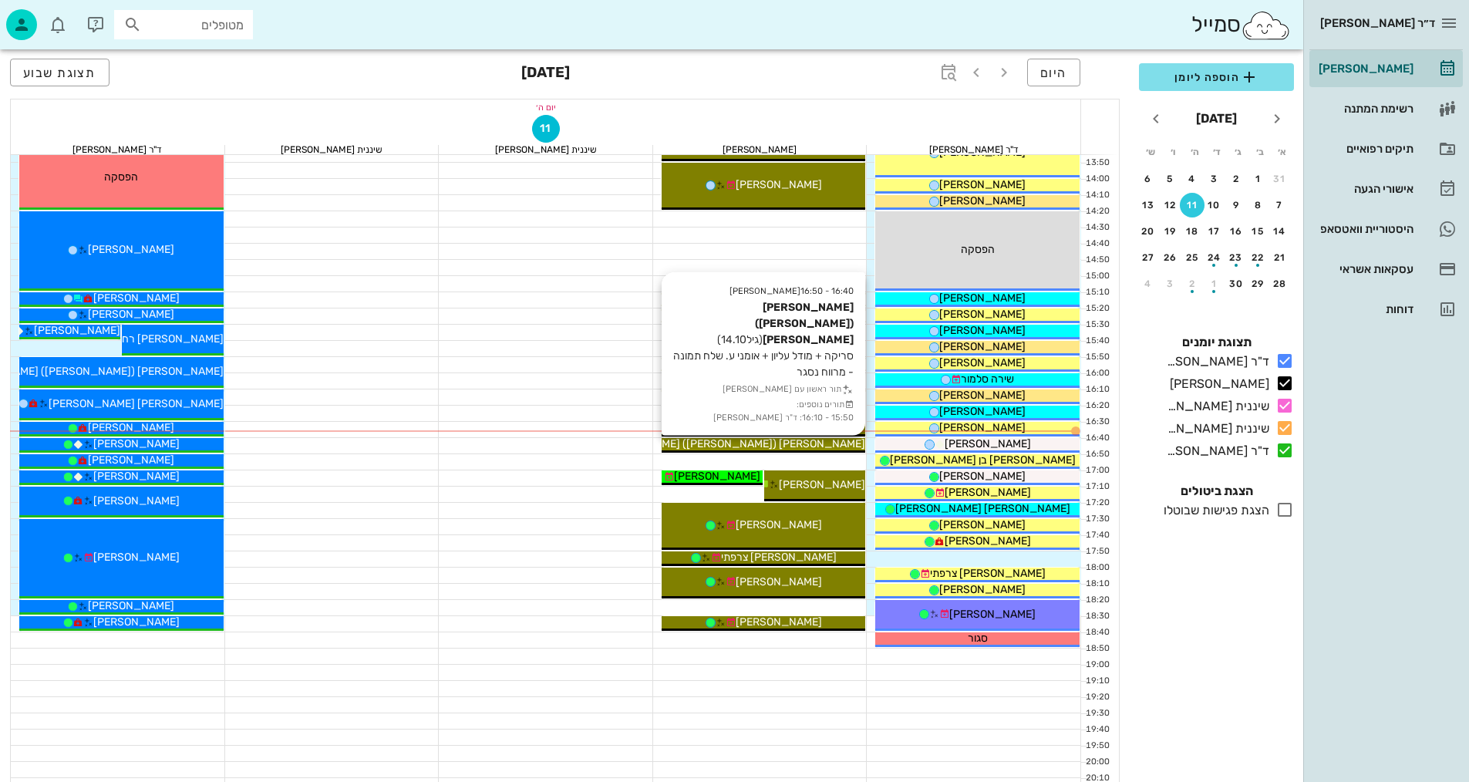
click at [816, 445] on span "[PERSON_NAME] ([PERSON_NAME]) [PERSON_NAME]" at bounding box center [729, 443] width 271 height 13
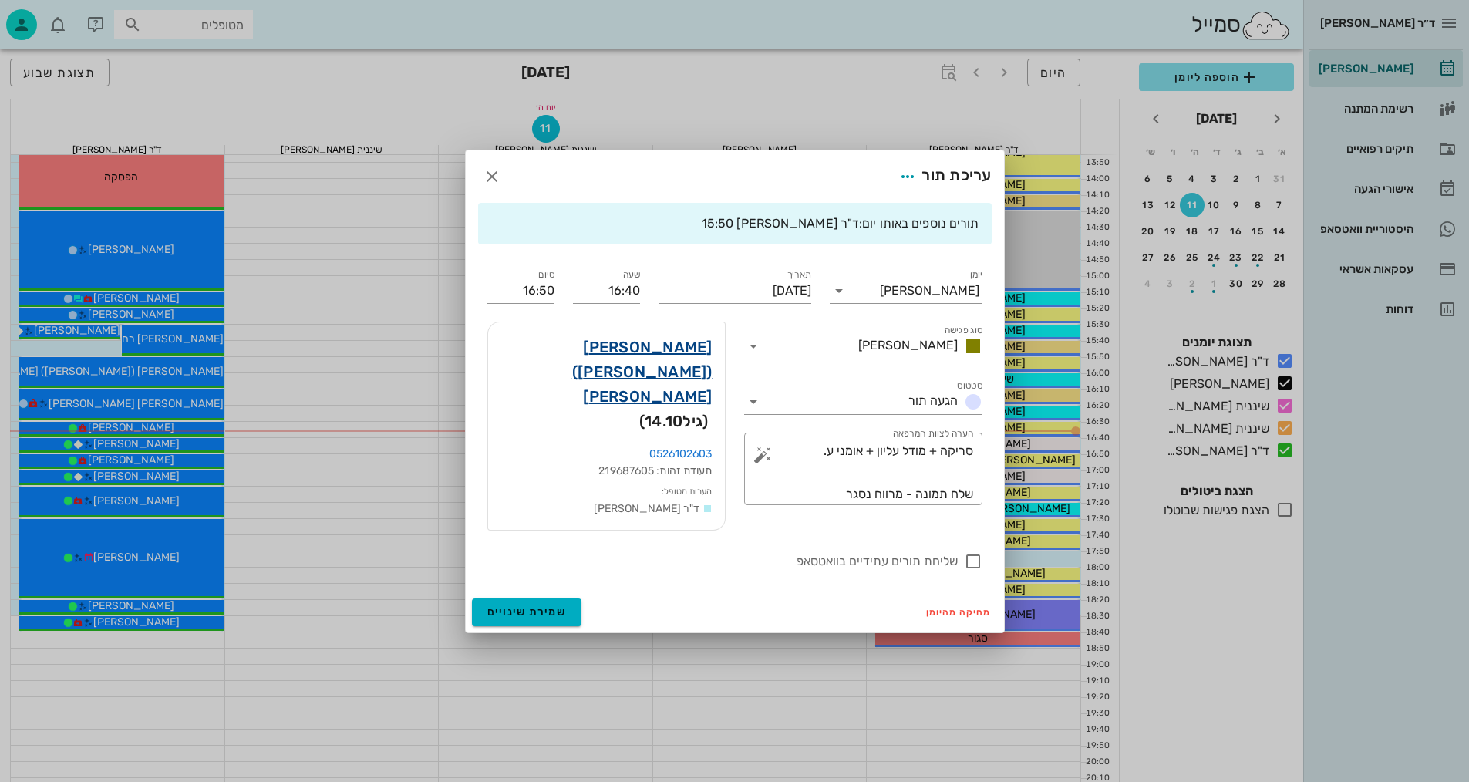
click at [645, 359] on link "[PERSON_NAME] ([PERSON_NAME]) [PERSON_NAME]" at bounding box center [606, 372] width 212 height 74
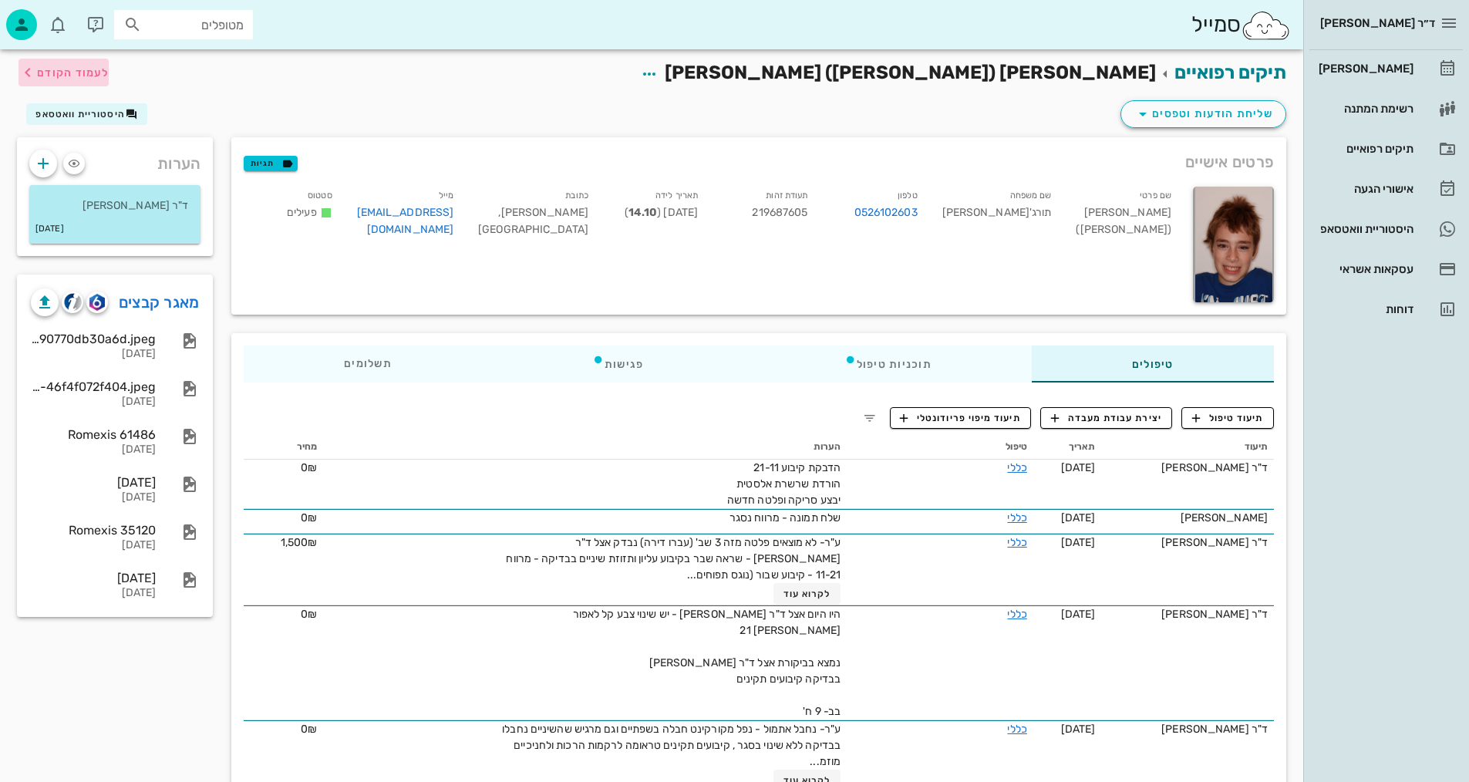
click at [35, 69] on icon "button" at bounding box center [28, 72] width 19 height 19
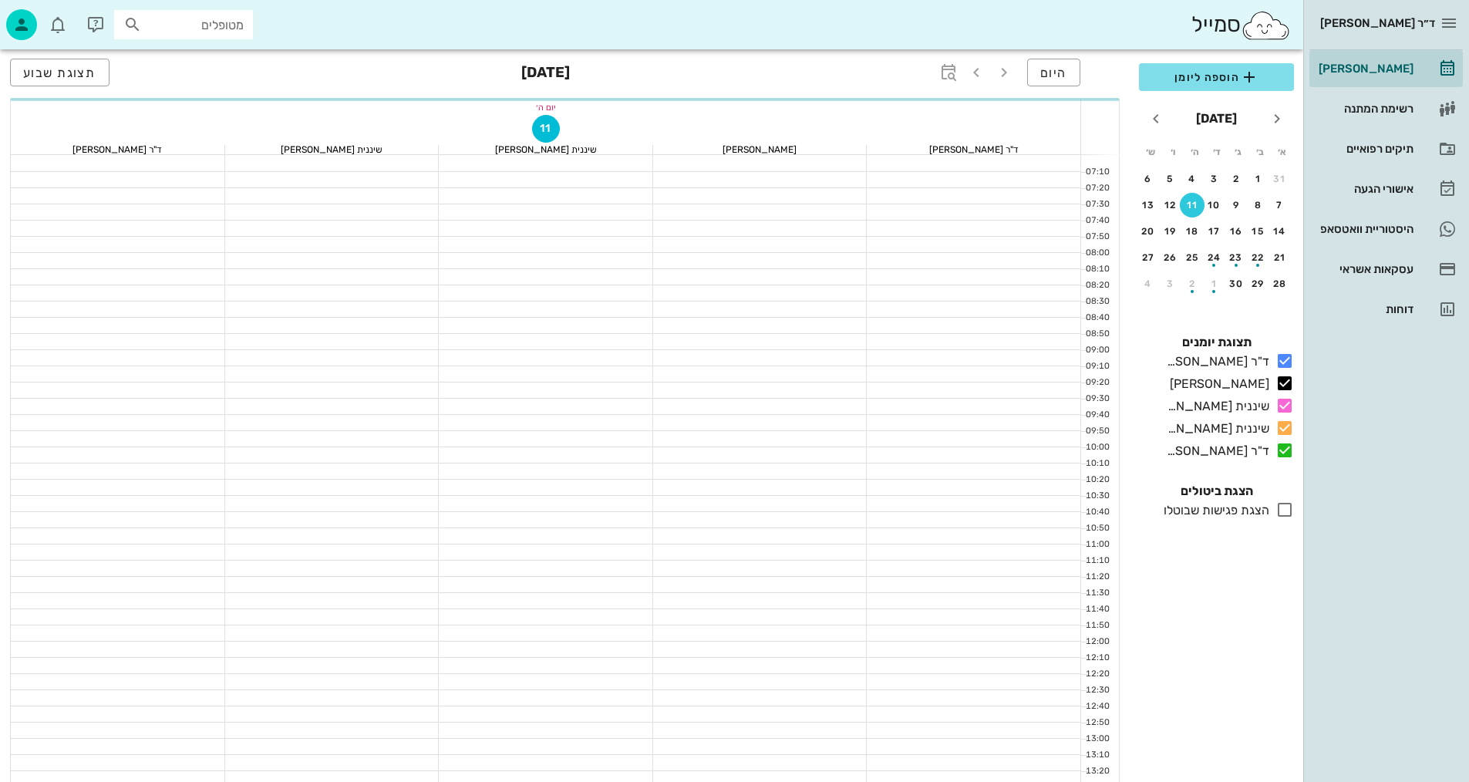
scroll to position [657, 0]
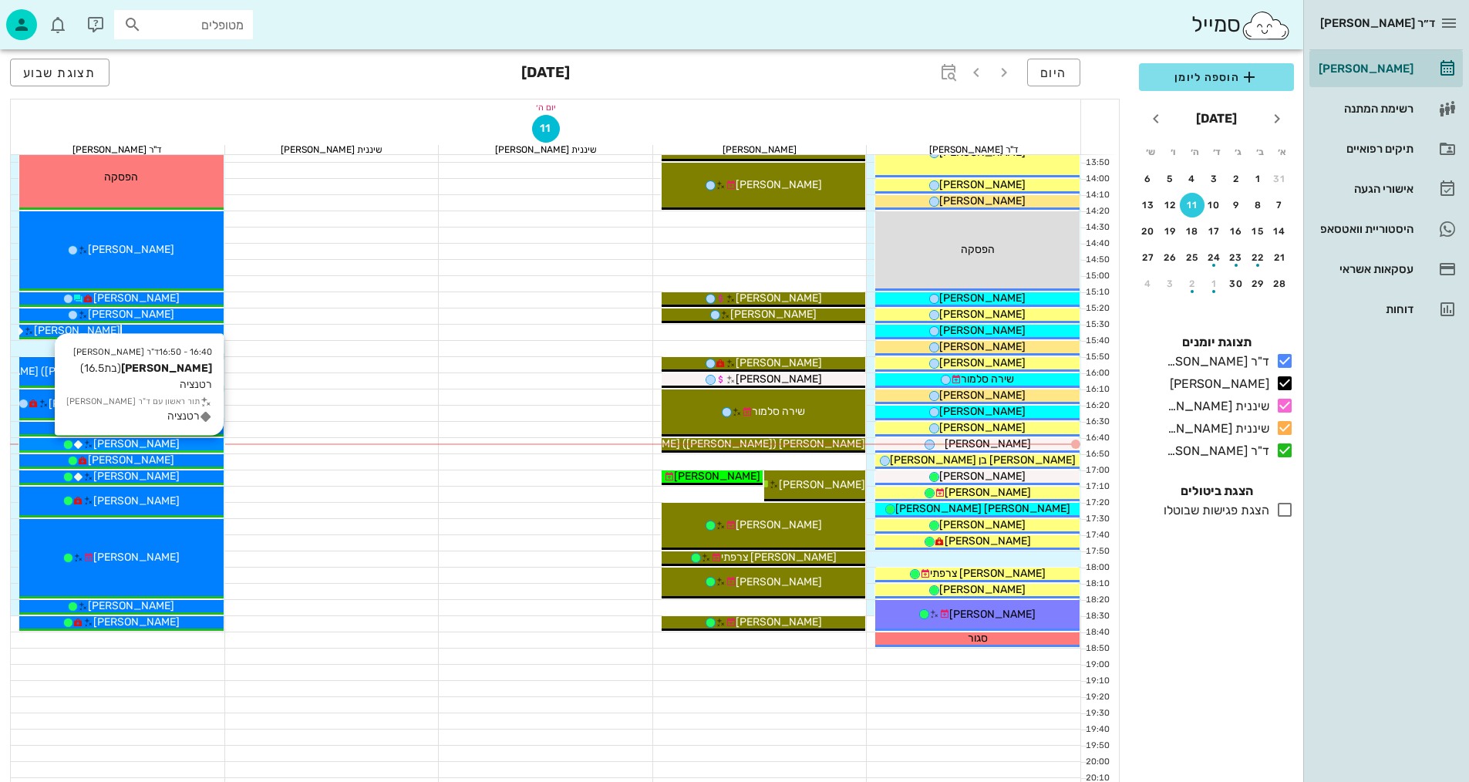
click at [170, 441] on div "[PERSON_NAME]" at bounding box center [121, 444] width 204 height 16
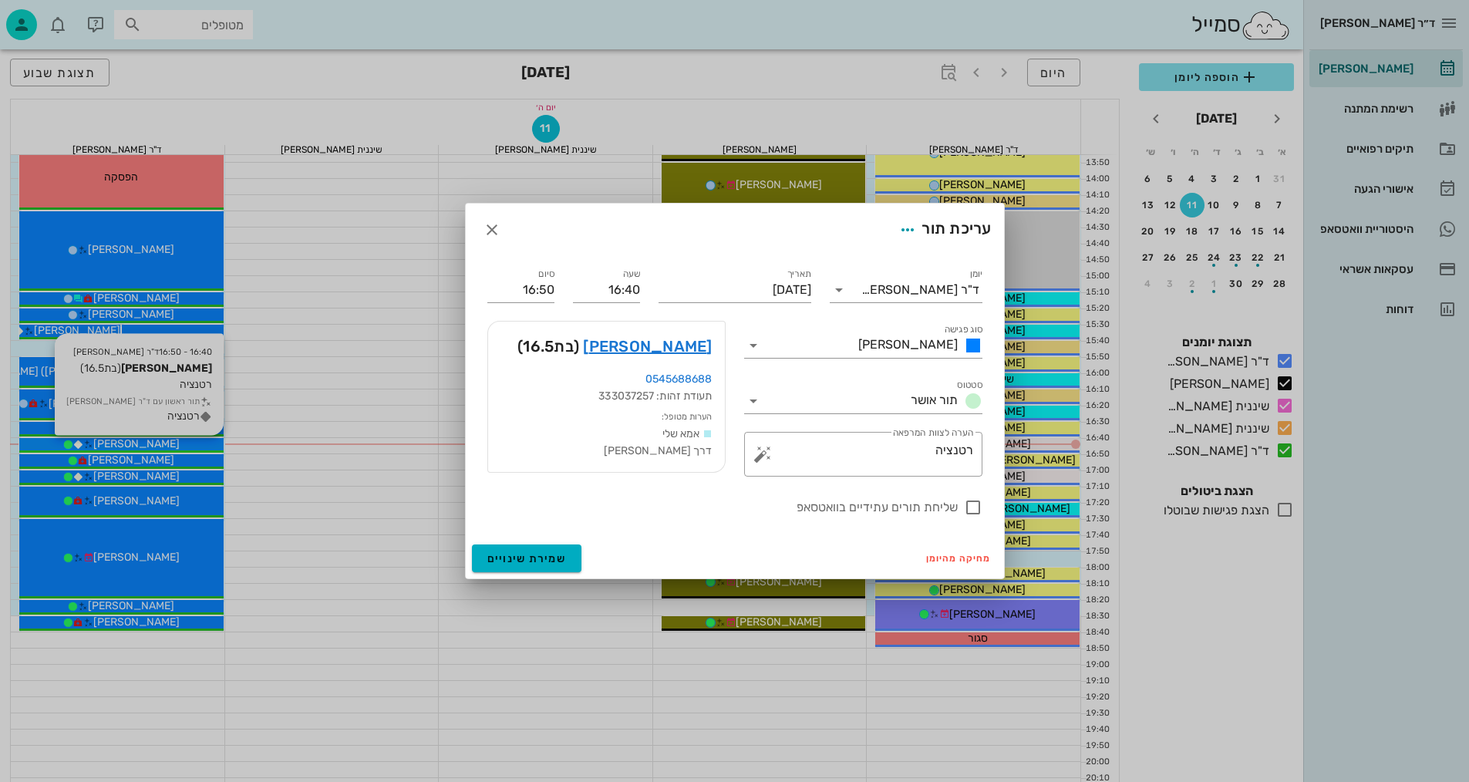
click at [170, 441] on div "ד״ר [PERSON_NAME] [PERSON_NAME] רשימת המתנה תיקים רפואיים אישורי הגעה היסטוריית…" at bounding box center [734, 100] width 1469 height 1515
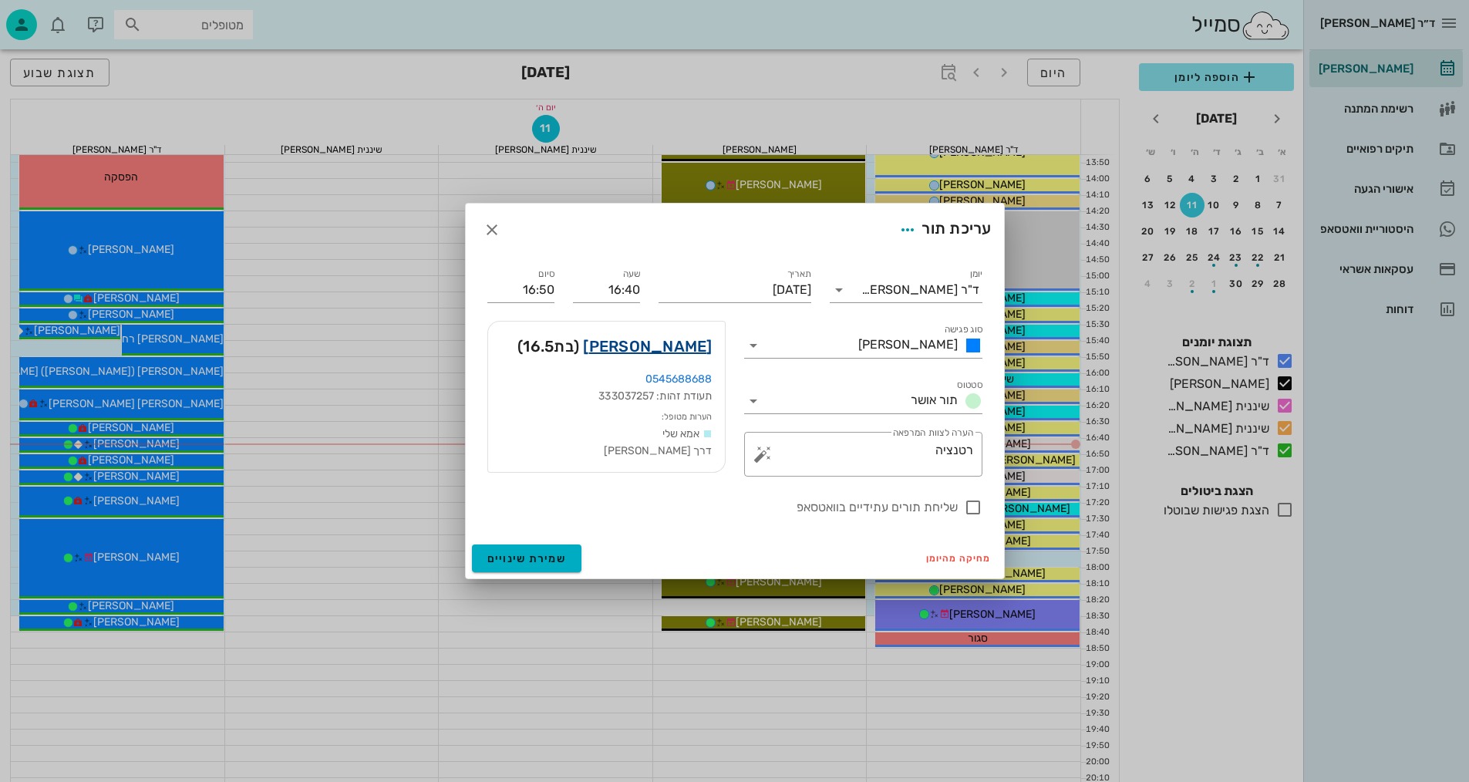
click at [682, 347] on link "[PERSON_NAME]" at bounding box center [647, 346] width 129 height 25
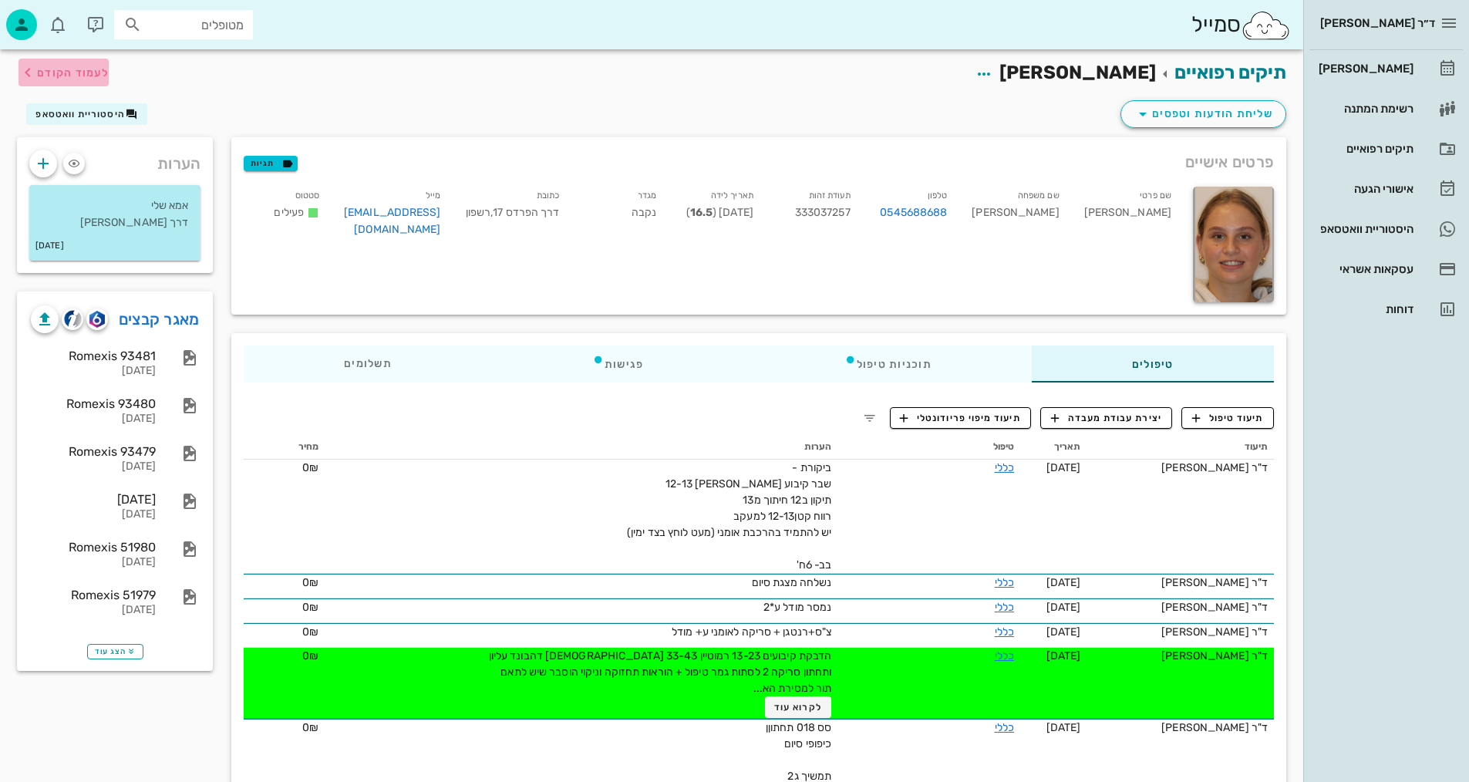
click at [32, 66] on icon "button" at bounding box center [28, 72] width 19 height 19
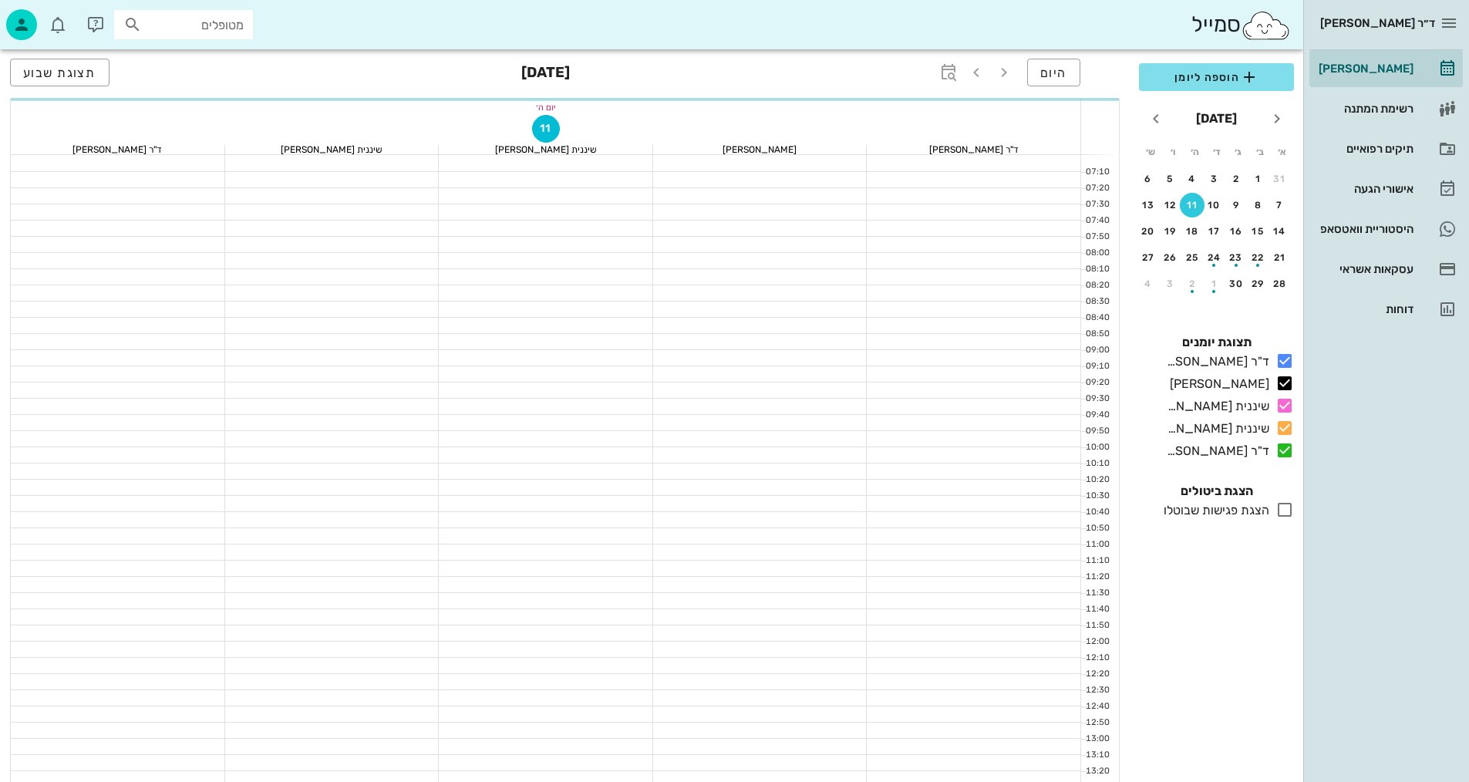
scroll to position [657, 0]
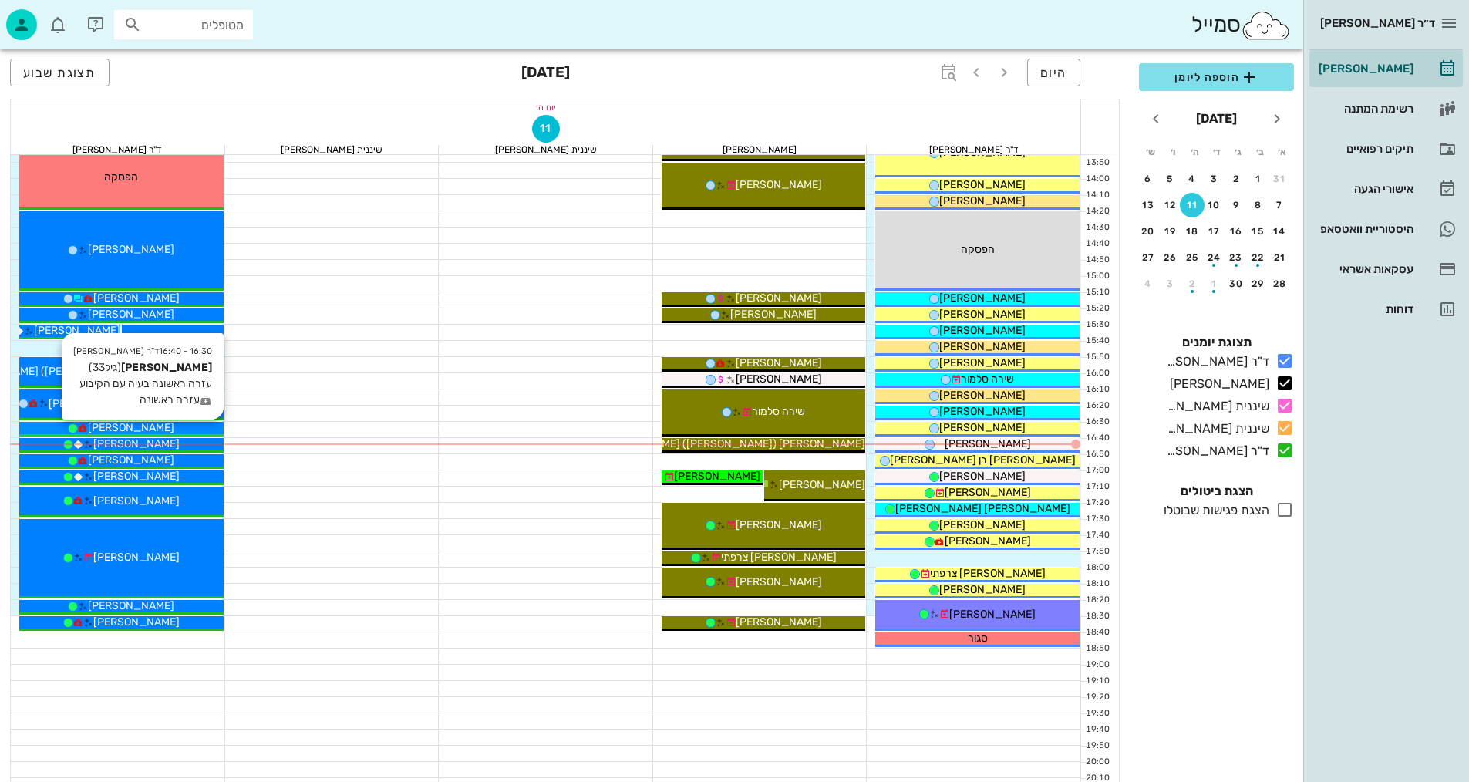
click at [189, 425] on div "[PERSON_NAME]" at bounding box center [121, 427] width 204 height 16
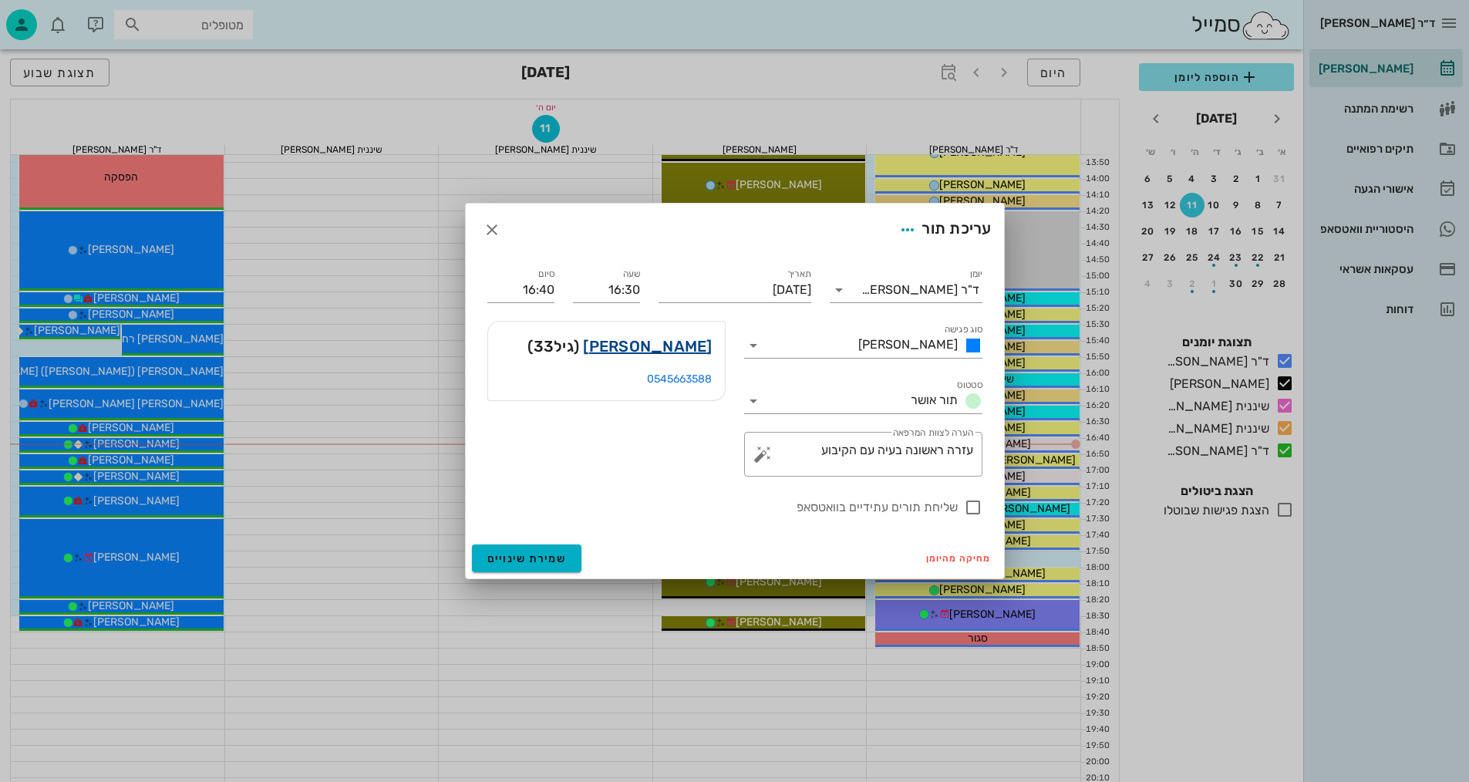
click at [696, 338] on link "[PERSON_NAME]" at bounding box center [647, 346] width 129 height 25
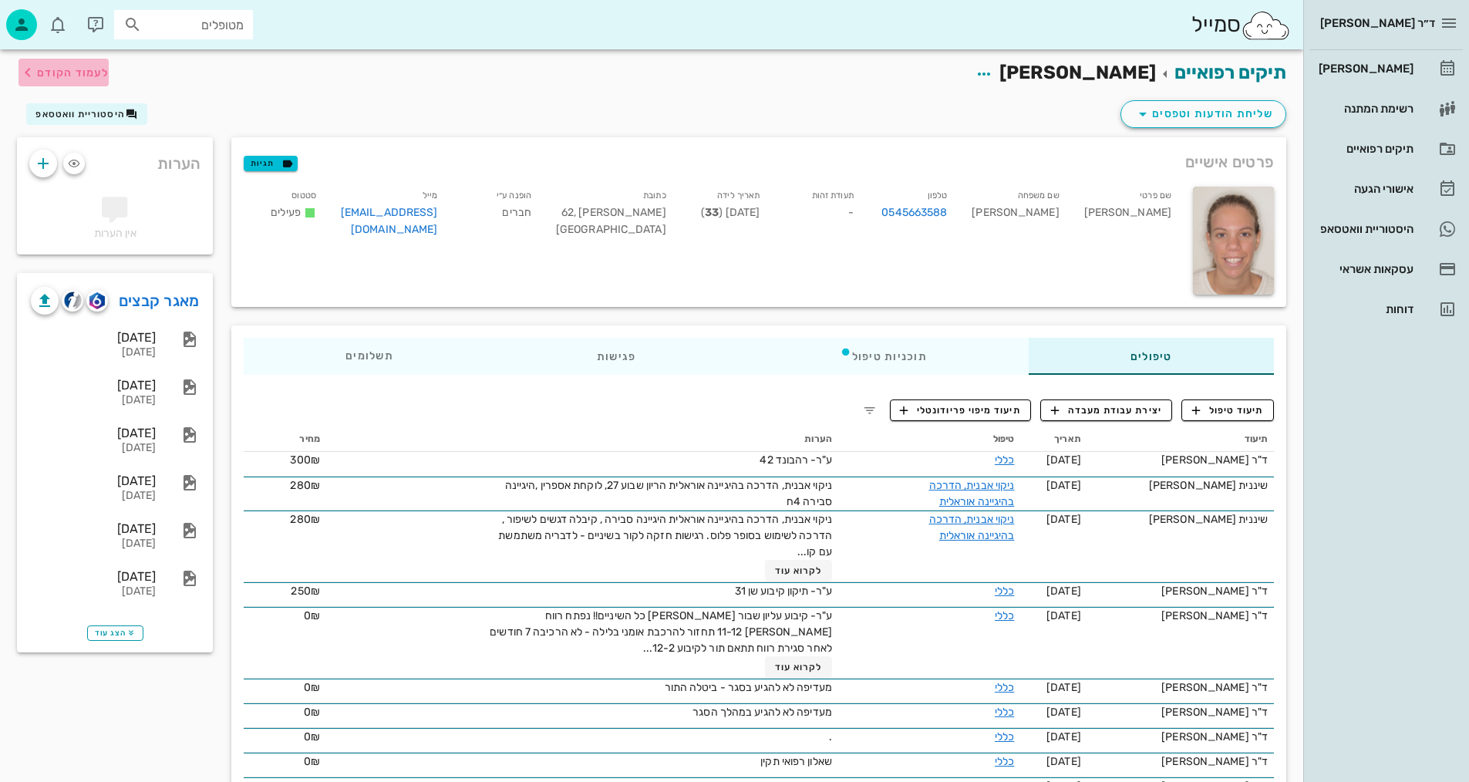
click at [41, 73] on span "לעמוד הקודם" at bounding box center [73, 72] width 72 height 13
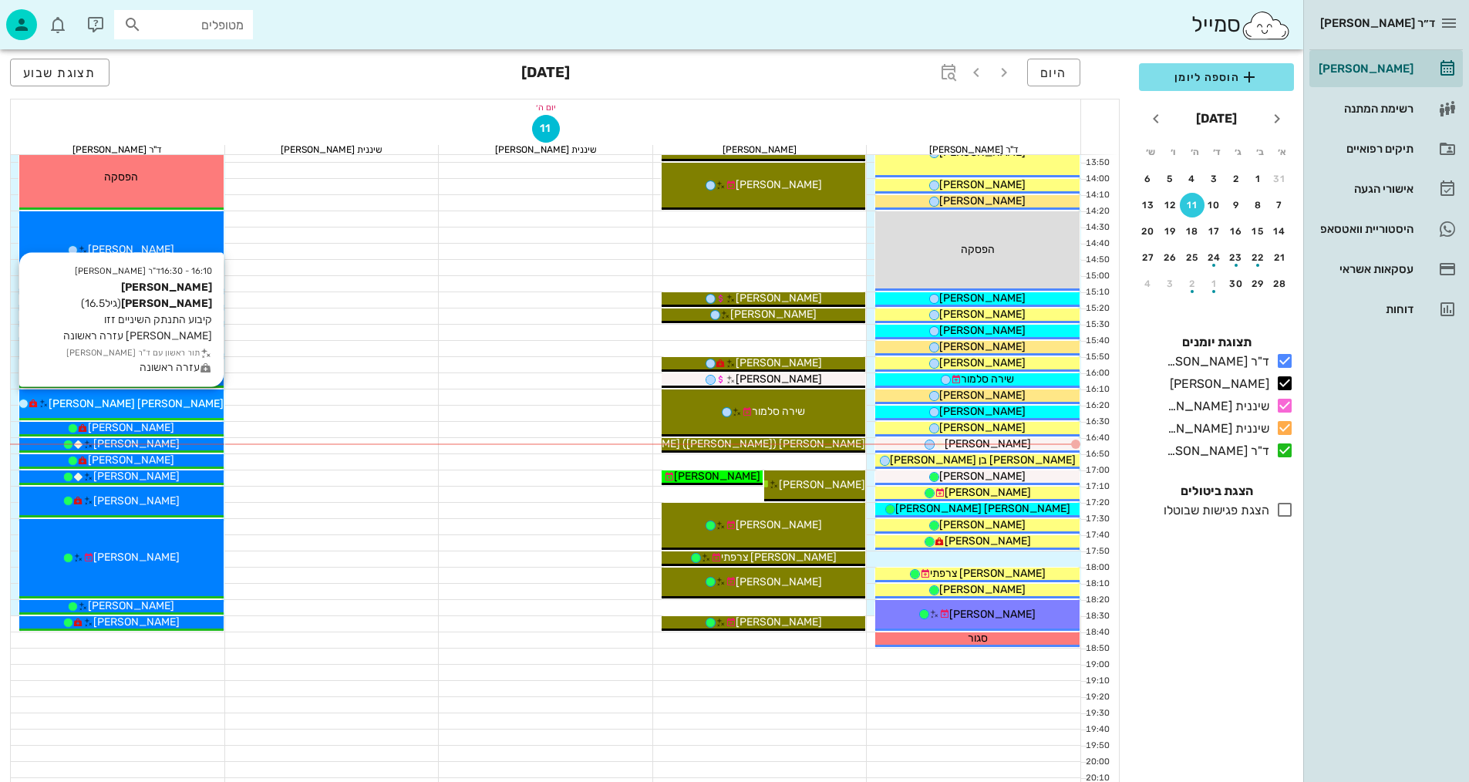
click at [161, 406] on div "[PERSON_NAME] [PERSON_NAME]" at bounding box center [121, 403] width 204 height 16
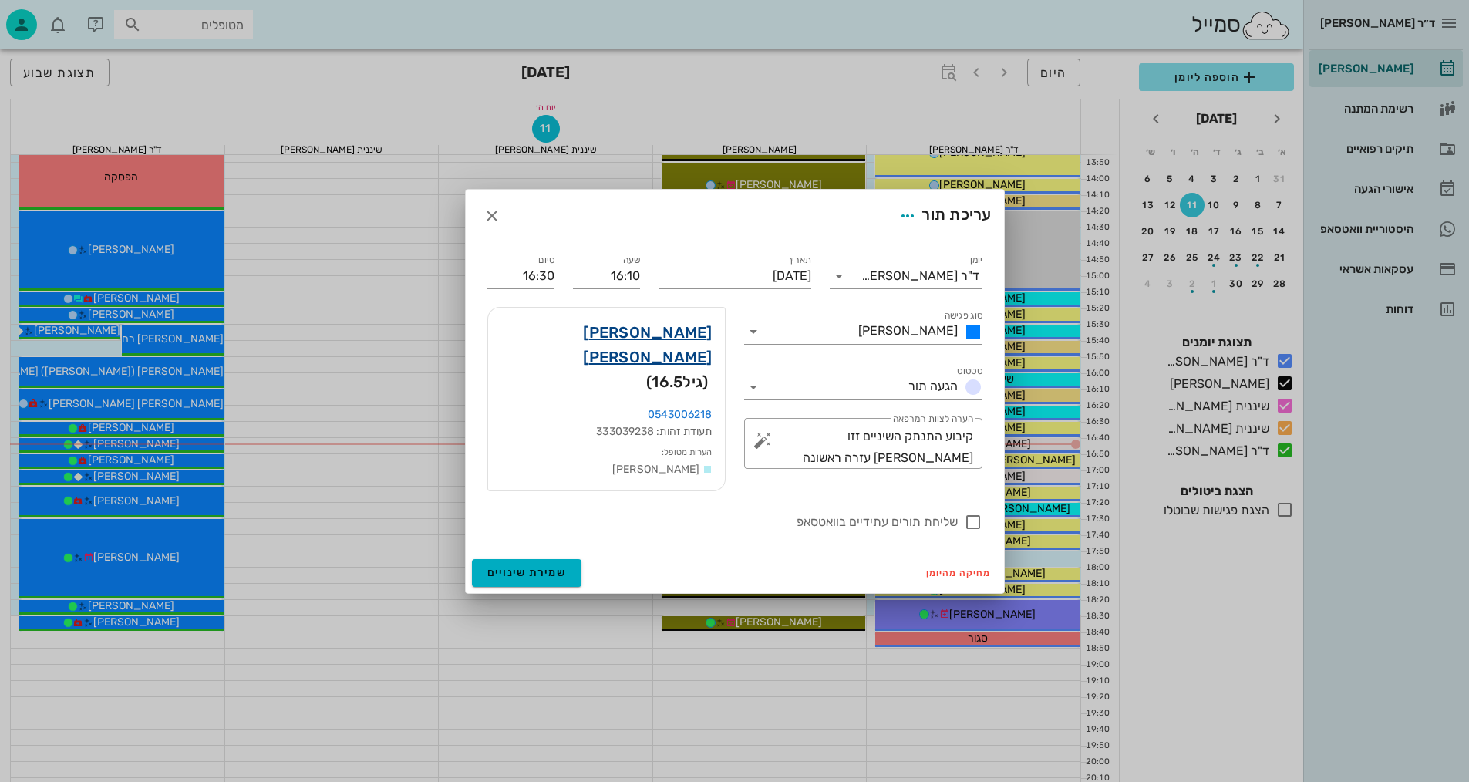
click at [685, 344] on link "[PERSON_NAME] [PERSON_NAME]" at bounding box center [606, 344] width 212 height 49
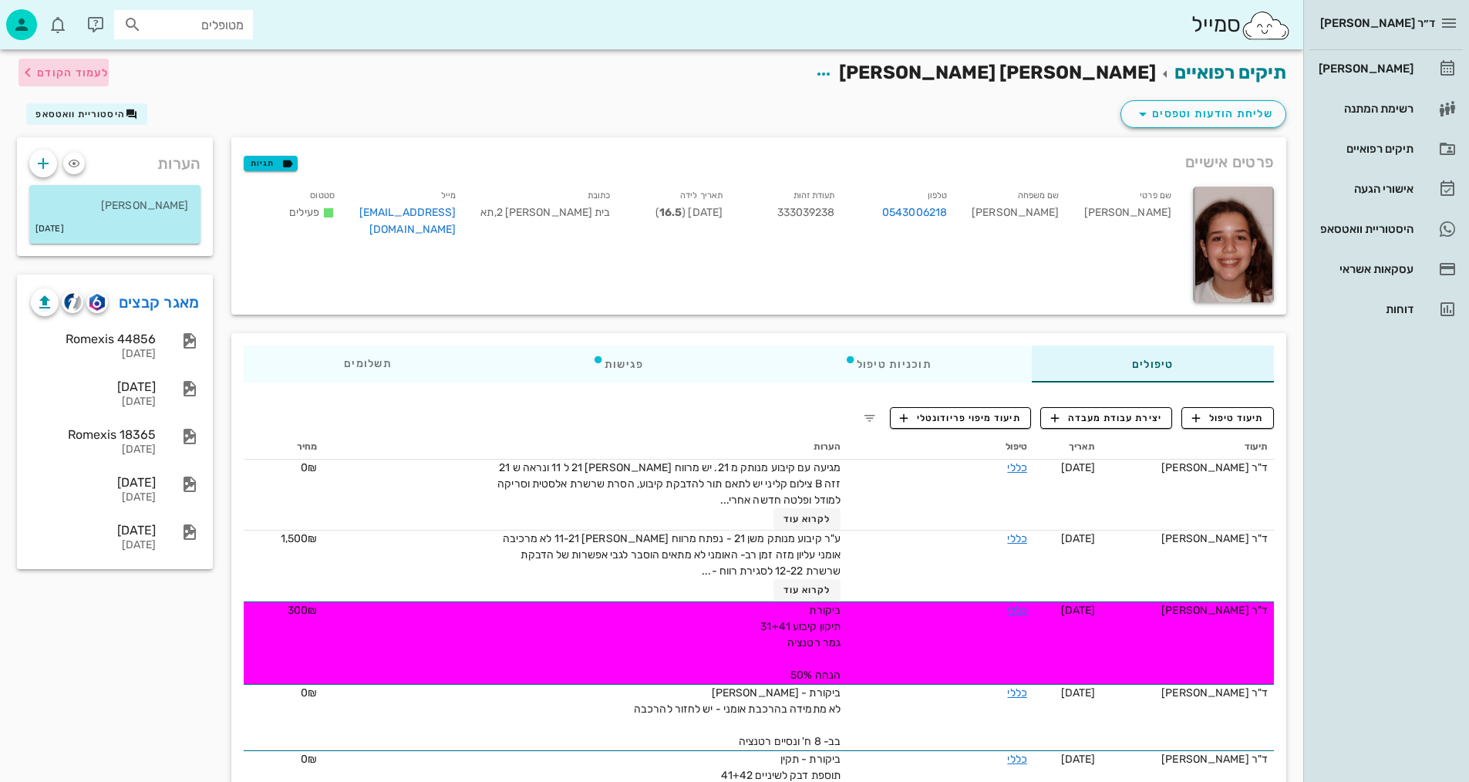
click at [69, 73] on span "לעמוד הקודם" at bounding box center [73, 72] width 72 height 13
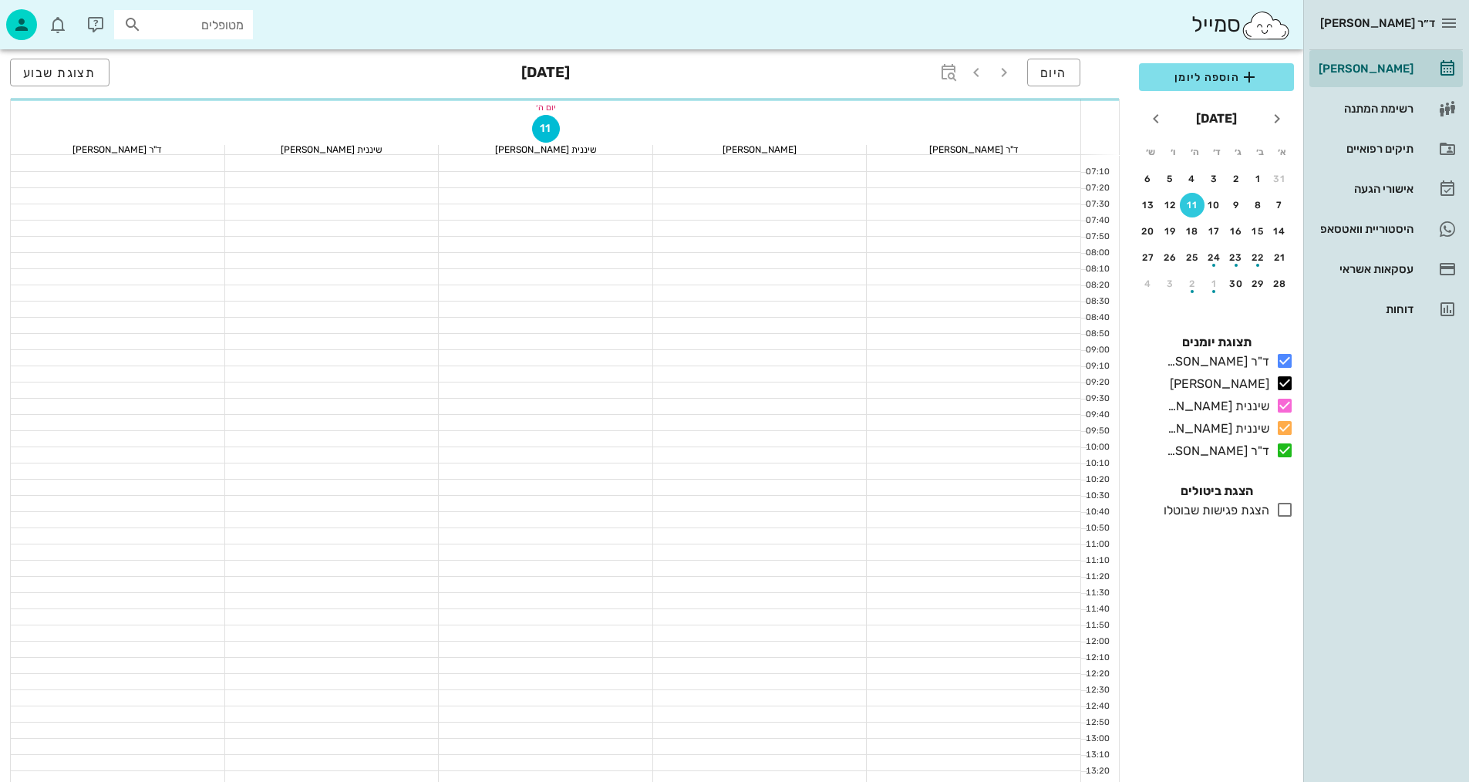
scroll to position [657, 0]
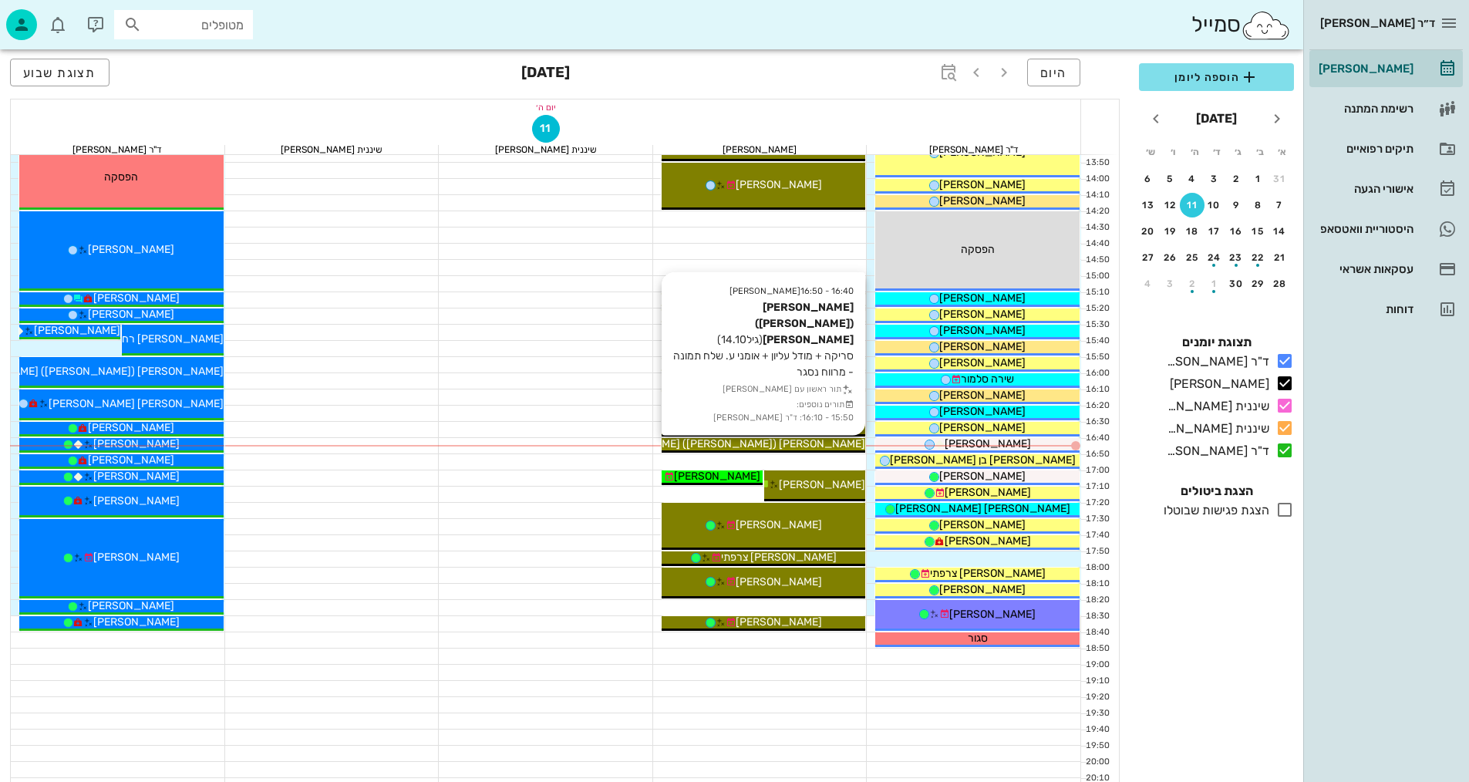
click at [821, 446] on span "[PERSON_NAME] ([PERSON_NAME]) [PERSON_NAME]" at bounding box center [729, 443] width 271 height 13
click at [819, 446] on div "ד״ר [PERSON_NAME] [PERSON_NAME] רשימת המתנה תיקים רפואיים אישורי הגעה היסטוריית…" at bounding box center [734, 100] width 1469 height 1515
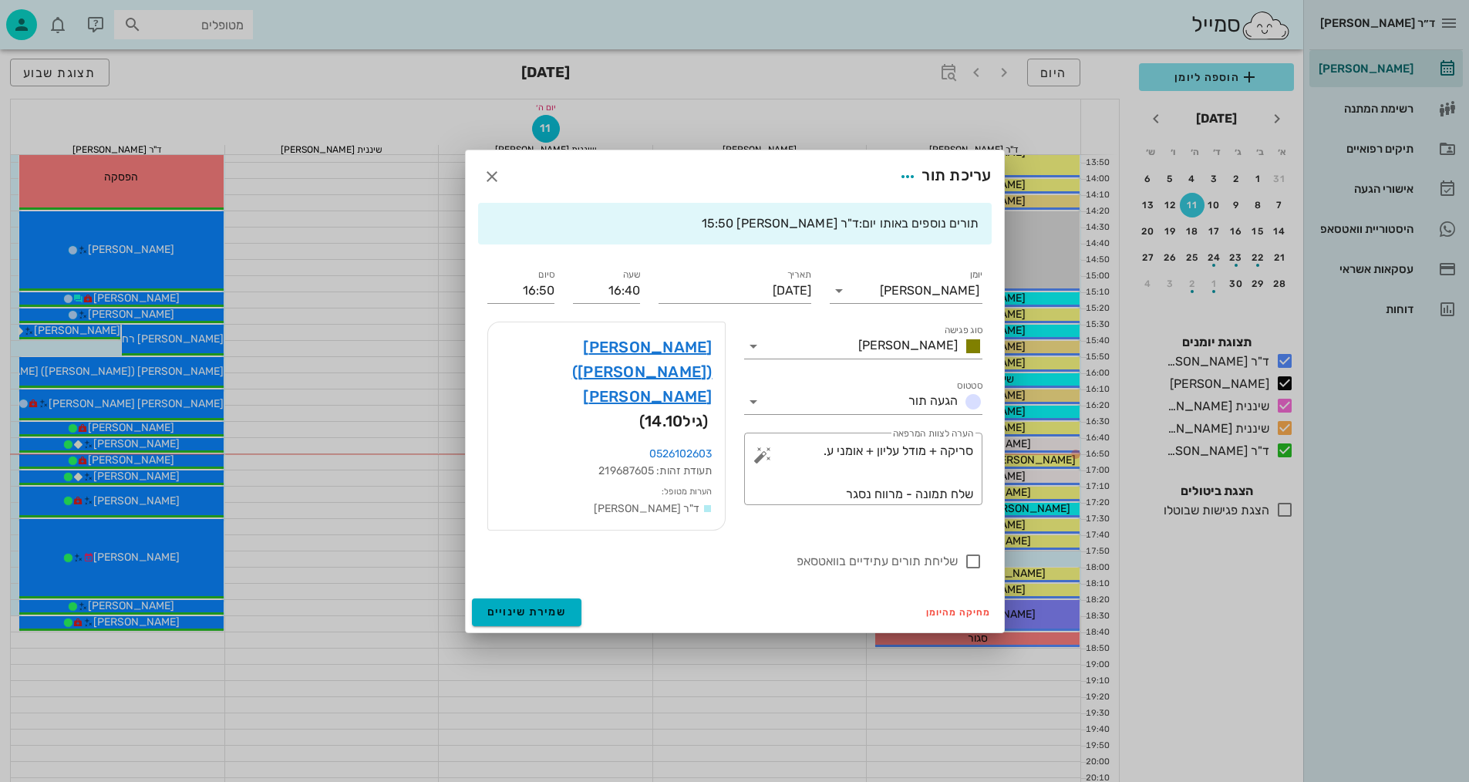
click at [570, 510] on div "[PERSON_NAME] ([PERSON_NAME]) [PERSON_NAME] (גיל 14.10 ) 0526102603 תעודת זהות:…" at bounding box center [606, 425] width 257 height 227
click at [645, 360] on link "[PERSON_NAME] ([PERSON_NAME]) [PERSON_NAME]" at bounding box center [606, 372] width 212 height 74
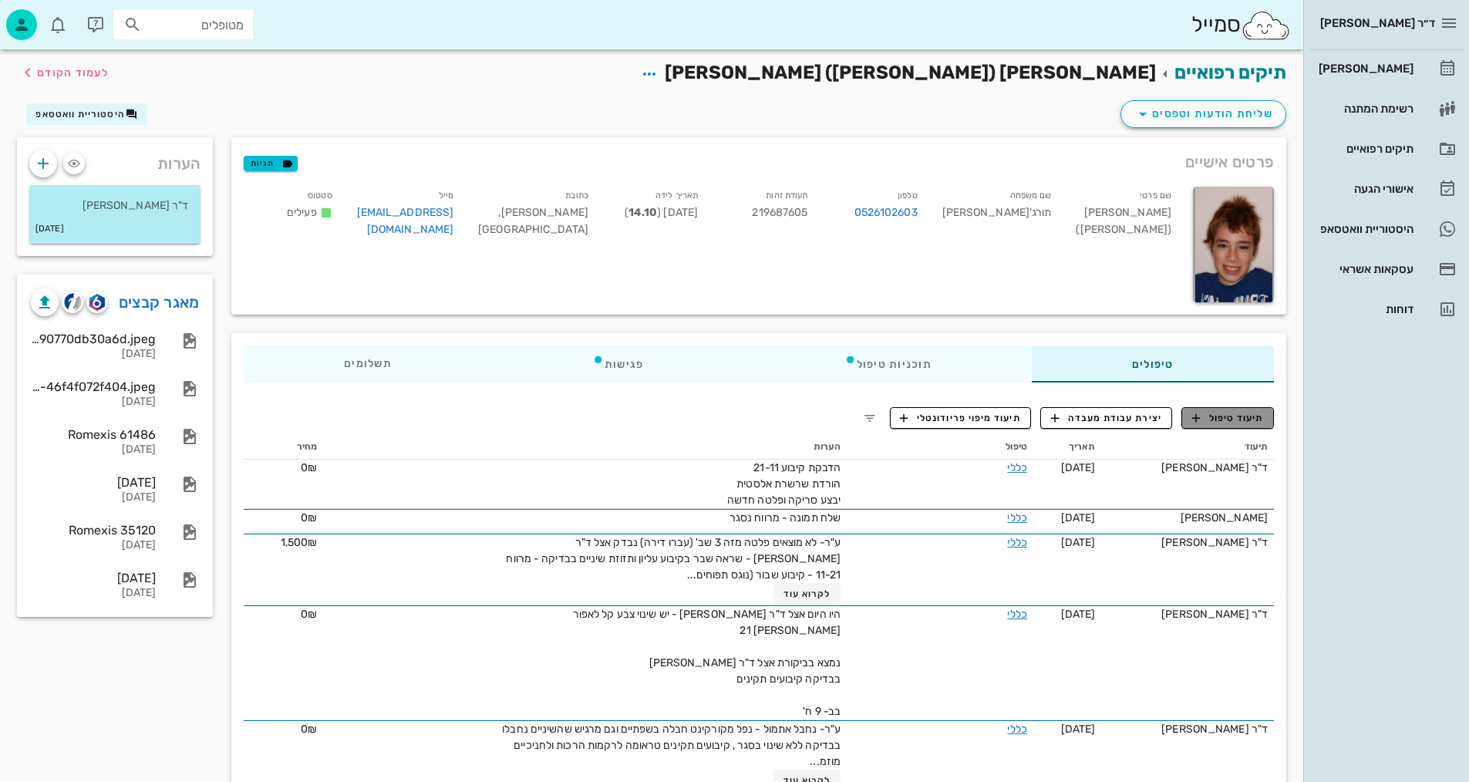
click at [1229, 418] on span "תיעוד טיפול" at bounding box center [1228, 418] width 72 height 14
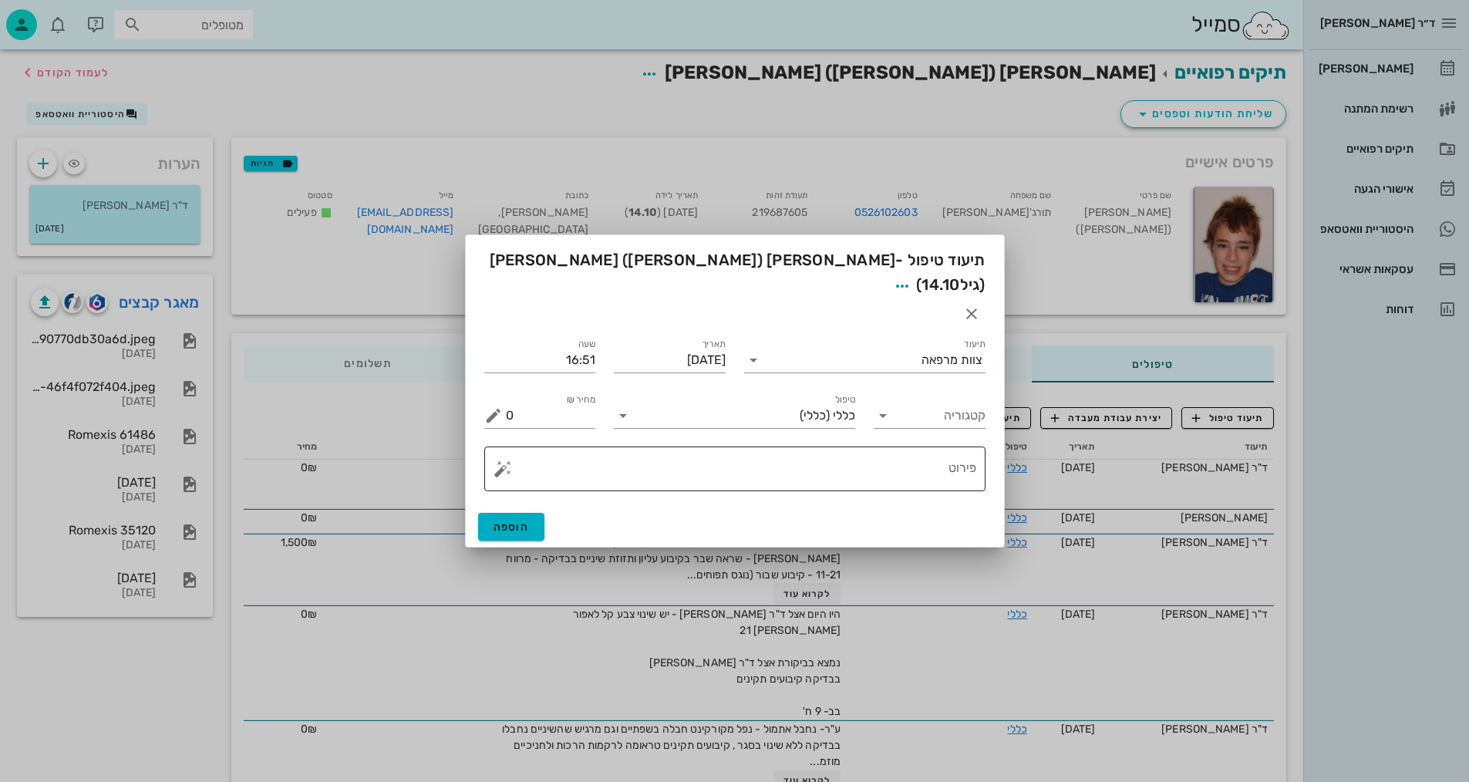
click at [810, 454] on textarea "פירוט" at bounding box center [741, 472] width 470 height 37
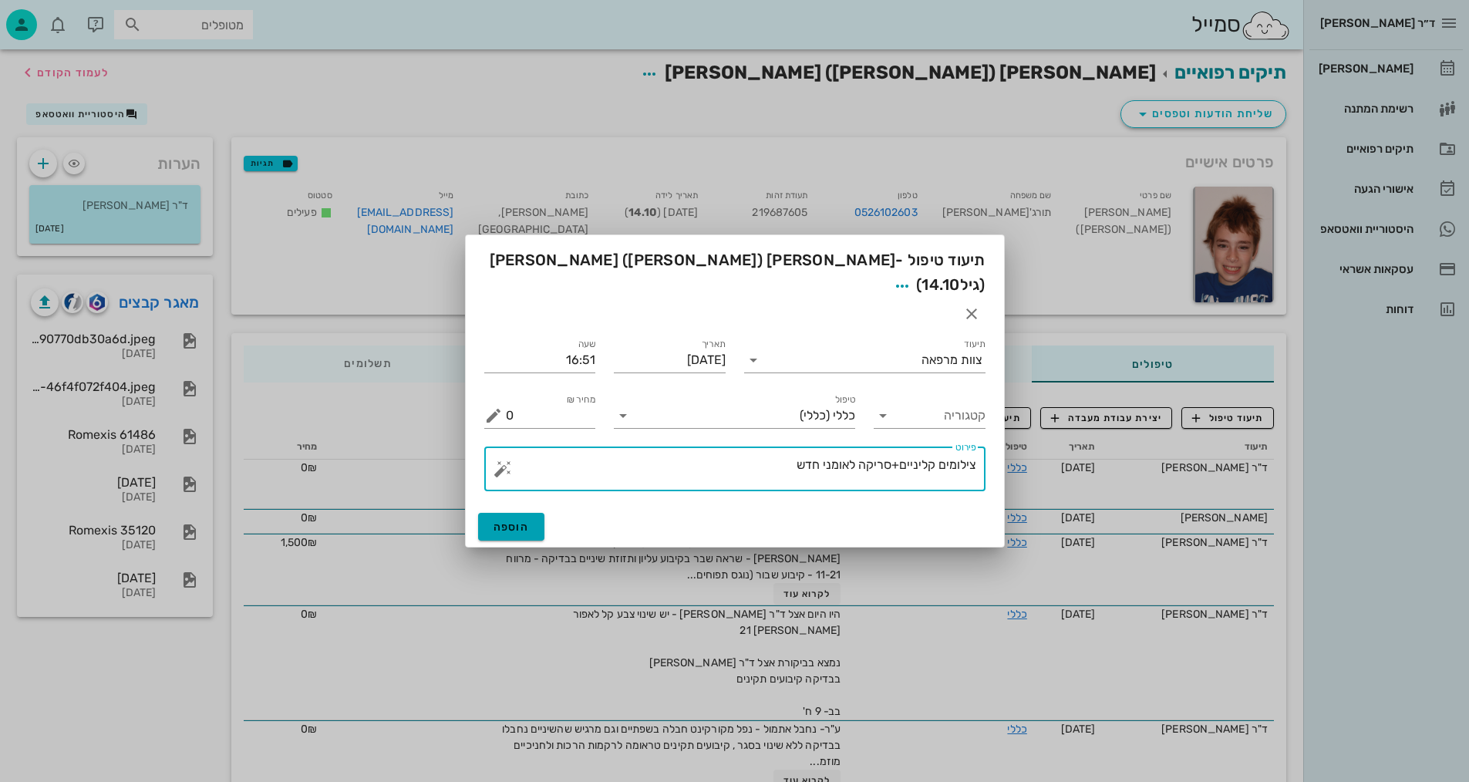
type textarea "צילומים קליניים+סריקה לאומני חדש"
click at [510, 520] on span "הוספה" at bounding box center [511, 526] width 36 height 13
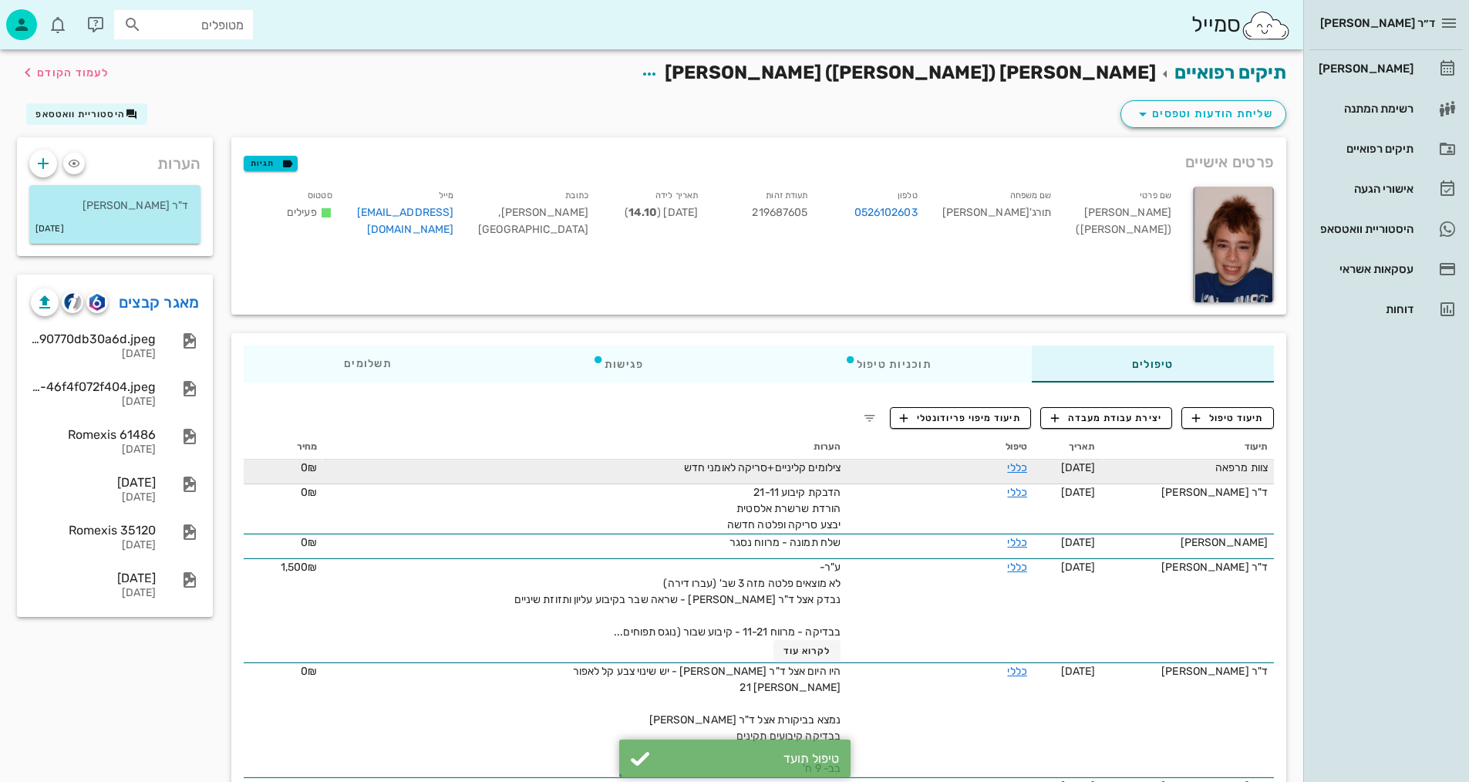
click at [1204, 469] on div "צוות מרפאה" at bounding box center [1187, 467] width 160 height 16
click at [1011, 469] on link "כללי" at bounding box center [1016, 467] width 19 height 13
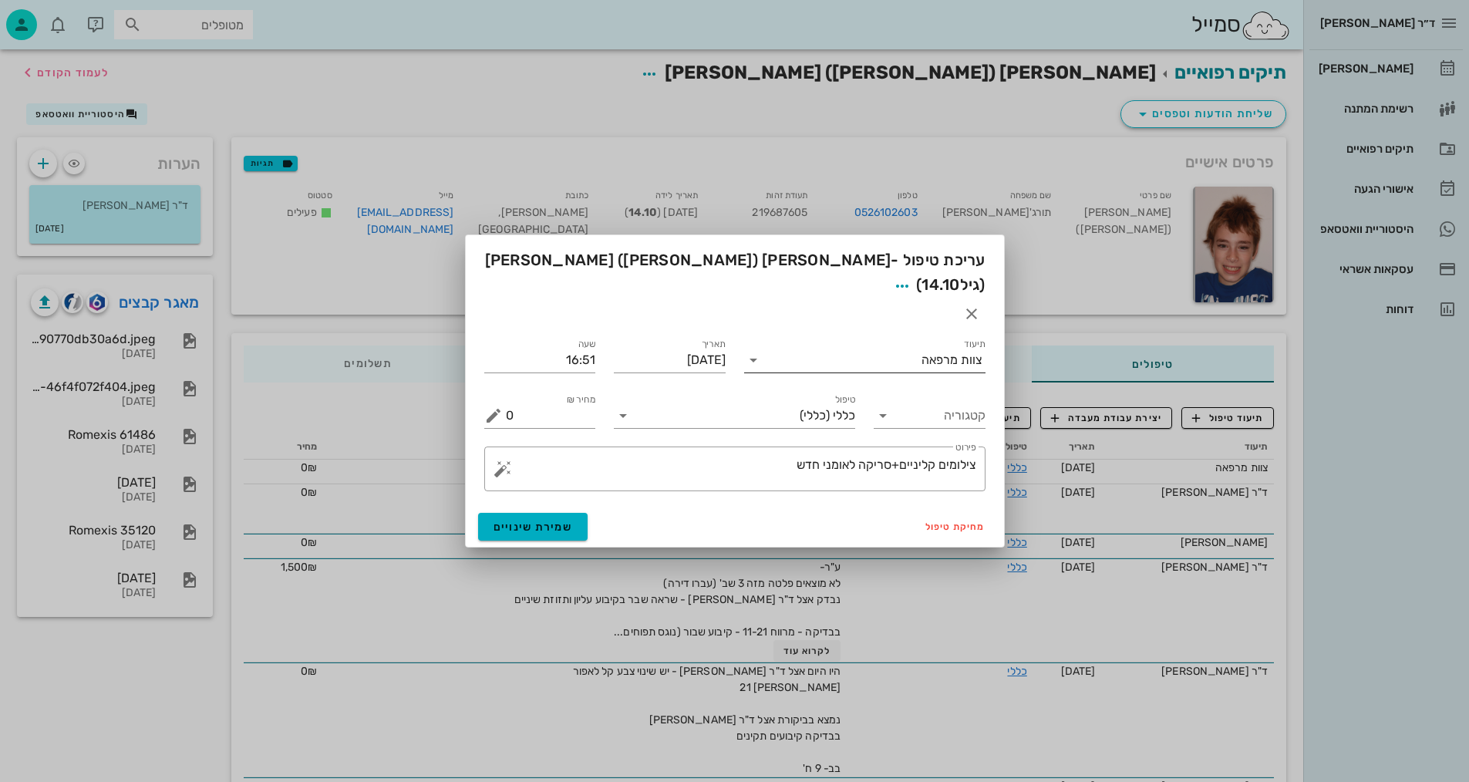
click at [940, 353] on div "צוות מרפאה" at bounding box center [951, 360] width 61 height 14
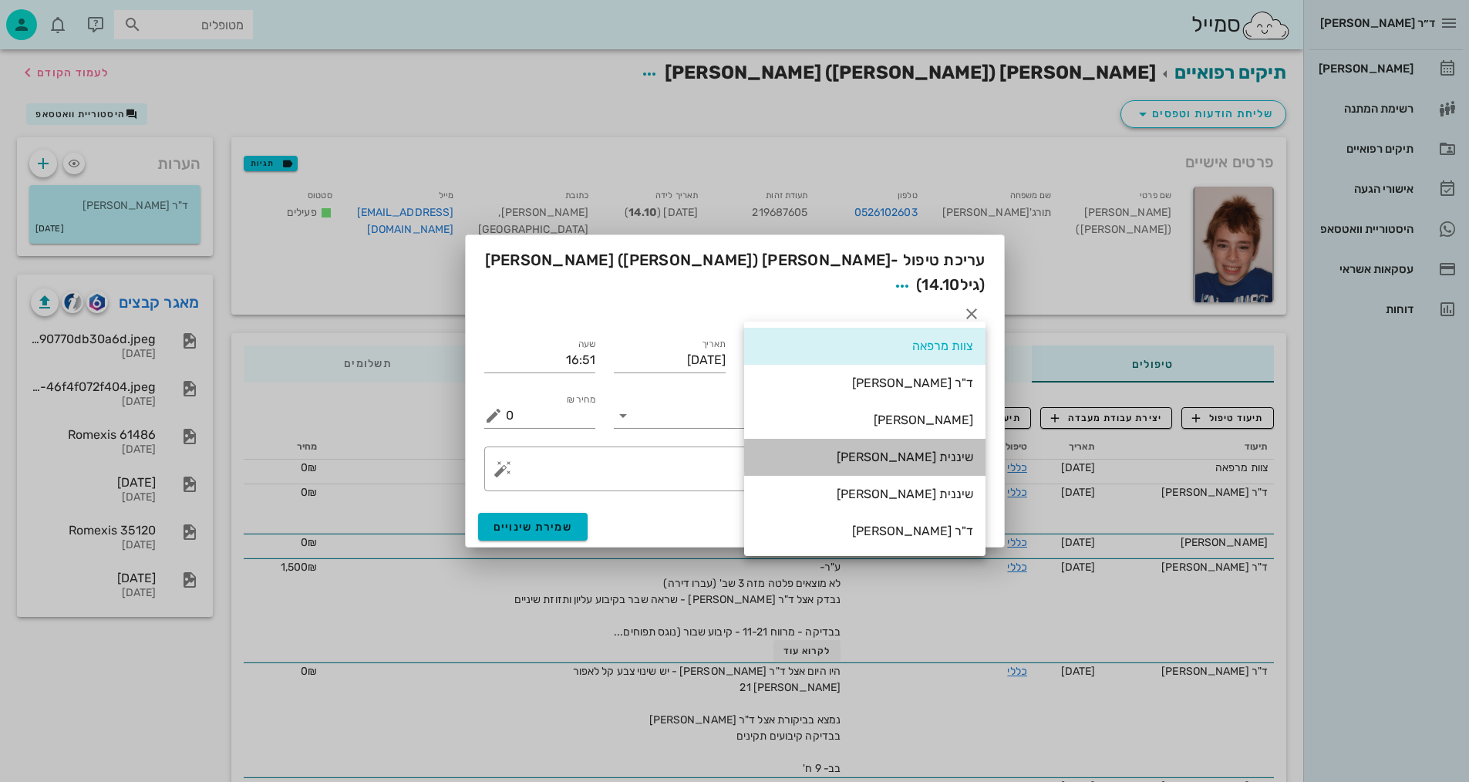
click at [955, 459] on div "שיננית [PERSON_NAME]" at bounding box center [864, 456] width 217 height 15
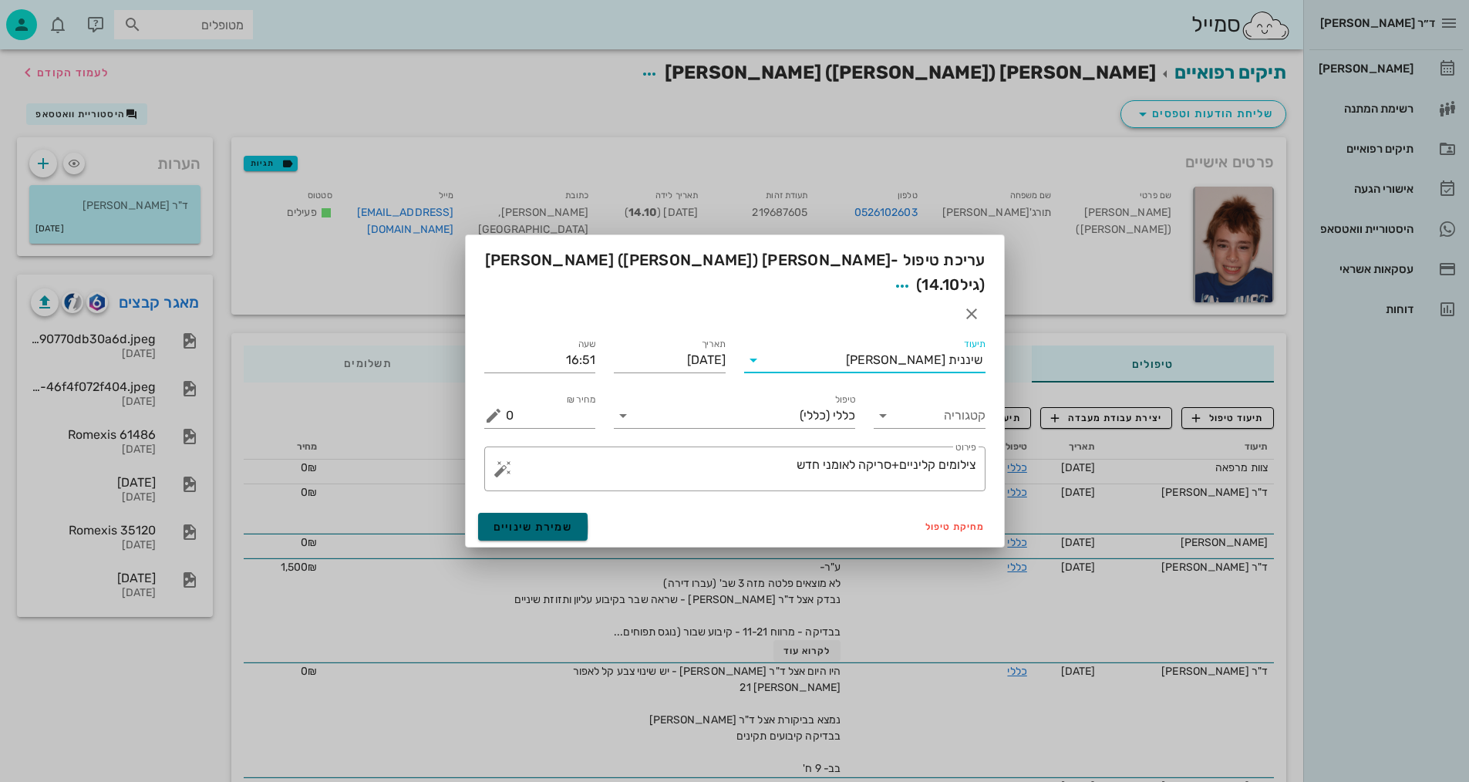
click at [564, 520] on span "שמירת שינויים" at bounding box center [532, 526] width 79 height 13
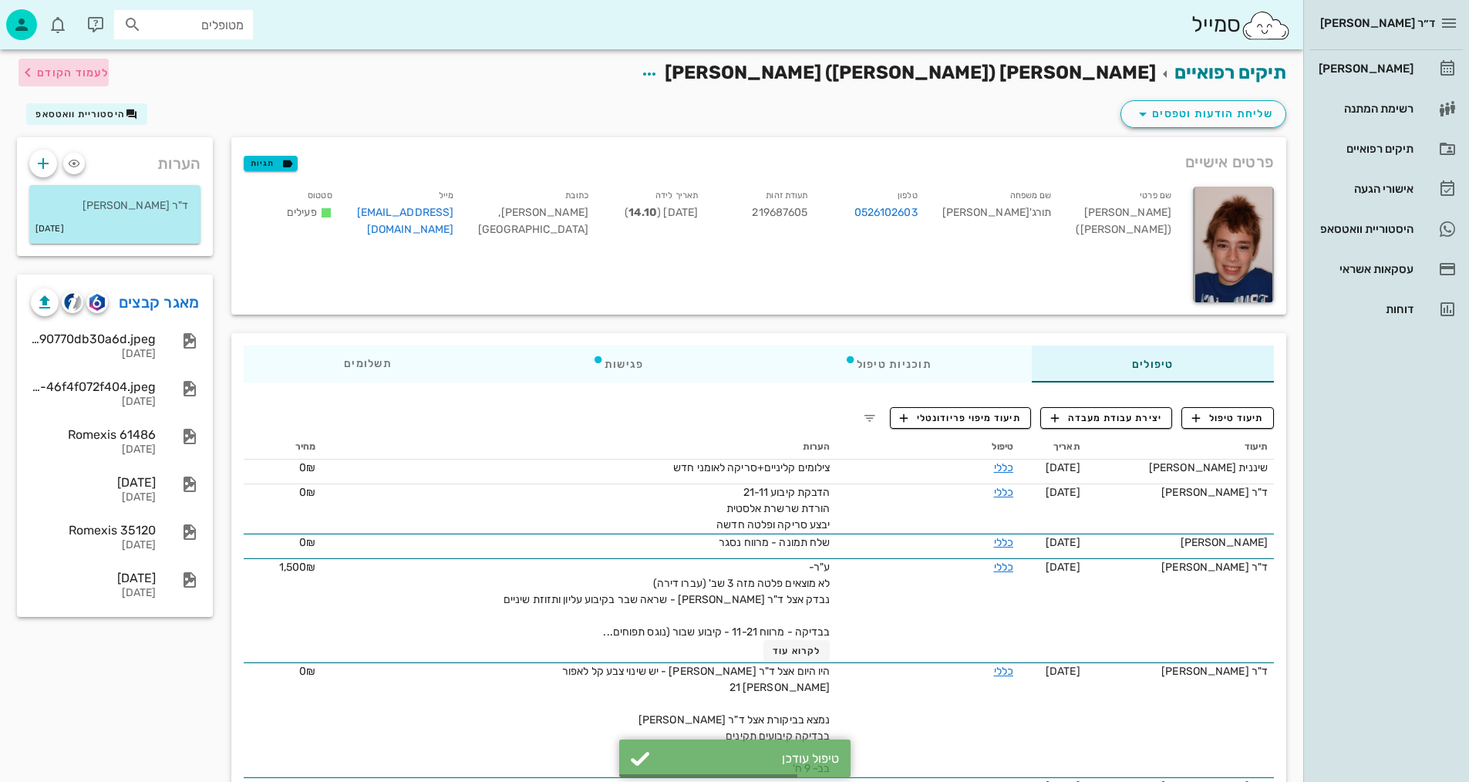
click at [56, 72] on span "לעמוד הקודם" at bounding box center [73, 72] width 72 height 13
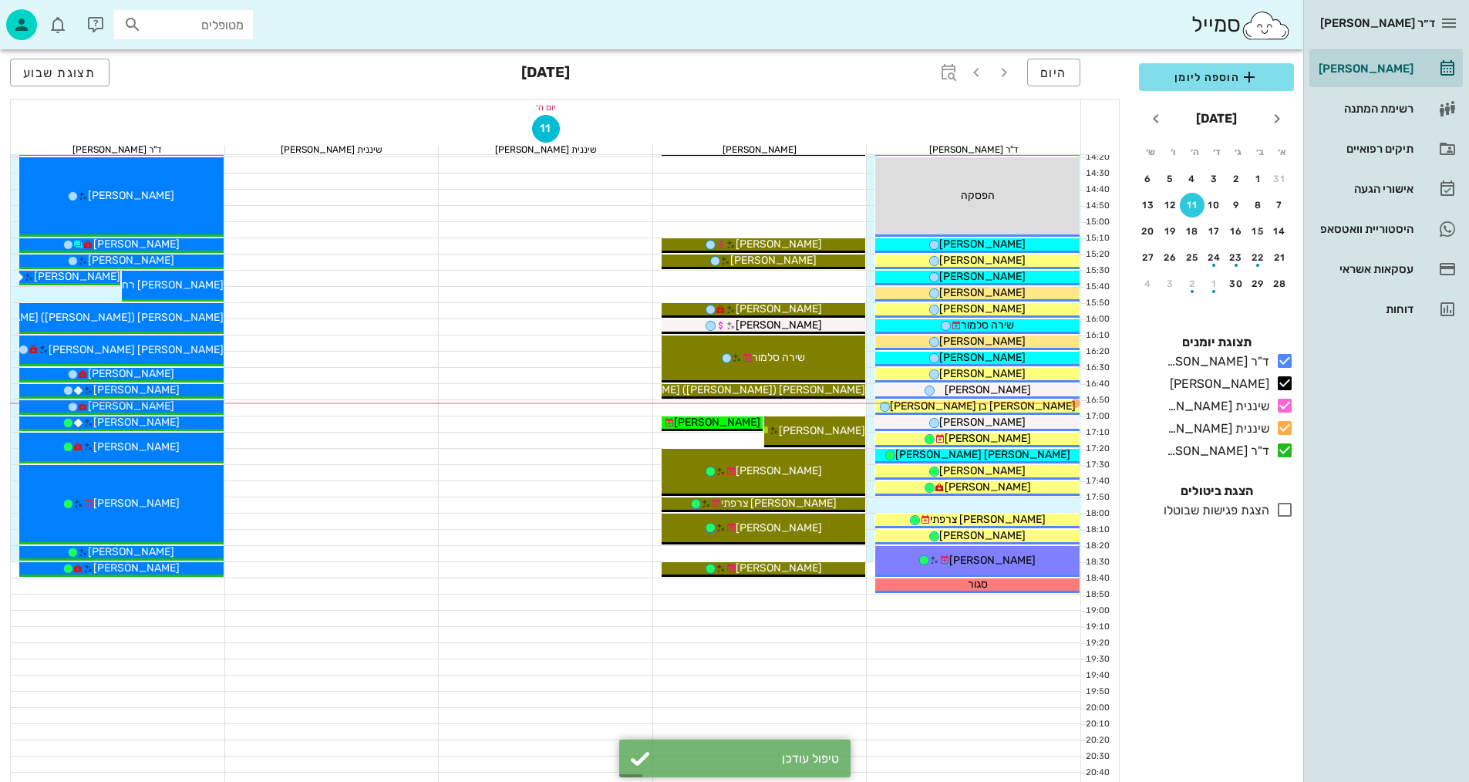
scroll to position [734, 0]
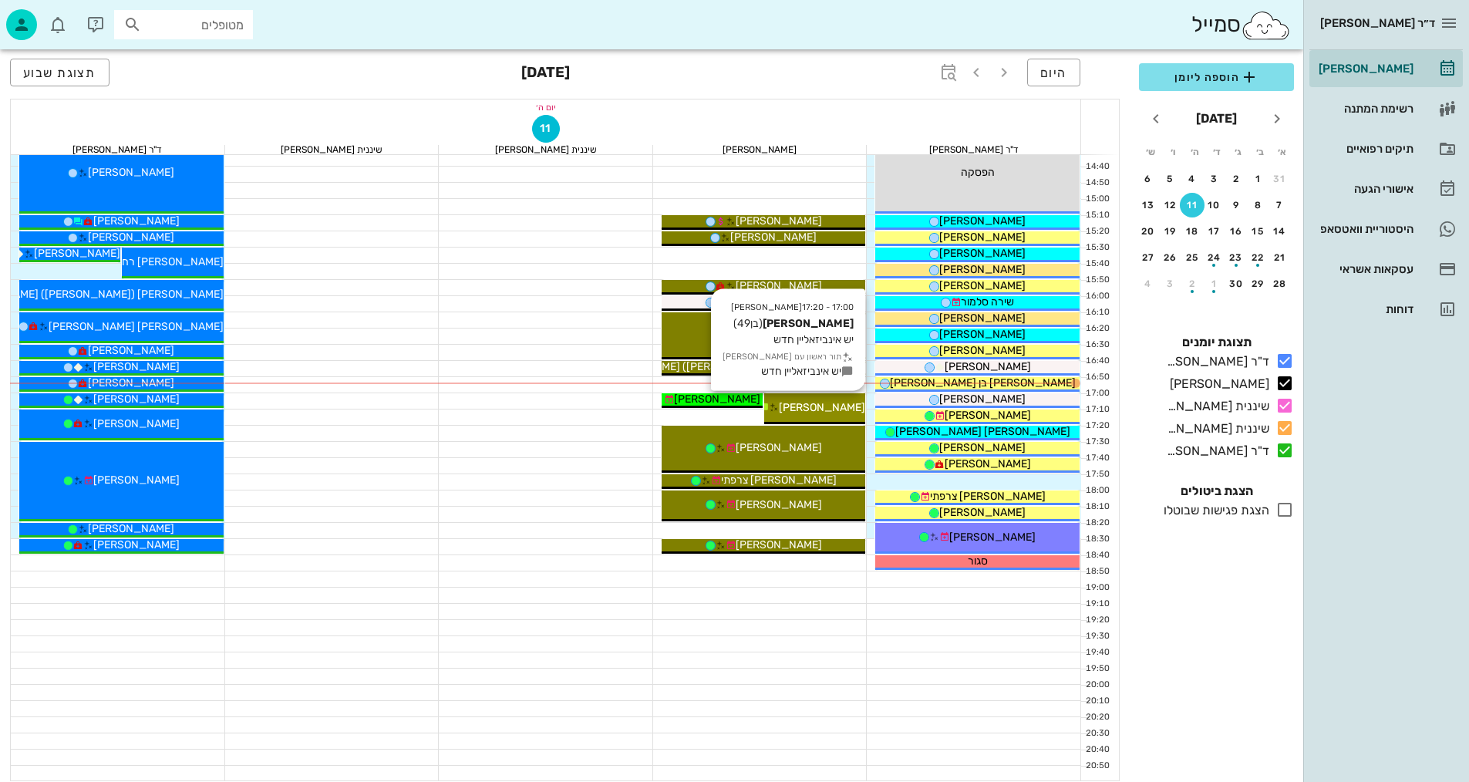
click at [819, 406] on span "[PERSON_NAME]" at bounding box center [822, 407] width 86 height 13
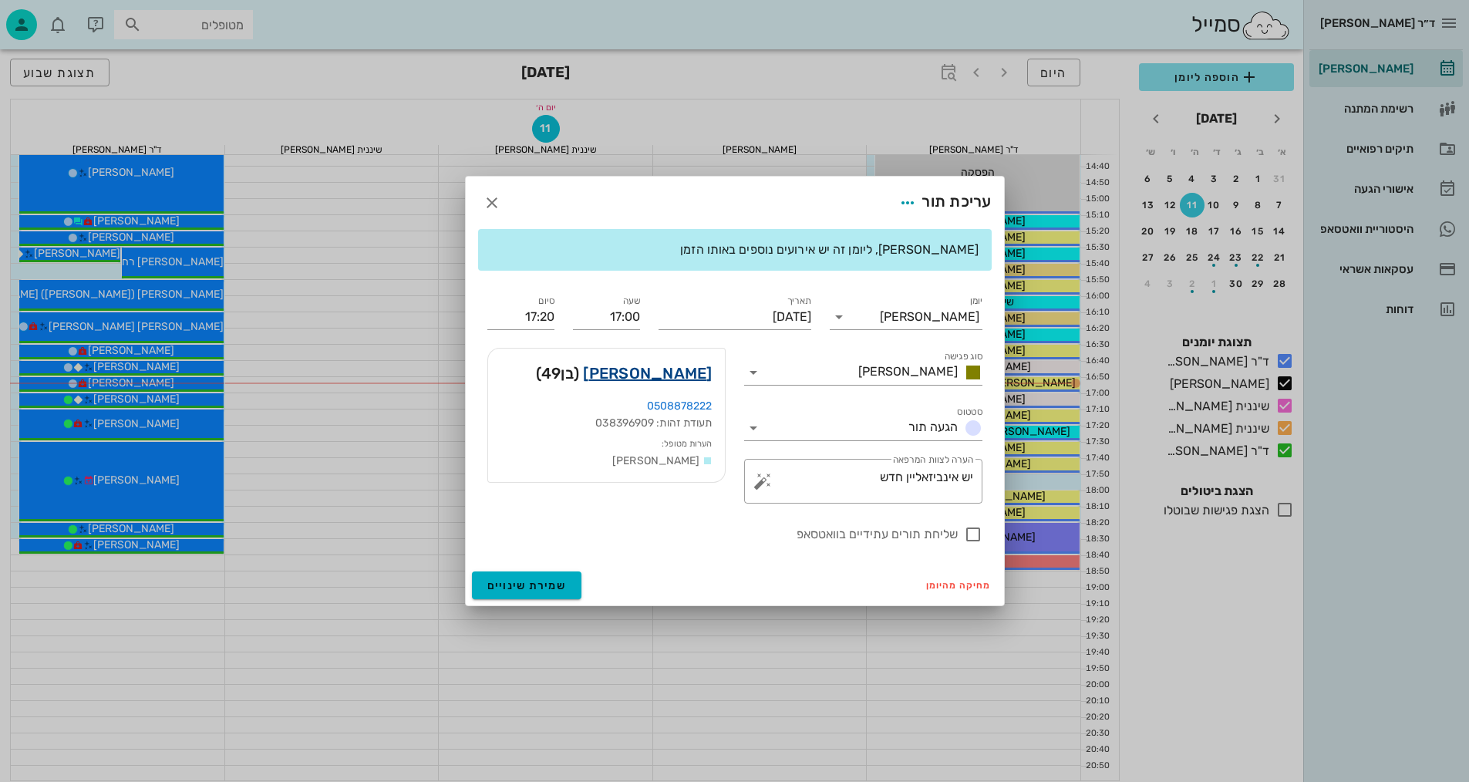
click at [691, 372] on link "[PERSON_NAME]" at bounding box center [647, 373] width 129 height 25
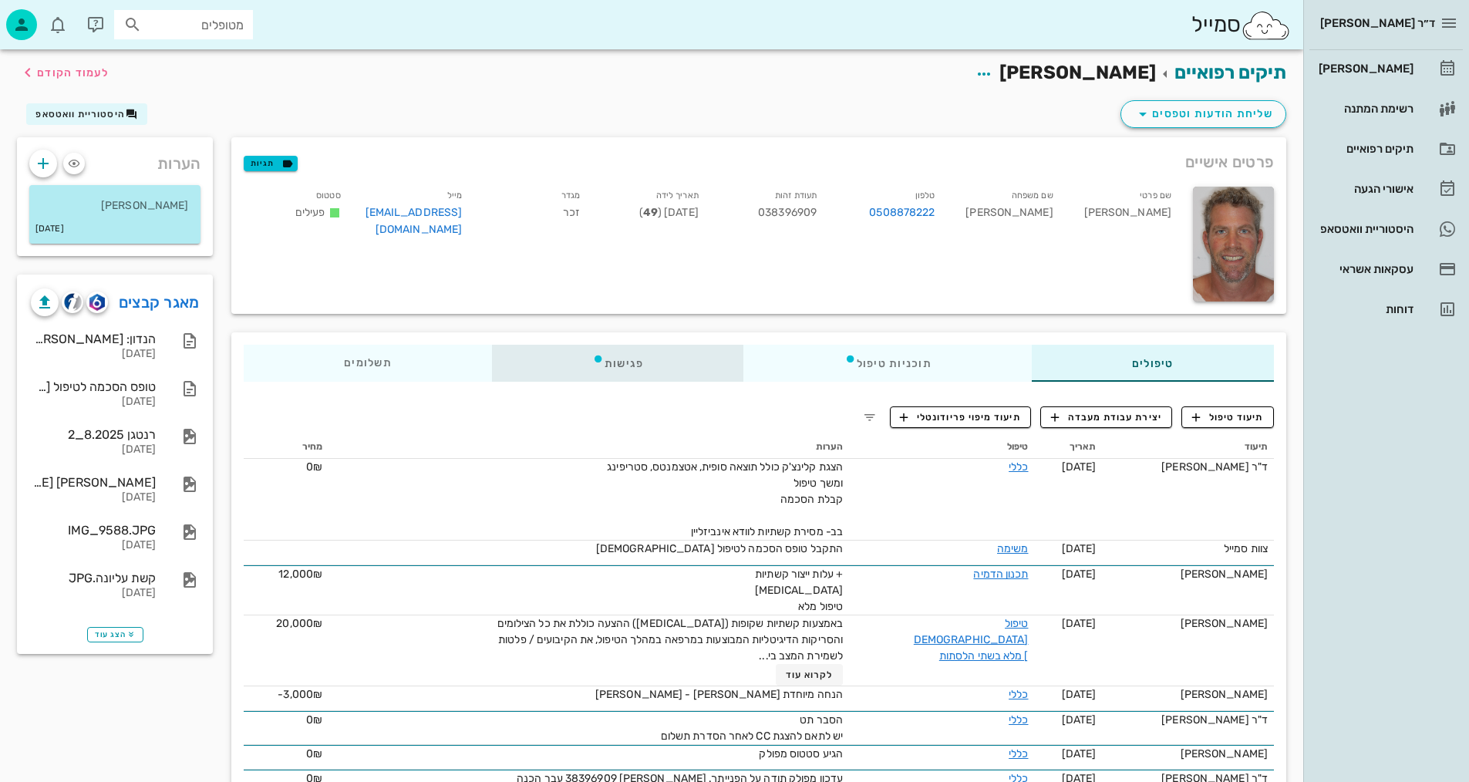
click at [620, 364] on div "פגישות" at bounding box center [618, 363] width 252 height 37
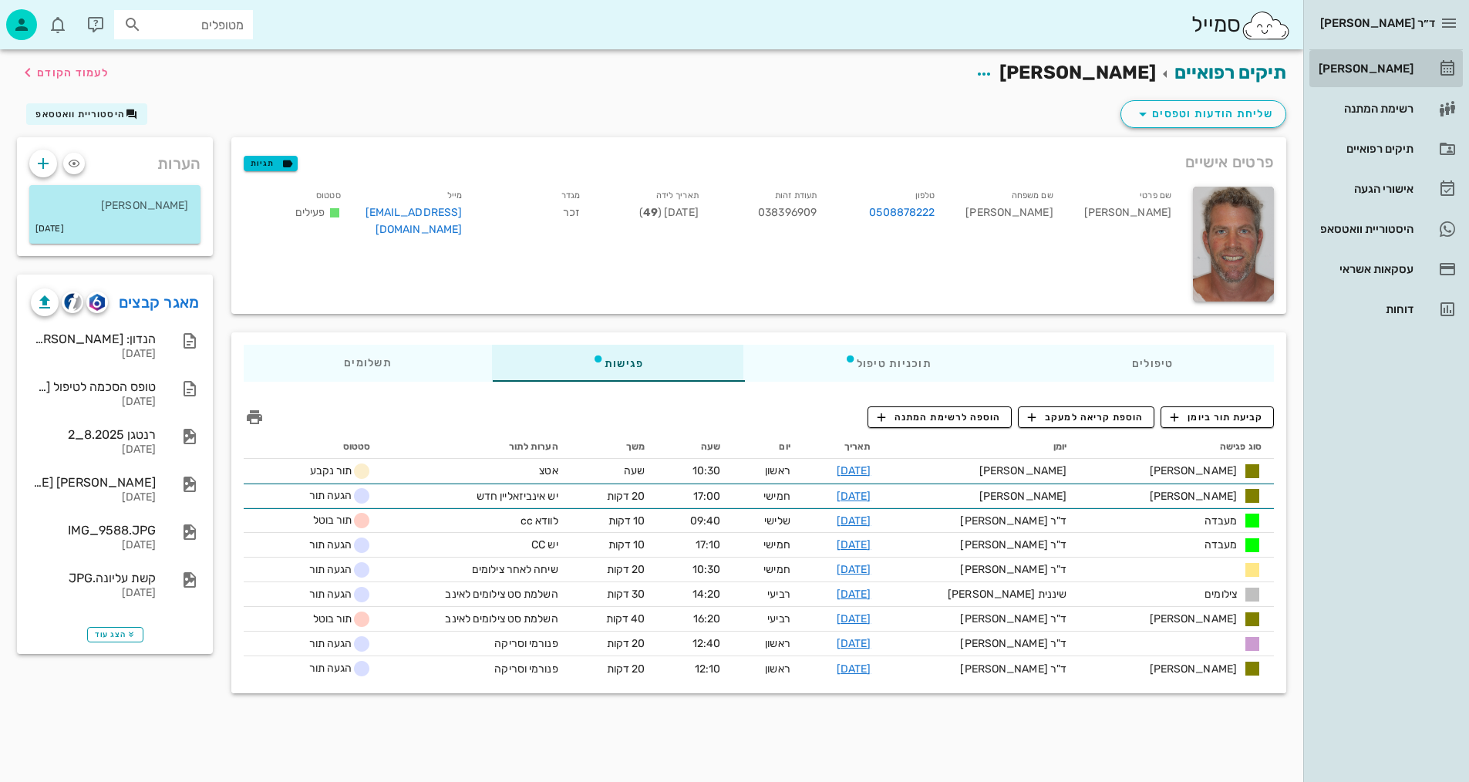
click at [1450, 69] on icon at bounding box center [1447, 68] width 19 height 19
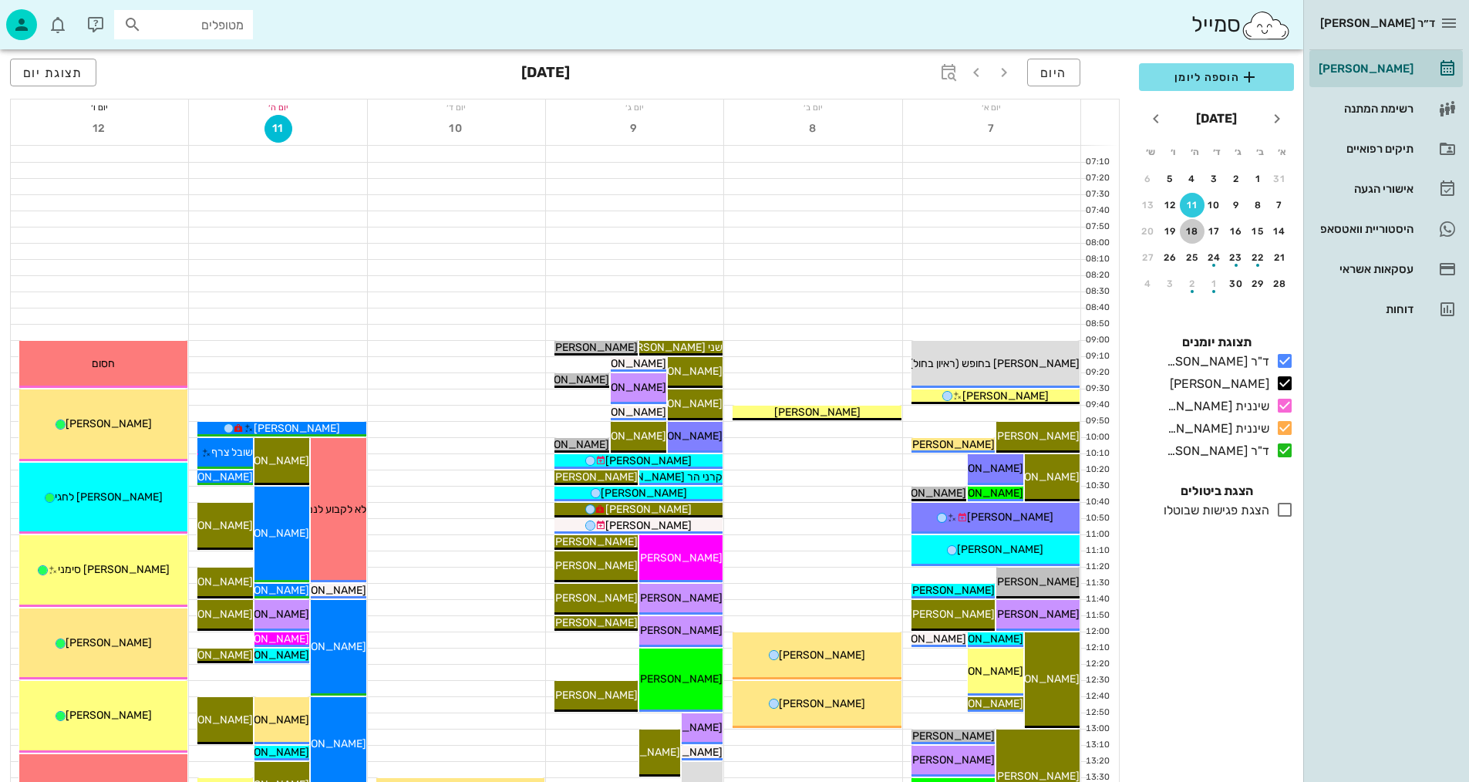
click at [1191, 227] on div "18" at bounding box center [1191, 231] width 25 height 11
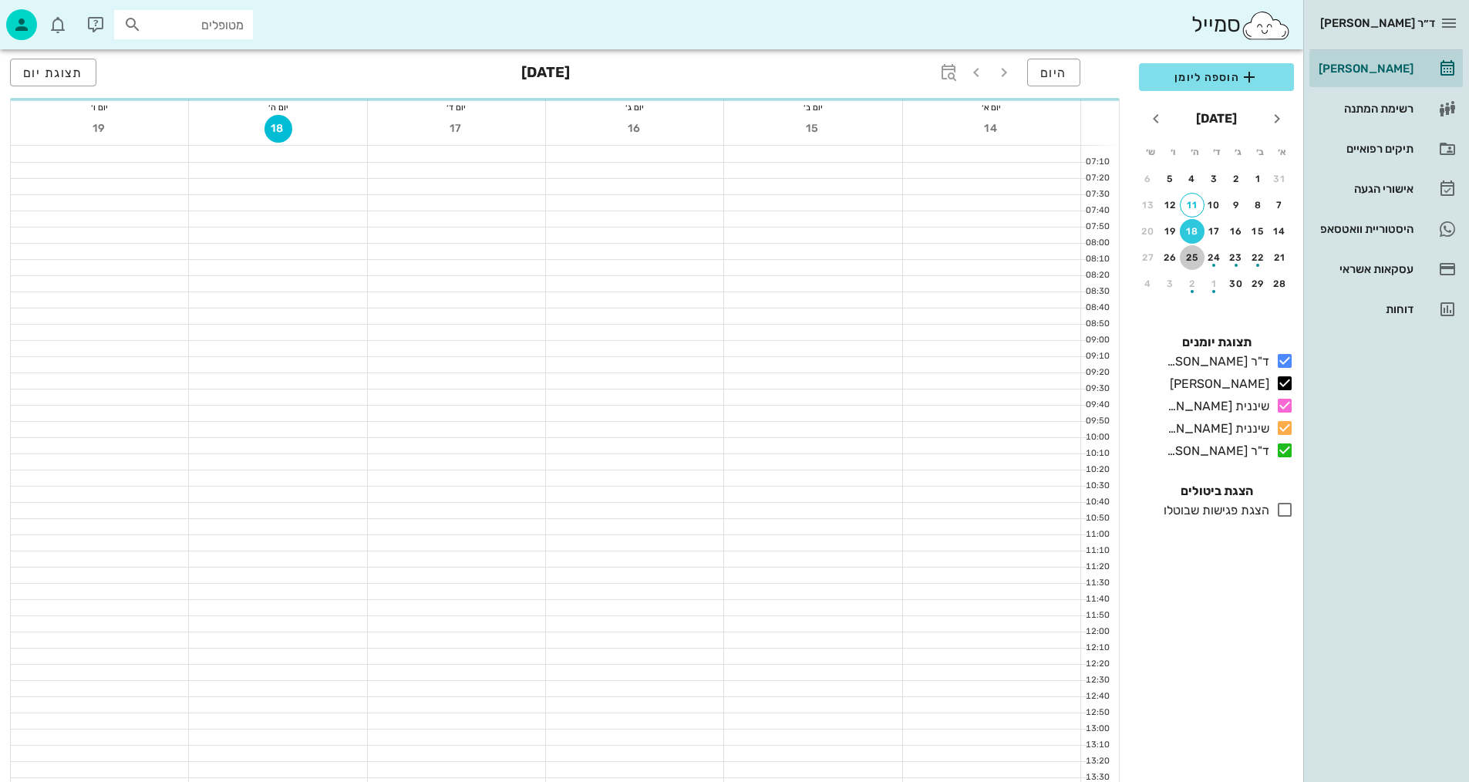
click at [1193, 261] on div "25" at bounding box center [1191, 257] width 25 height 11
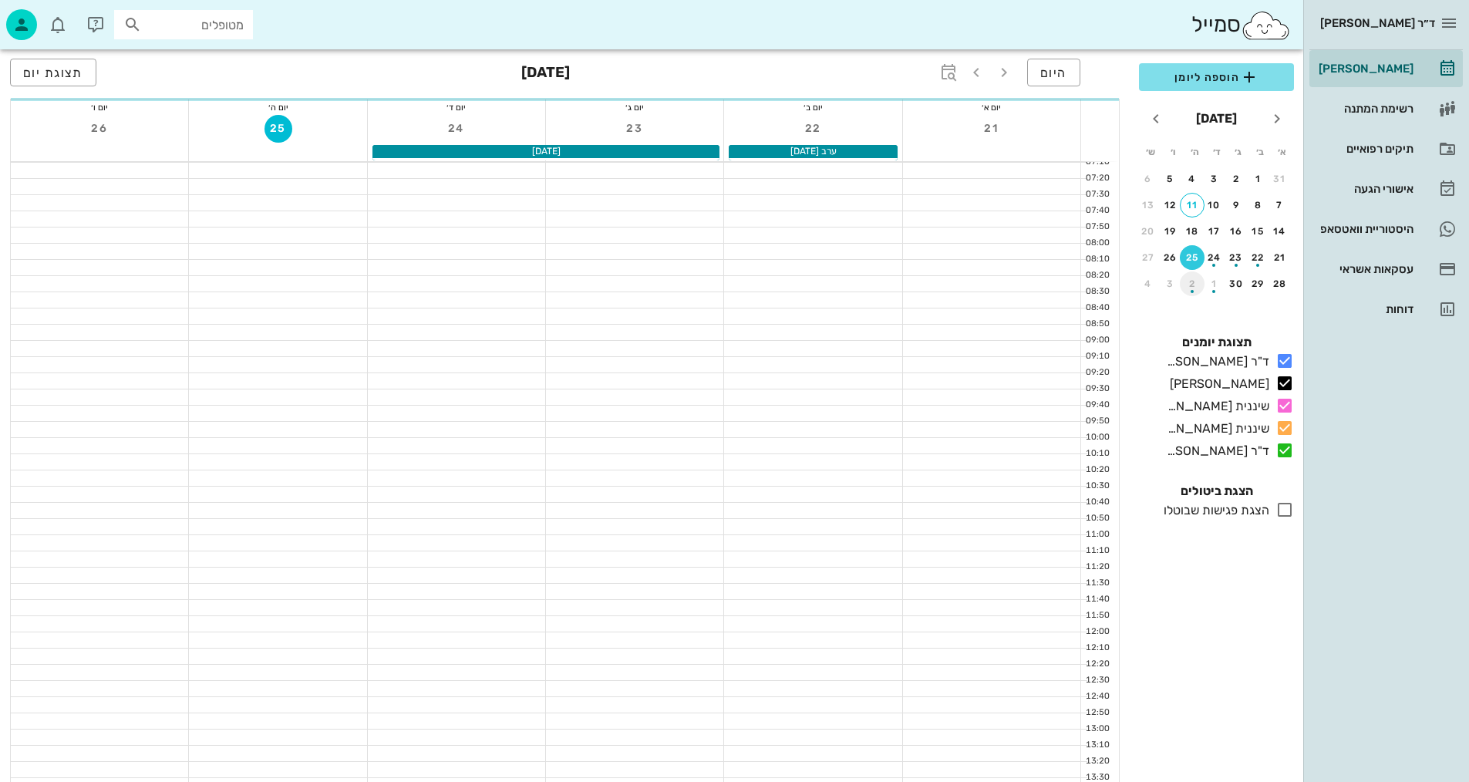
click at [1190, 288] on div "button" at bounding box center [1191, 287] width 25 height 8
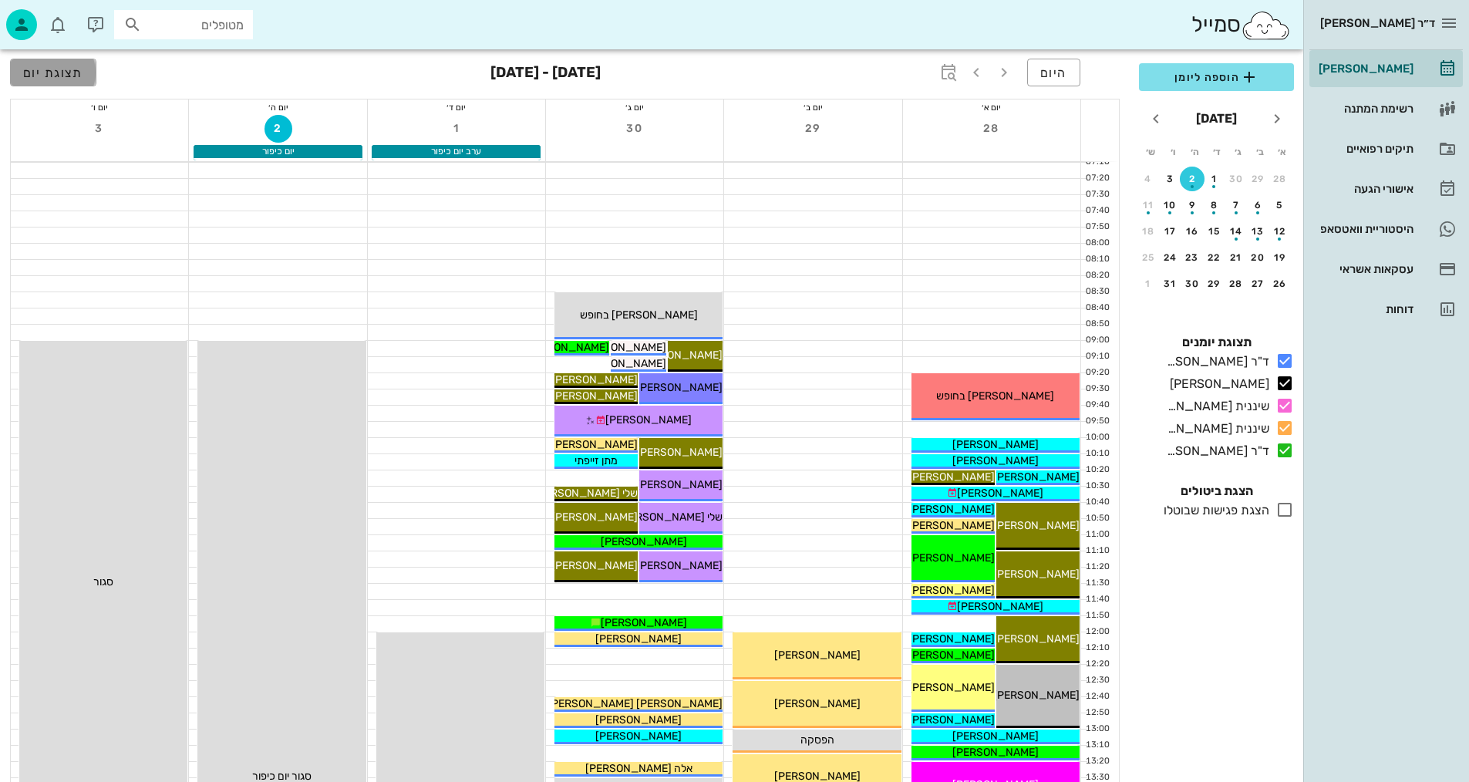
click at [66, 76] on span "תצוגת יום" at bounding box center [53, 73] width 60 height 15
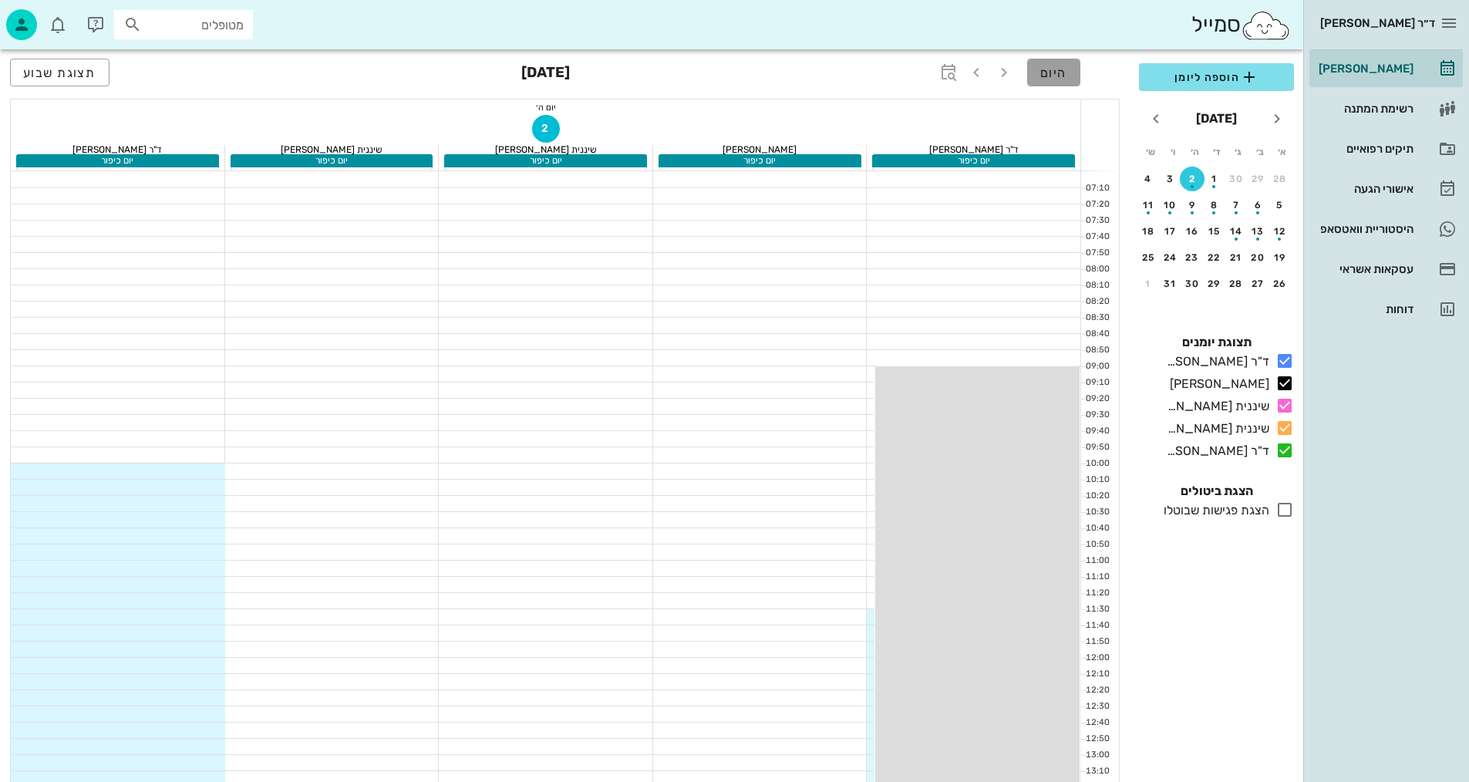
click at [1064, 67] on span "היום" at bounding box center [1053, 73] width 27 height 15
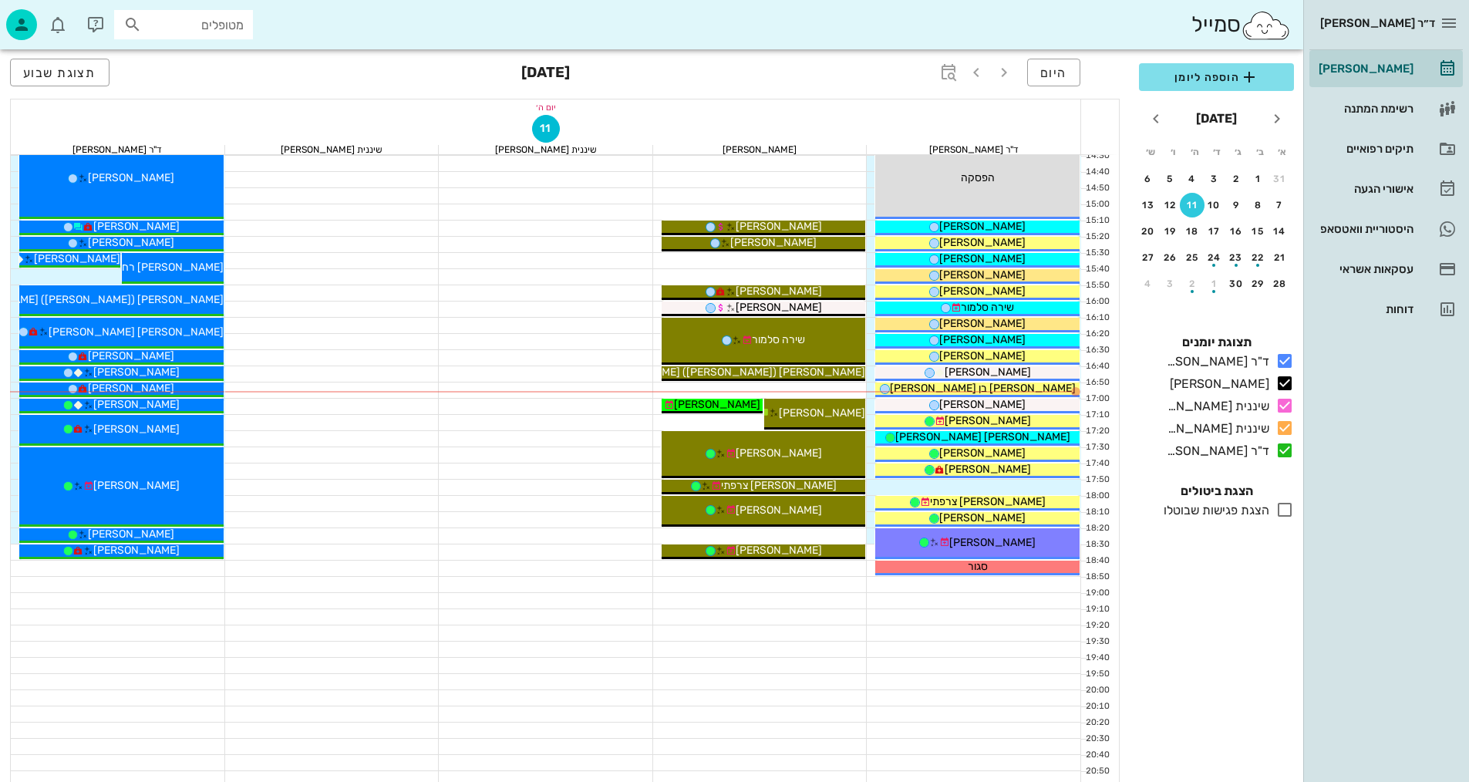
scroll to position [734, 0]
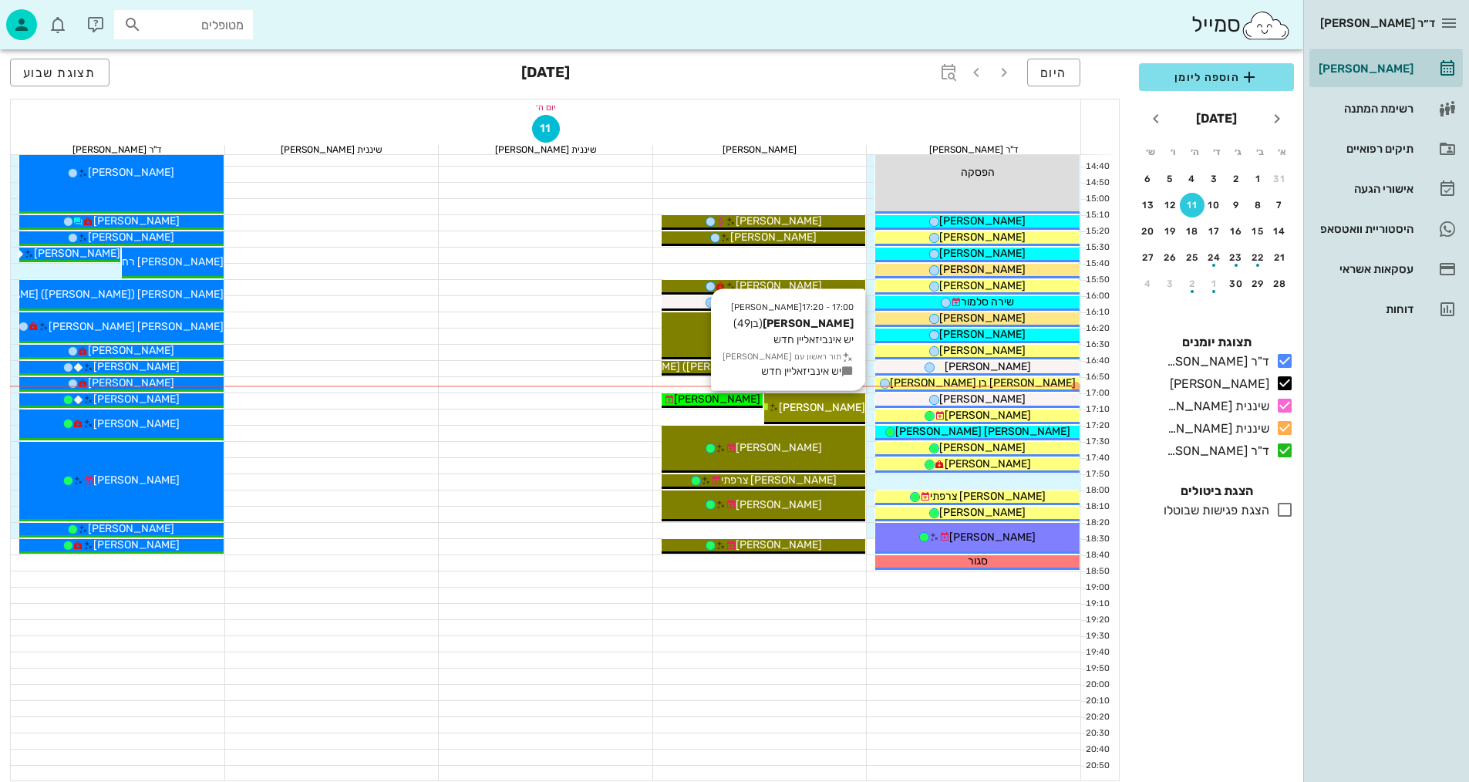
click at [846, 405] on span "[PERSON_NAME]" at bounding box center [822, 407] width 86 height 13
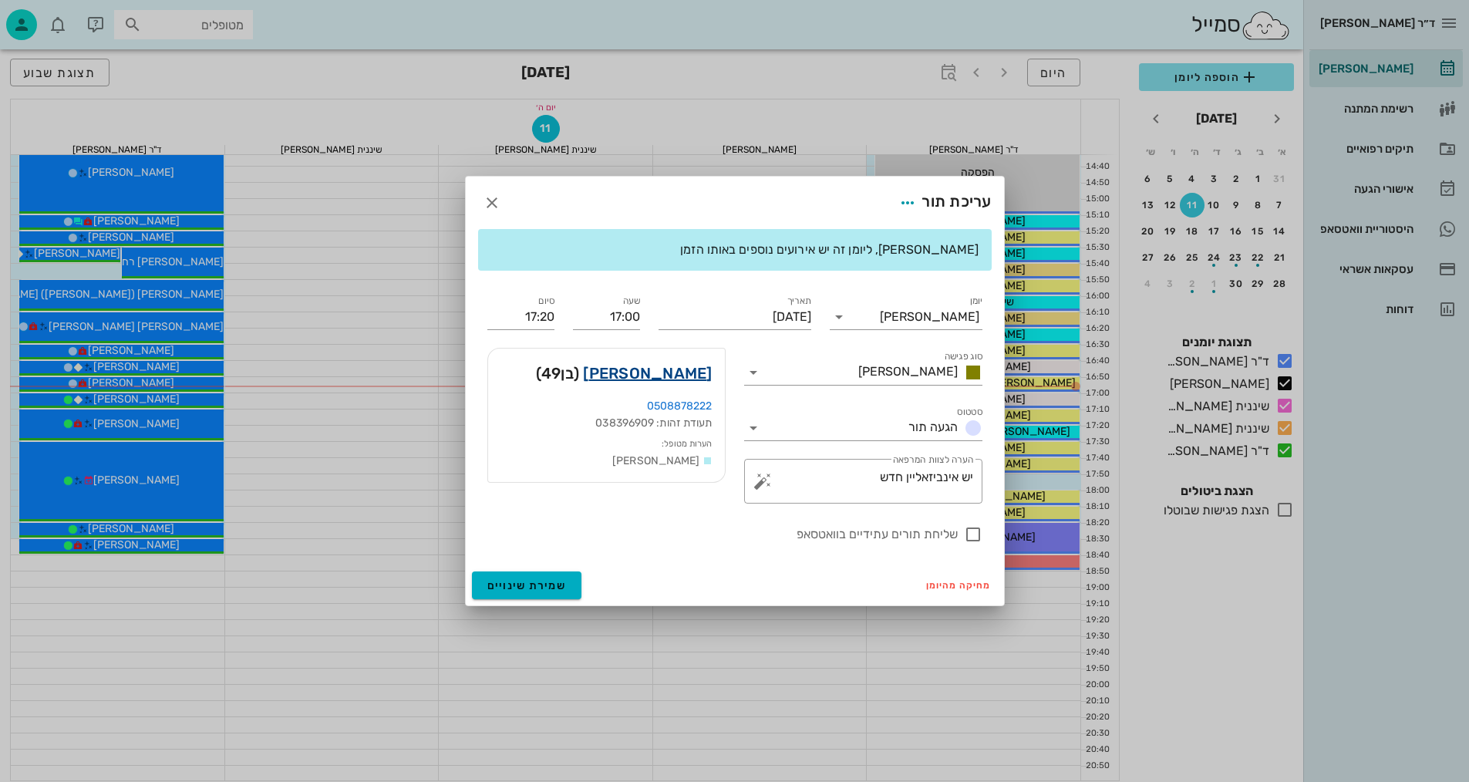
click at [668, 369] on link "[PERSON_NAME]" at bounding box center [647, 373] width 129 height 25
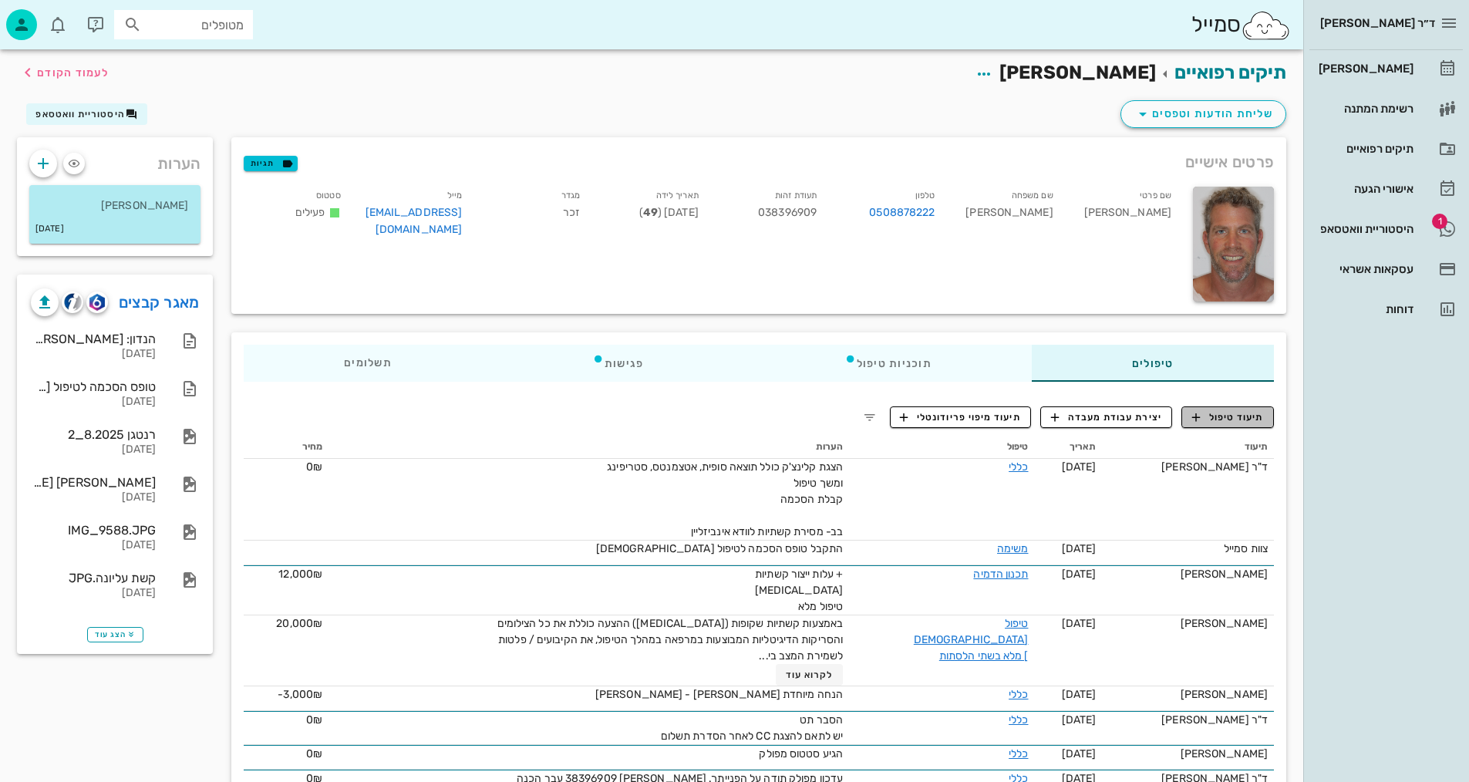
click at [1240, 421] on span "תיעוד טיפול" at bounding box center [1228, 417] width 72 height 14
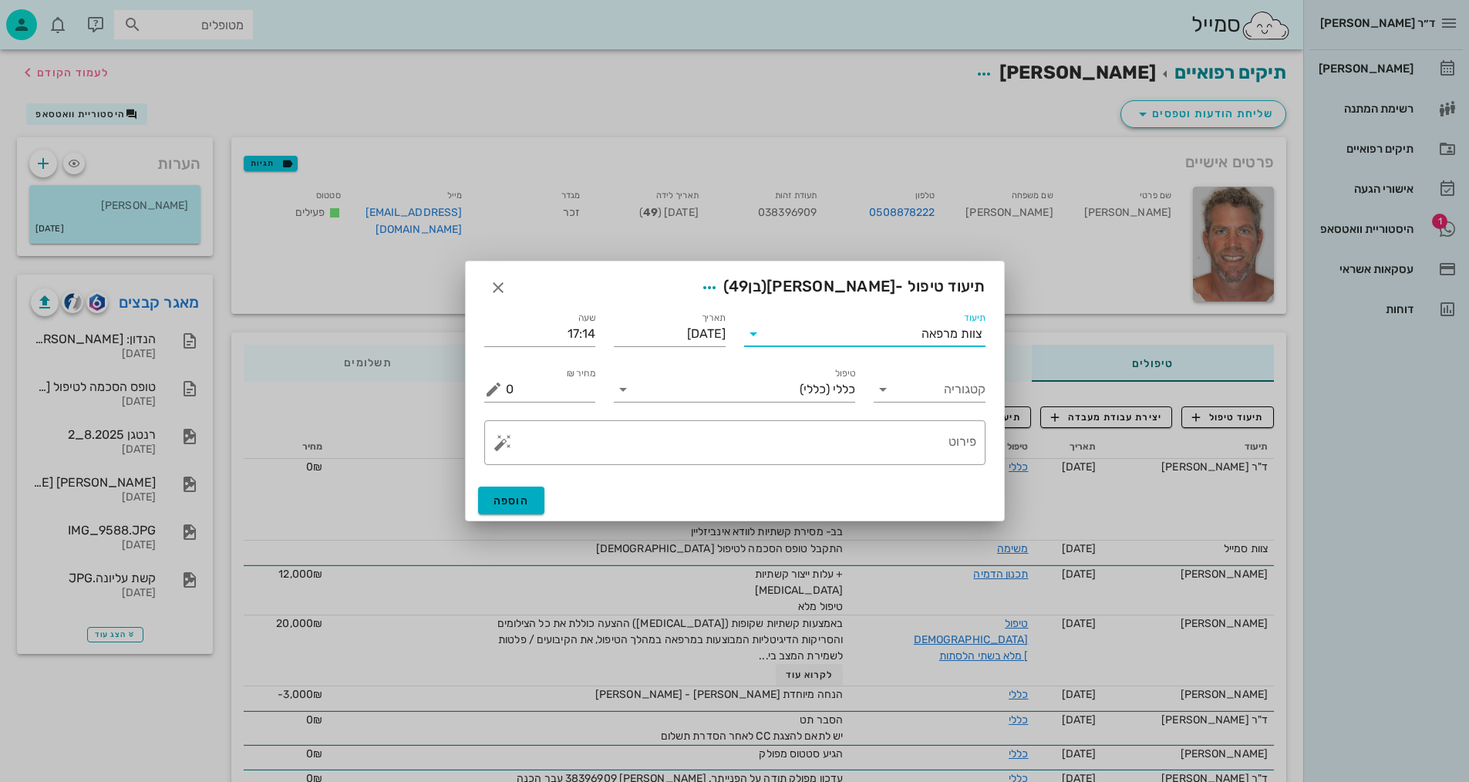
click at [853, 330] on input "תיעוד" at bounding box center [843, 333] width 156 height 25
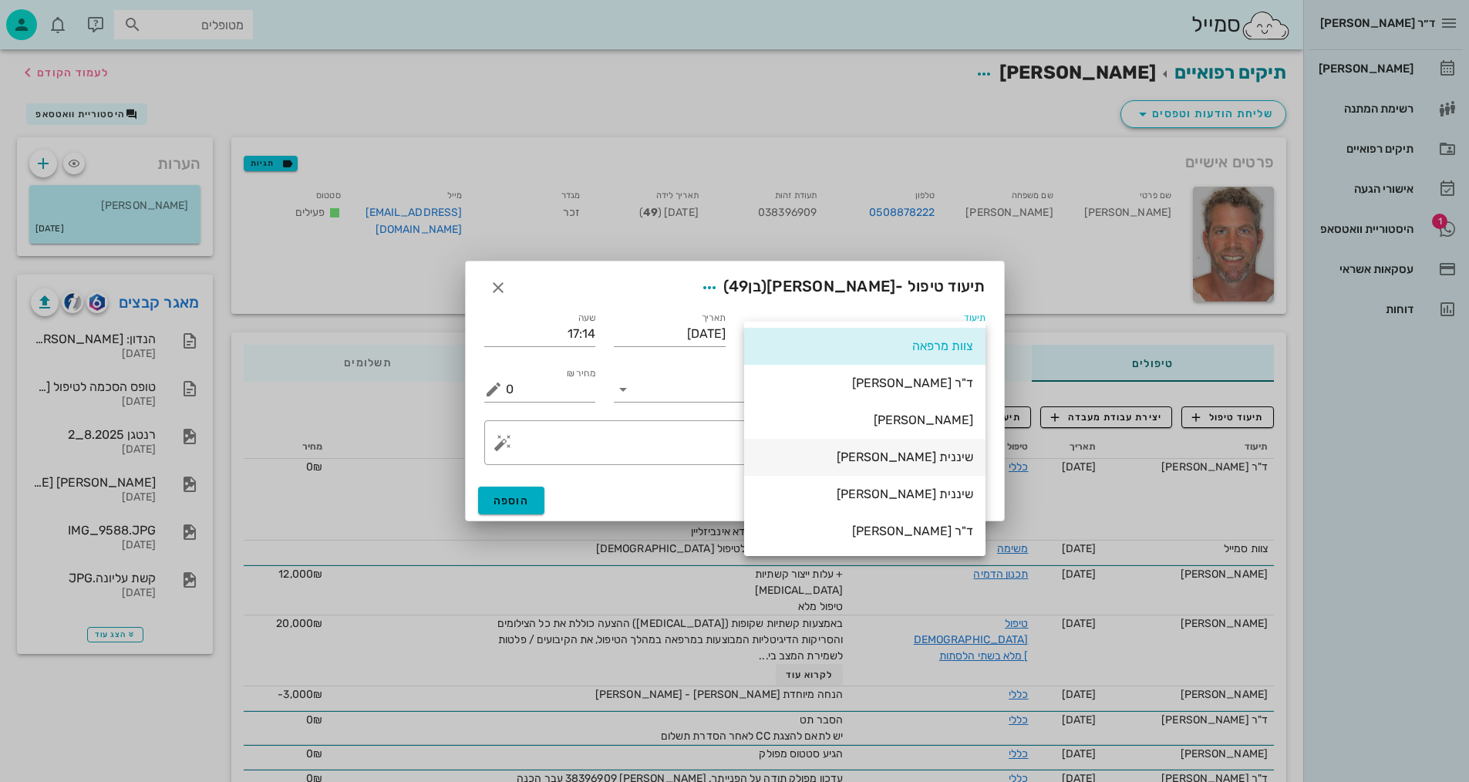
click at [936, 458] on div "שיננית [PERSON_NAME]" at bounding box center [864, 456] width 217 height 15
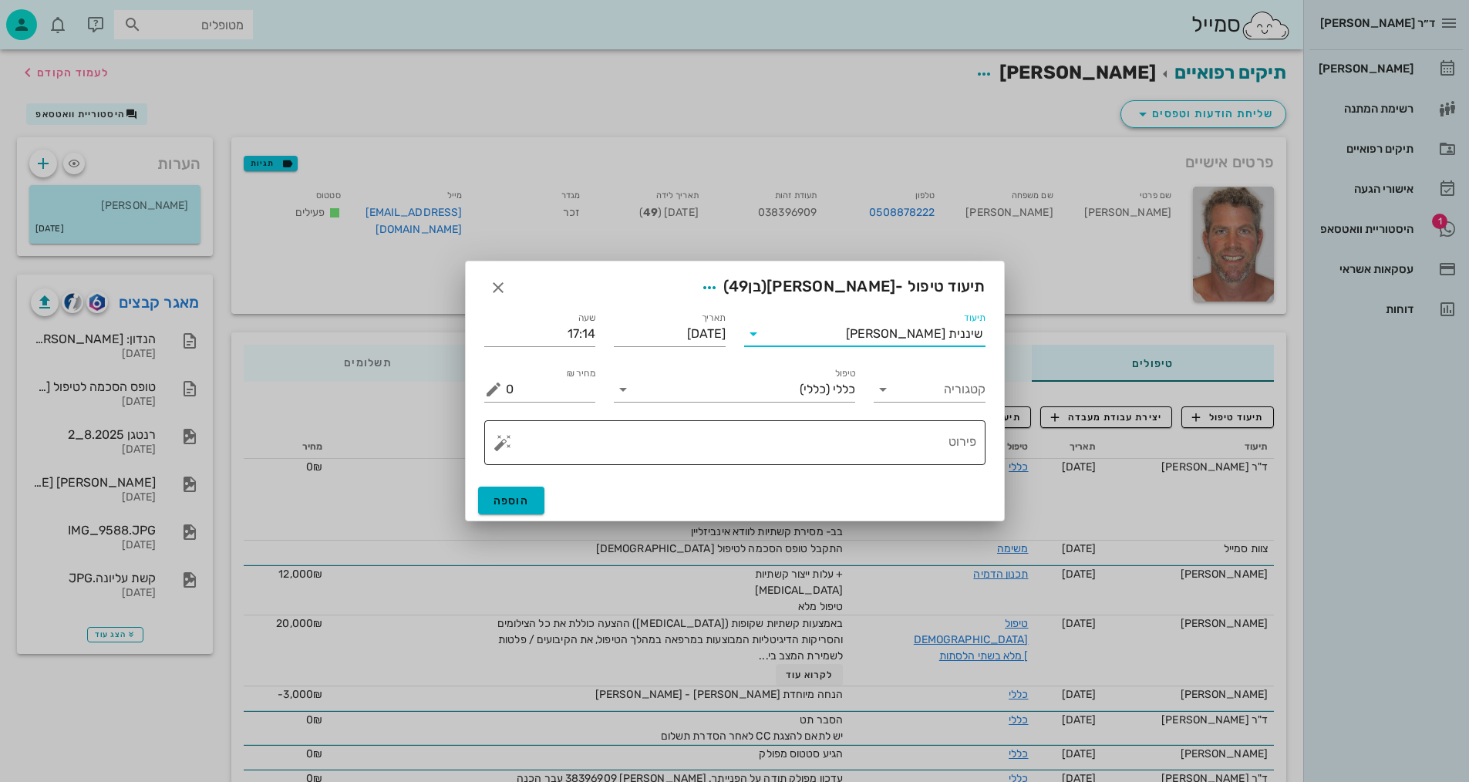
click at [499, 446] on button "button" at bounding box center [502, 442] width 19 height 19
click at [526, 378] on div "[MEDICAL_DATA]" at bounding box center [556, 380] width 126 height 31
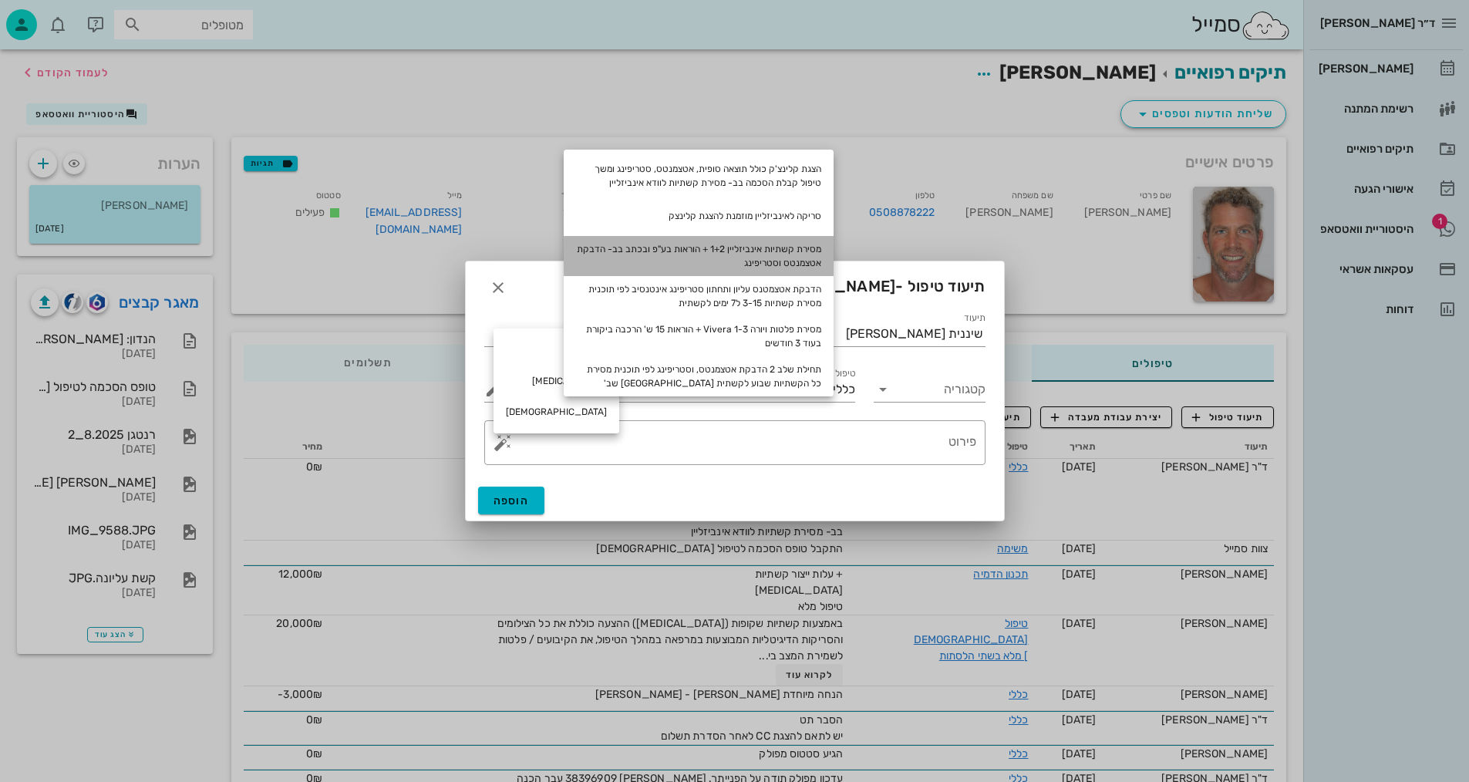
click at [782, 257] on div "מסירת קשתיות אינביזליין 1+2 + הוראות בע"פ ובכתב בב- הדבקת אטצמנטס וסטריפינג" at bounding box center [699, 256] width 270 height 40
type textarea "מסירת קשתיות אינביזליין 1+2 + הוראות בע"פ ובכתב בב- הדבקת אטצמנטס וסטריפינג"
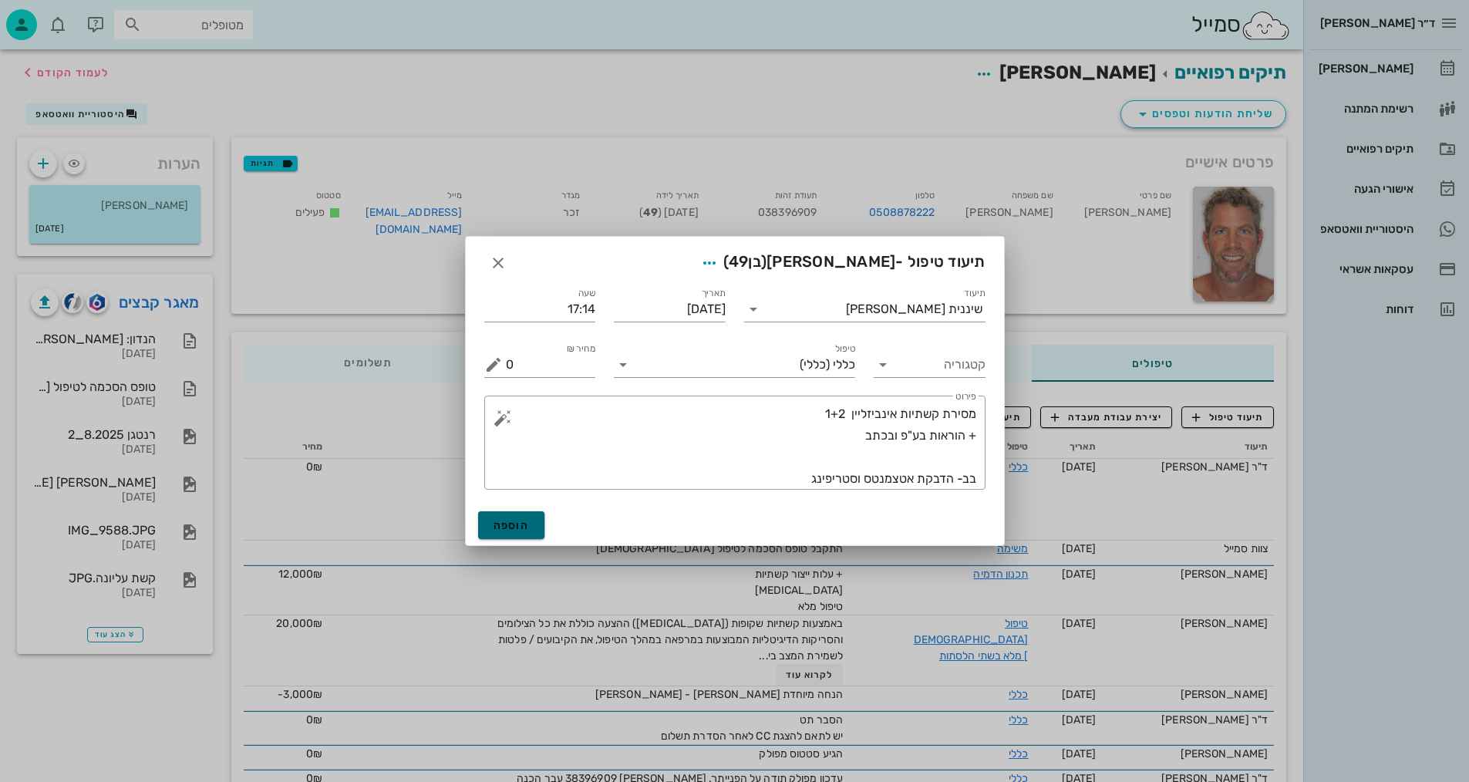
click at [530, 520] on button "הוספה" at bounding box center [511, 525] width 67 height 28
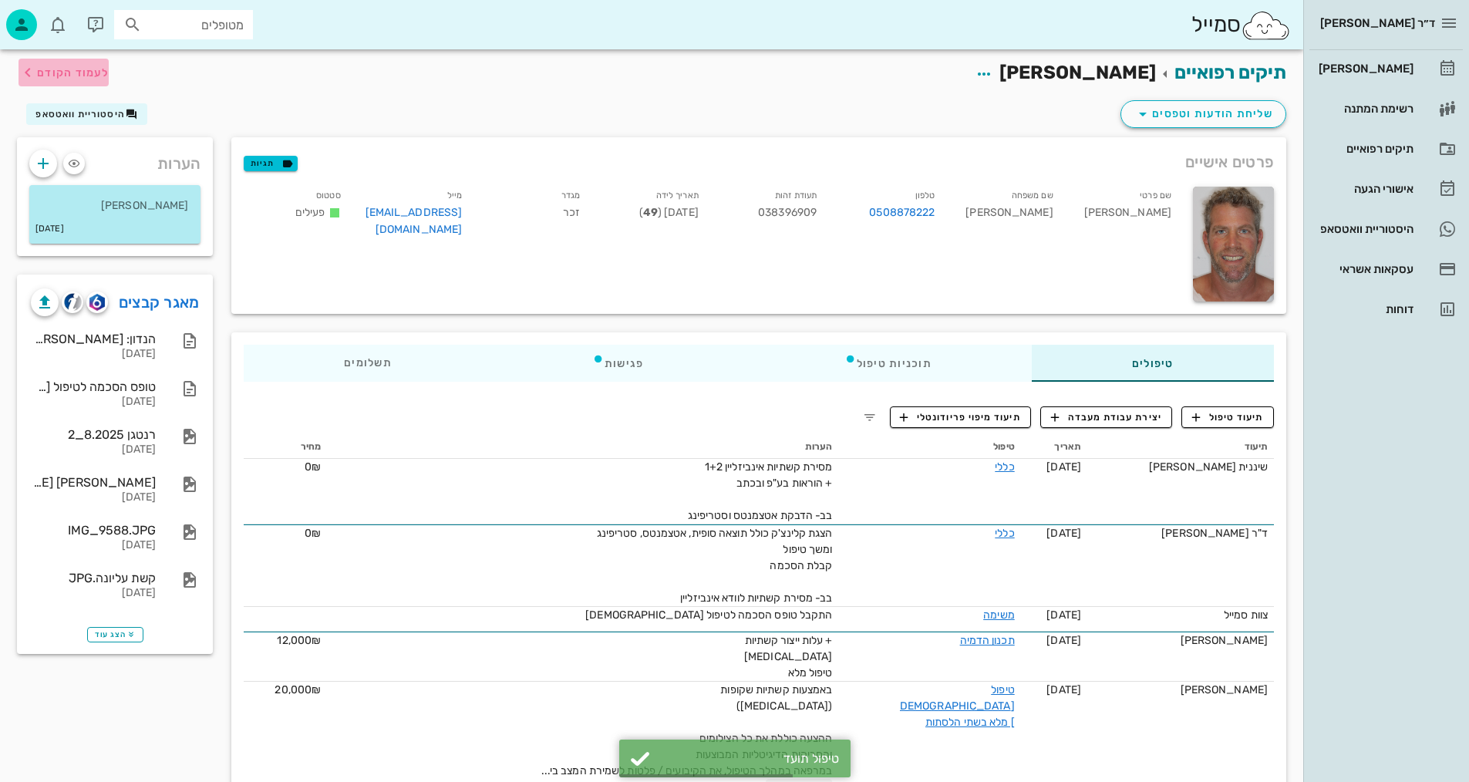
click at [65, 78] on span "לעמוד הקודם" at bounding box center [73, 72] width 72 height 13
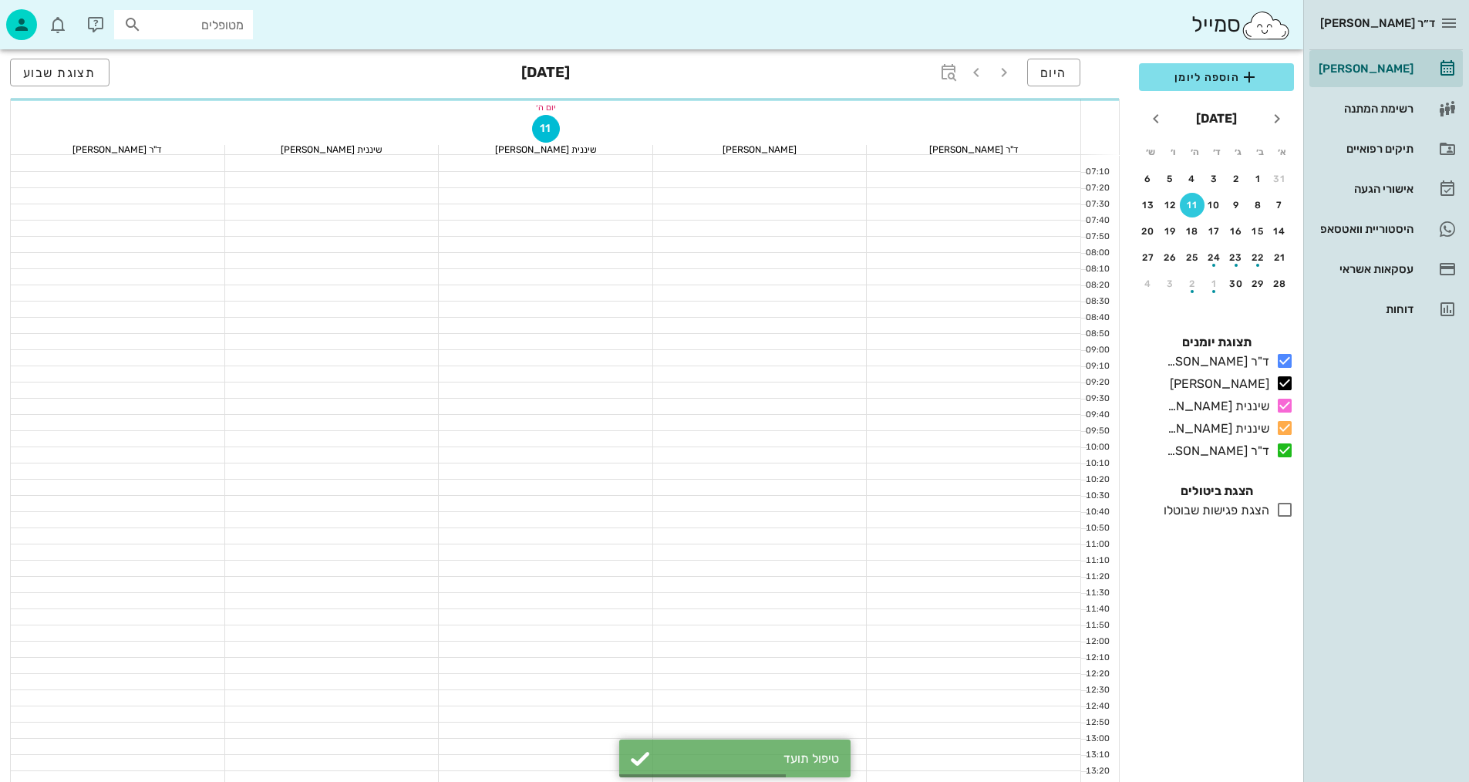
scroll to position [734, 0]
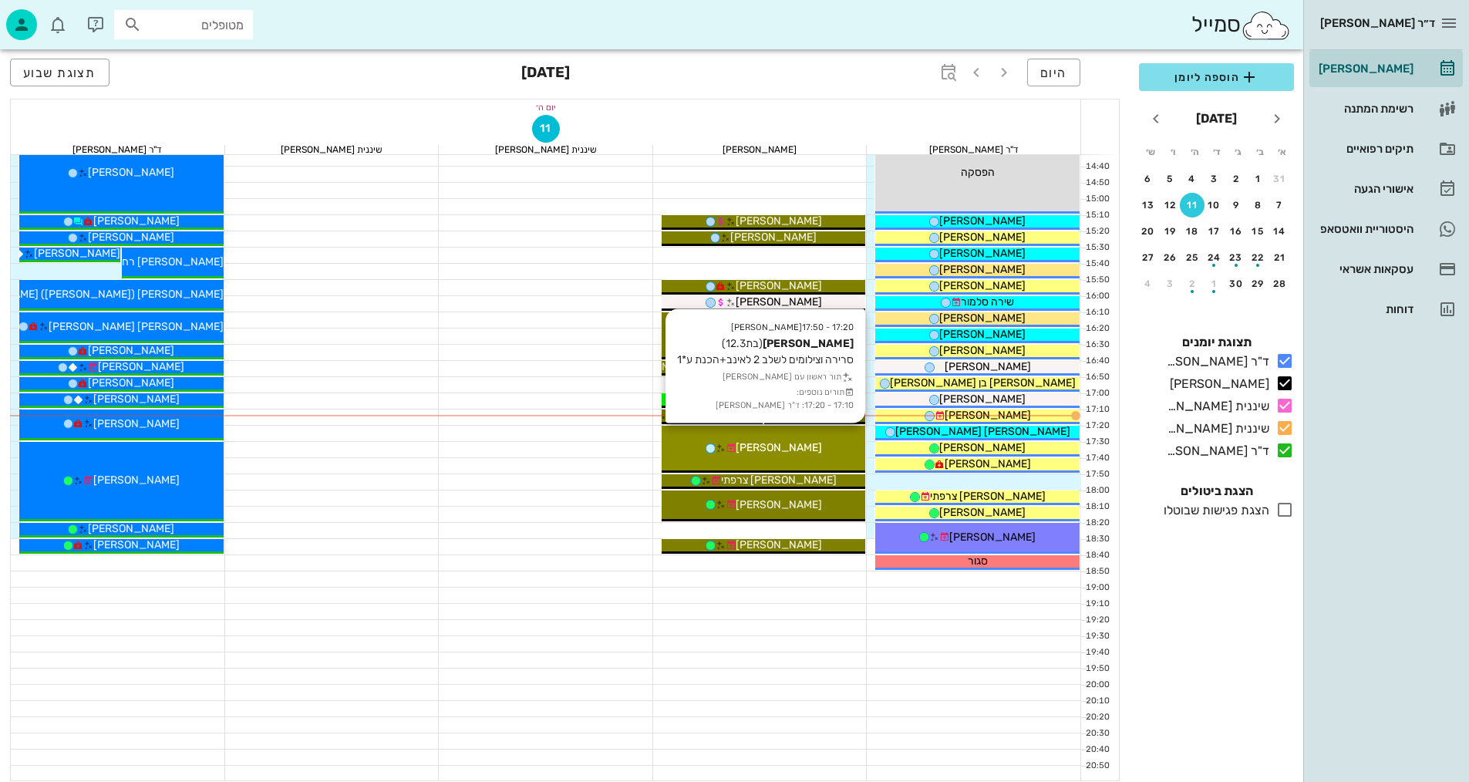
click at [787, 453] on span "[PERSON_NAME]" at bounding box center [778, 447] width 86 height 13
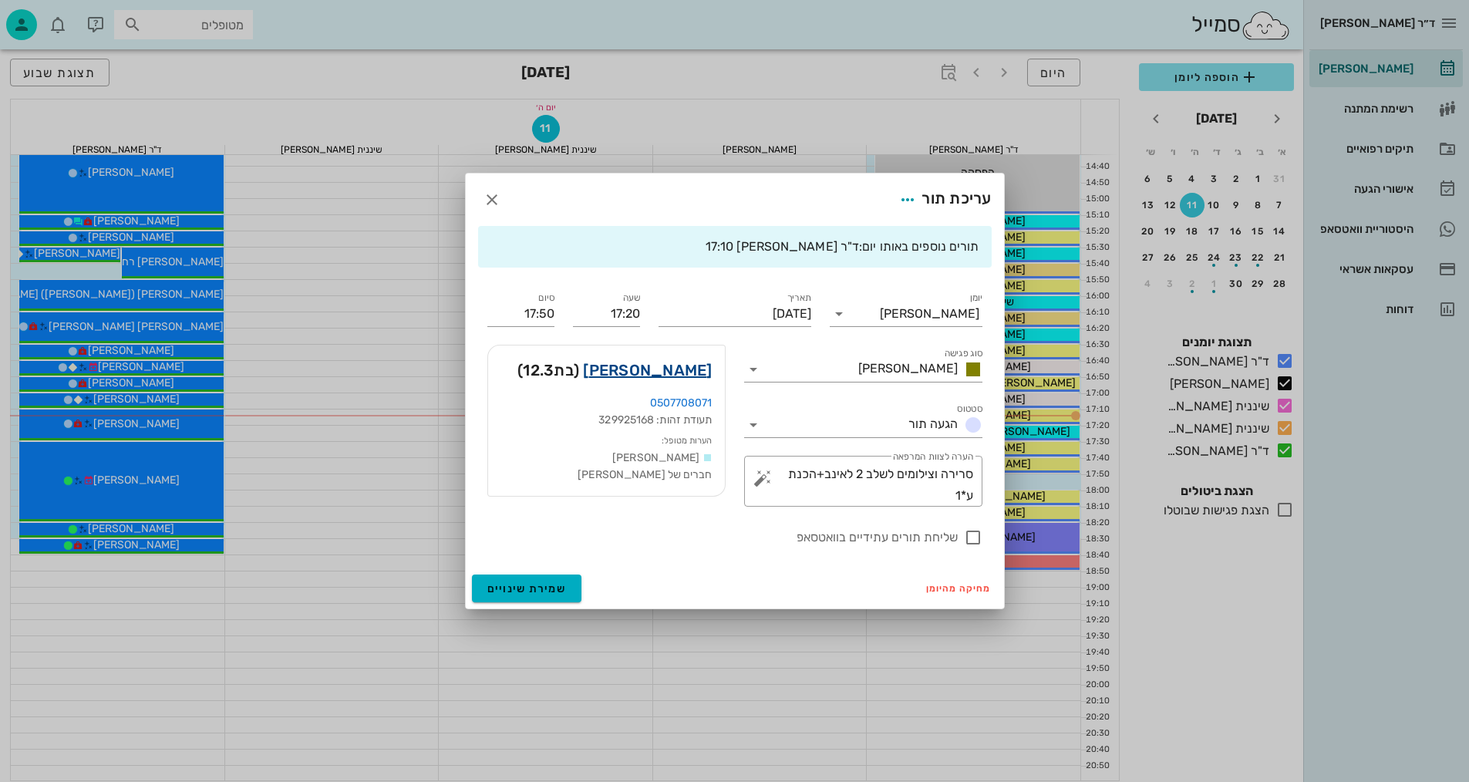
click at [694, 368] on link "[PERSON_NAME]" at bounding box center [647, 370] width 129 height 25
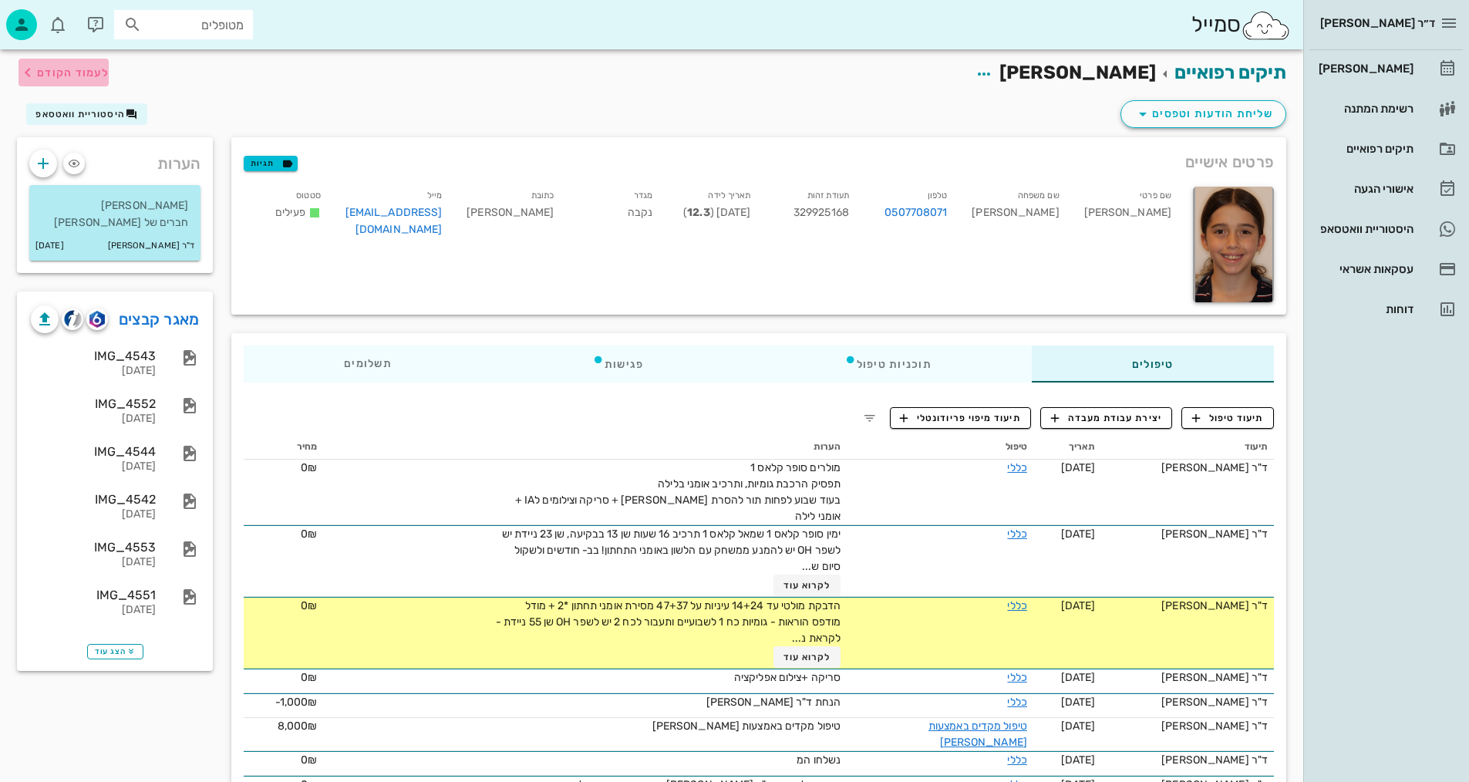
click at [34, 72] on icon "button" at bounding box center [28, 72] width 19 height 19
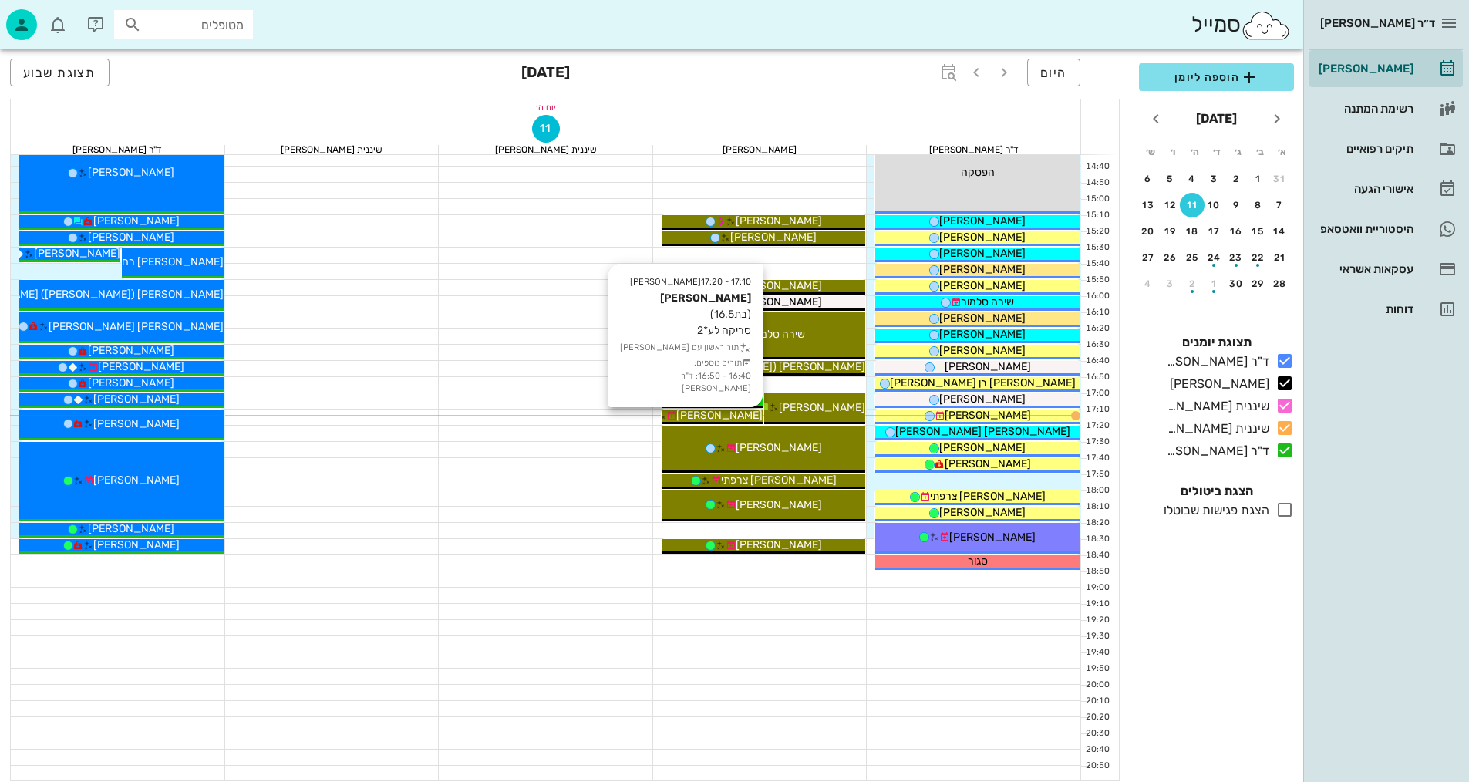
click at [738, 412] on span "[PERSON_NAME]" at bounding box center [719, 415] width 86 height 13
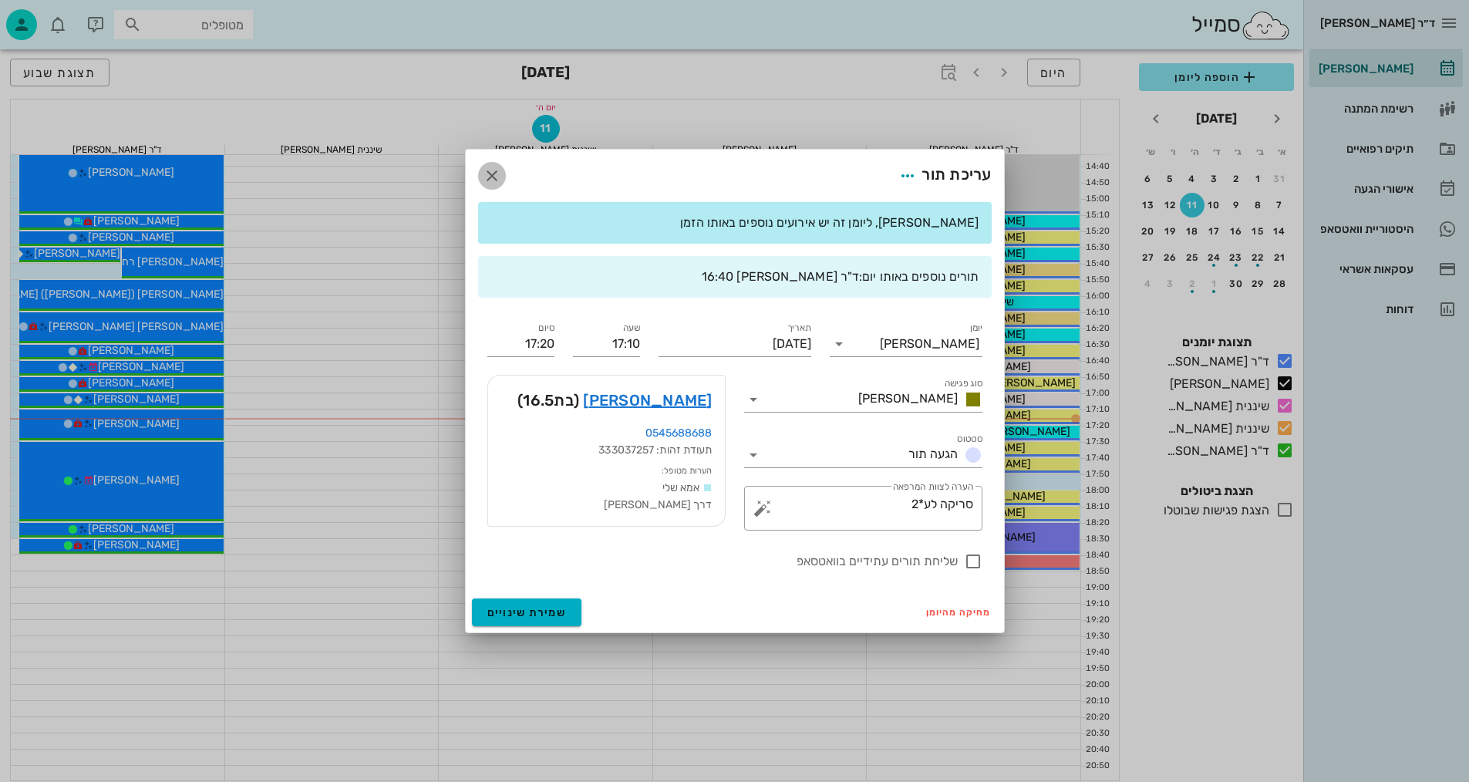
click at [499, 173] on icon "button" at bounding box center [492, 176] width 19 height 19
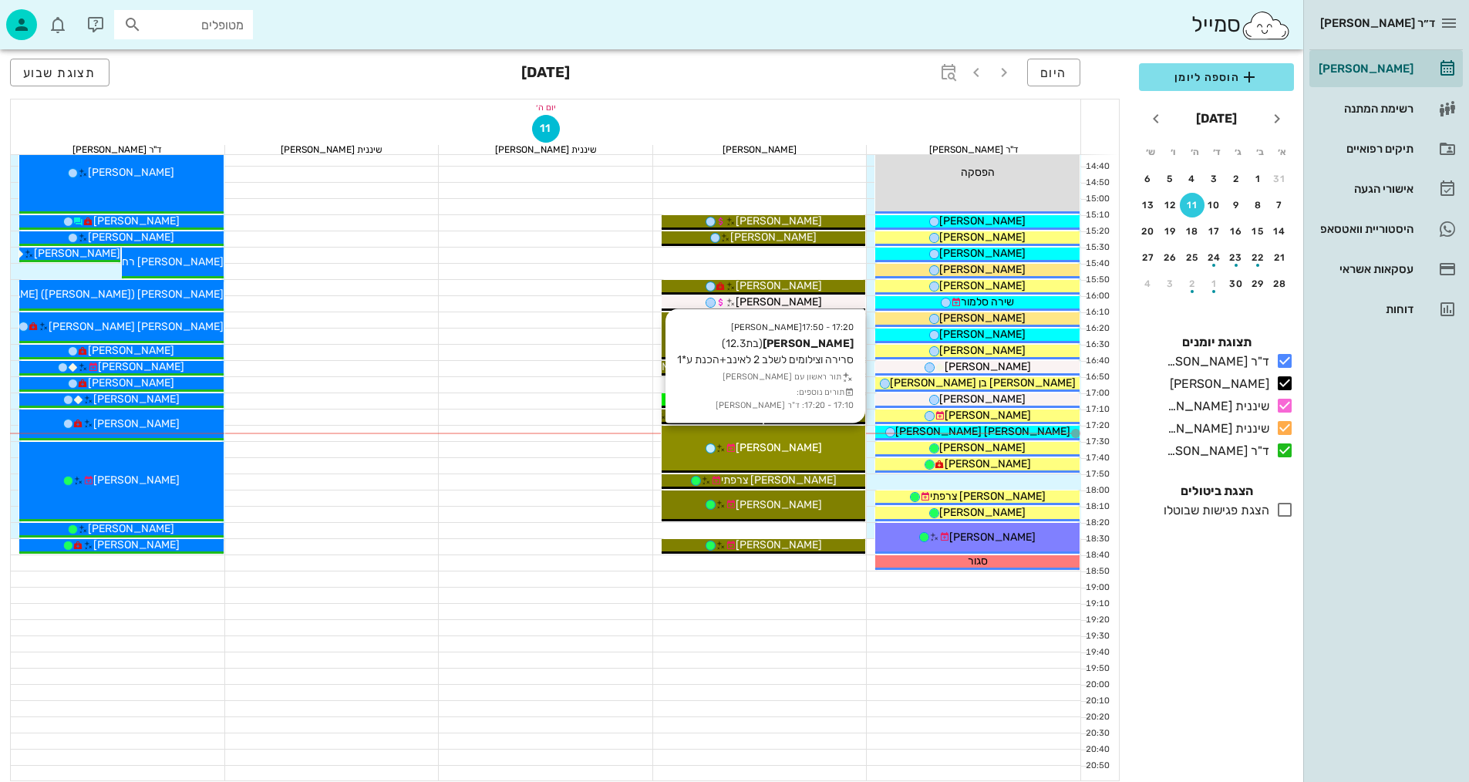
click at [835, 440] on div "[PERSON_NAME]" at bounding box center [763, 447] width 204 height 16
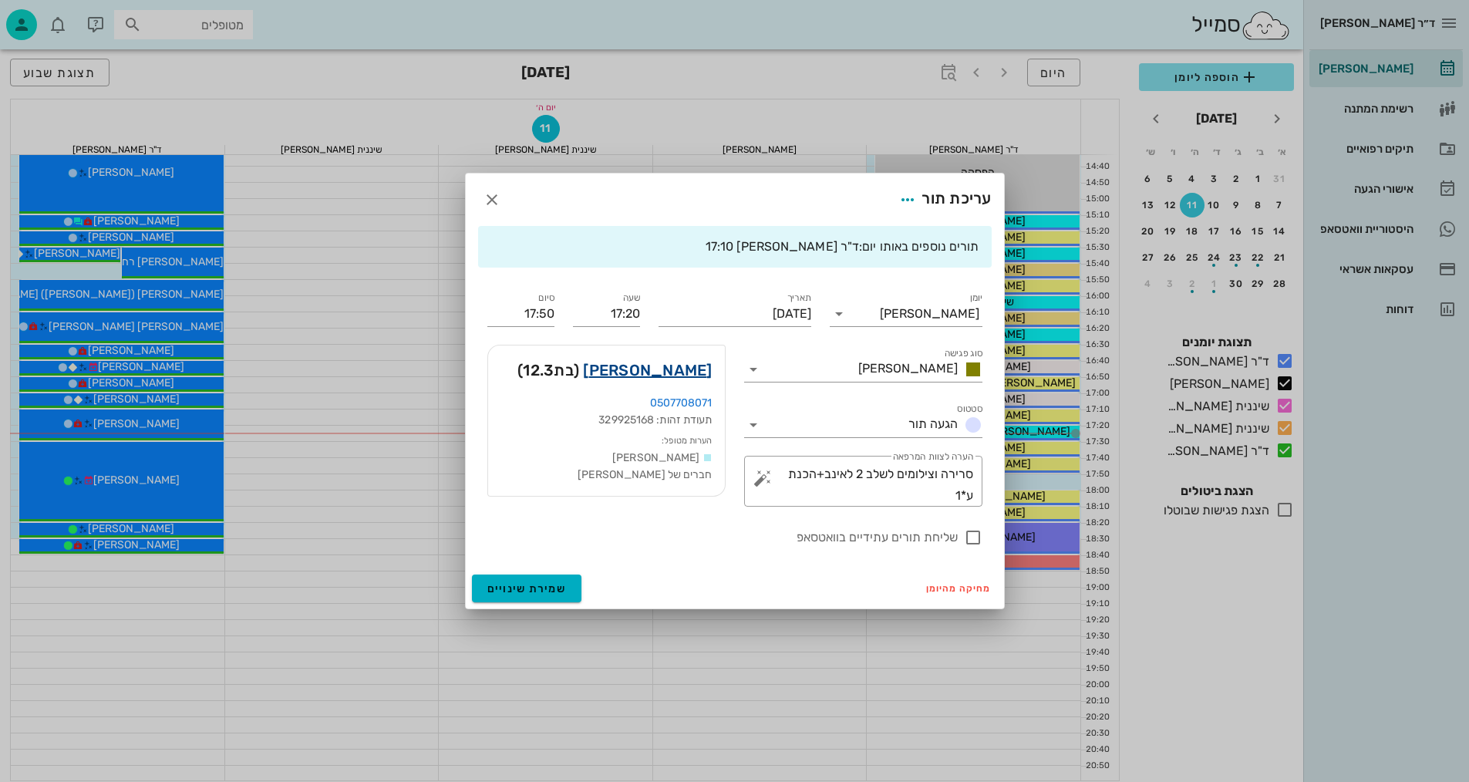
click at [700, 370] on link "[PERSON_NAME]" at bounding box center [647, 370] width 129 height 25
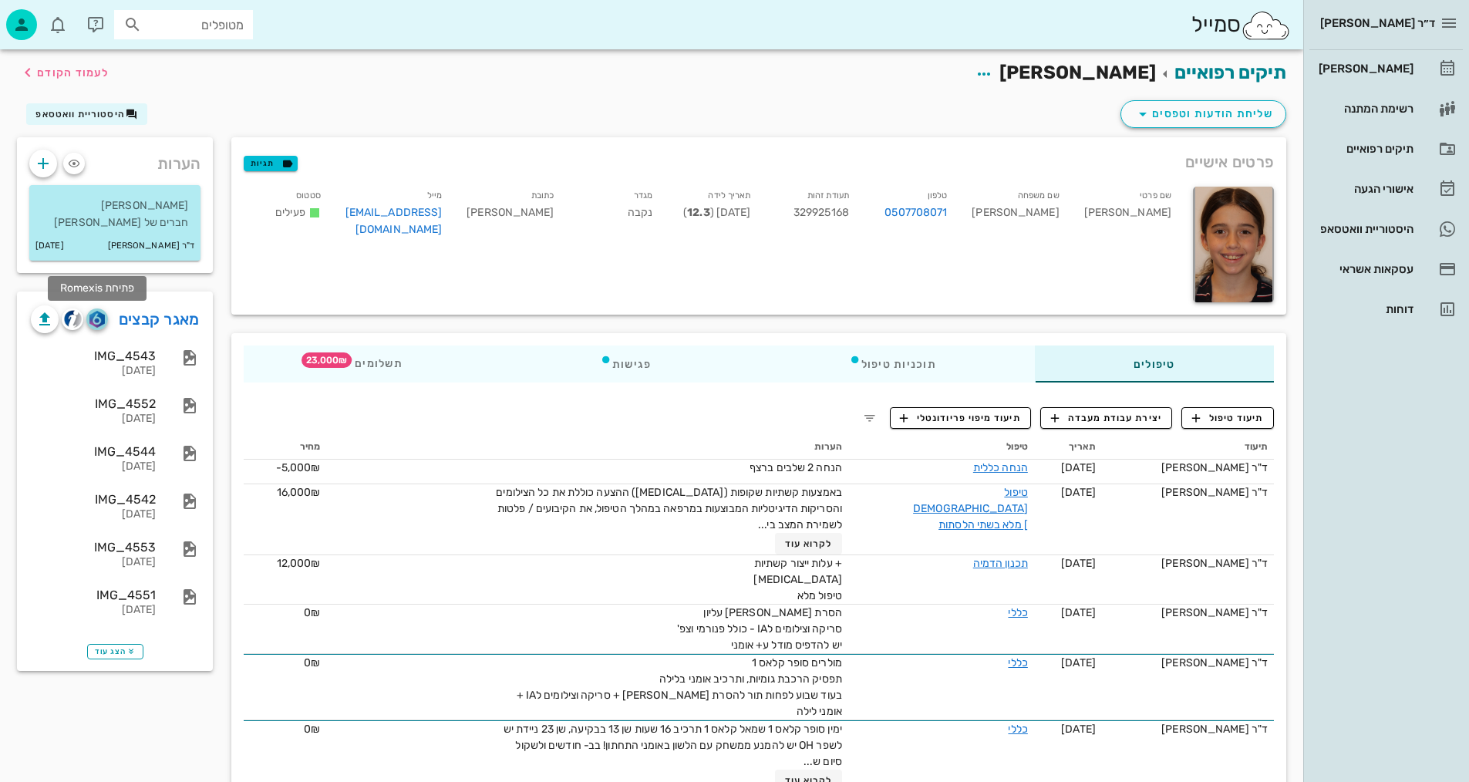
click at [99, 320] on img "button" at bounding box center [96, 319] width 15 height 17
click at [1228, 419] on span "תיעוד טיפול" at bounding box center [1228, 418] width 72 height 14
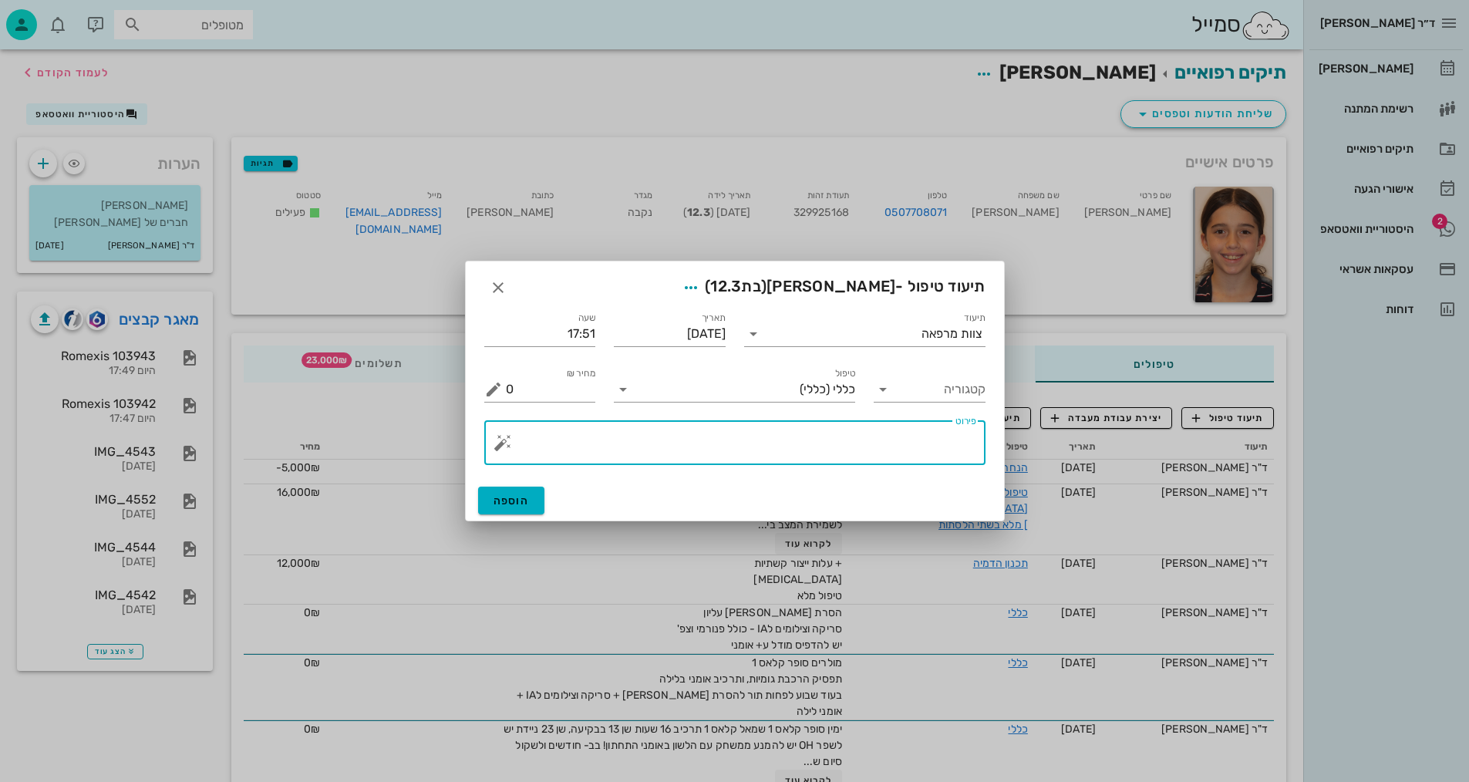
click at [824, 449] on textarea "פירוט" at bounding box center [741, 446] width 470 height 37
click at [760, 435] on textarea "צילומים קליניים+רנטגן +סריקה וצ.אפליקצחה לAI" at bounding box center [741, 446] width 470 height 37
type textarea "צילומים קליניים+רנטגן +סריקה וצ.אפליקציה לAI"
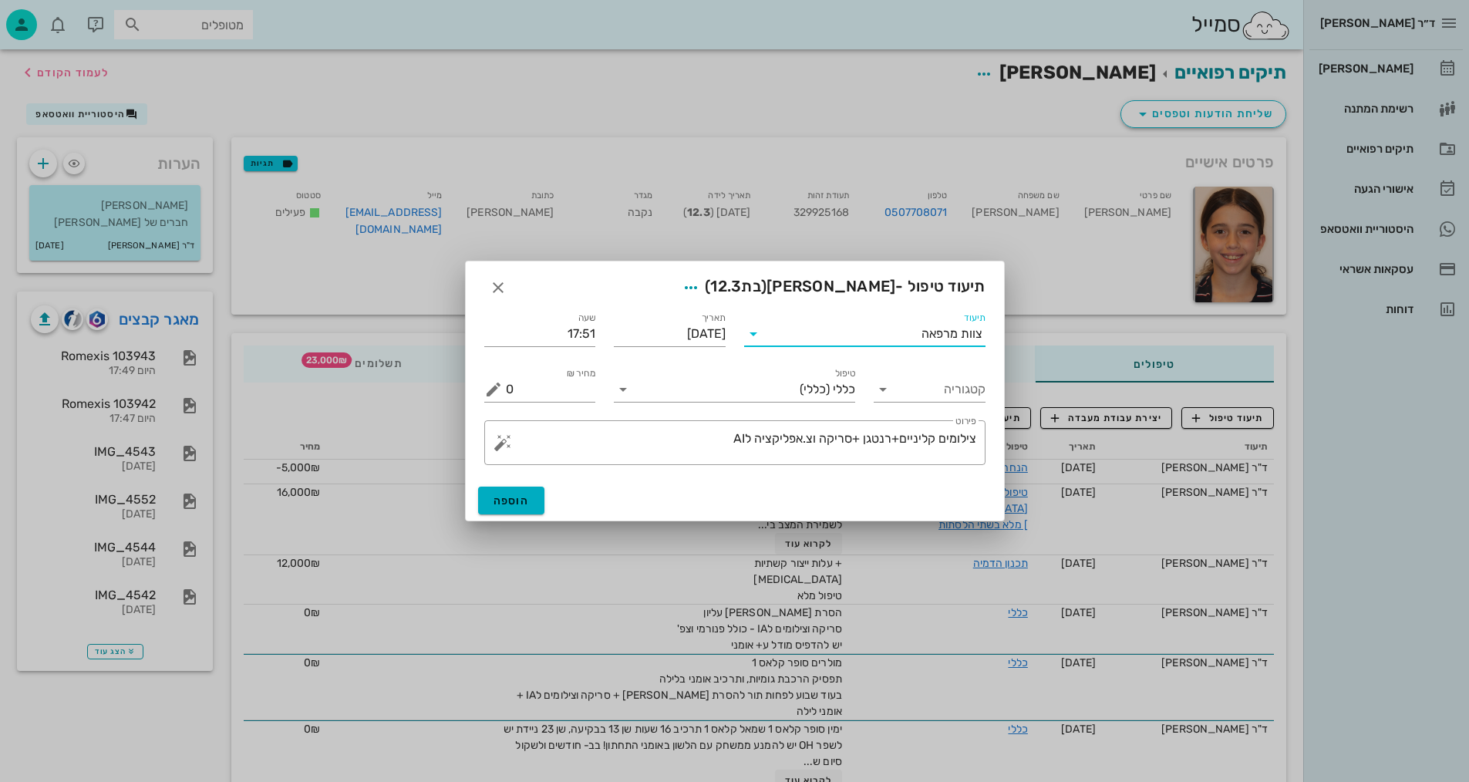
click at [831, 336] on input "תיעוד" at bounding box center [843, 333] width 156 height 25
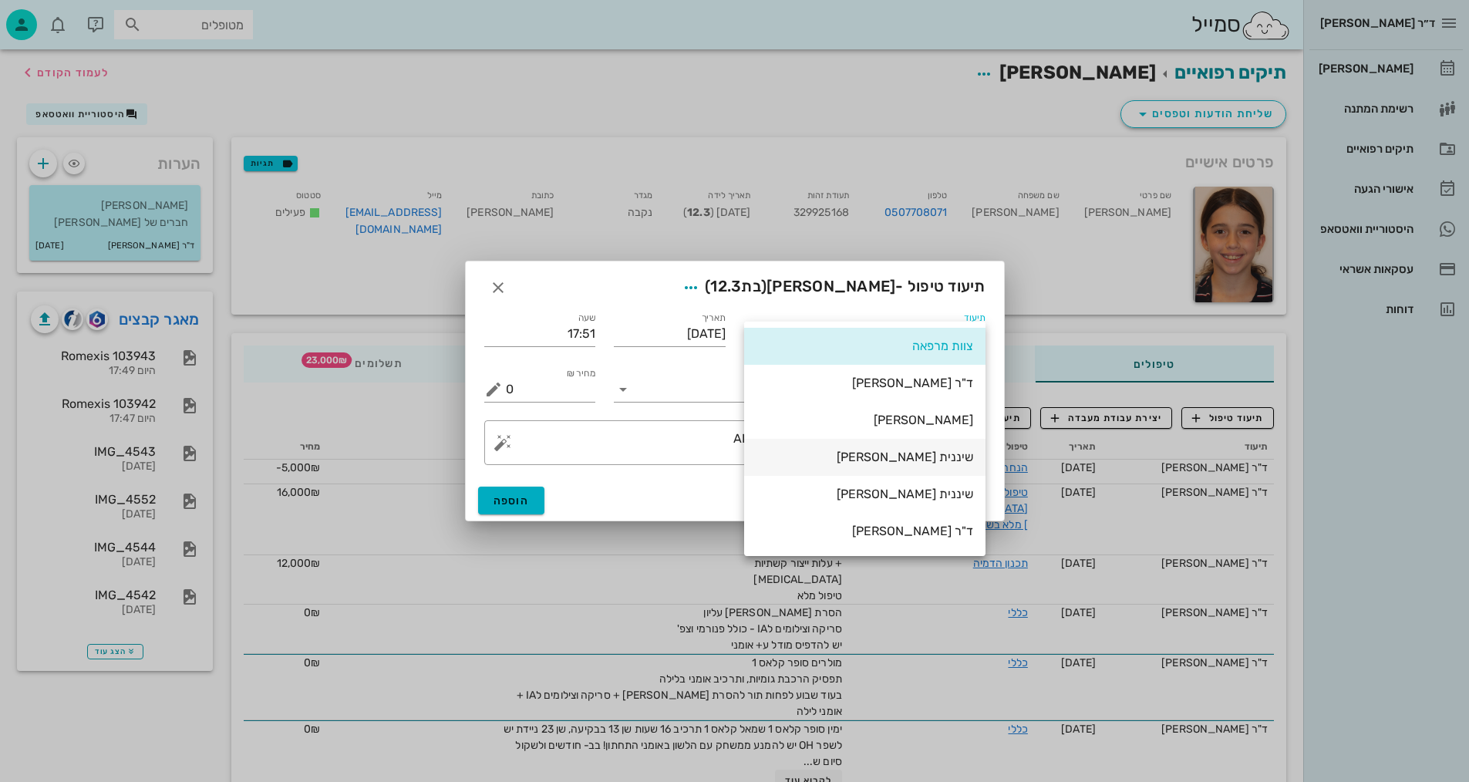
click at [958, 452] on div "שיננית [PERSON_NAME]" at bounding box center [864, 456] width 217 height 15
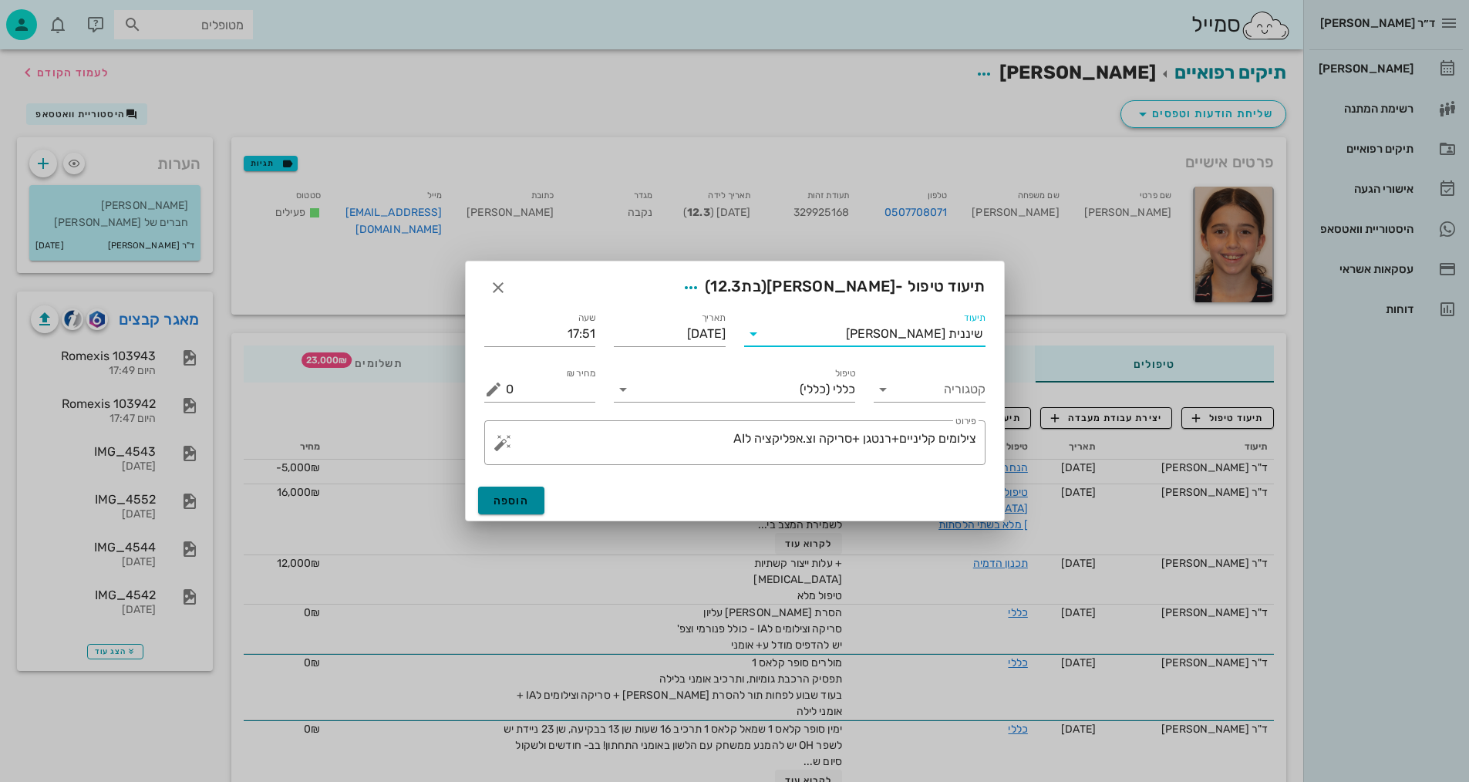
click at [511, 497] on span "הוספה" at bounding box center [511, 500] width 36 height 13
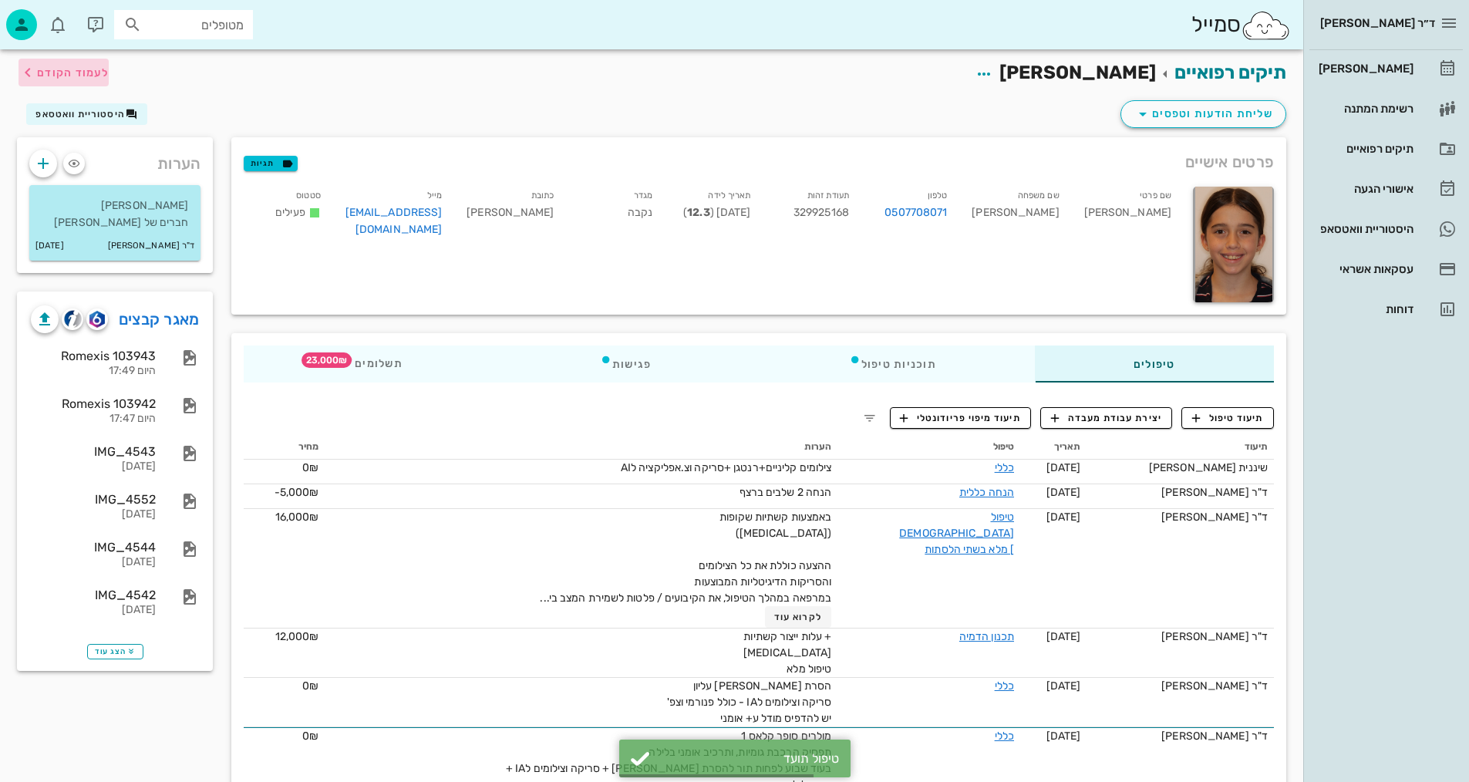
click at [48, 67] on span "לעמוד הקודם" at bounding box center [73, 72] width 72 height 13
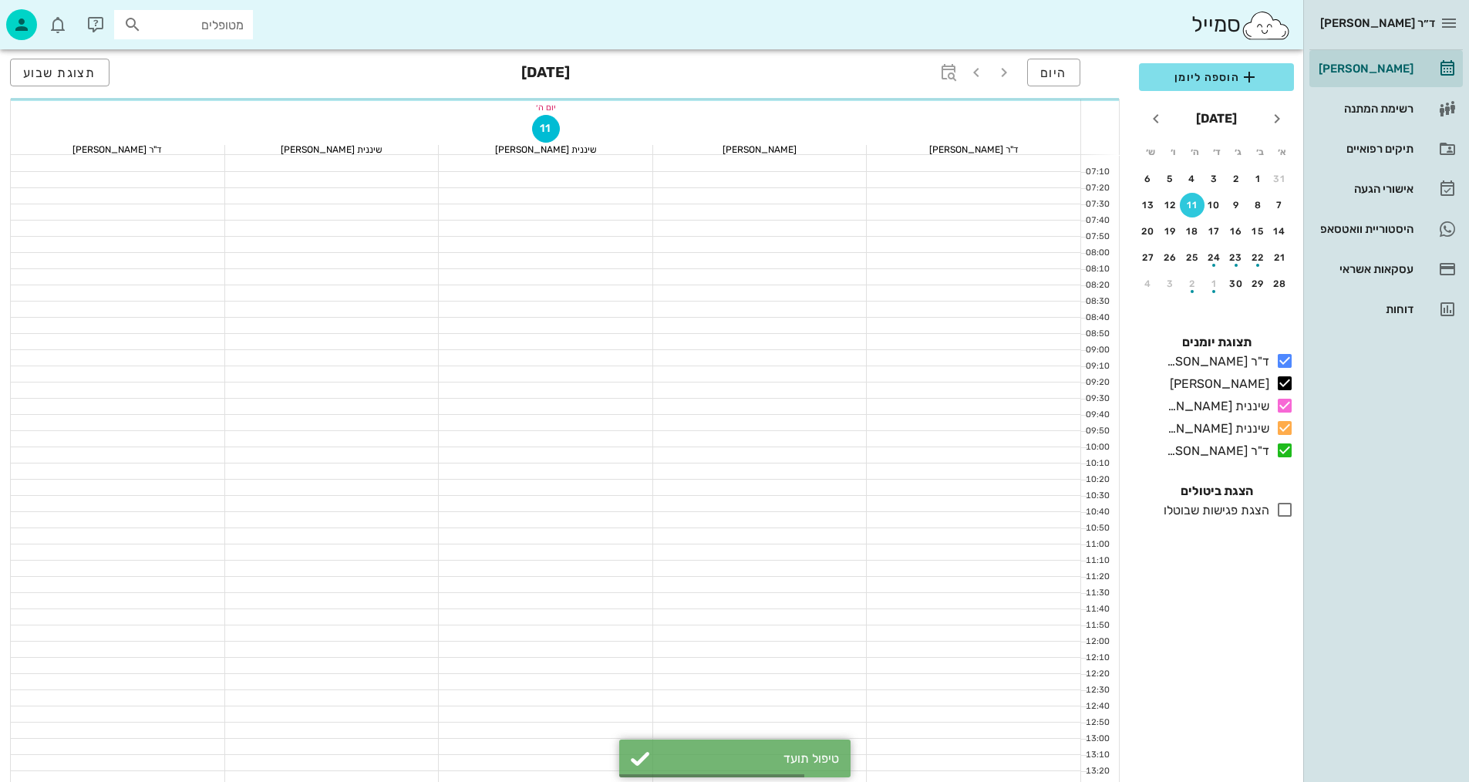
scroll to position [734, 0]
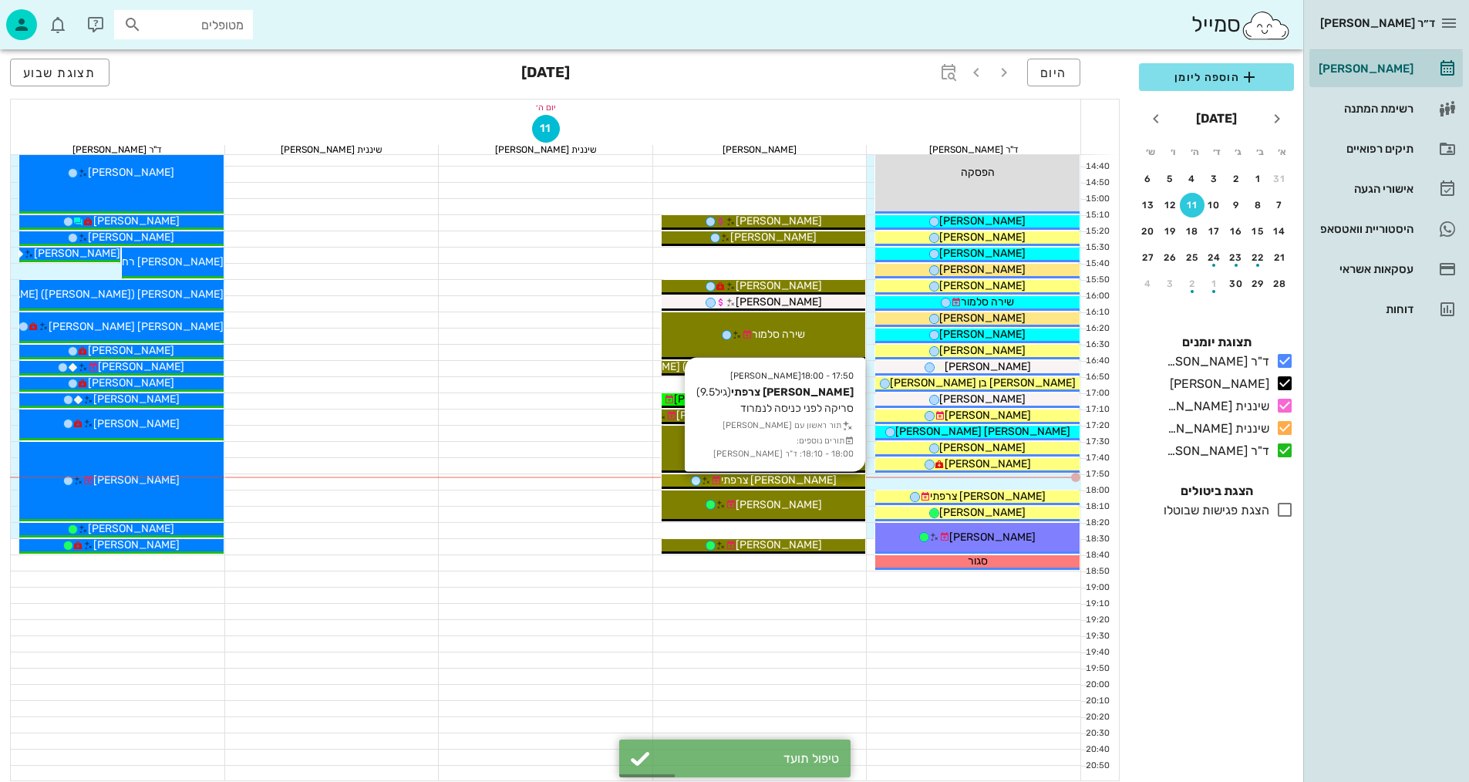
click at [808, 477] on div "[PERSON_NAME] צרפתי" at bounding box center [763, 480] width 204 height 16
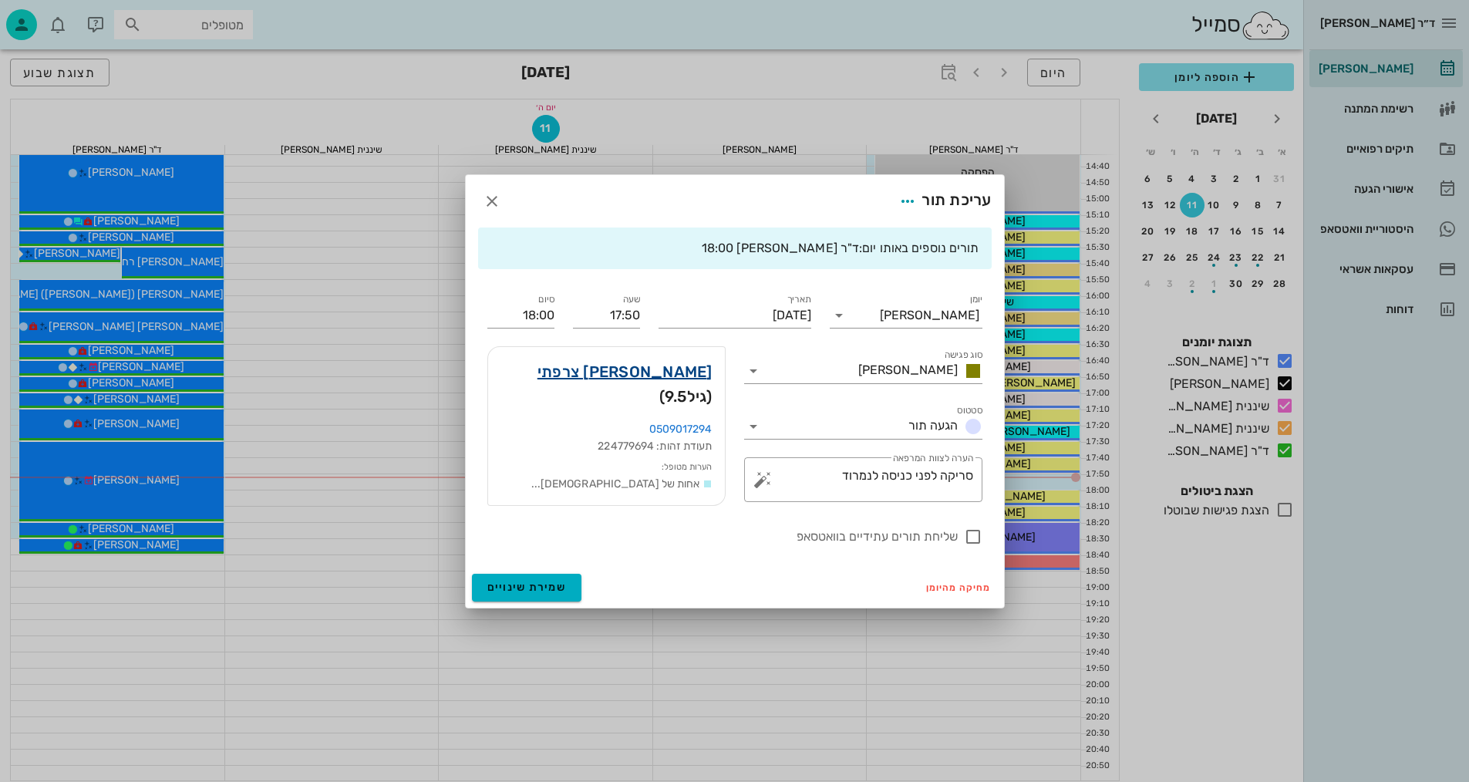
click at [659, 376] on link "[PERSON_NAME] צרפתי" at bounding box center [624, 371] width 175 height 25
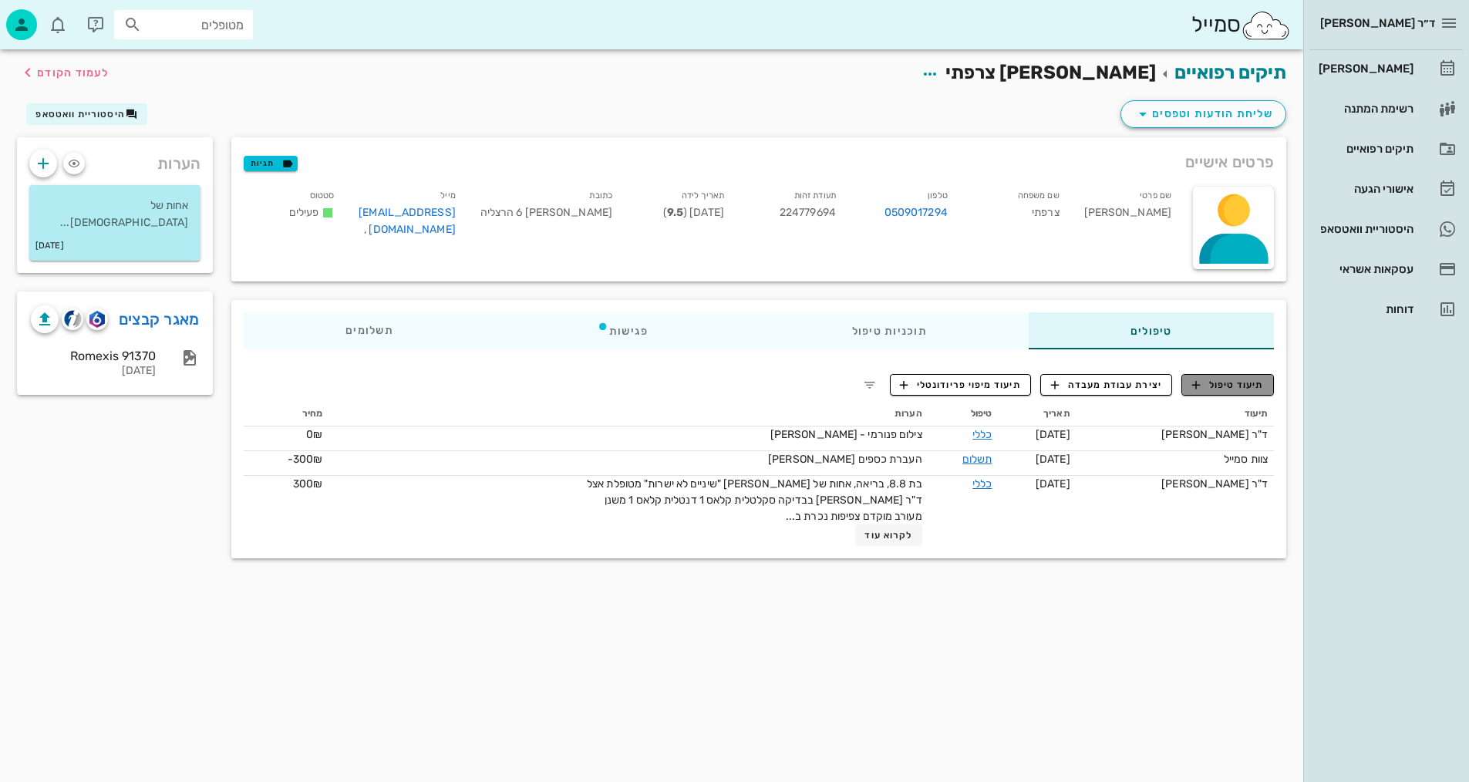
click at [1240, 395] on button "תיעוד טיפול" at bounding box center [1227, 385] width 93 height 22
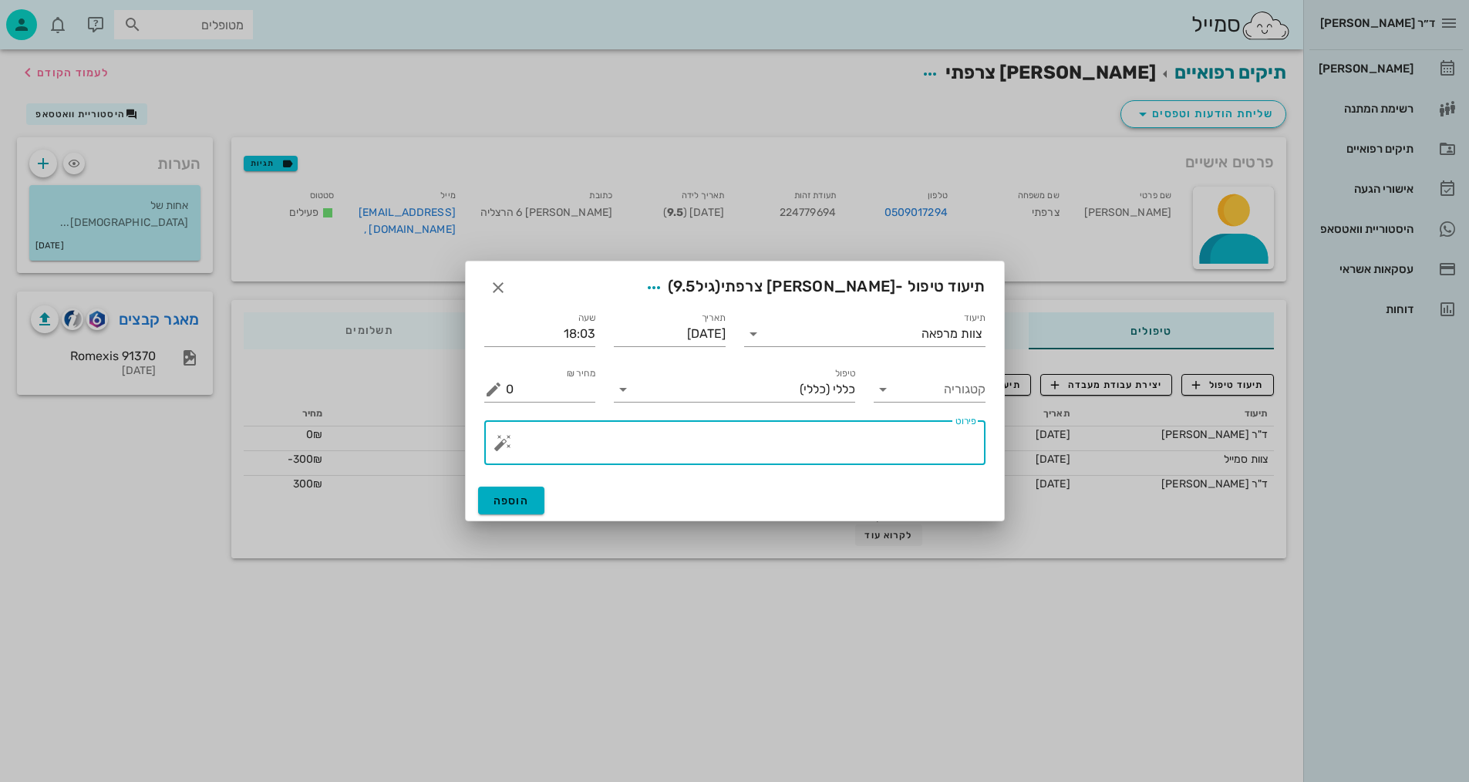
click at [868, 449] on textarea "פירוט" at bounding box center [741, 446] width 470 height 37
click at [903, 331] on input "תיעוד" at bounding box center [843, 333] width 156 height 25
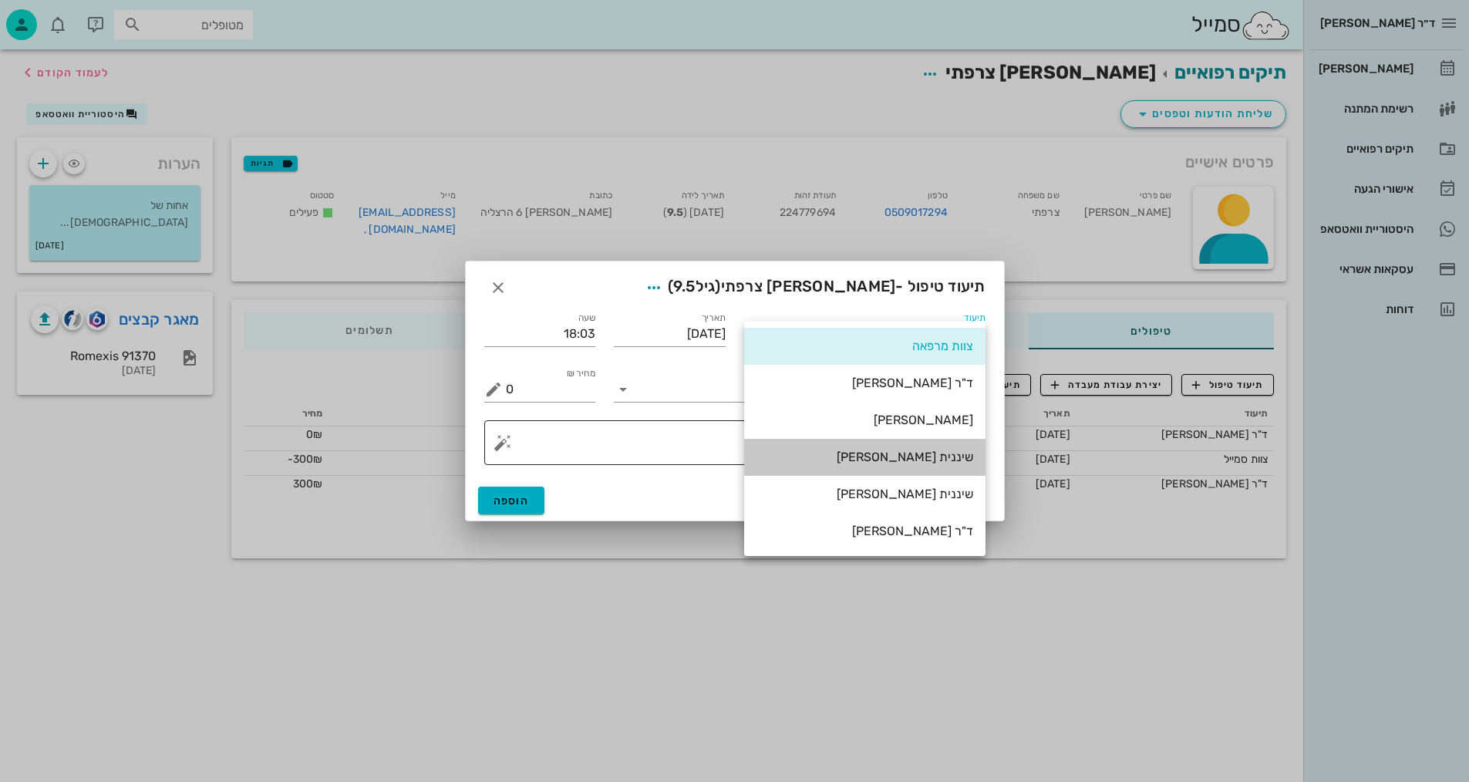
click at [914, 463] on div "שיננית [PERSON_NAME]" at bounding box center [864, 456] width 217 height 15
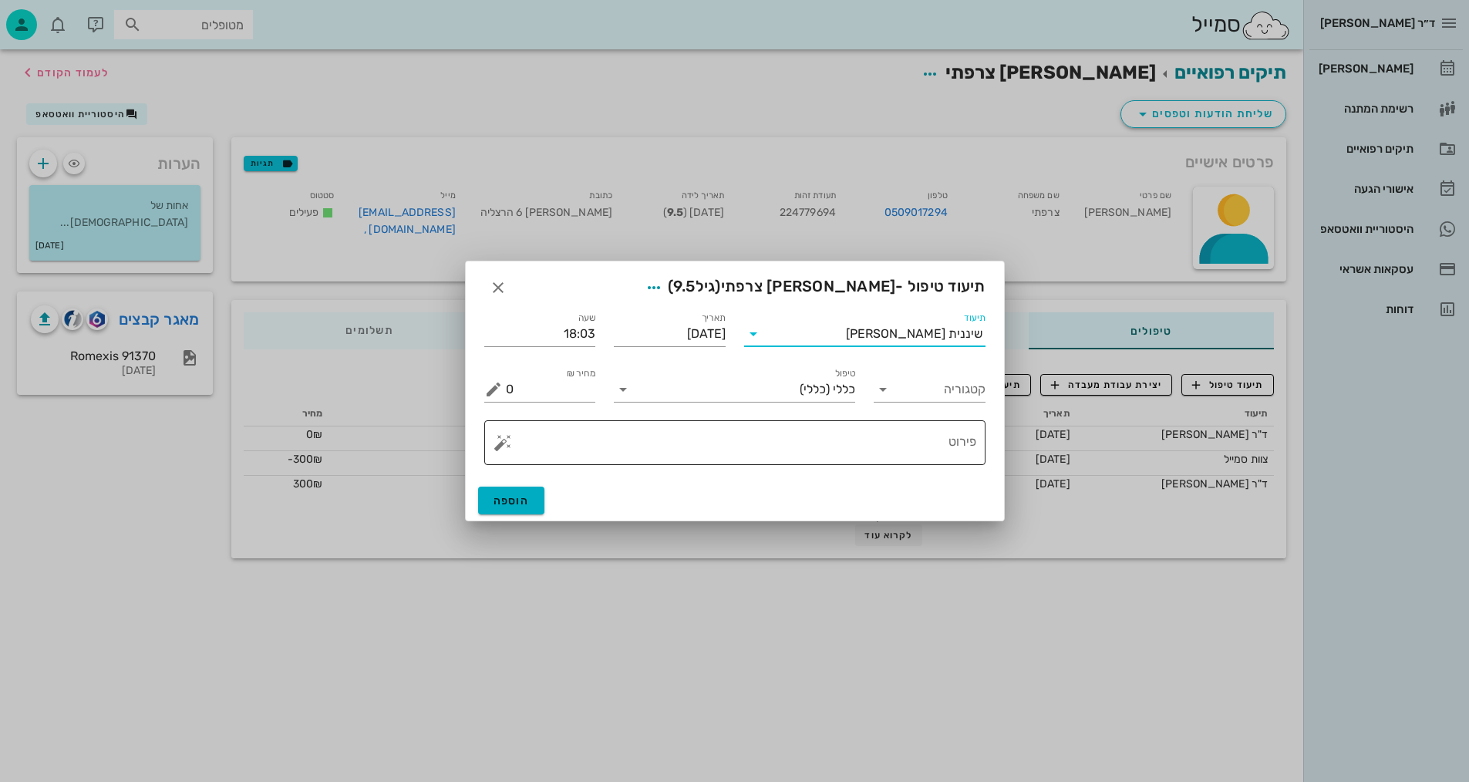
click at [904, 446] on textarea "פירוט" at bounding box center [741, 446] width 470 height 37
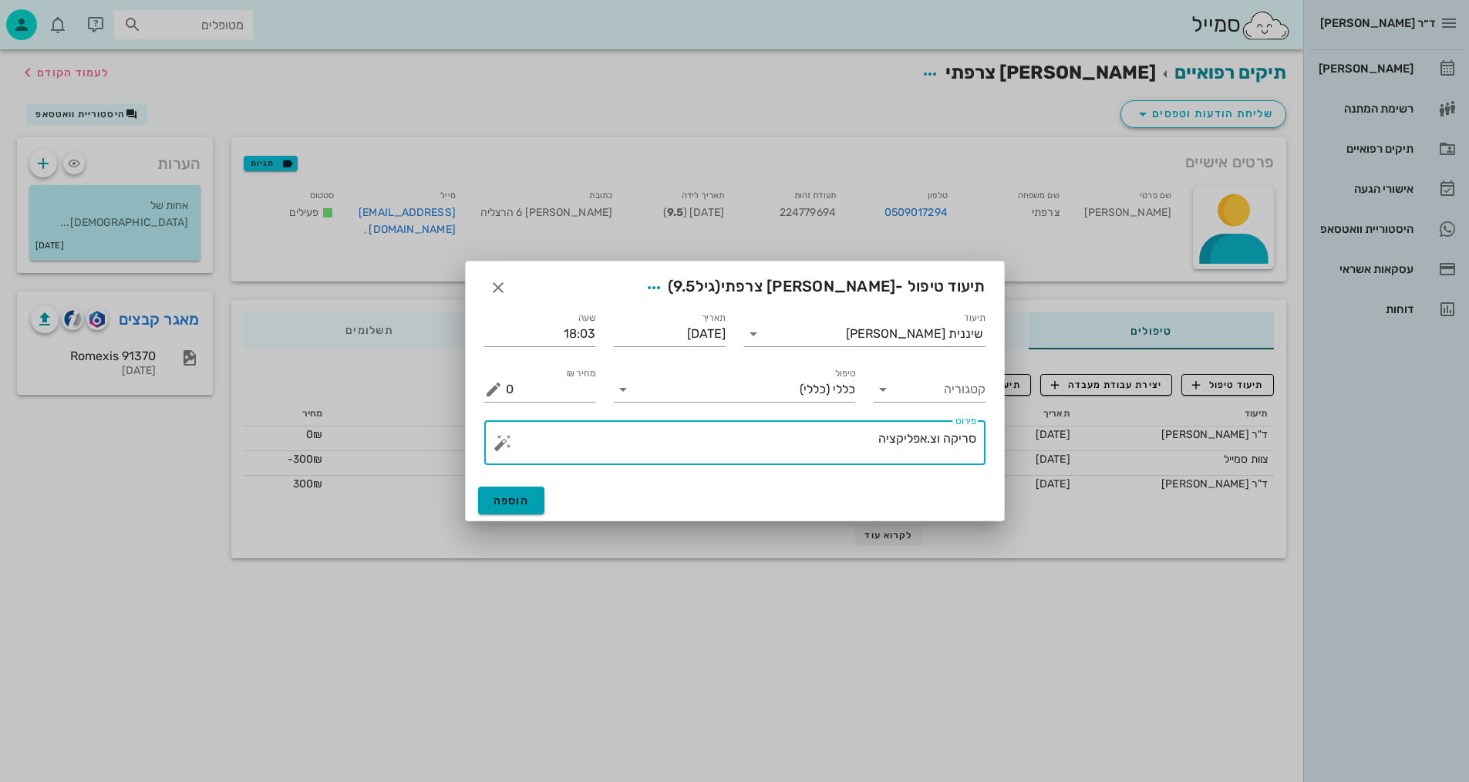
type textarea "סריקה וצ.אפליקציה"
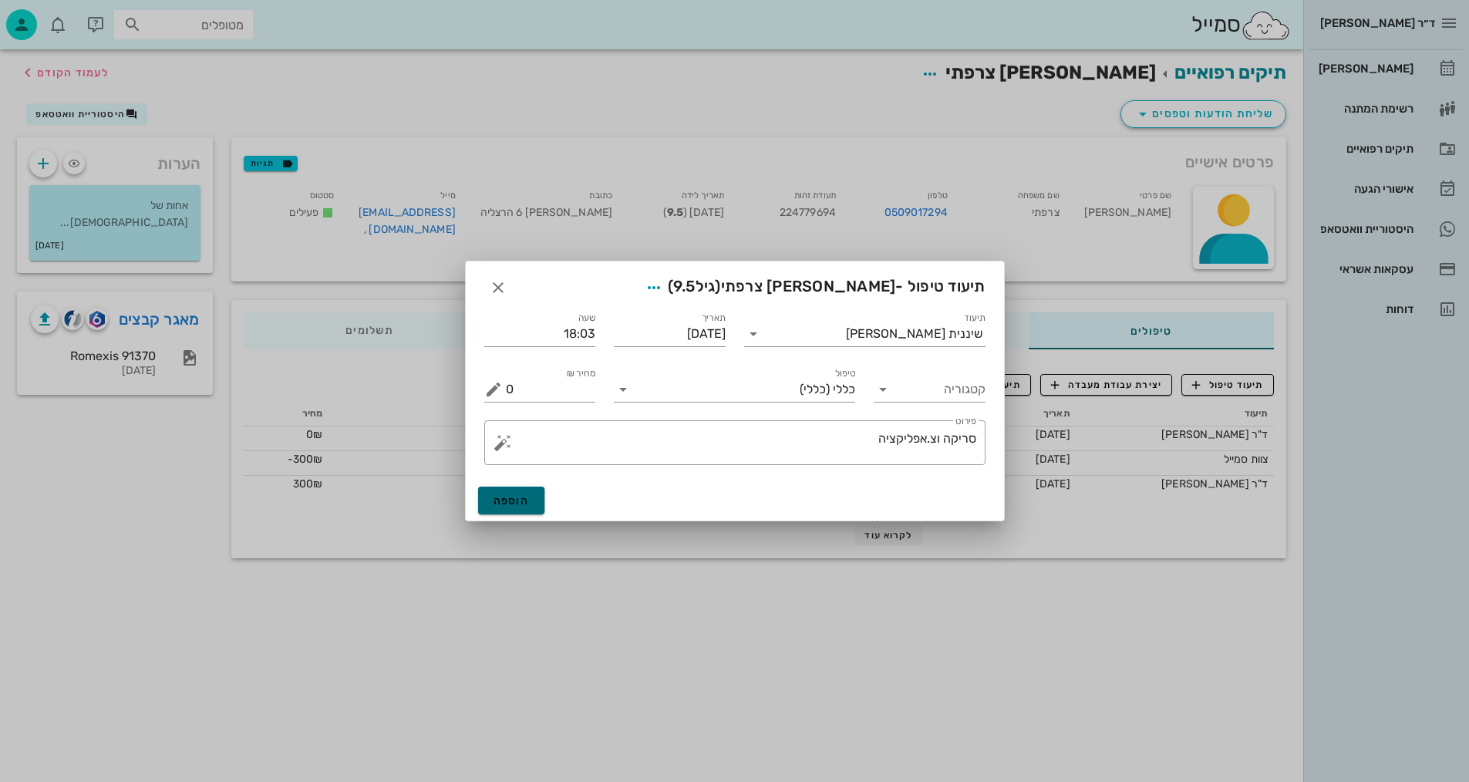
click at [520, 505] on span "הוספה" at bounding box center [511, 500] width 36 height 13
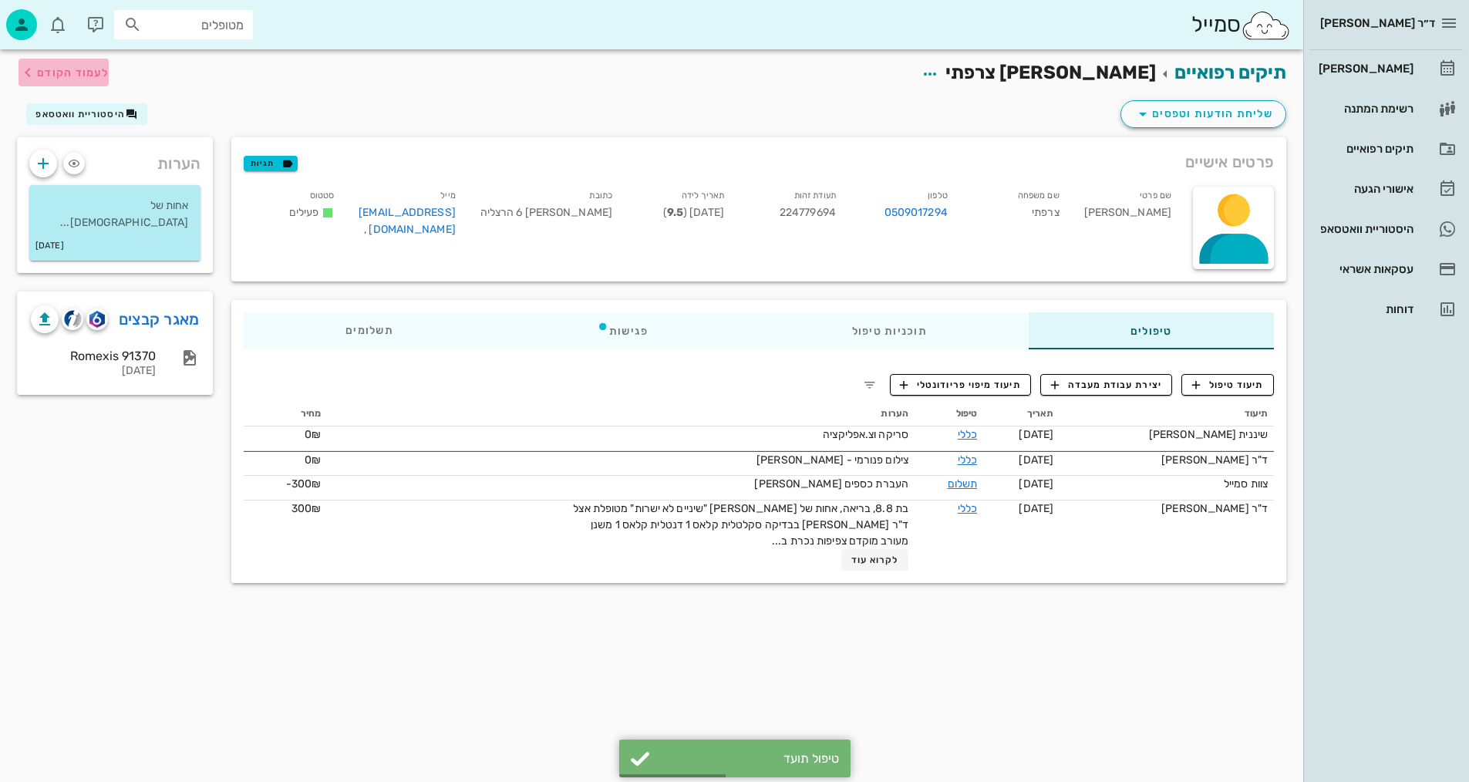
click at [71, 68] on span "לעמוד הקודם" at bounding box center [73, 72] width 72 height 13
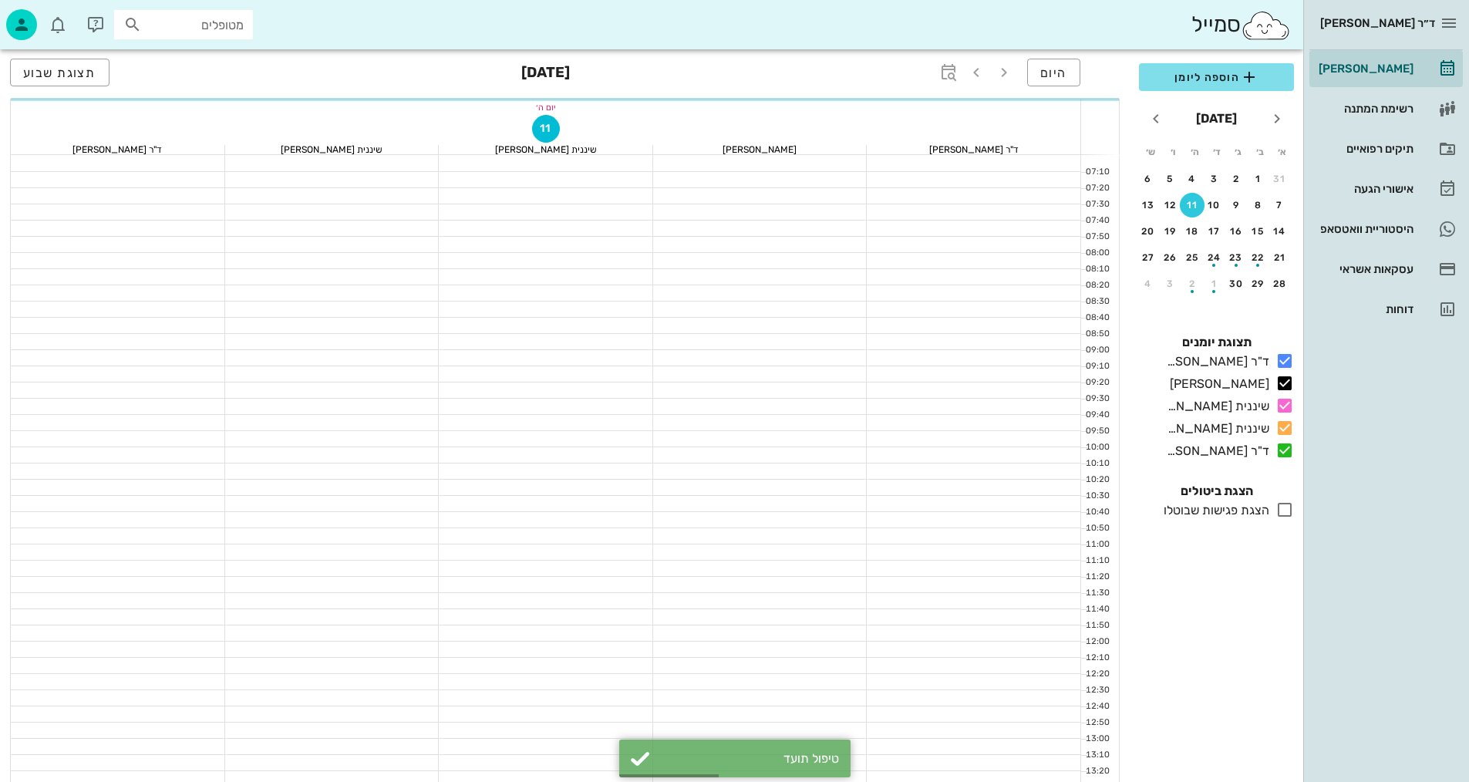
scroll to position [734, 0]
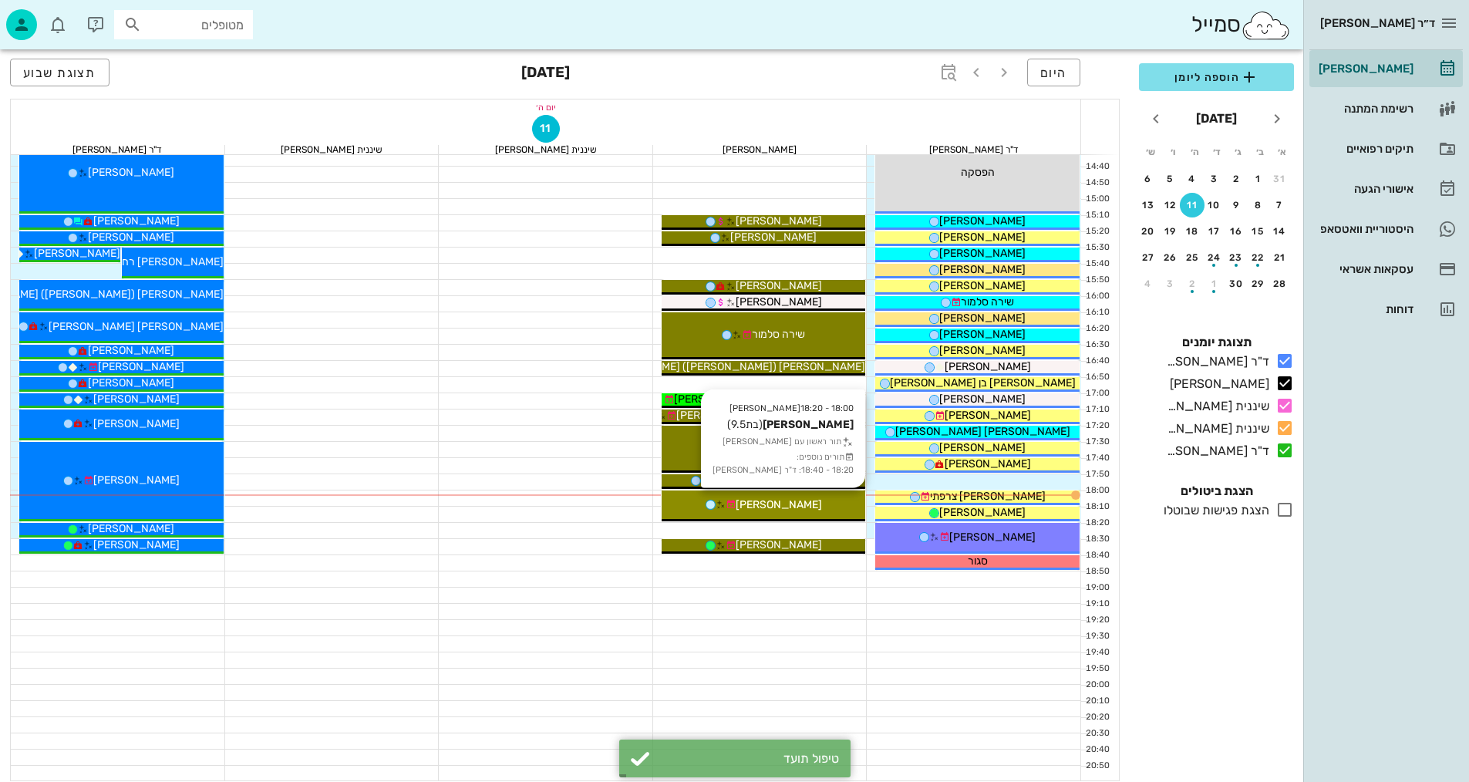
click at [835, 503] on div "[PERSON_NAME]" at bounding box center [763, 504] width 204 height 16
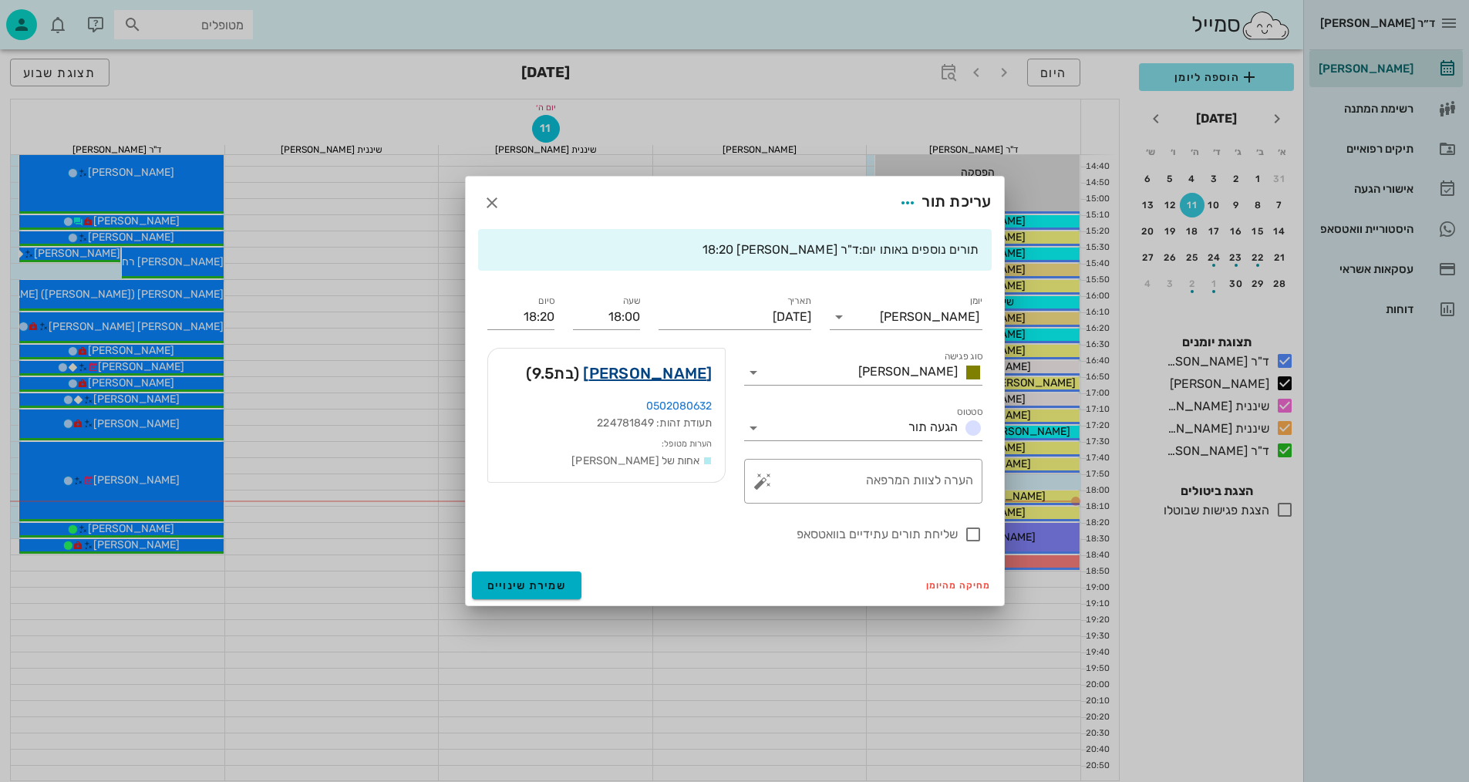
click at [691, 373] on link "[PERSON_NAME]" at bounding box center [647, 373] width 129 height 25
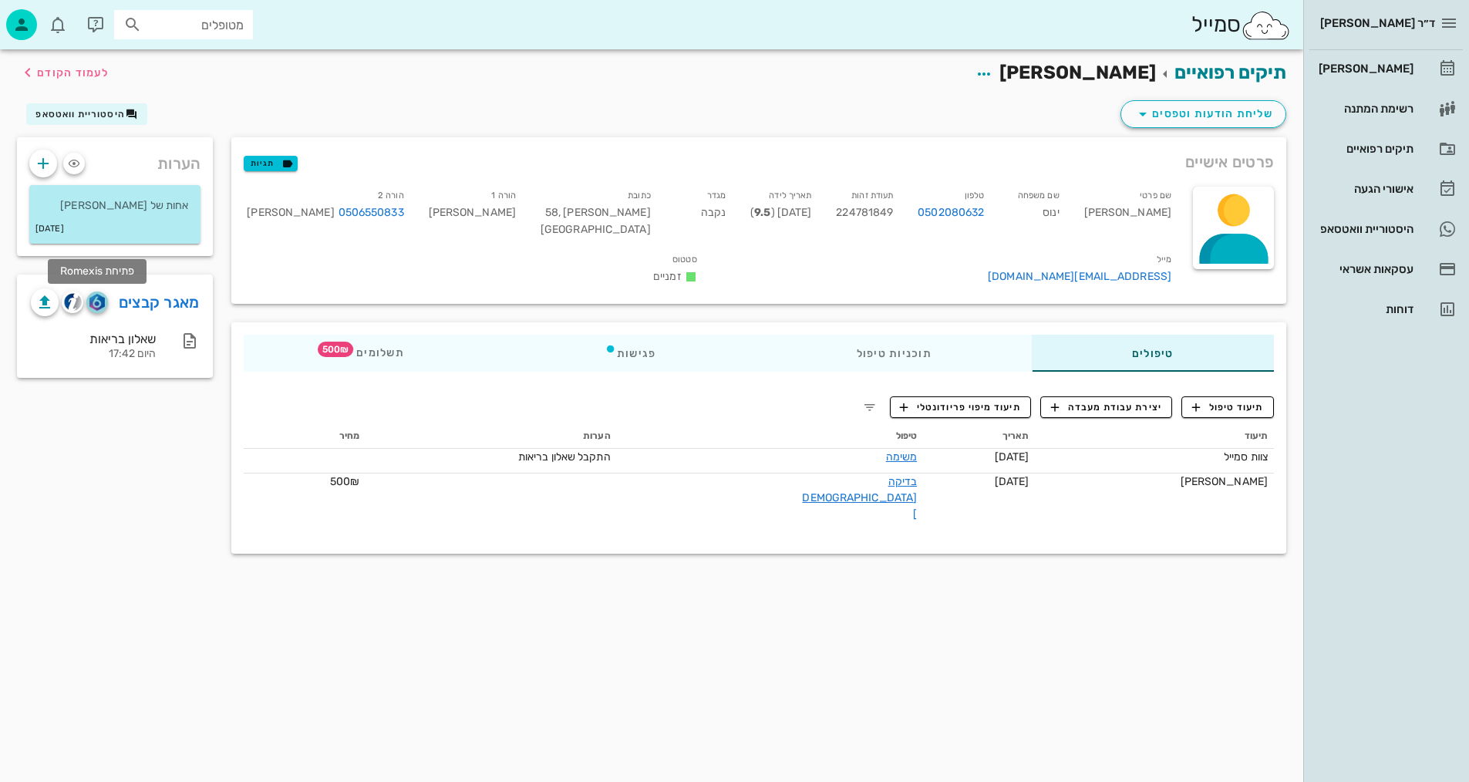
click at [103, 298] on img "button" at bounding box center [96, 302] width 15 height 17
click at [1243, 396] on button "תיעוד טיפול" at bounding box center [1227, 407] width 93 height 22
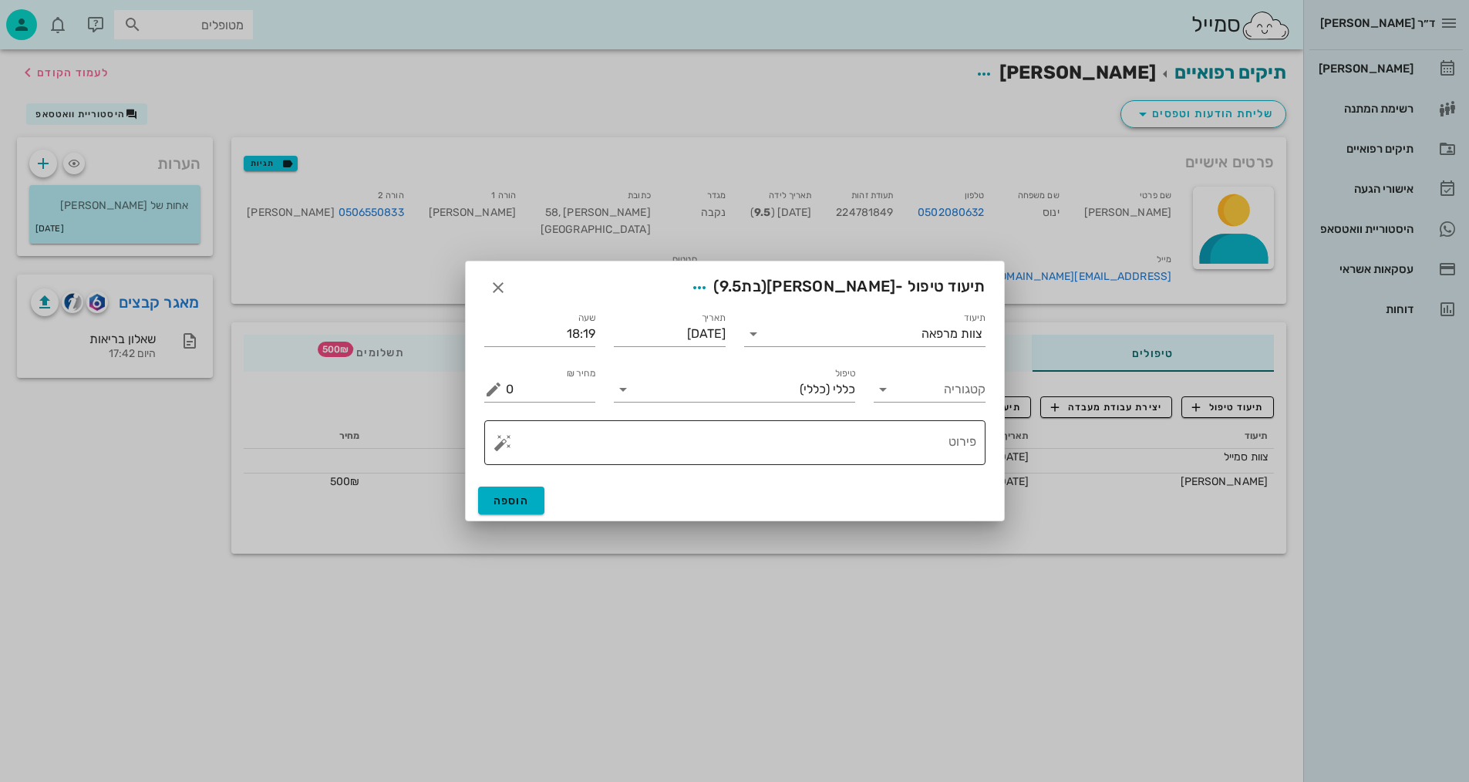
click at [917, 445] on textarea "פירוט" at bounding box center [741, 446] width 470 height 37
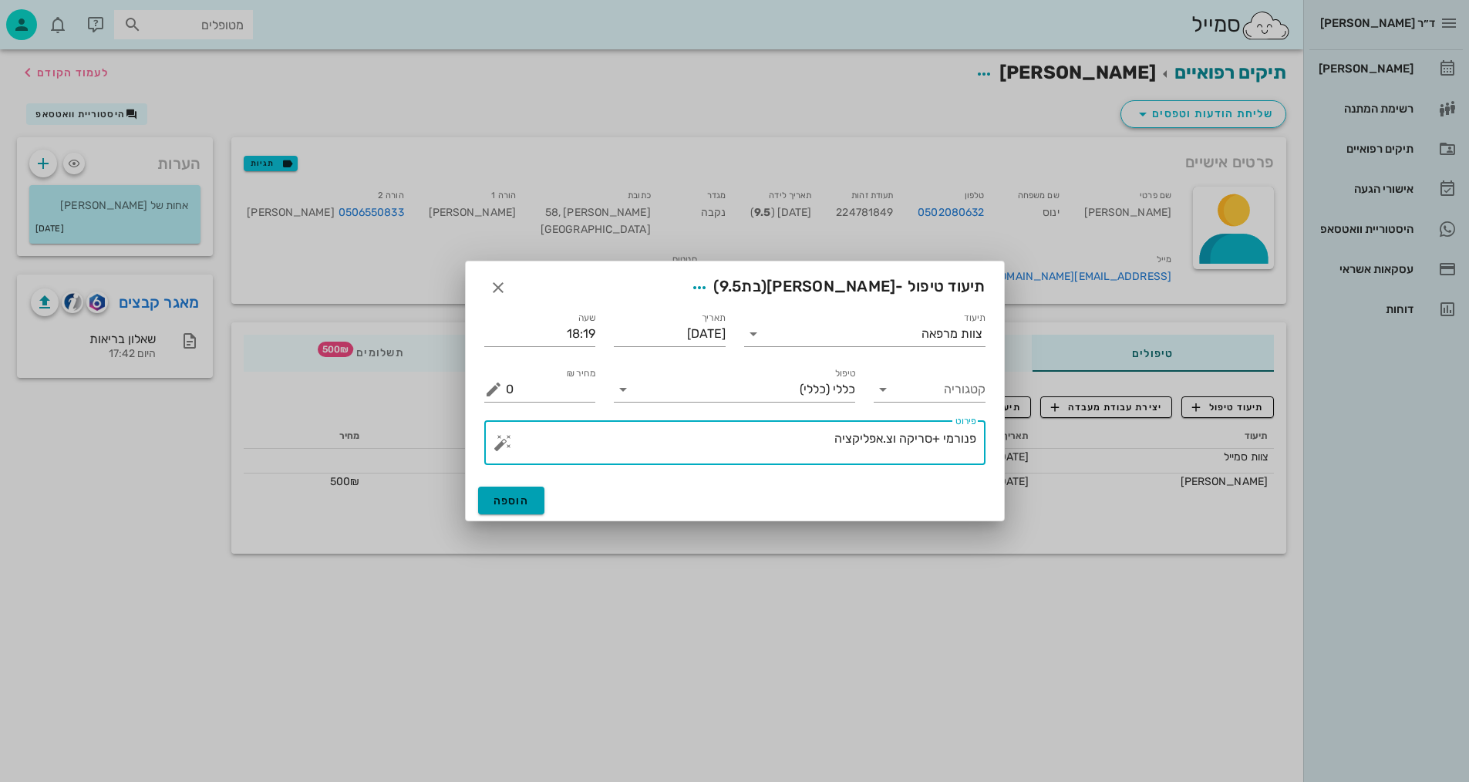
type textarea "פנורמי +סריקה וצ.אפליקציה"
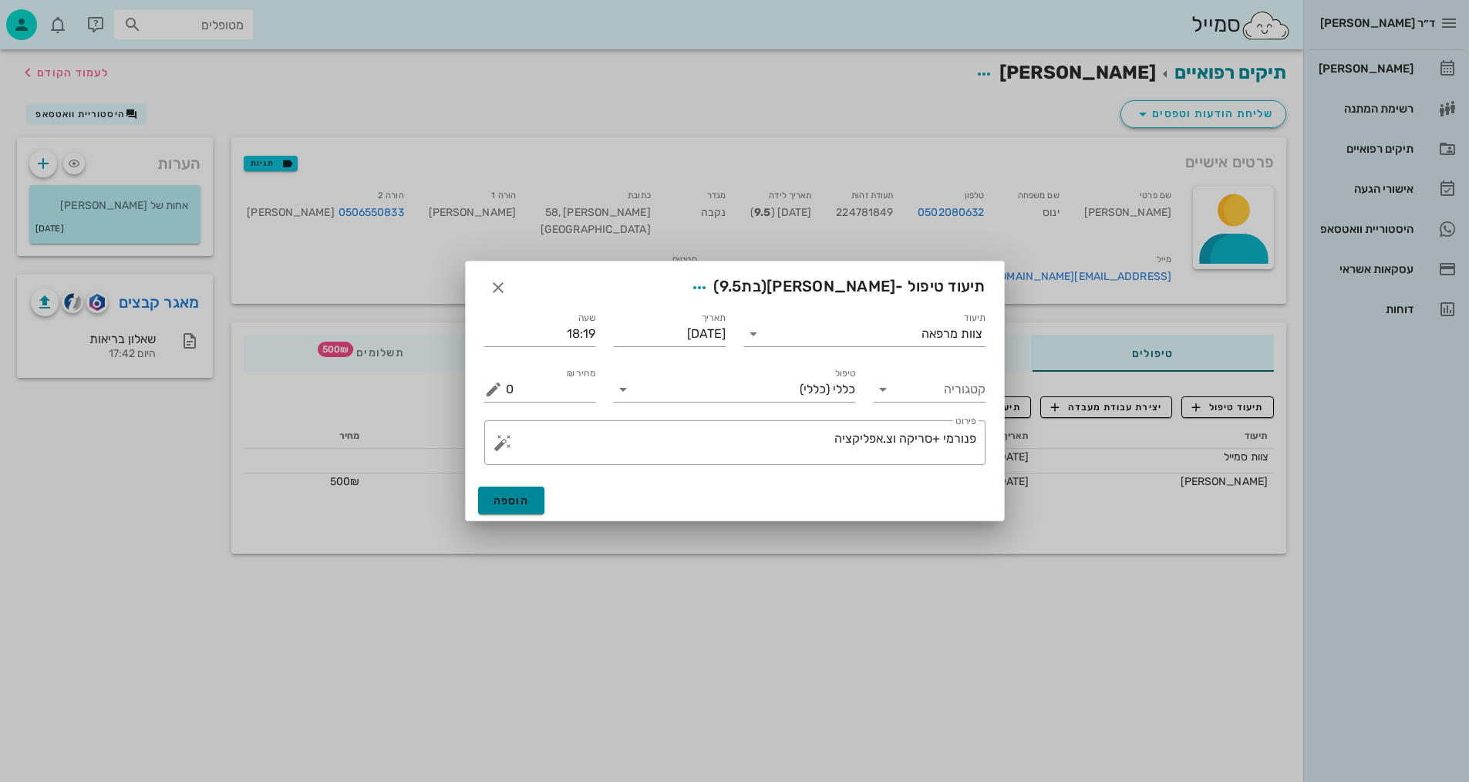
click at [522, 506] on span "הוספה" at bounding box center [511, 500] width 36 height 13
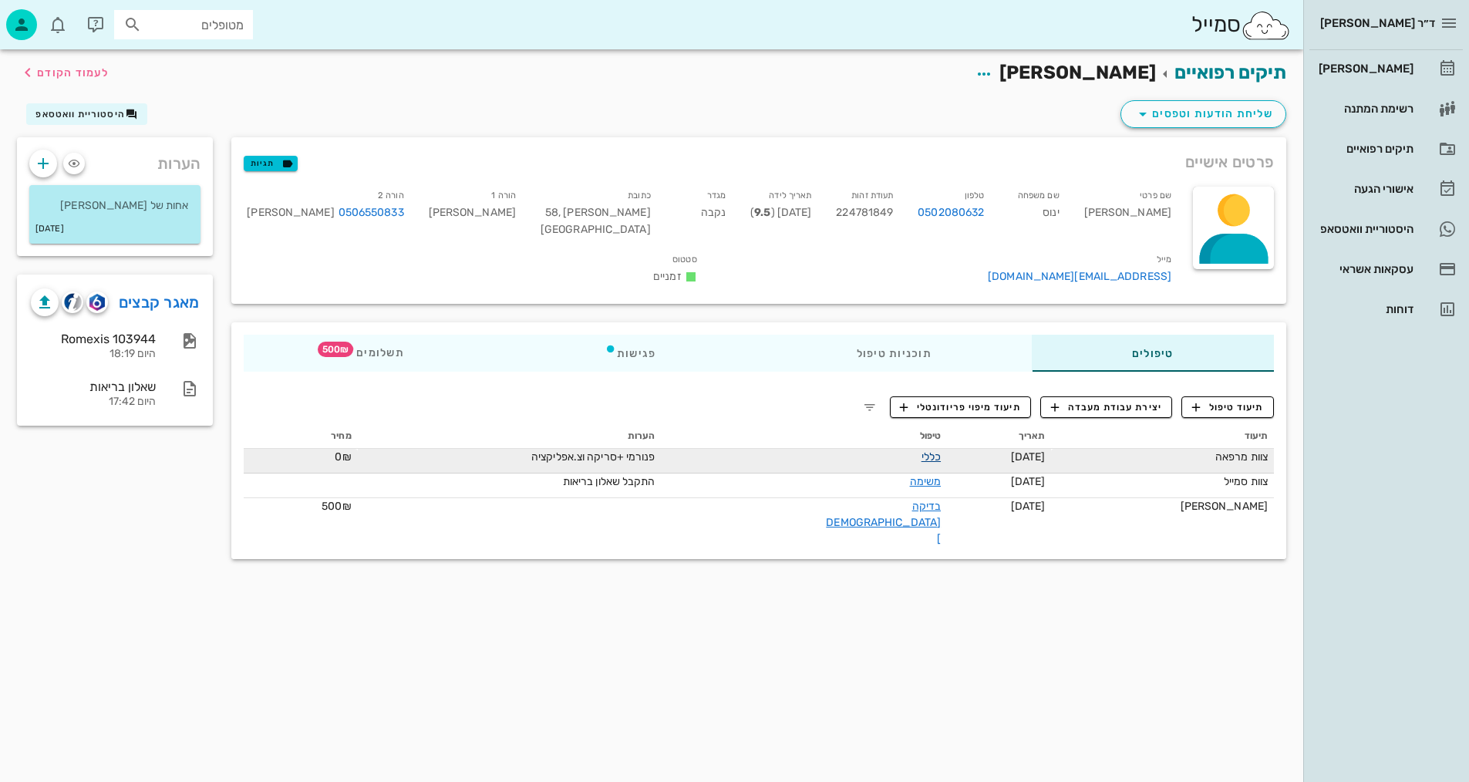
click at [931, 450] on link "כללי" at bounding box center [930, 456] width 19 height 13
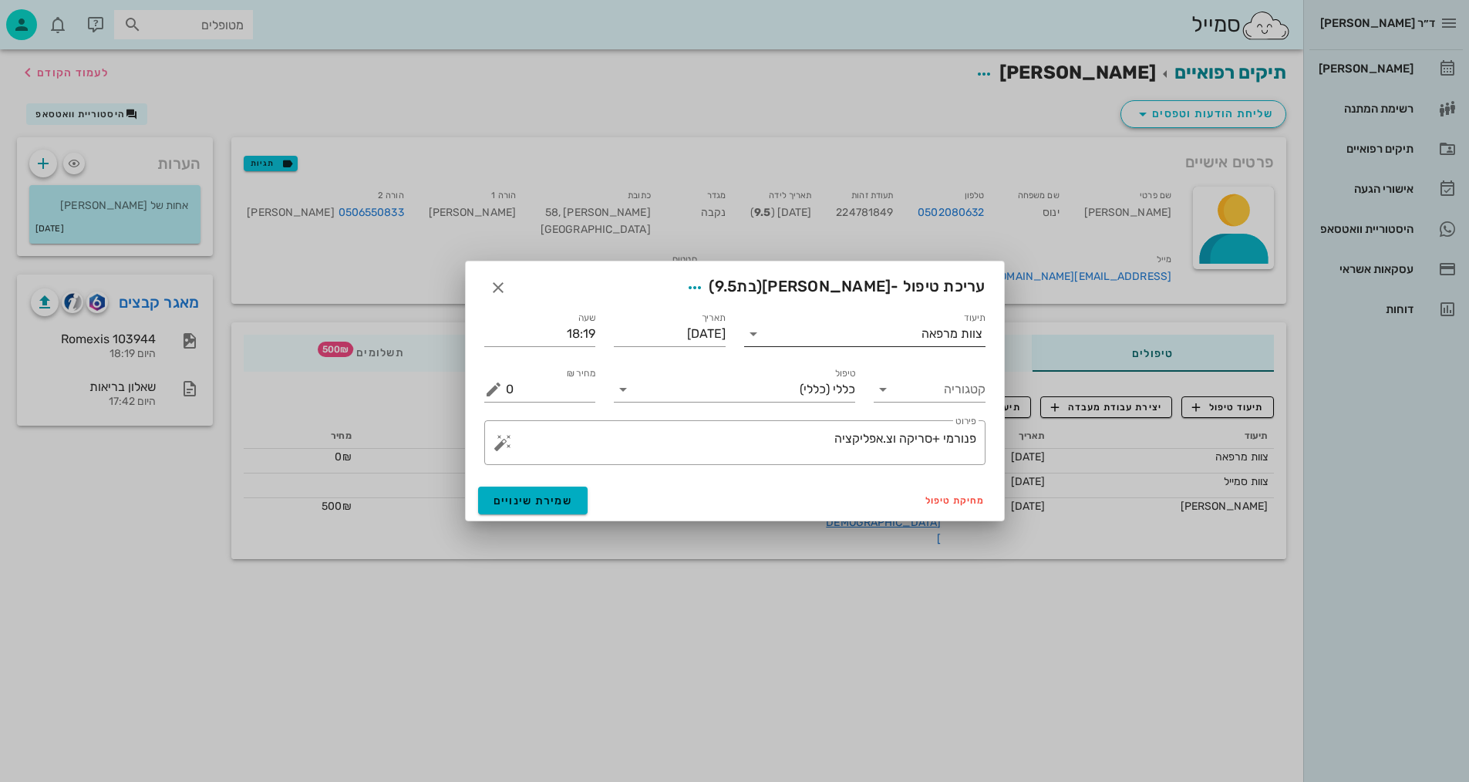
click at [927, 331] on div "צוות מרפאה" at bounding box center [951, 334] width 61 height 14
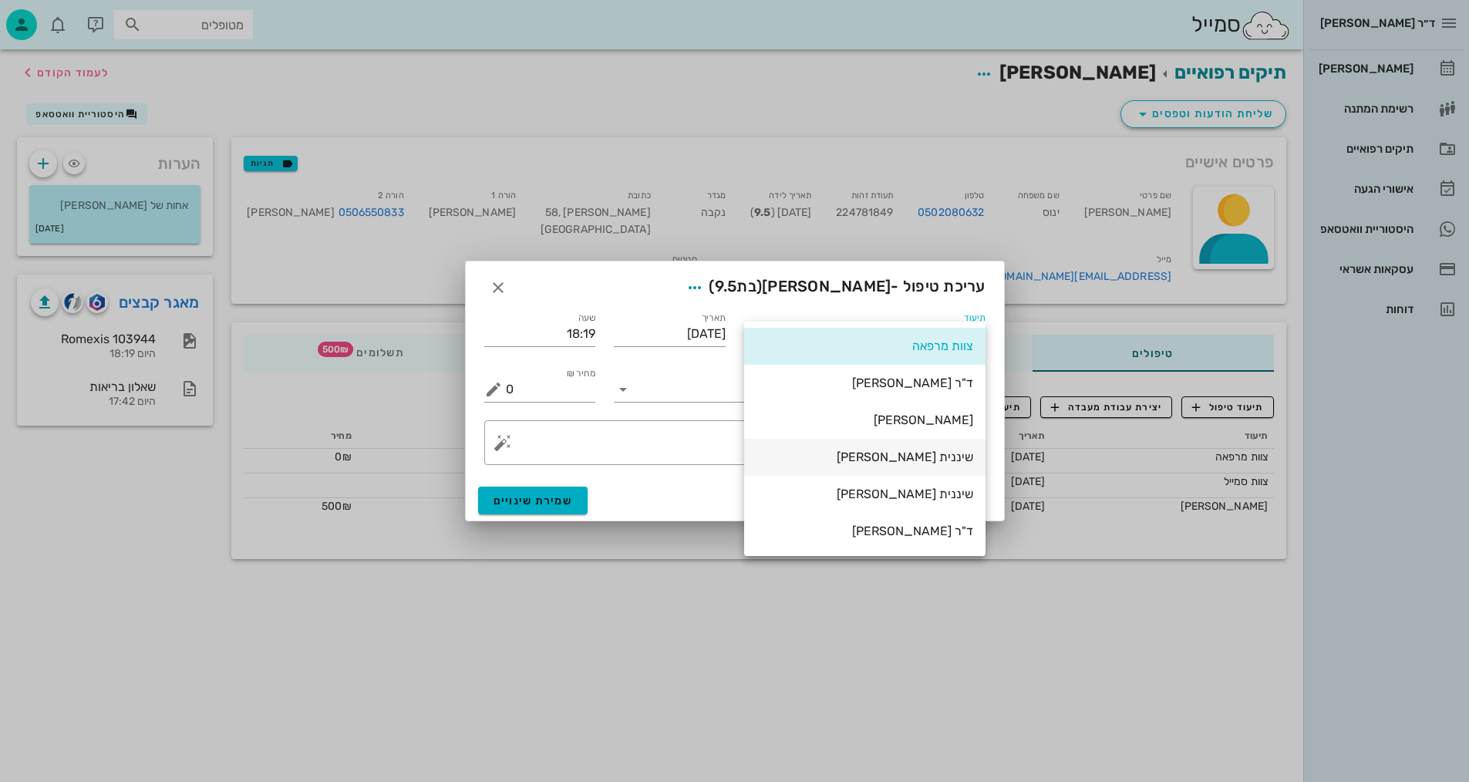
click at [932, 457] on div "שיננית [PERSON_NAME]" at bounding box center [864, 456] width 217 height 15
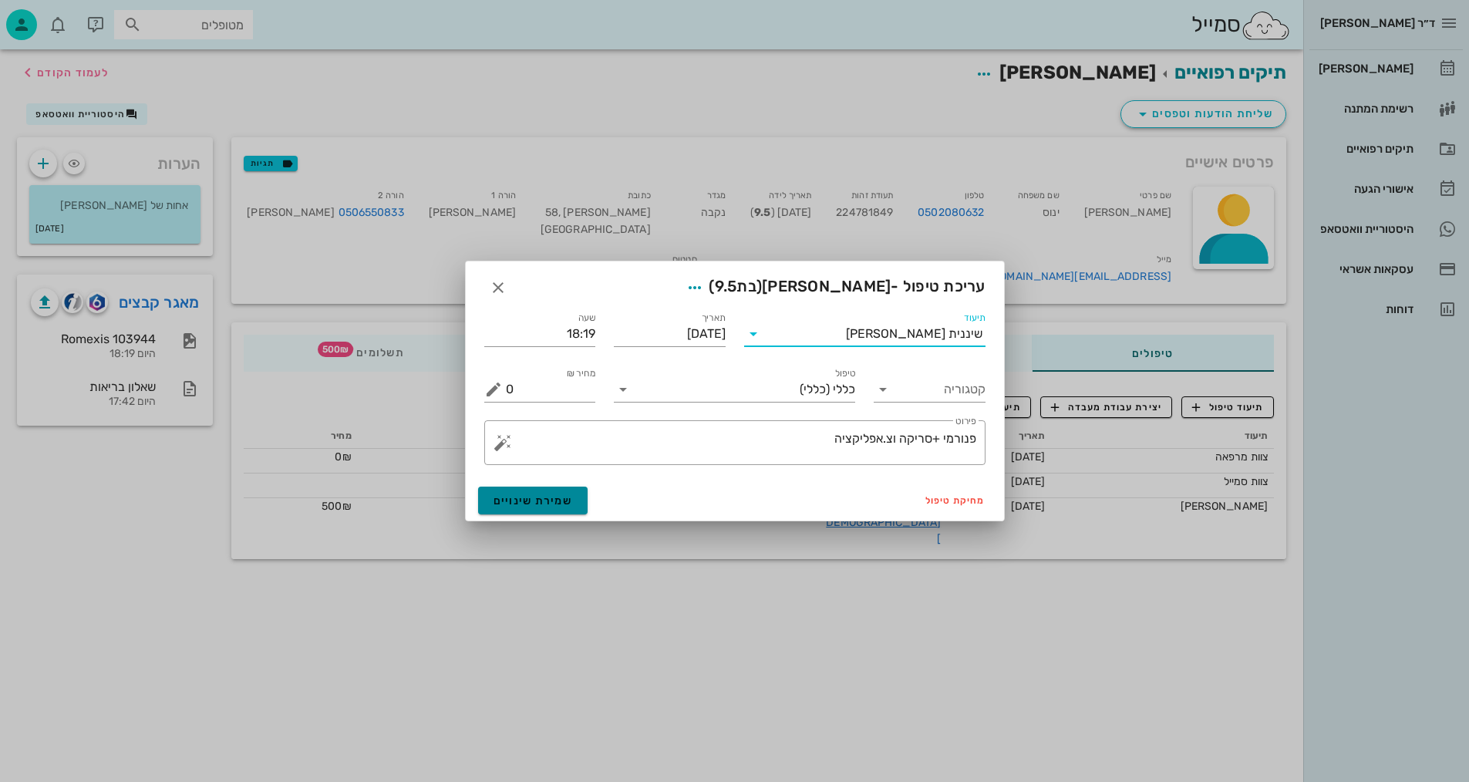
click at [576, 490] on button "שמירת שינויים" at bounding box center [533, 500] width 110 height 28
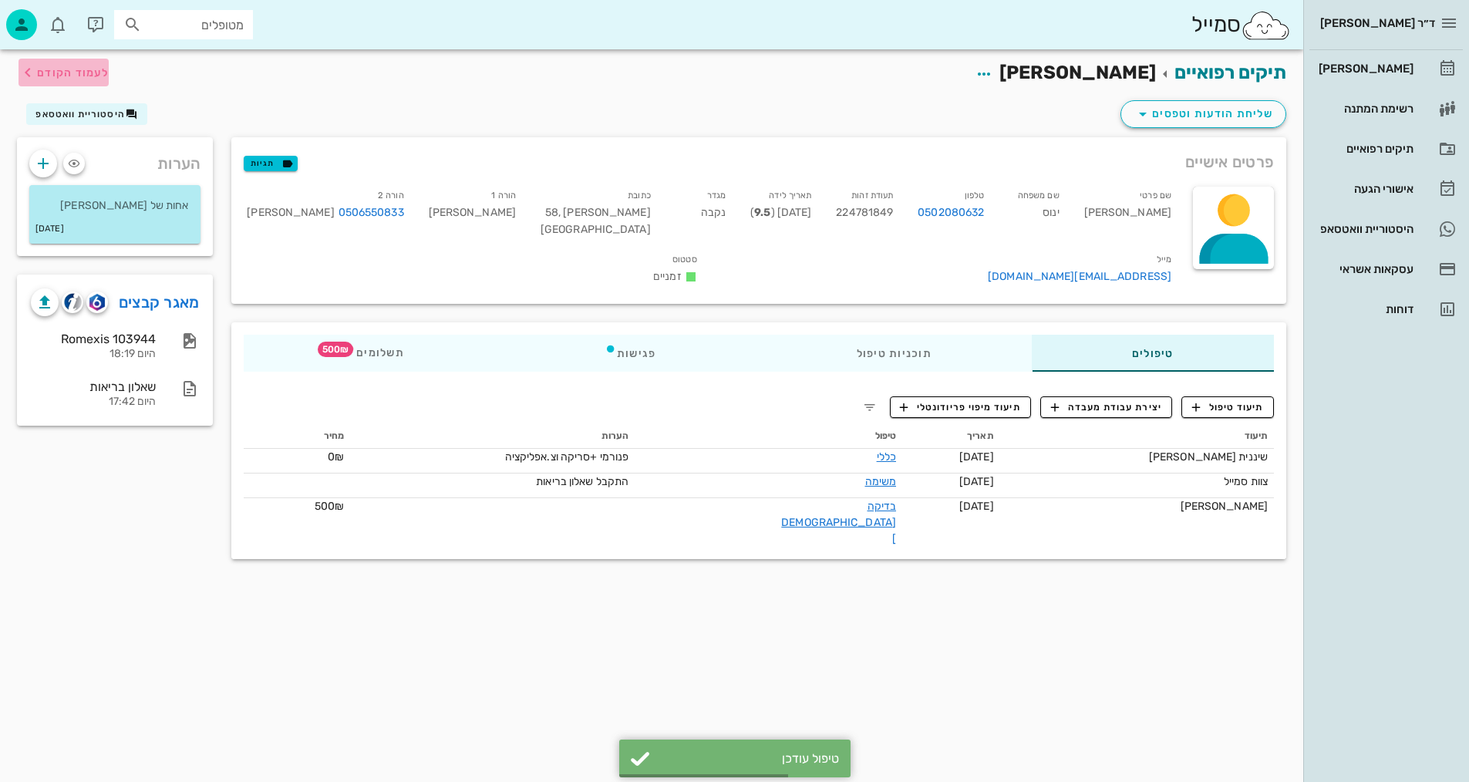
click at [56, 74] on span "לעמוד הקודם" at bounding box center [73, 72] width 72 height 13
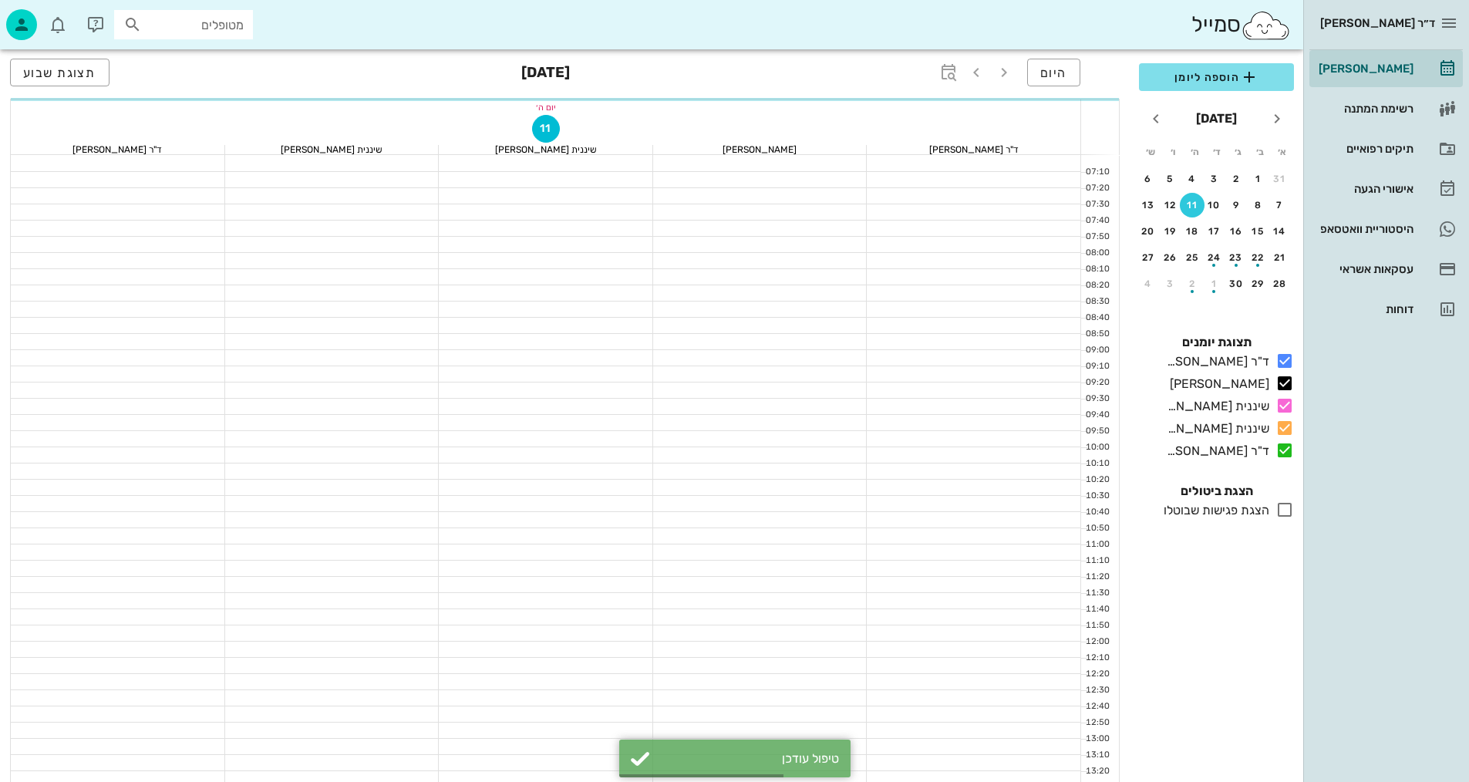
scroll to position [734, 0]
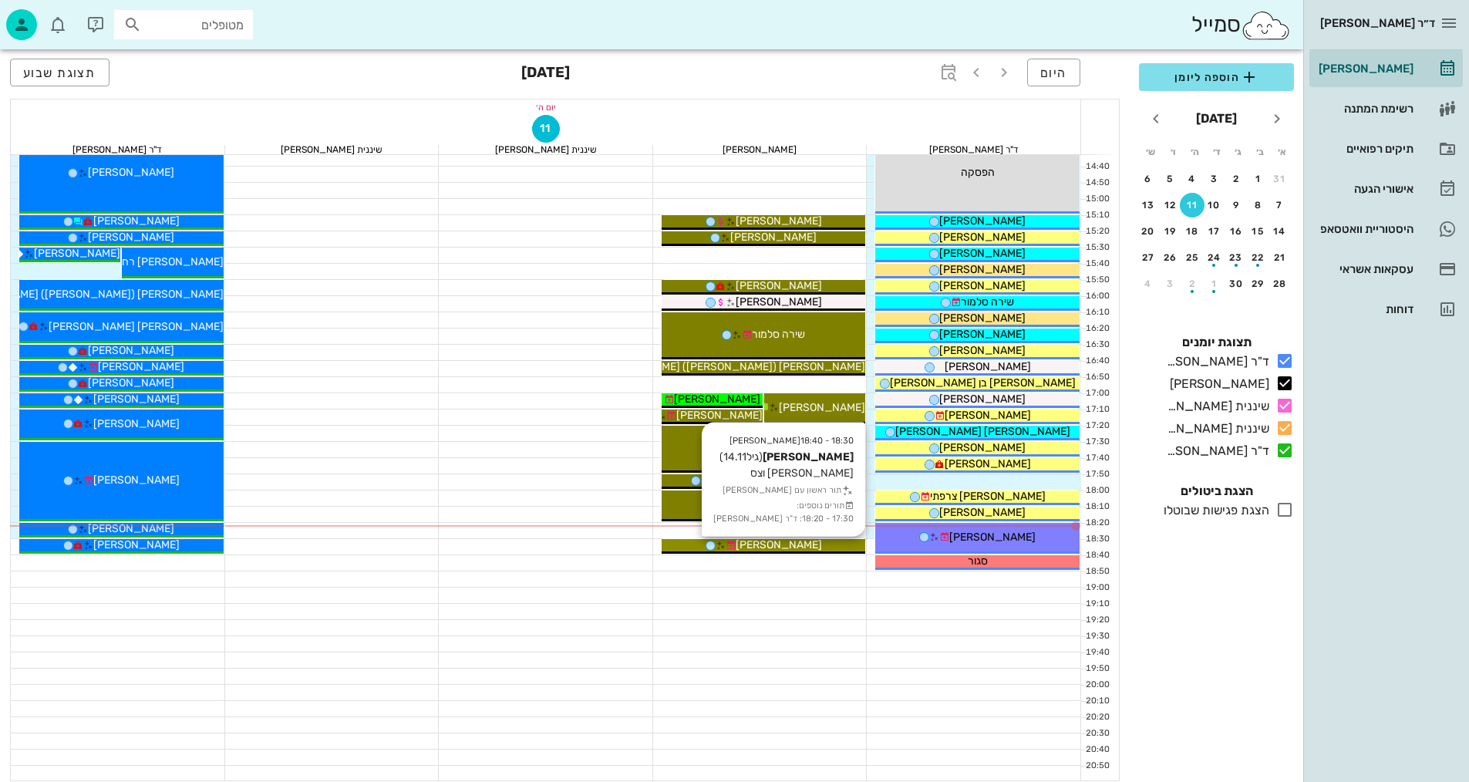
click at [735, 543] on icon at bounding box center [730, 545] width 10 height 10
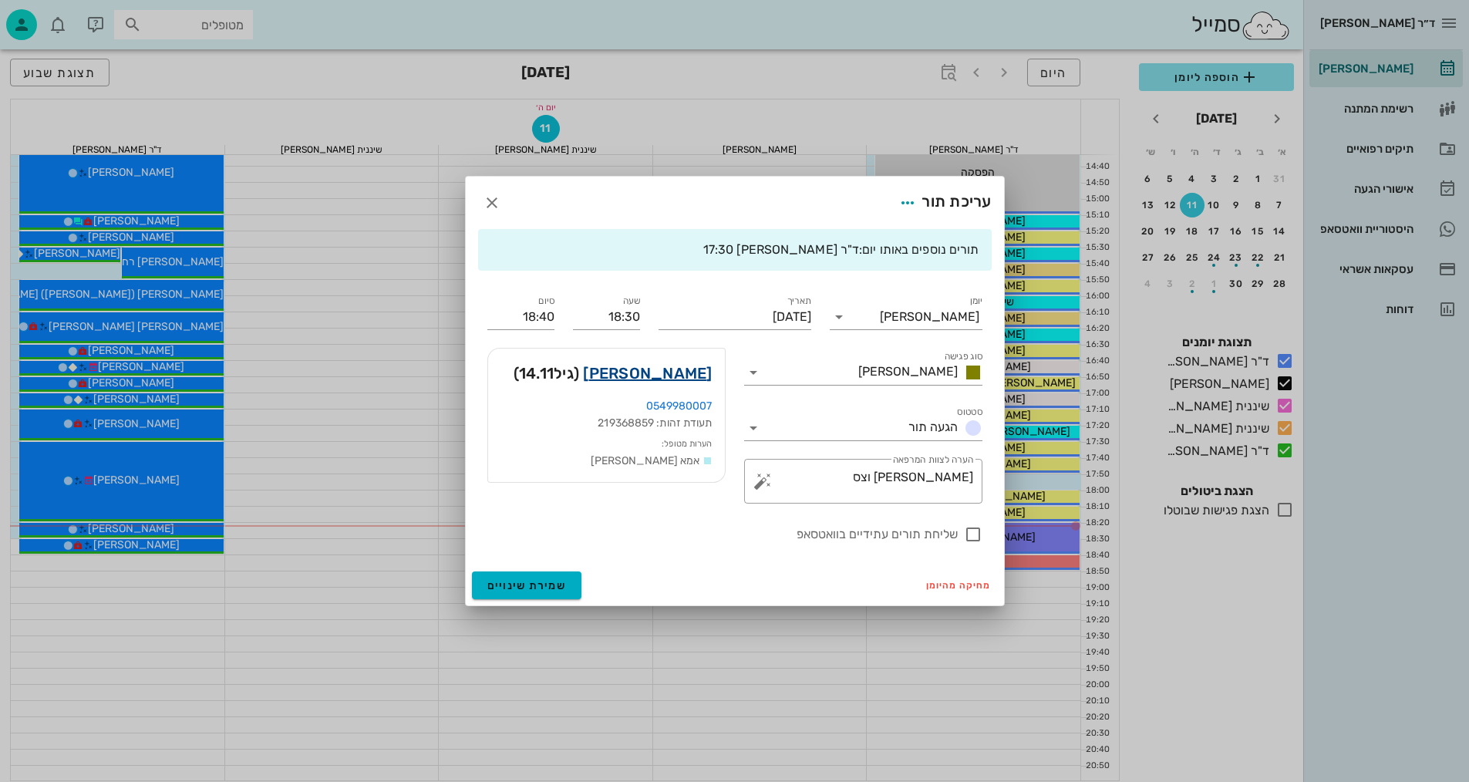
click at [663, 369] on link "[PERSON_NAME]" at bounding box center [647, 373] width 129 height 25
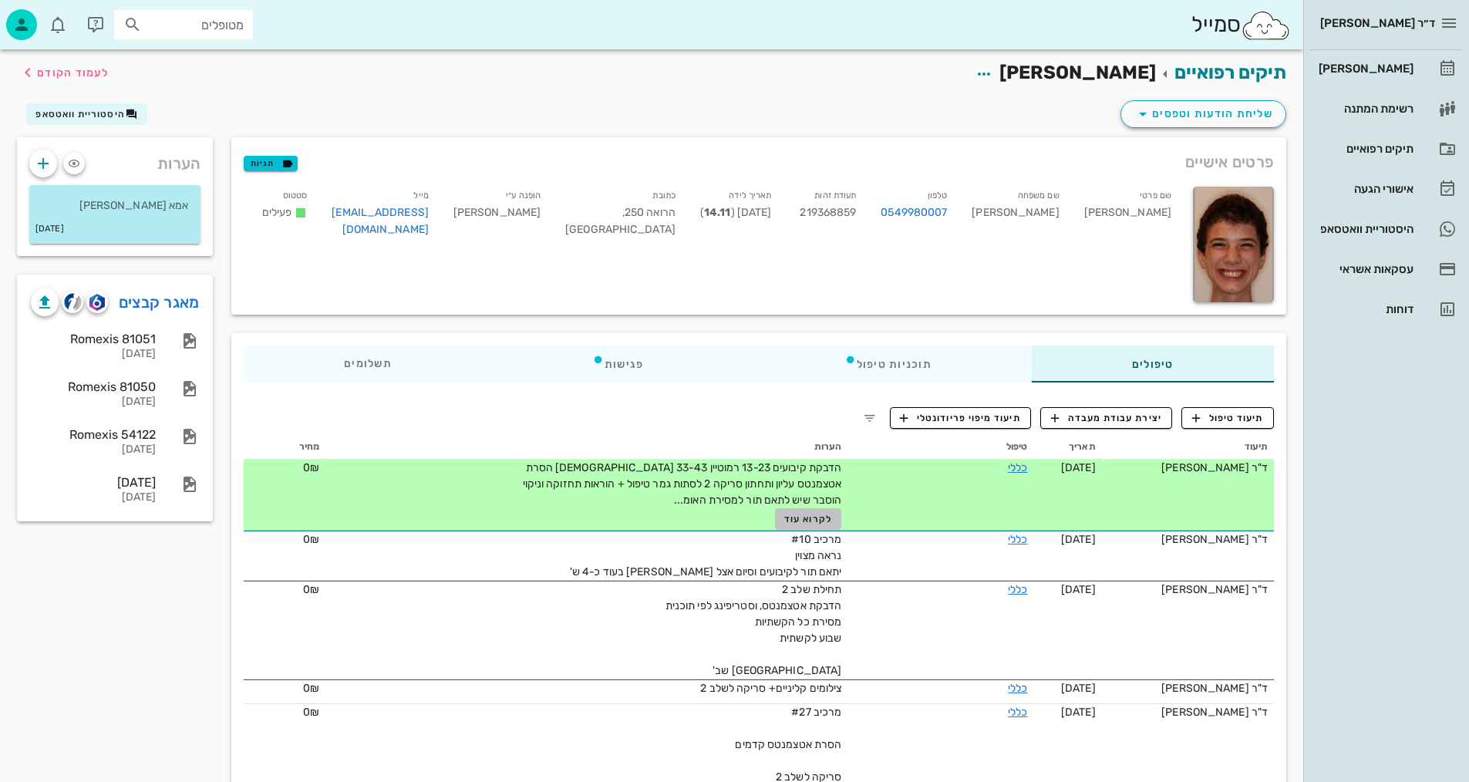
click at [816, 516] on span "לקרוא עוד" at bounding box center [808, 518] width 48 height 11
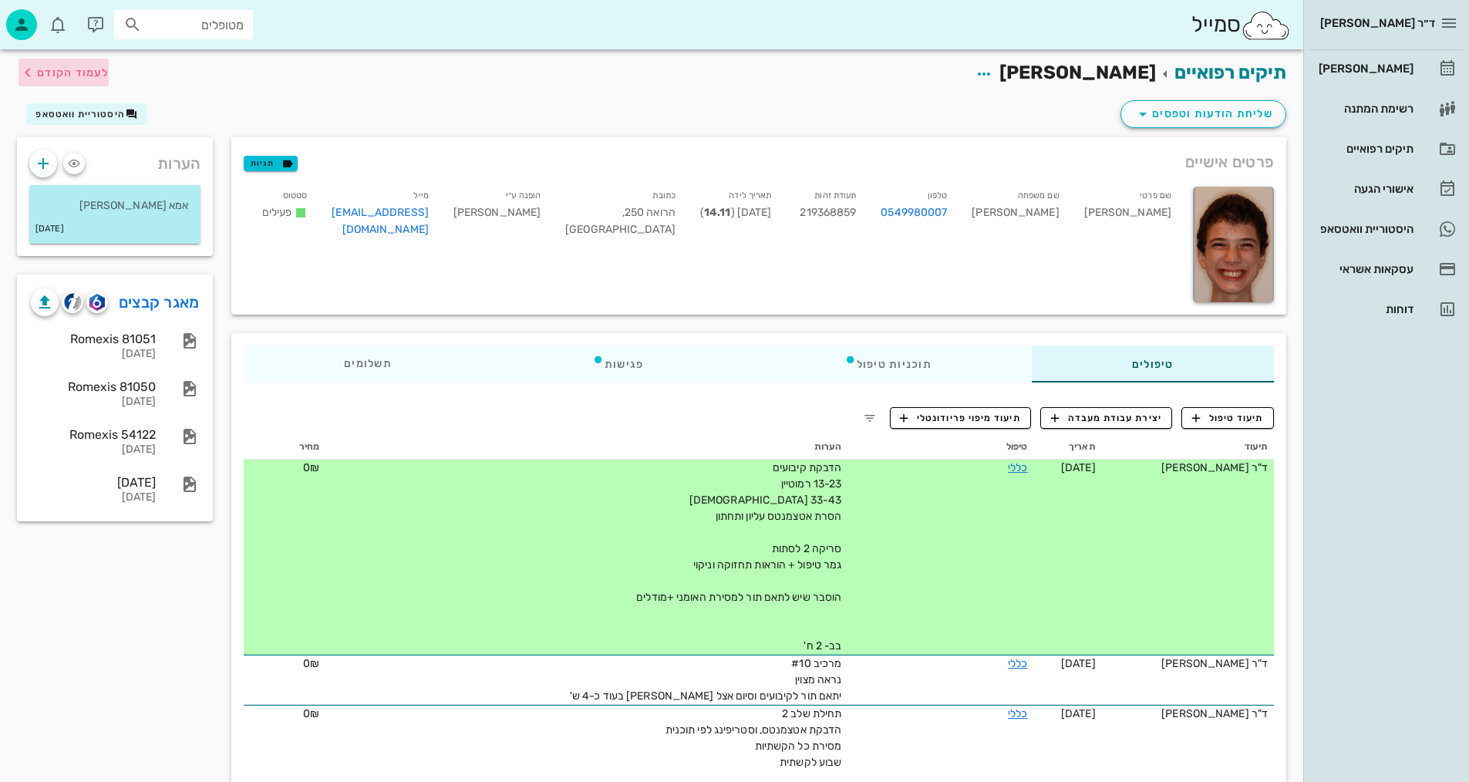
drag, startPoint x: 73, startPoint y: 61, endPoint x: 403, endPoint y: 43, distance: 330.4
click at [74, 61] on button "לעמוד הקודם" at bounding box center [64, 73] width 90 height 28
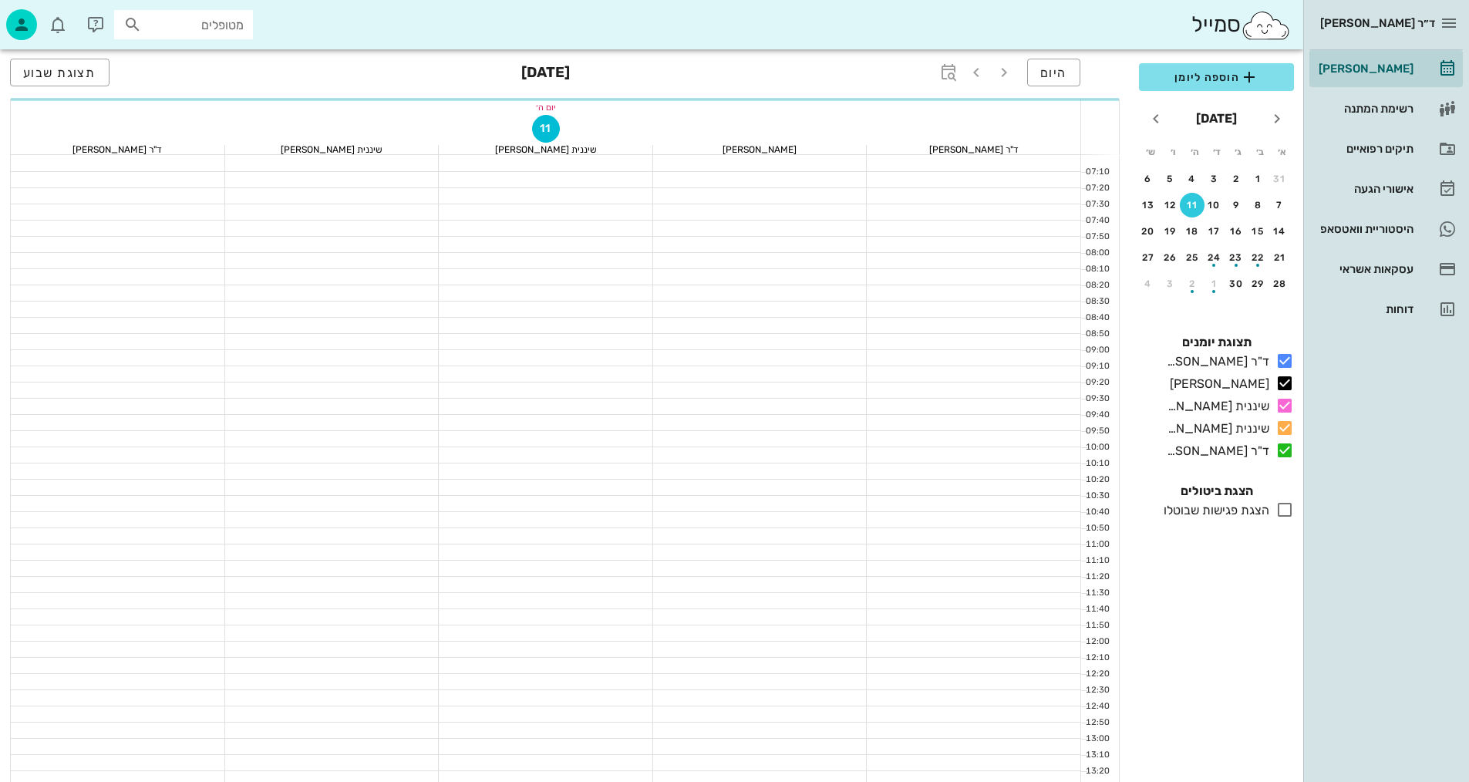
scroll to position [734, 0]
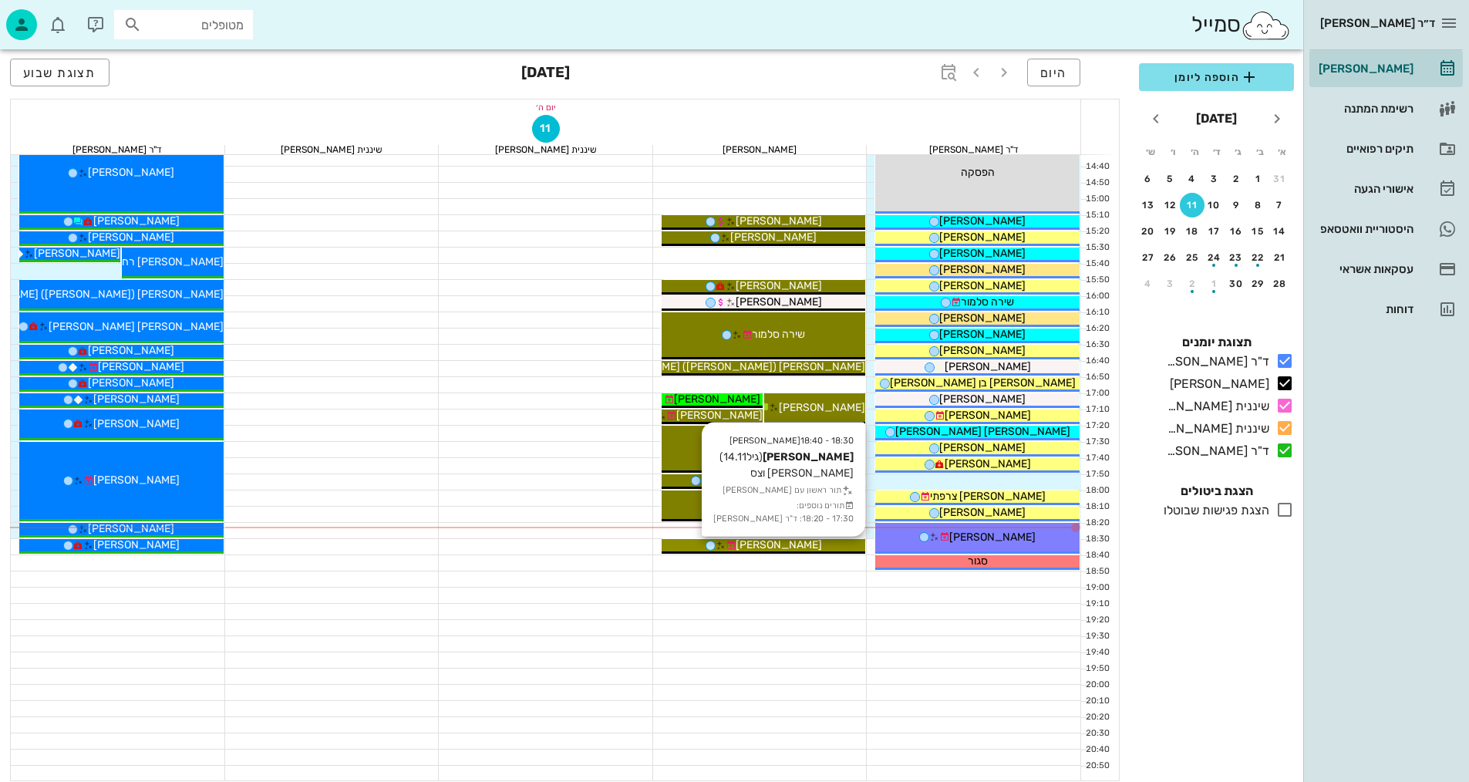
click at [803, 546] on span "[PERSON_NAME]" at bounding box center [778, 544] width 86 height 13
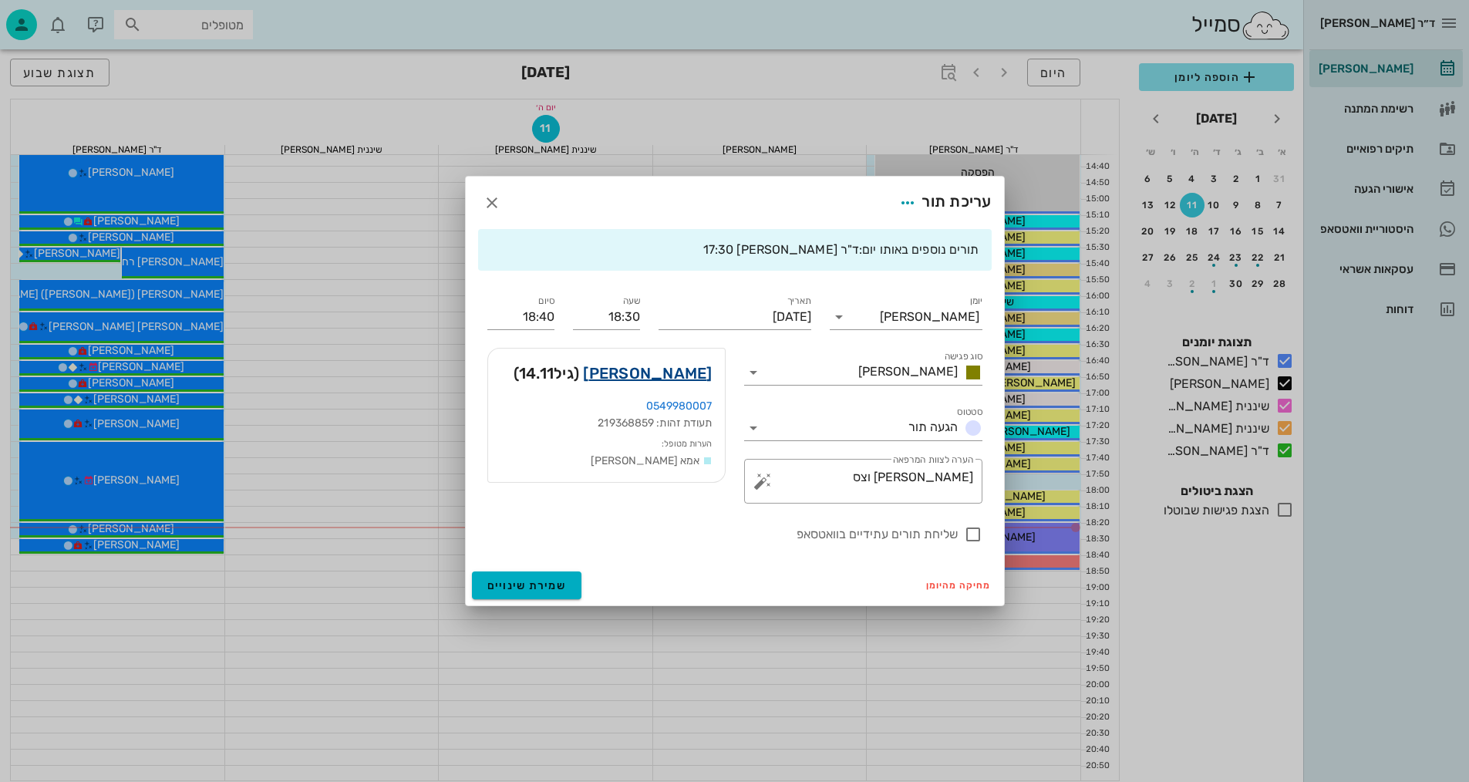
click at [681, 375] on link "[PERSON_NAME]" at bounding box center [647, 373] width 129 height 25
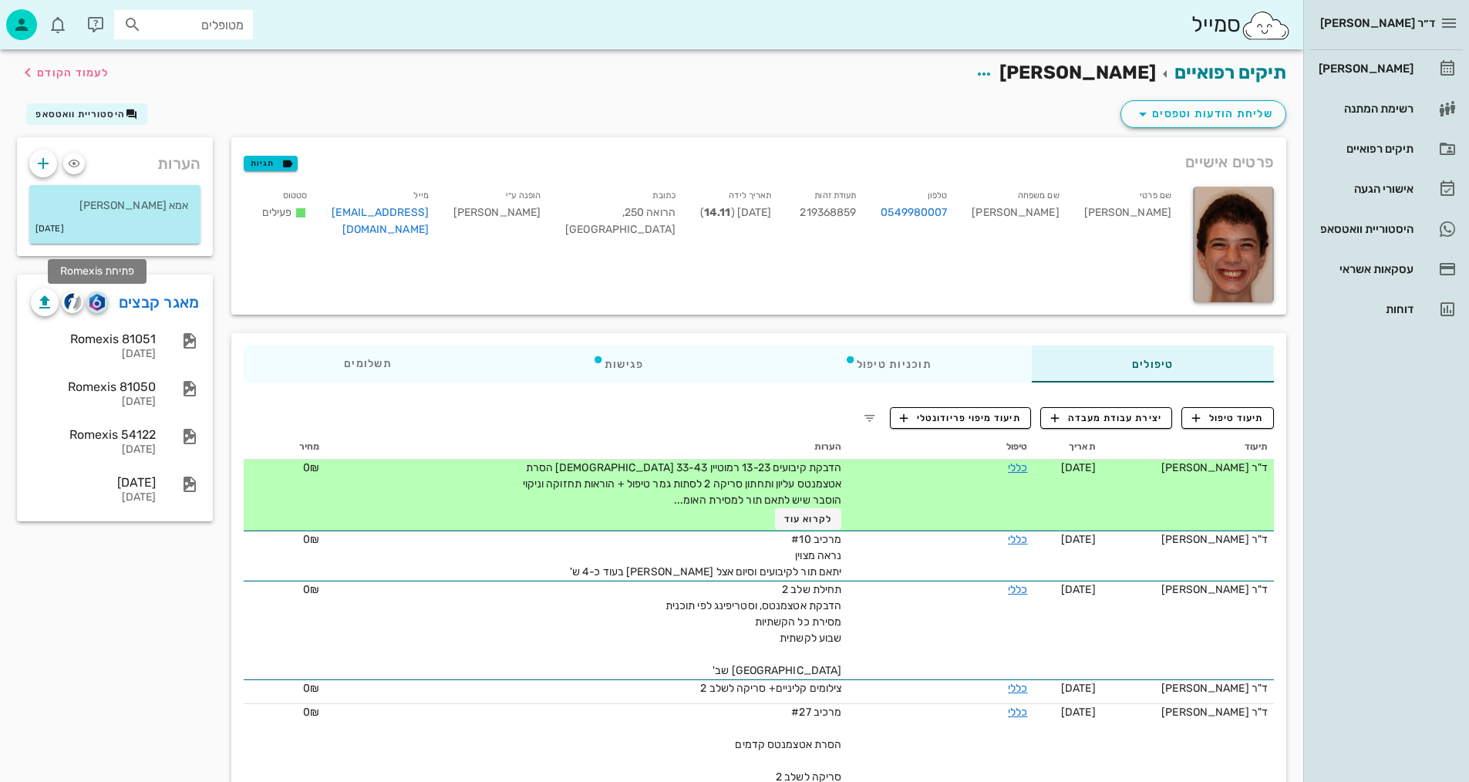
click at [106, 300] on span "button" at bounding box center [97, 302] width 22 height 17
click at [394, 95] on div "תיקים רפואיים [PERSON_NAME] לעמוד הקודם" at bounding box center [651, 73] width 1287 height 48
click at [1230, 421] on span "תיעוד טיפול" at bounding box center [1228, 418] width 72 height 14
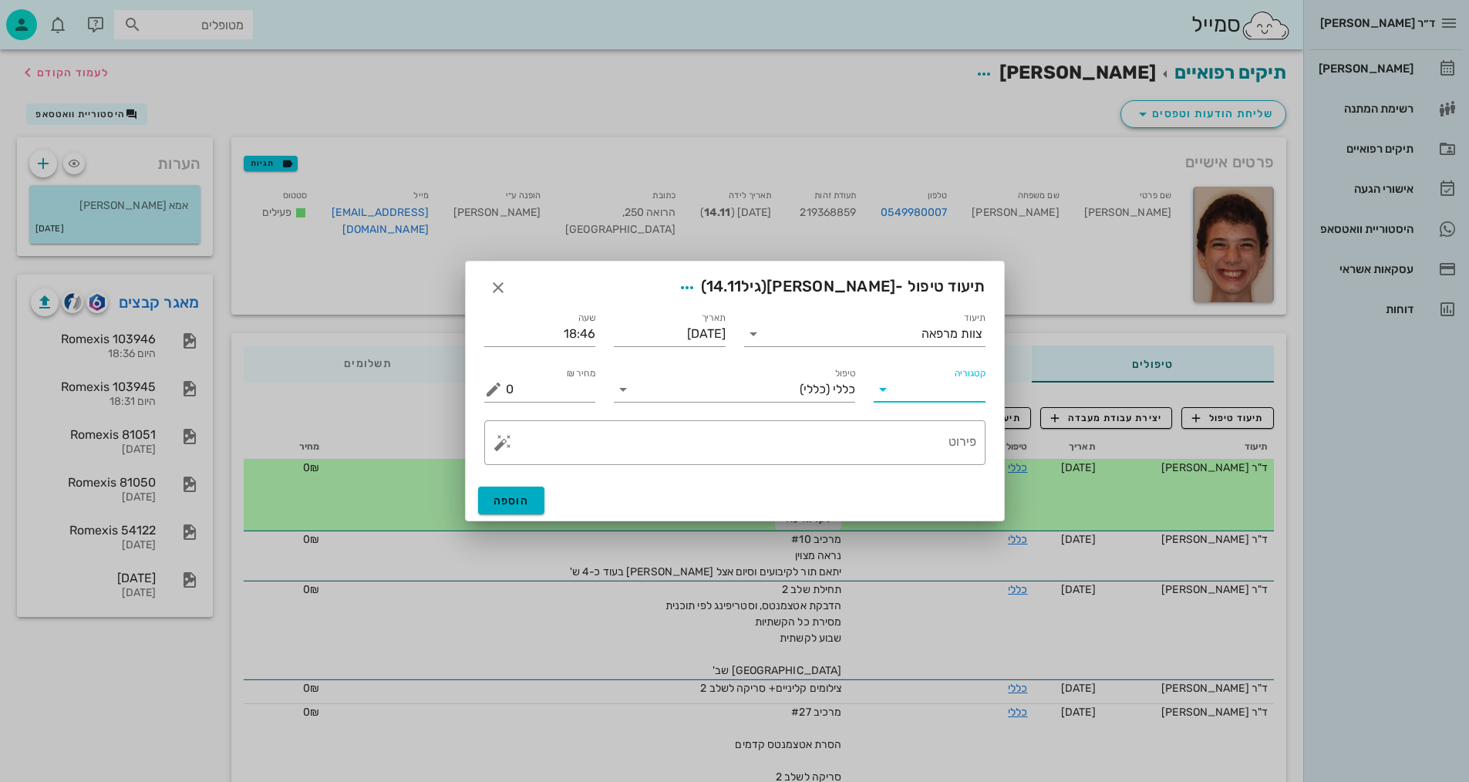
click at [943, 382] on input "קטגוריה" at bounding box center [941, 389] width 87 height 25
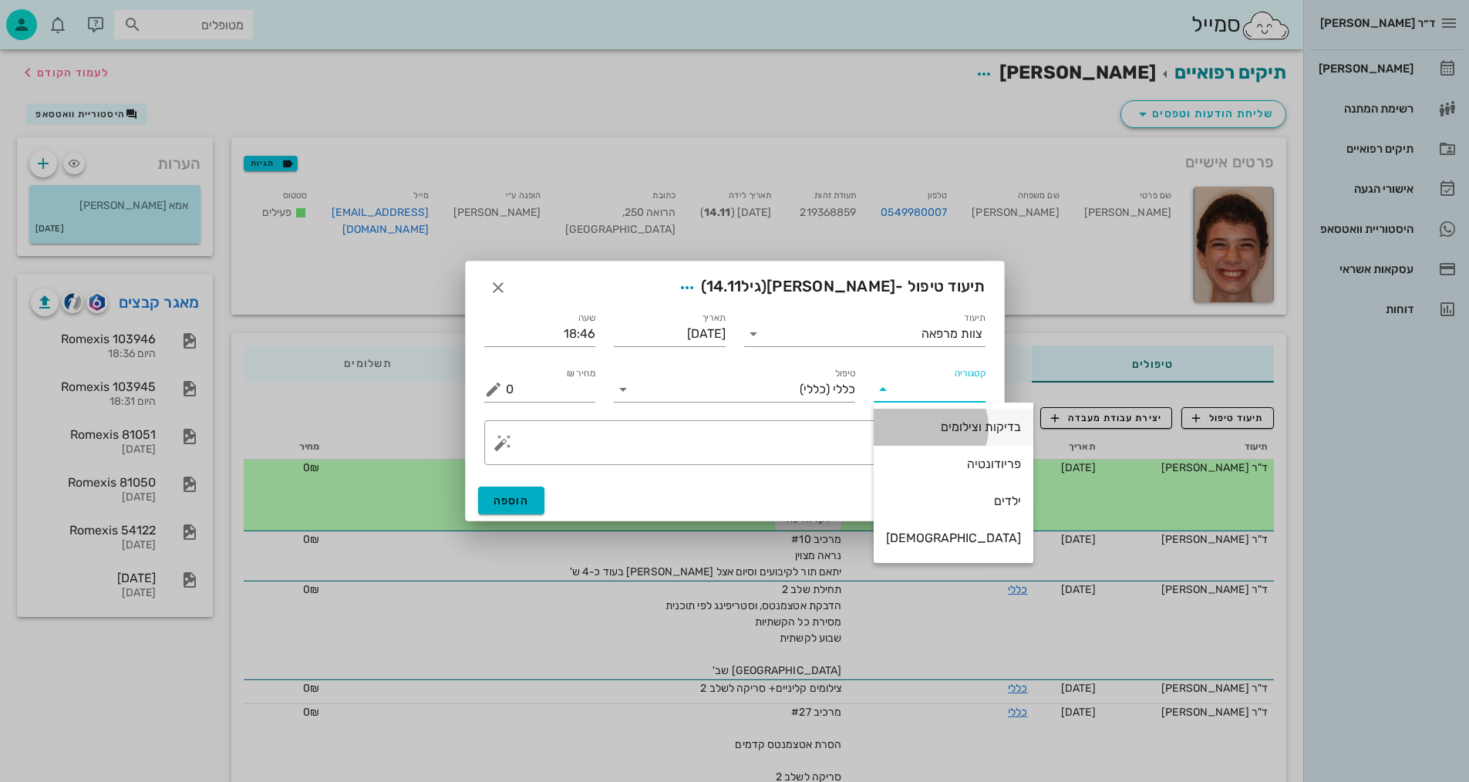
drag, startPoint x: 947, startPoint y: 423, endPoint x: 845, endPoint y: 425, distance: 101.8
click at [946, 423] on div "בדיקות וצילומים" at bounding box center [953, 426] width 135 height 15
type input "בדיקות וצילומים"
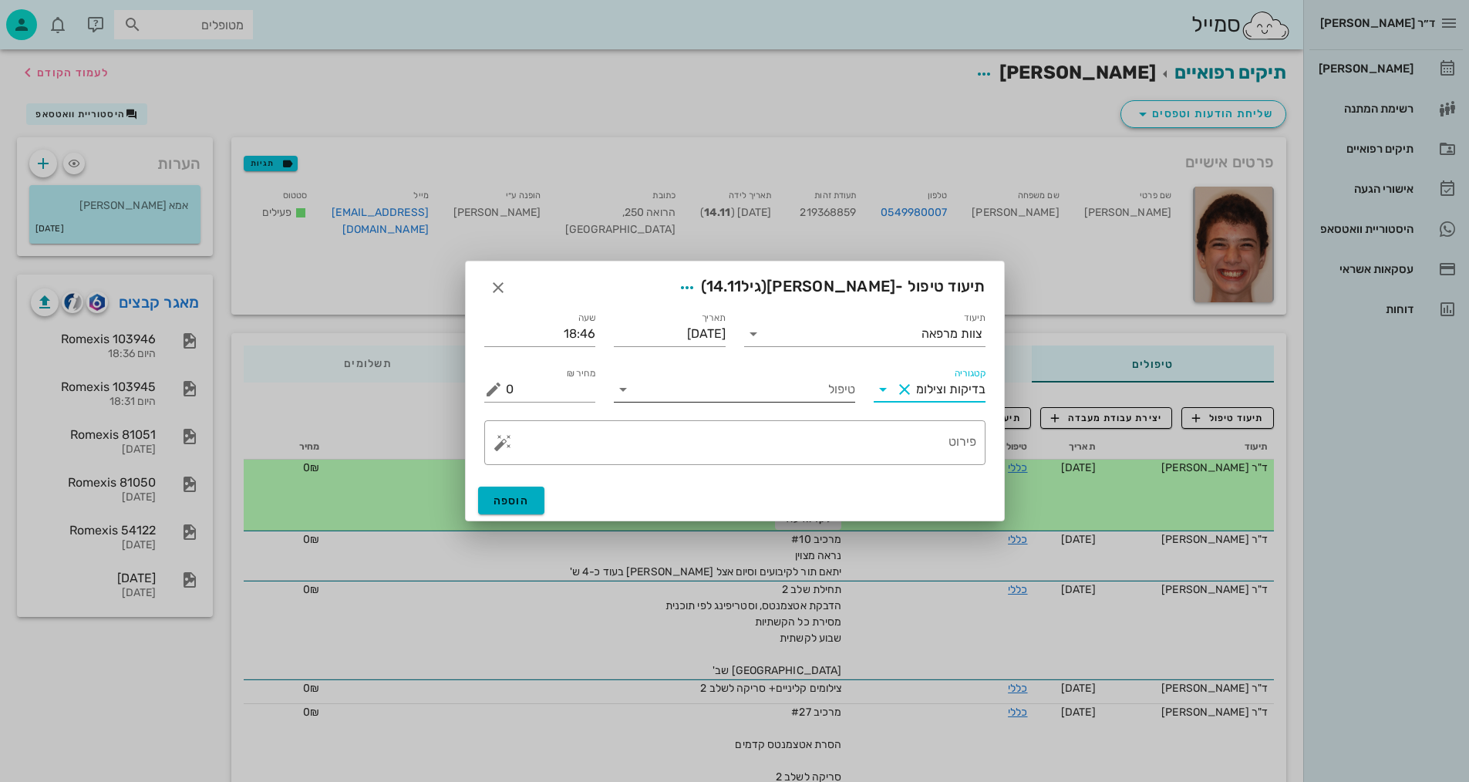
click at [828, 392] on input "טיפול" at bounding box center [745, 389] width 220 height 25
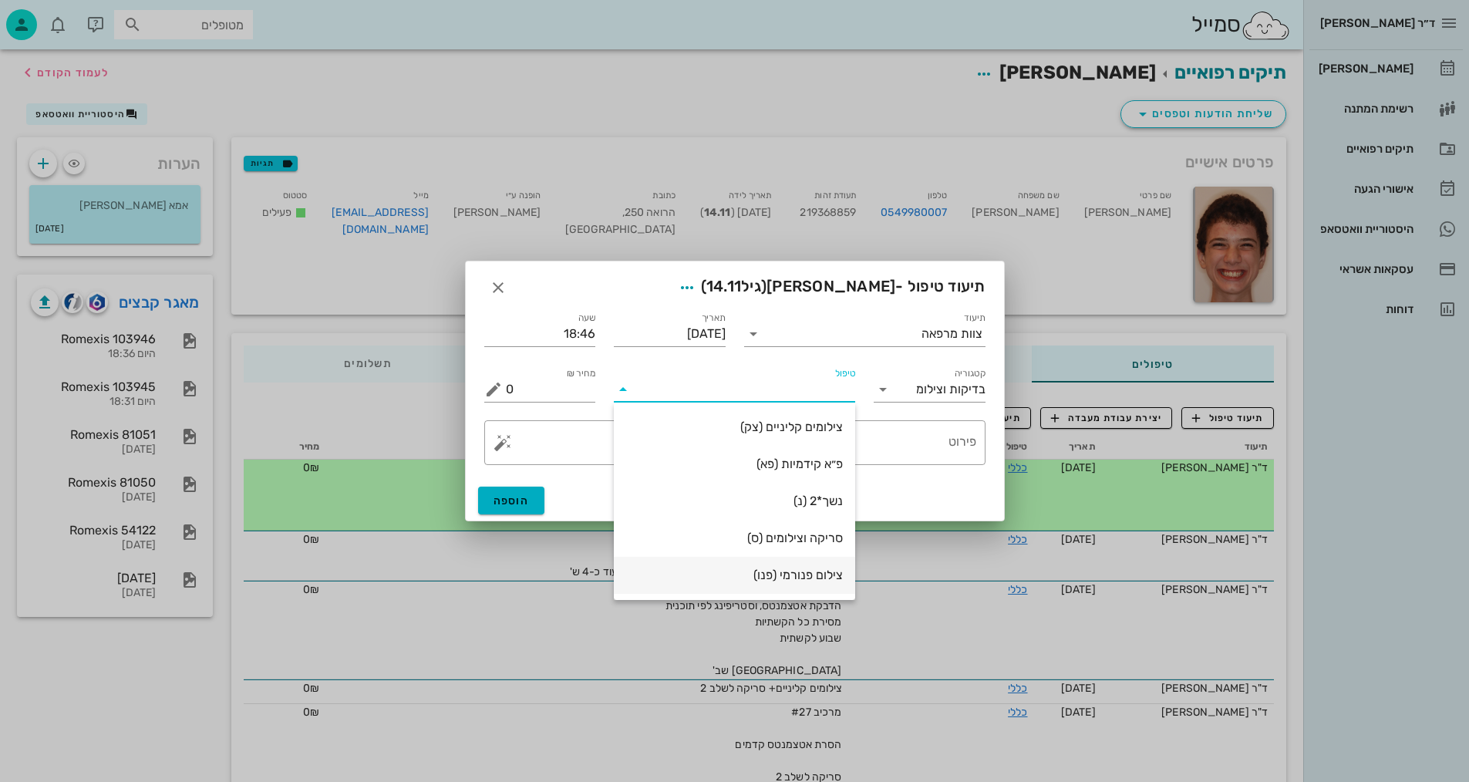
click at [791, 573] on div "צילום פנורמי (פנו)" at bounding box center [734, 574] width 217 height 15
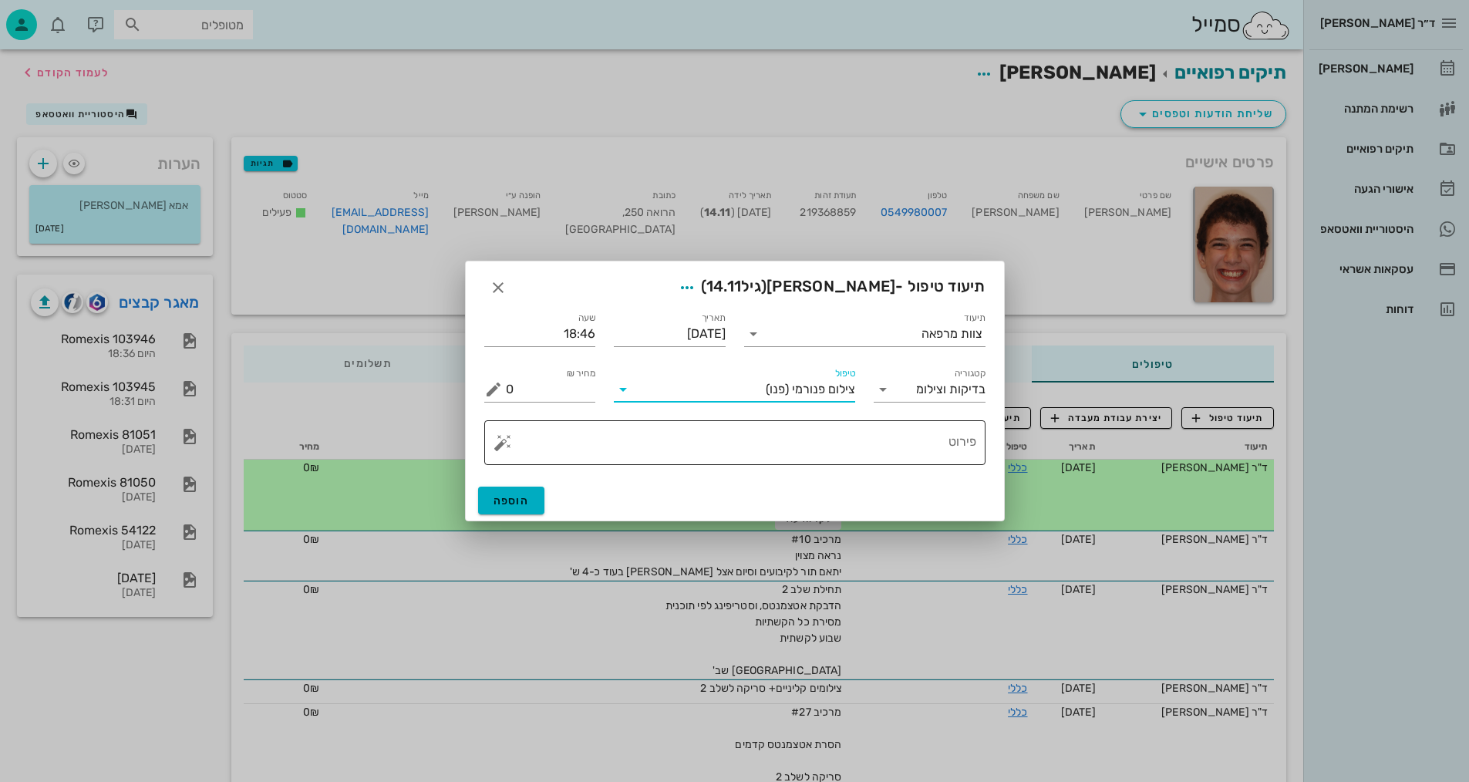
click at [940, 424] on div "פירוט" at bounding box center [741, 442] width 470 height 45
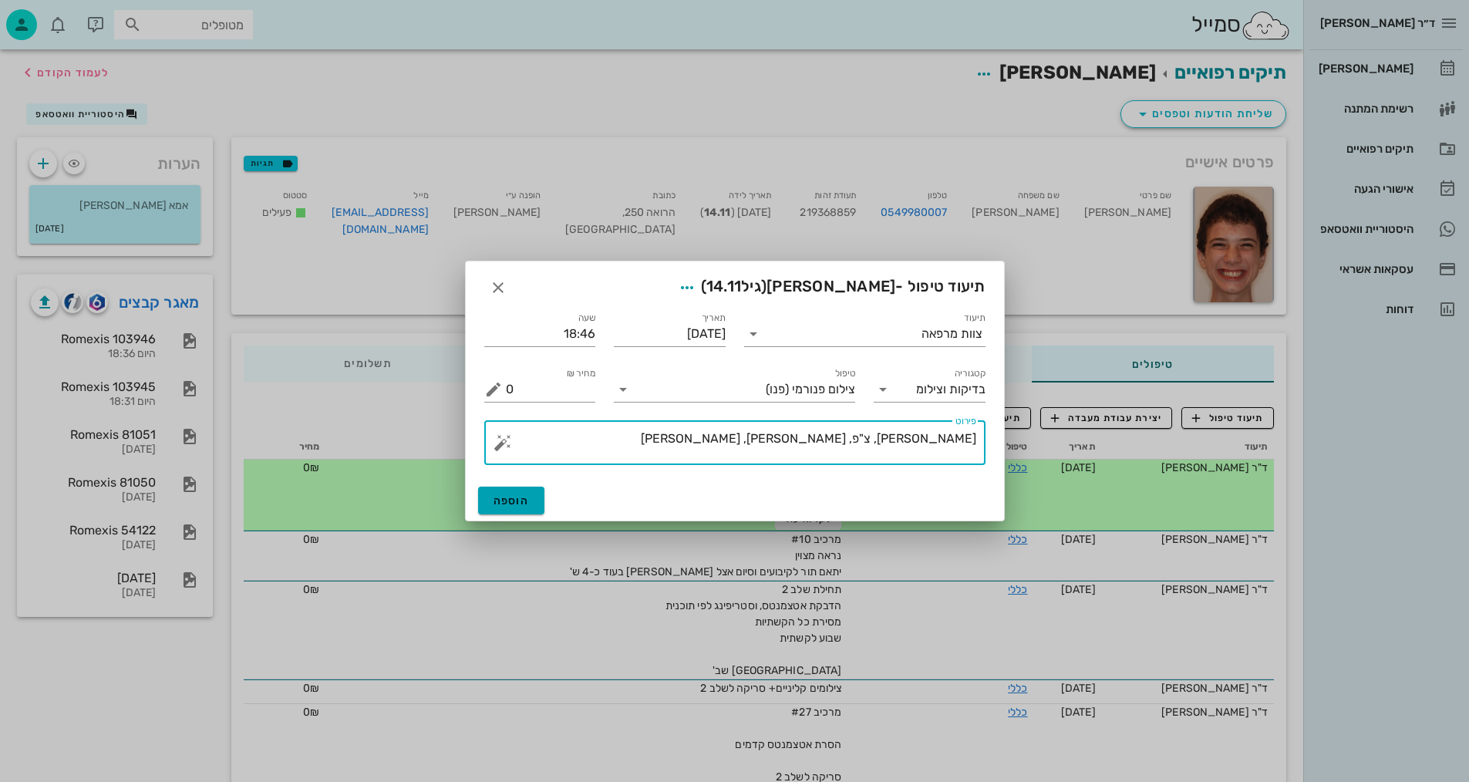
type textarea "[PERSON_NAME], צ"פ, [PERSON_NAME], [PERSON_NAME]"
click at [527, 500] on span "הוספה" at bounding box center [511, 500] width 36 height 13
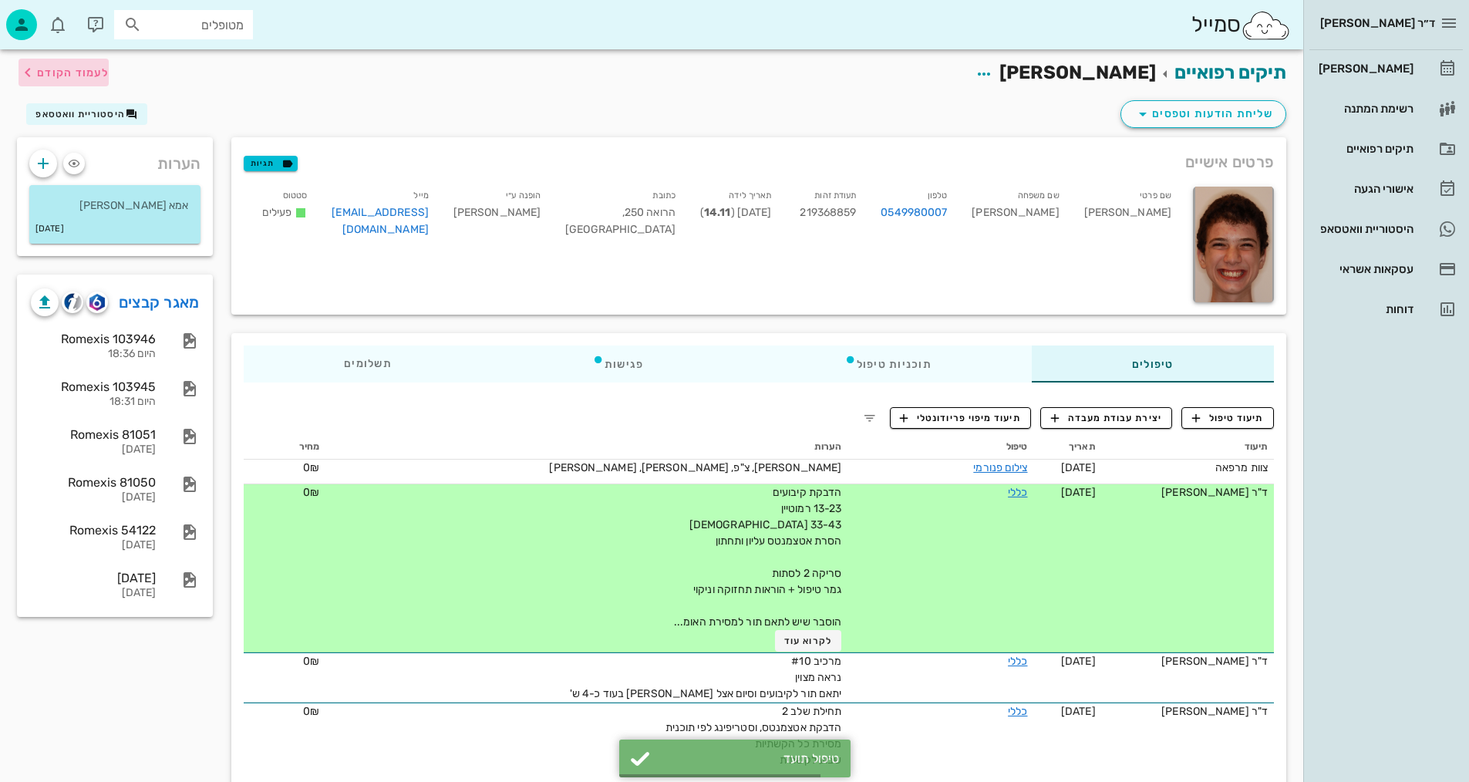
click at [86, 79] on span "לעמוד הקודם" at bounding box center [73, 72] width 72 height 13
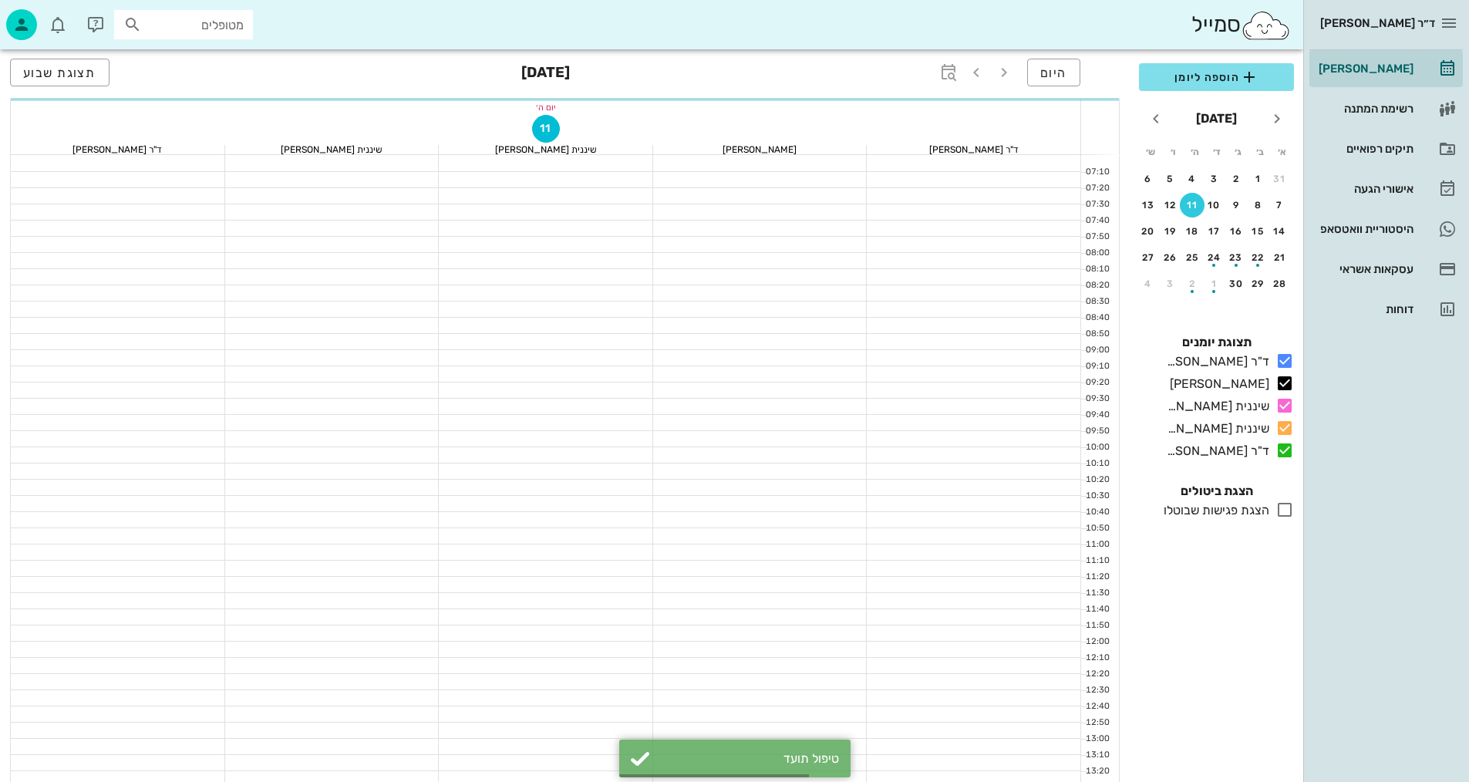
scroll to position [734, 0]
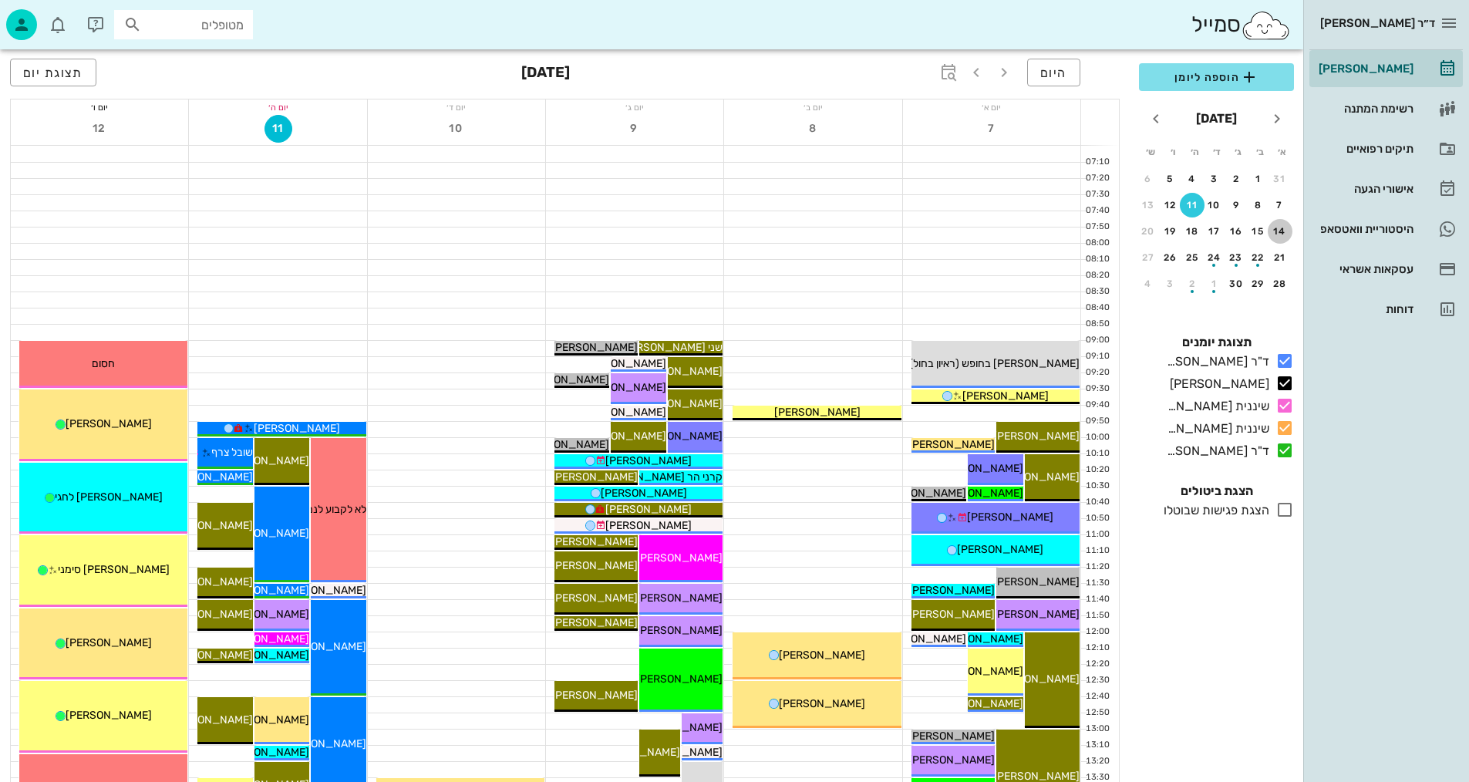
click at [1276, 229] on div "14" at bounding box center [1279, 231] width 25 height 11
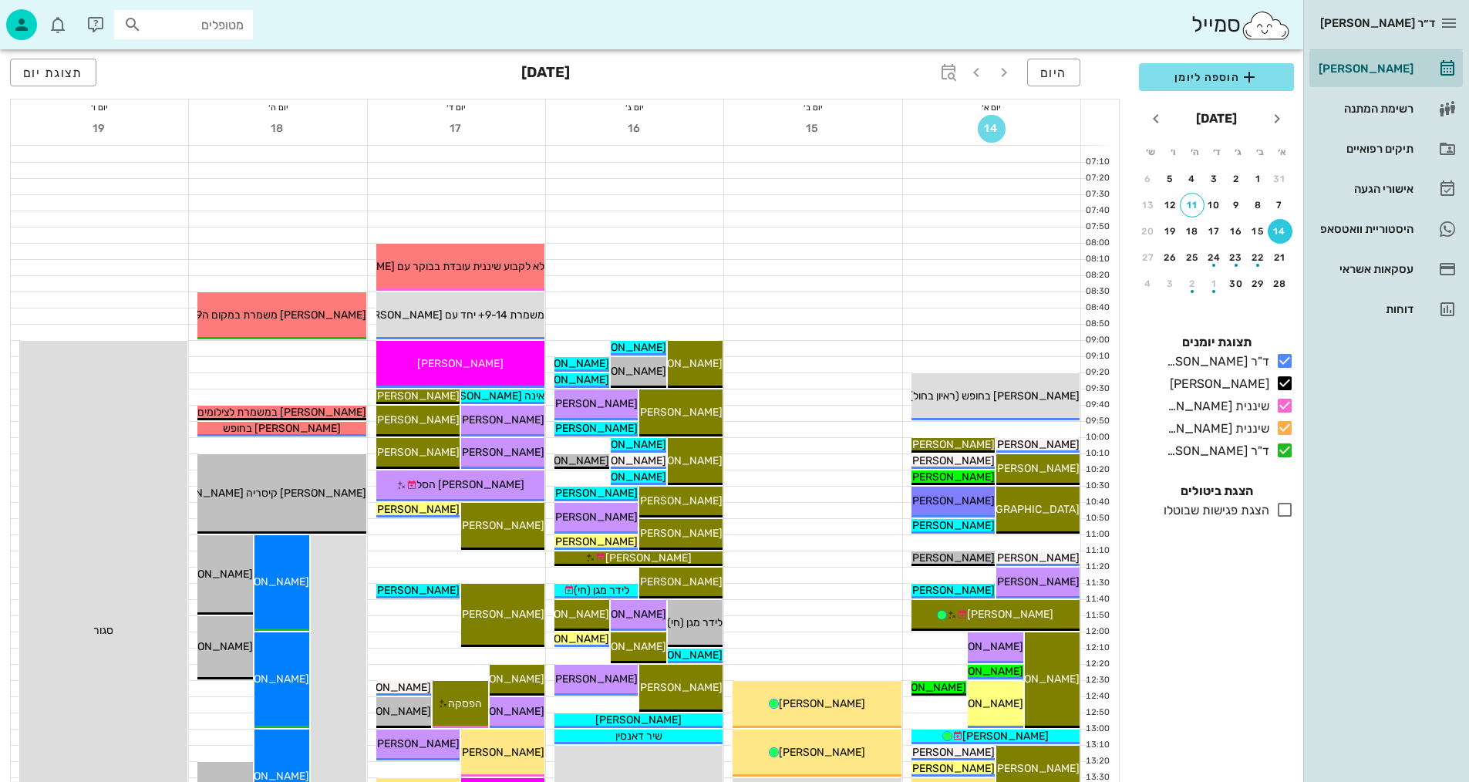
click at [1008, 125] on div "14" at bounding box center [991, 130] width 177 height 30
click at [987, 127] on span "14" at bounding box center [991, 128] width 28 height 13
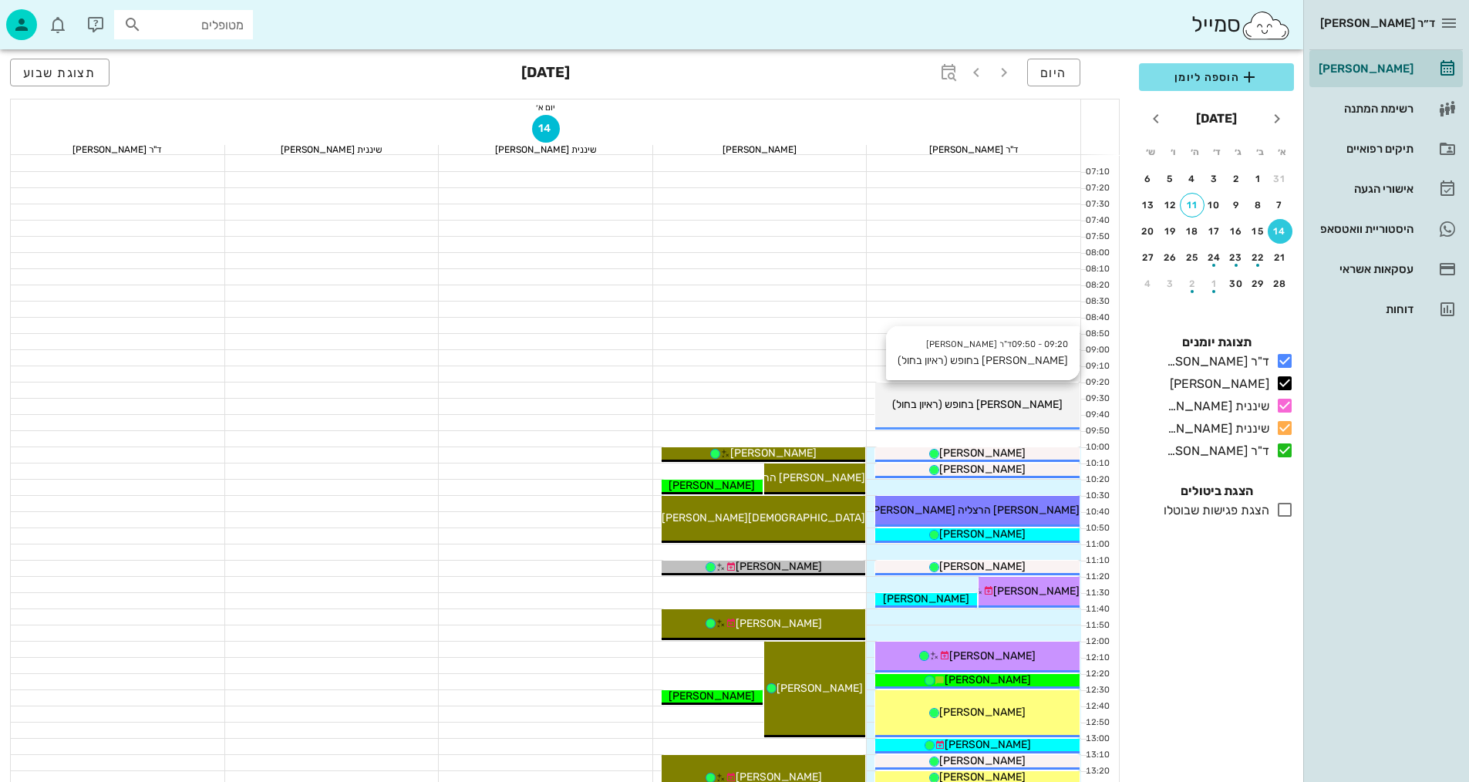
click at [1020, 412] on div "[PERSON_NAME] בחופש (ראיון בחול)" at bounding box center [977, 404] width 204 height 16
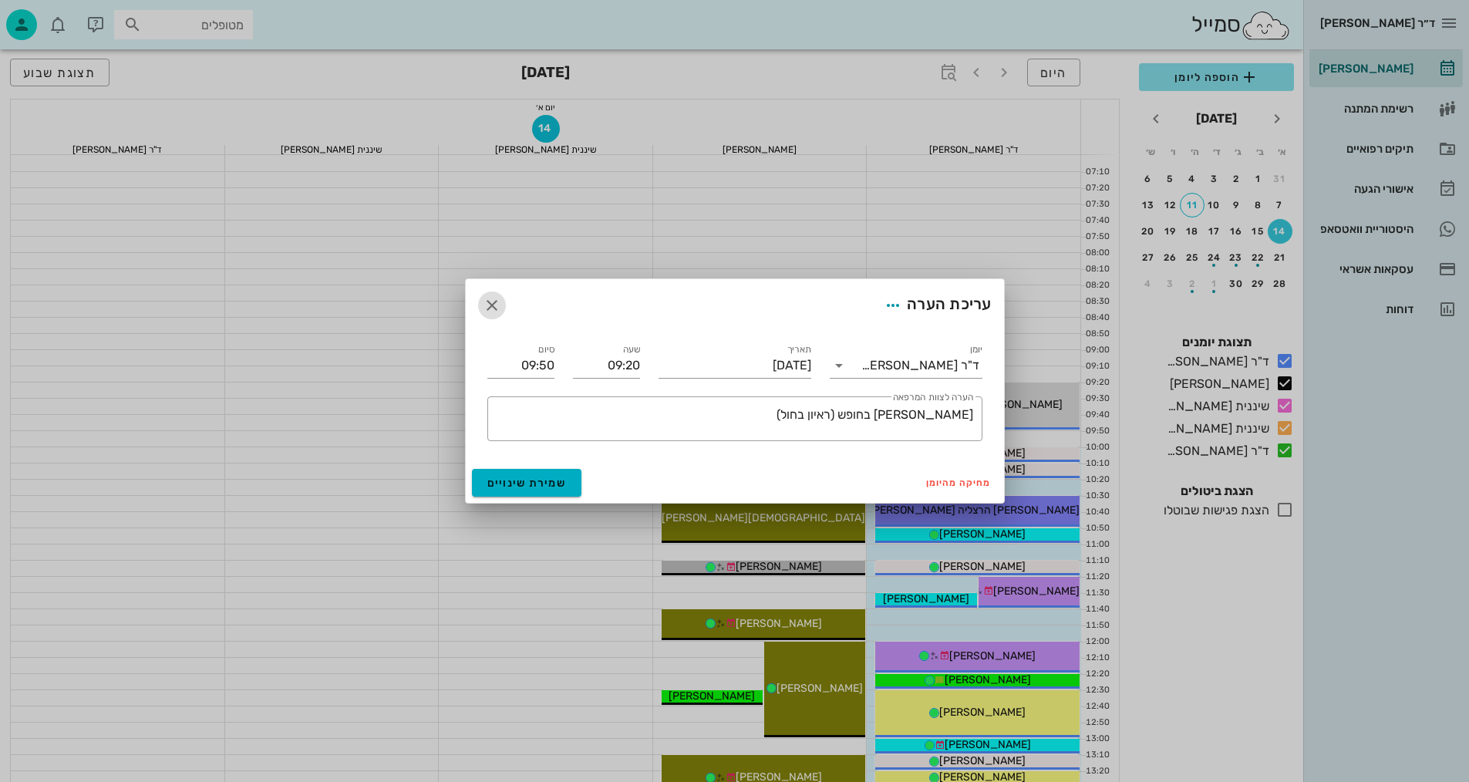
click at [488, 300] on icon "button" at bounding box center [492, 305] width 19 height 19
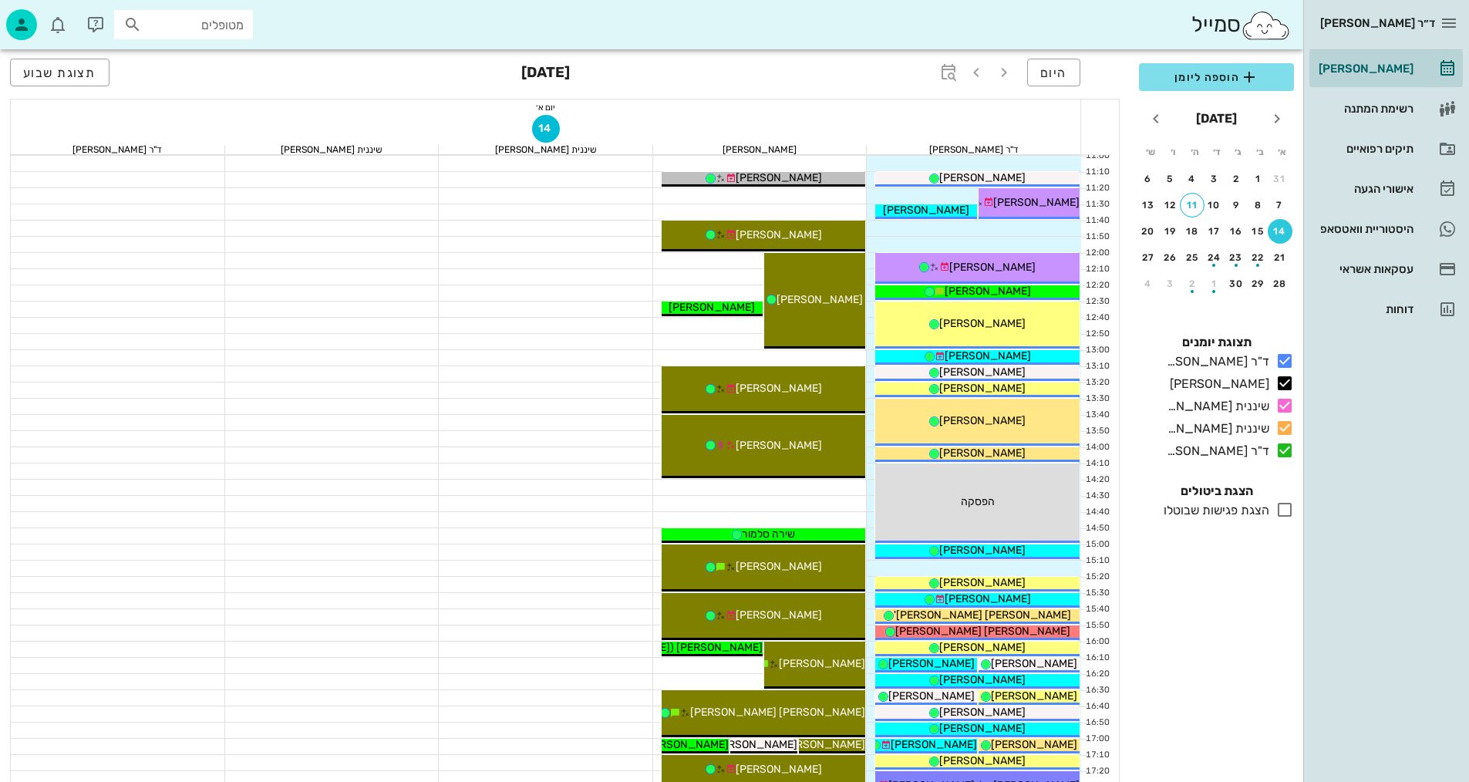
scroll to position [308, 0]
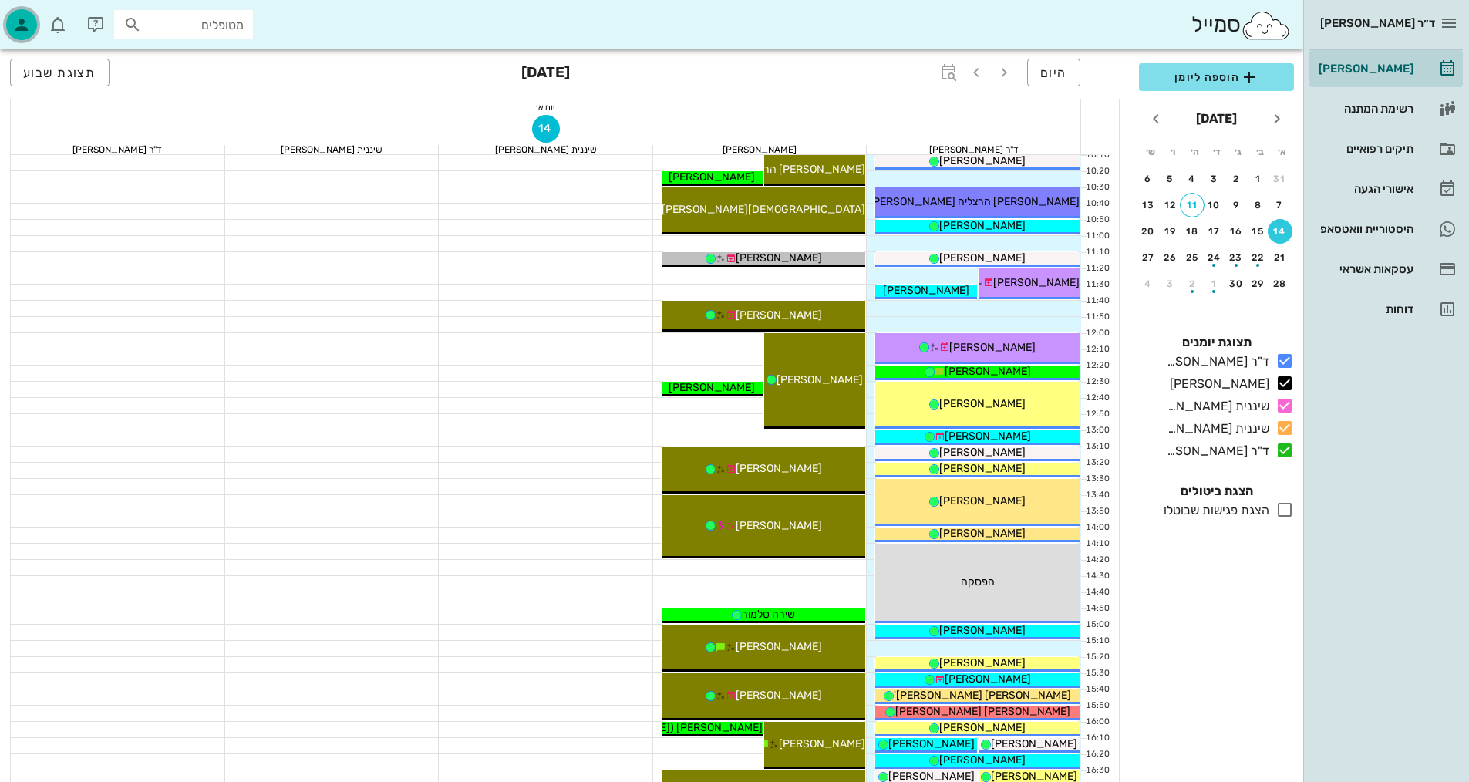
click at [29, 25] on icon "button" at bounding box center [21, 24] width 19 height 19
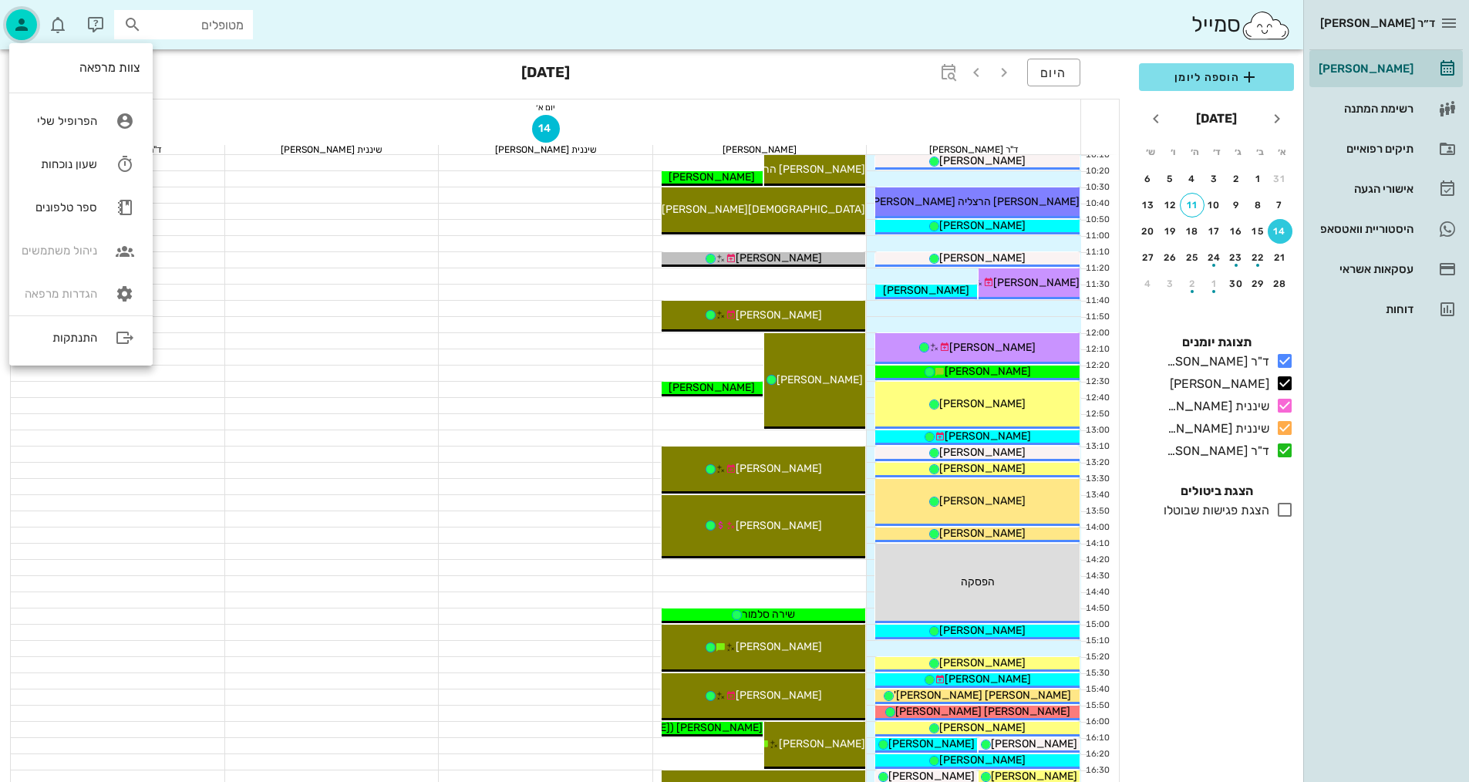
click at [29, 25] on icon "button" at bounding box center [21, 24] width 19 height 19
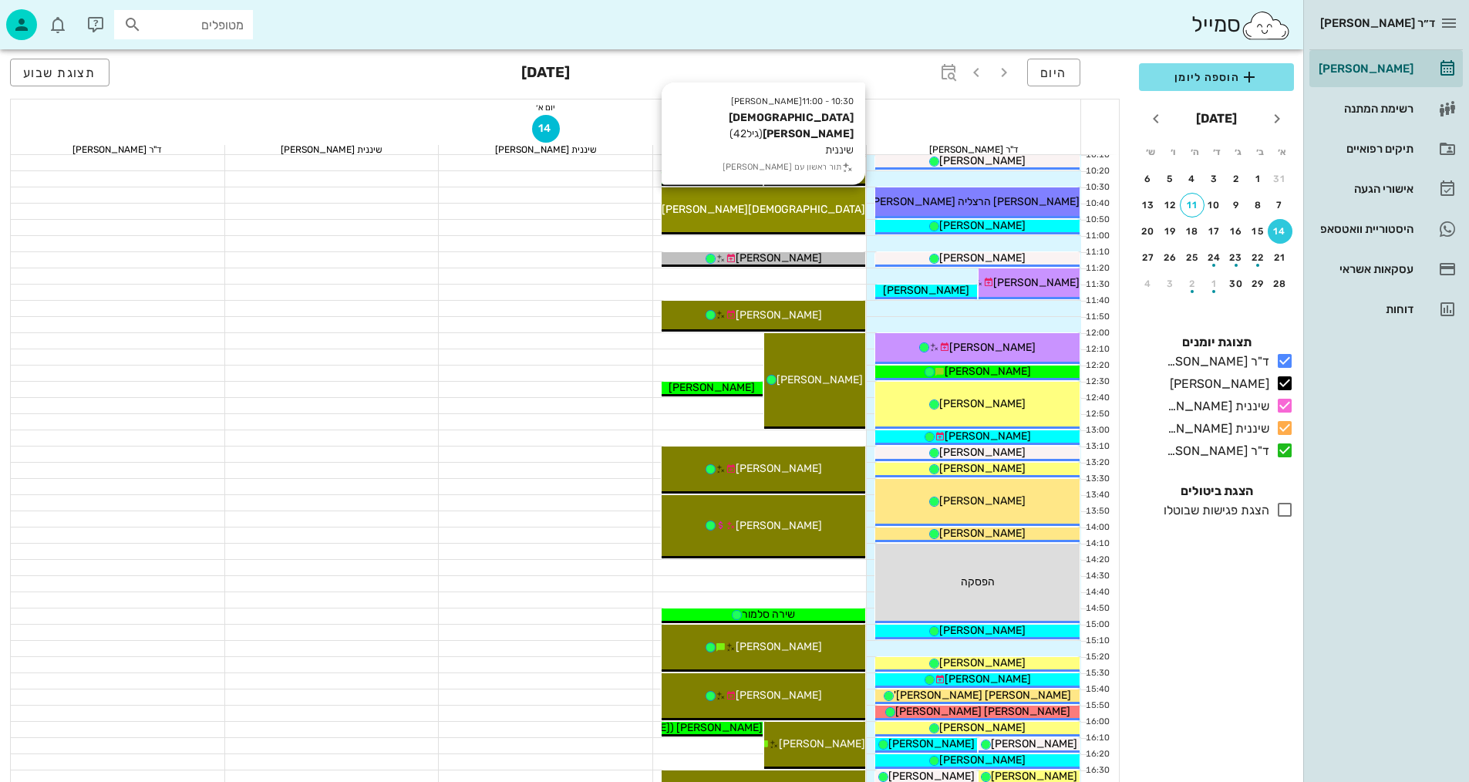
click at [714, 217] on div "10:30 - 11:00 יומן מרפאה יהודית צביון (גיל 42 ) שיננית תור ראשון עם יומן מרפאה …" at bounding box center [763, 210] width 204 height 47
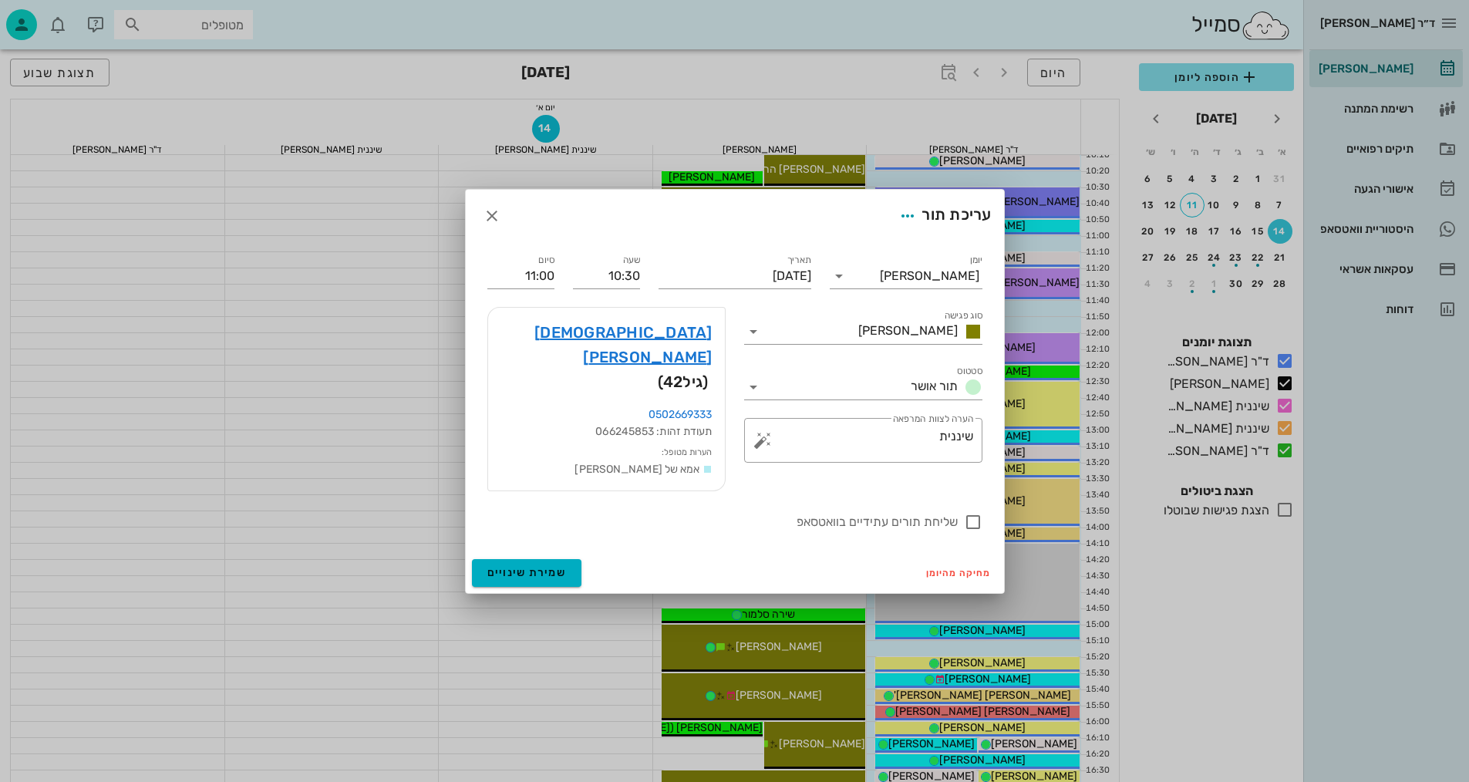
click at [684, 331] on div "יהודית צביון (גיל 42 )" at bounding box center [606, 357] width 237 height 99
click at [684, 348] on link "יהודית צביון" at bounding box center [606, 344] width 212 height 49
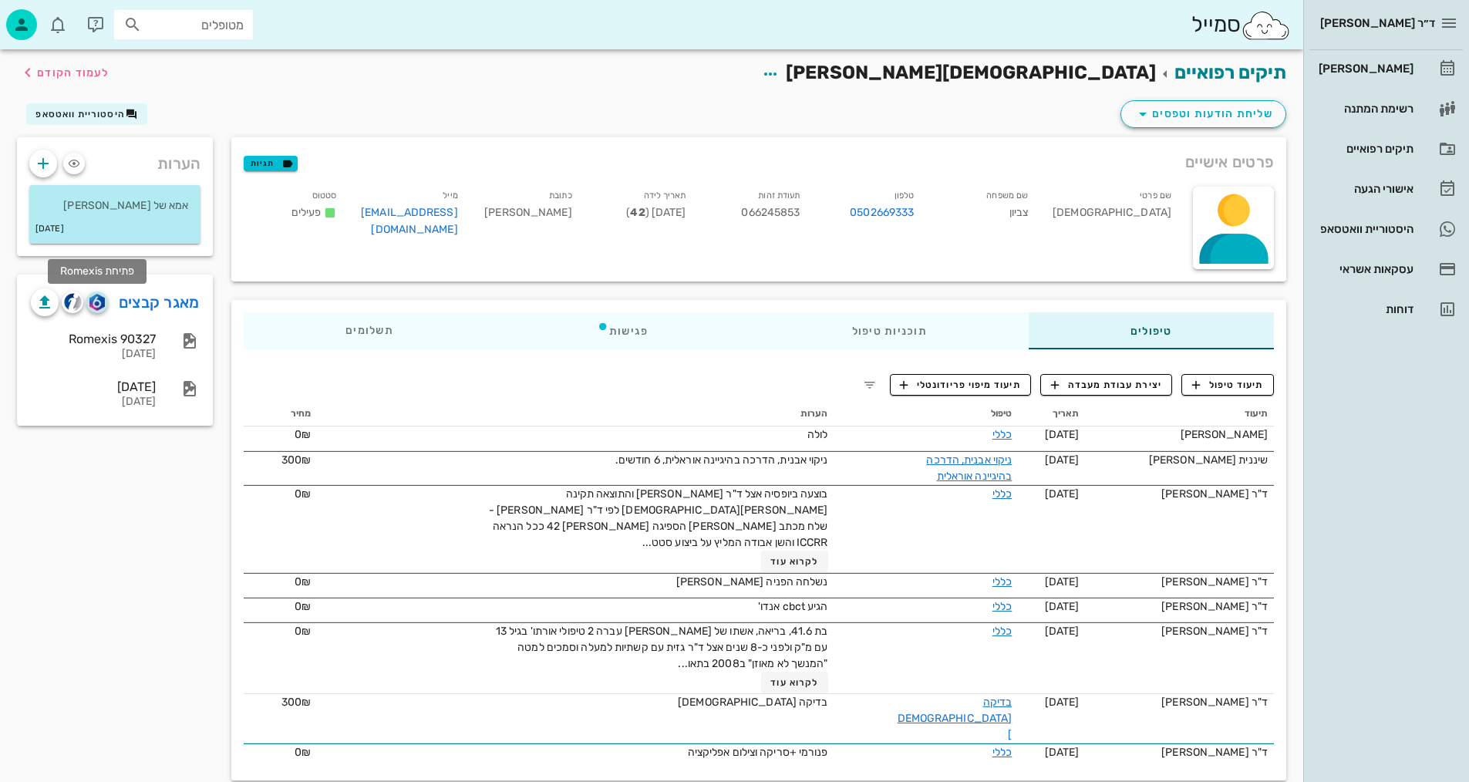
click at [94, 298] on img "button" at bounding box center [96, 302] width 15 height 17
click at [73, 304] on img "button" at bounding box center [73, 302] width 18 height 18
drag, startPoint x: 759, startPoint y: 229, endPoint x: 795, endPoint y: 201, distance: 45.6
click at [795, 201] on div "תעודת זהות 066245853" at bounding box center [755, 215] width 114 height 64
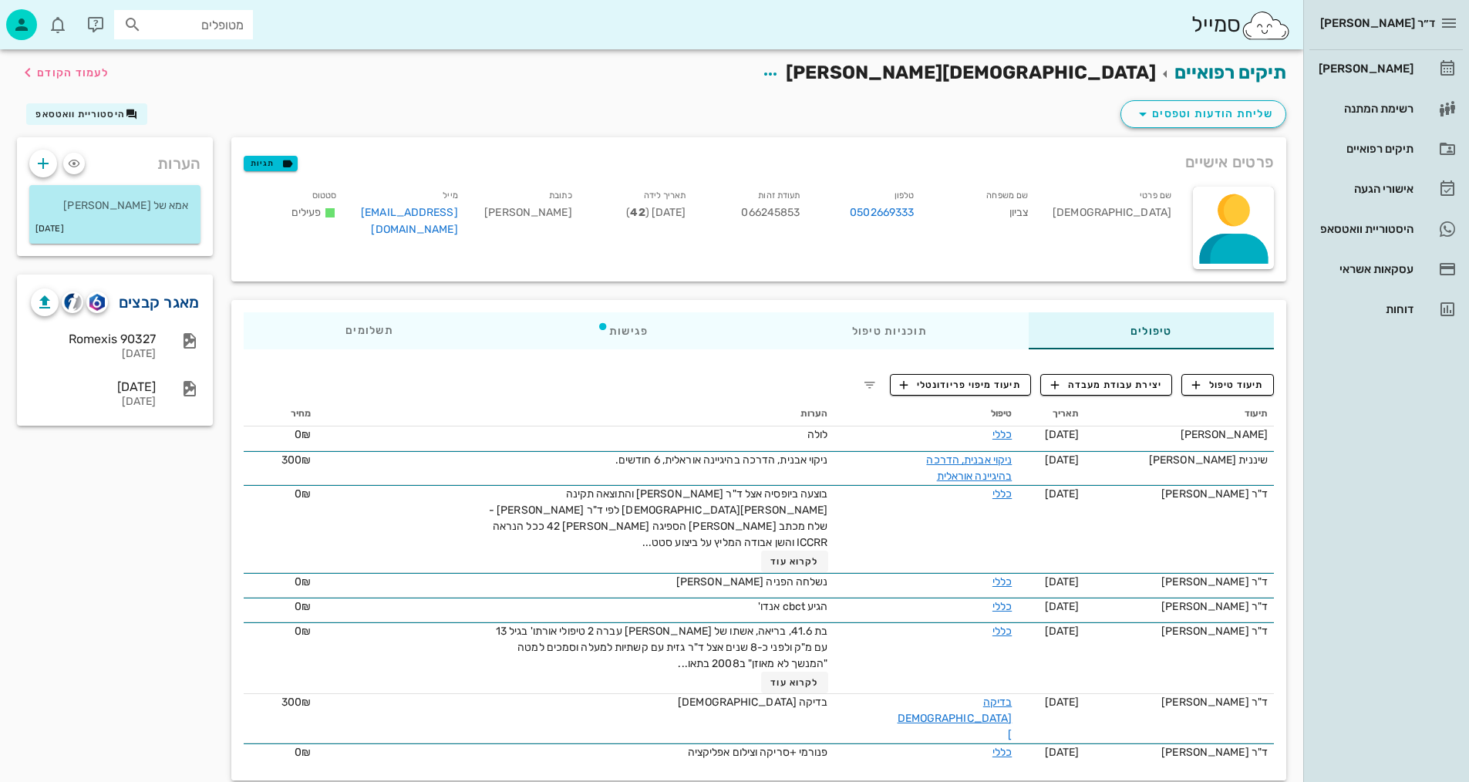
click at [160, 301] on link "מאגר קבצים" at bounding box center [159, 302] width 81 height 25
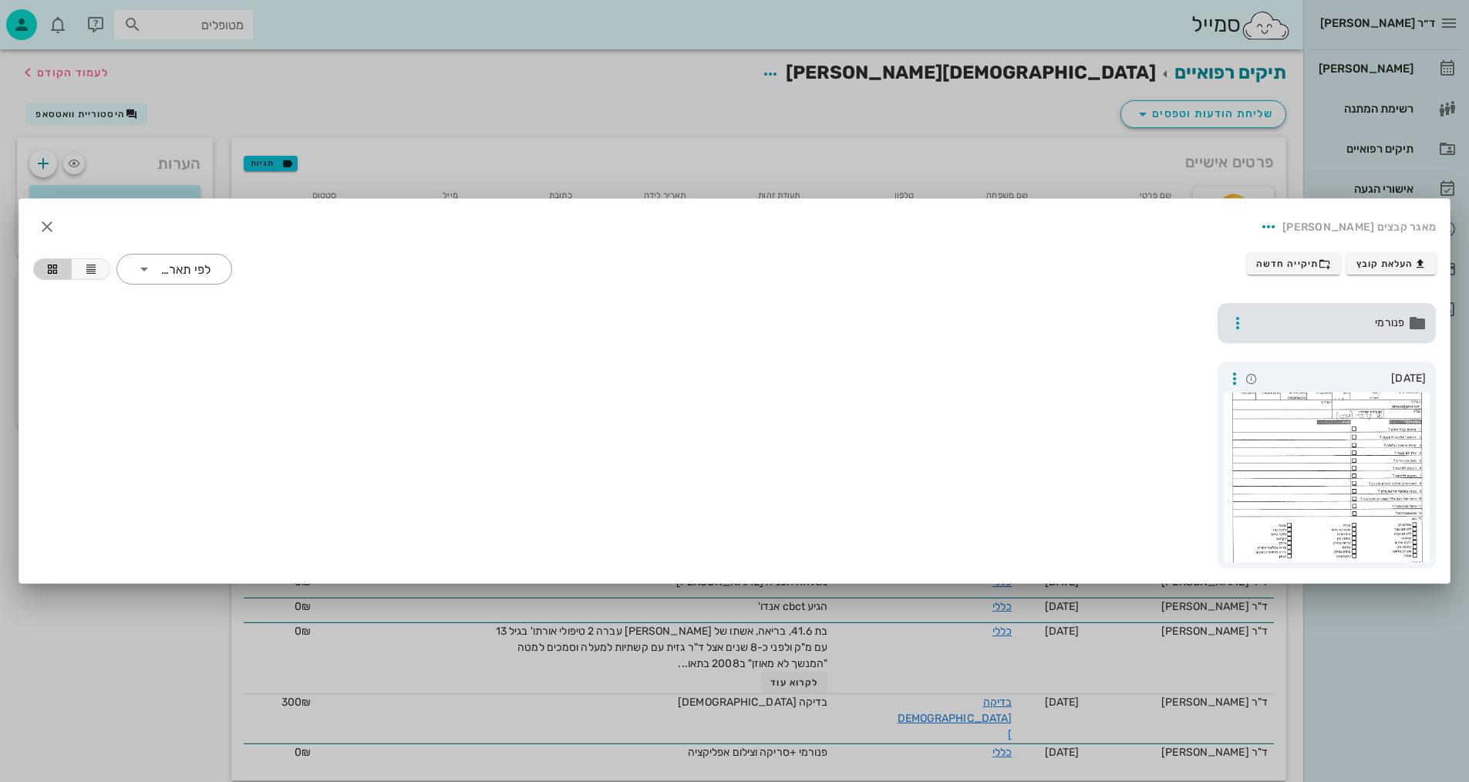
click at [1344, 325] on span "פנורמי" at bounding box center [1328, 323] width 152 height 17
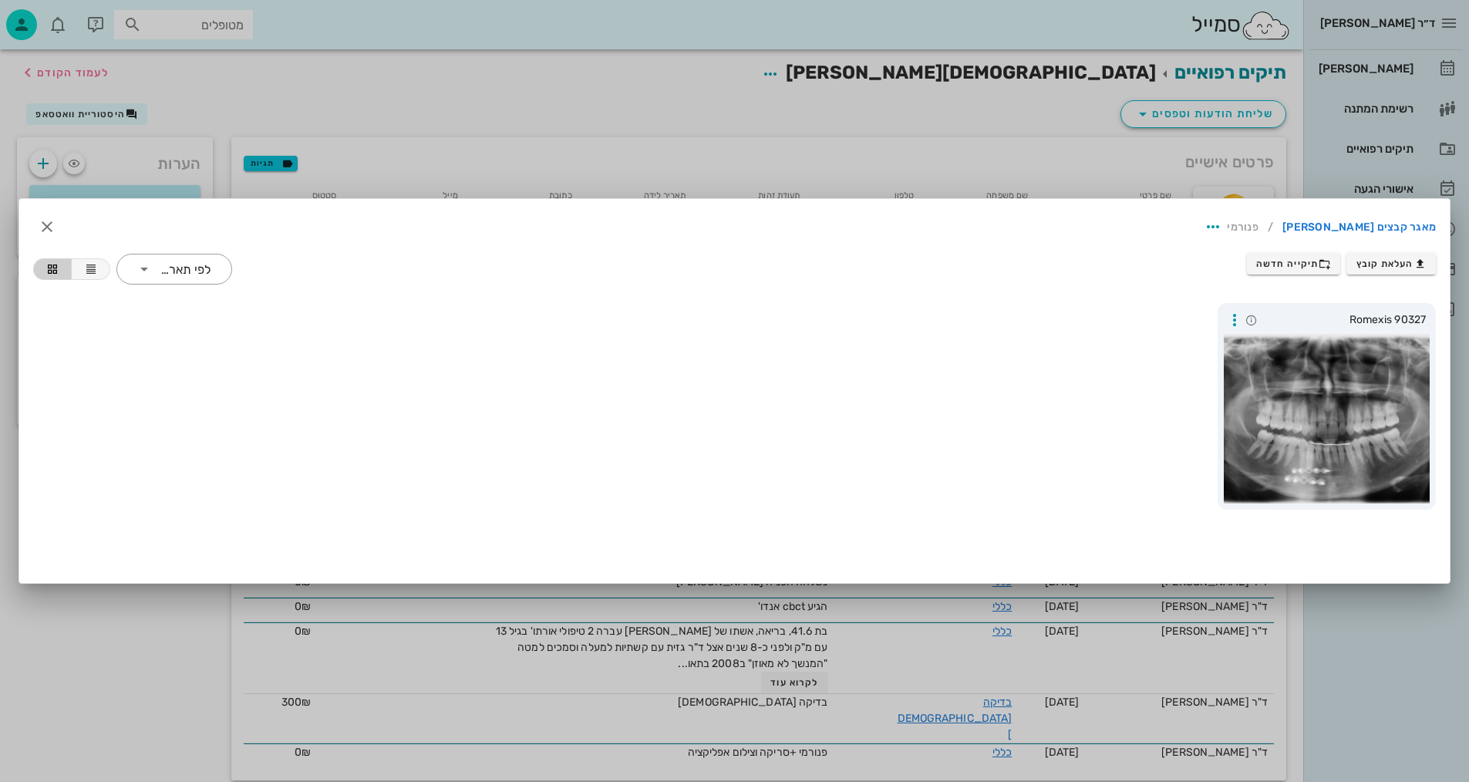
click at [1141, 124] on div at bounding box center [734, 391] width 1469 height 782
